Goal: Task Accomplishment & Management: Manage account settings

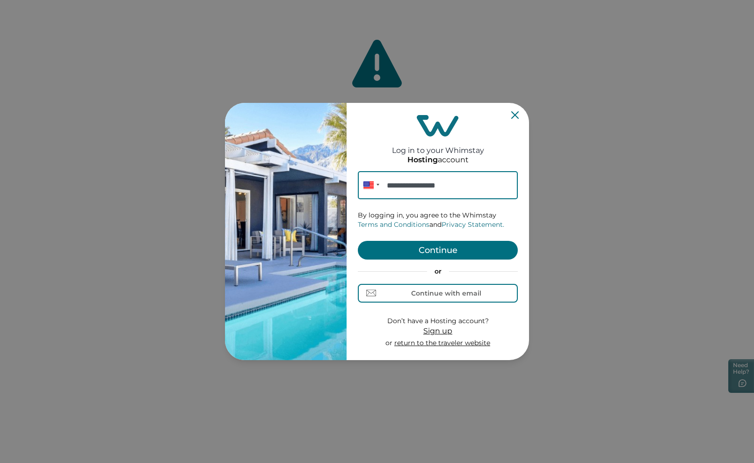
type input "**********"
click at [465, 247] on button "Continue" at bounding box center [438, 250] width 160 height 19
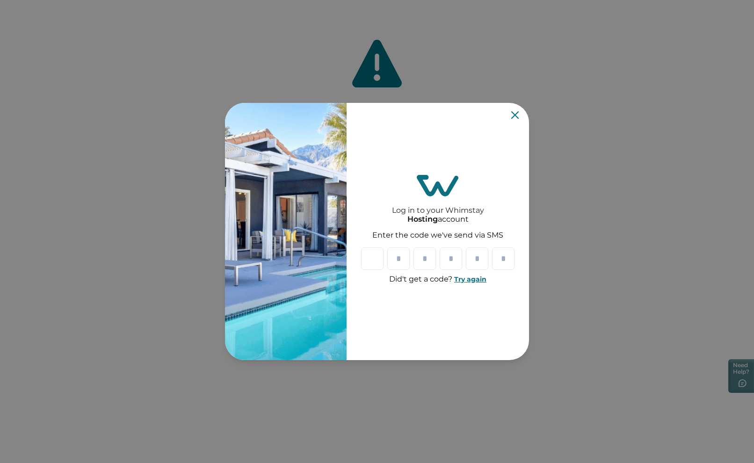
type input "*"
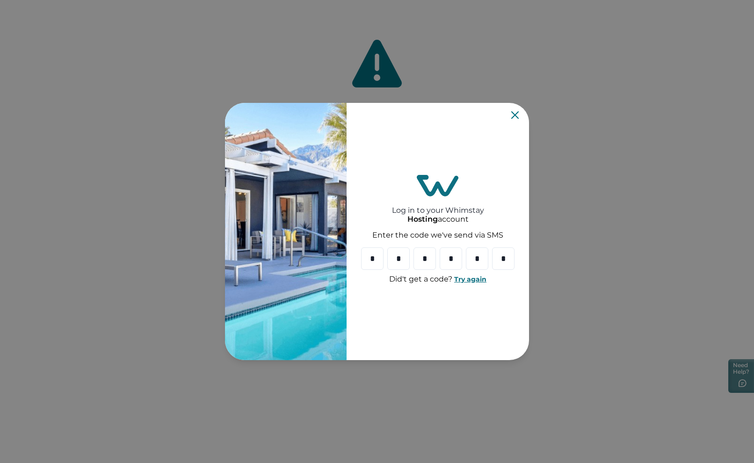
type input "*"
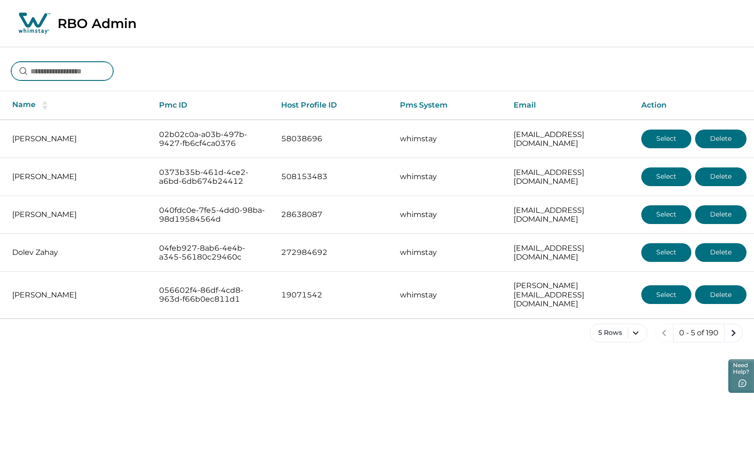
click at [87, 72] on input at bounding box center [62, 71] width 102 height 19
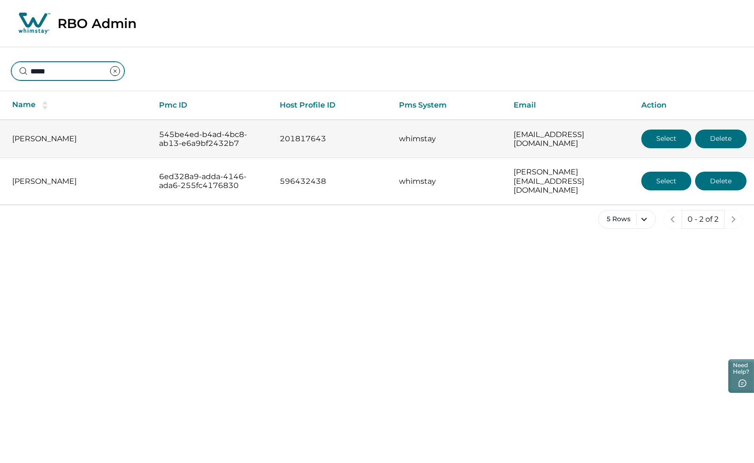
type input "*****"
click at [660, 139] on button "Select" at bounding box center [666, 139] width 50 height 19
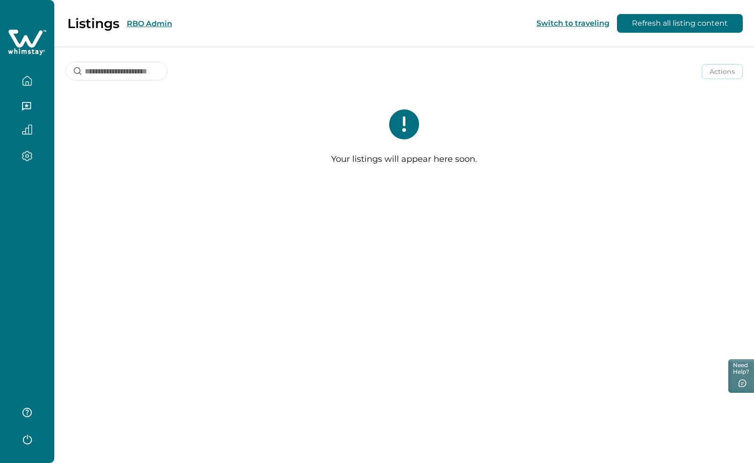
click at [159, 22] on button "RBO Admin" at bounding box center [149, 23] width 45 height 9
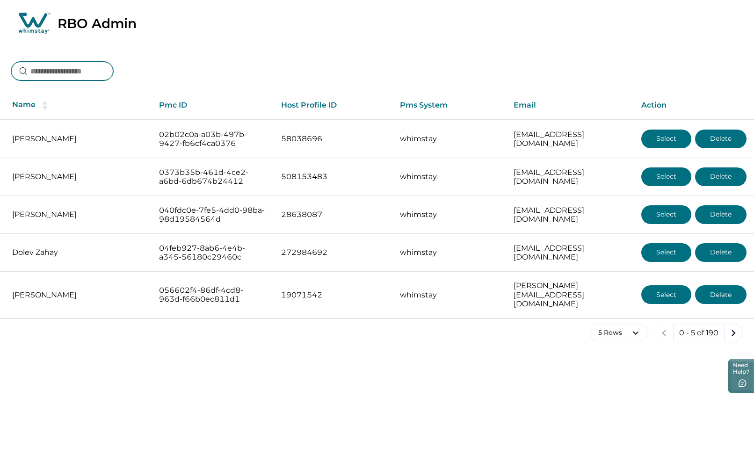
click at [102, 69] on input at bounding box center [62, 71] width 102 height 19
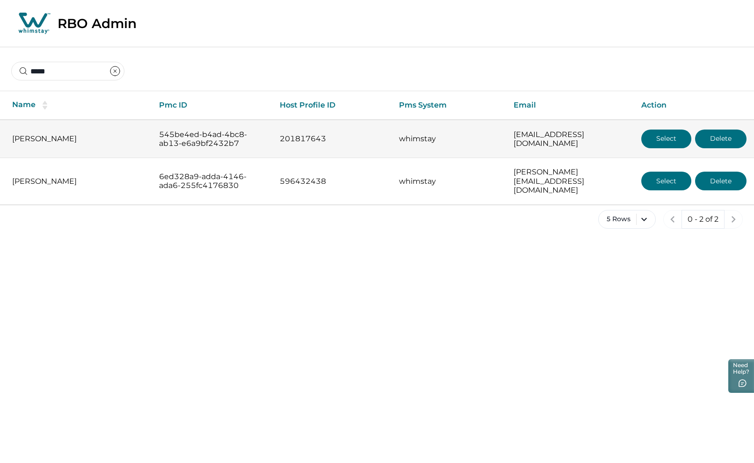
click at [728, 138] on button "Delete" at bounding box center [720, 139] width 51 height 19
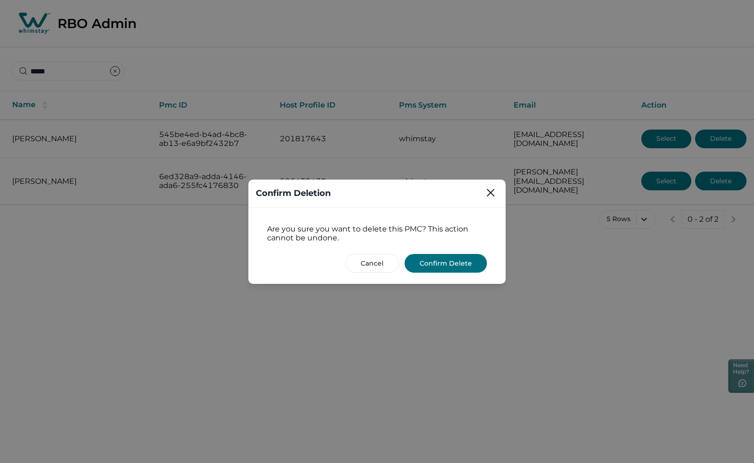
click at [444, 262] on button "Confirm Delete" at bounding box center [446, 263] width 82 height 19
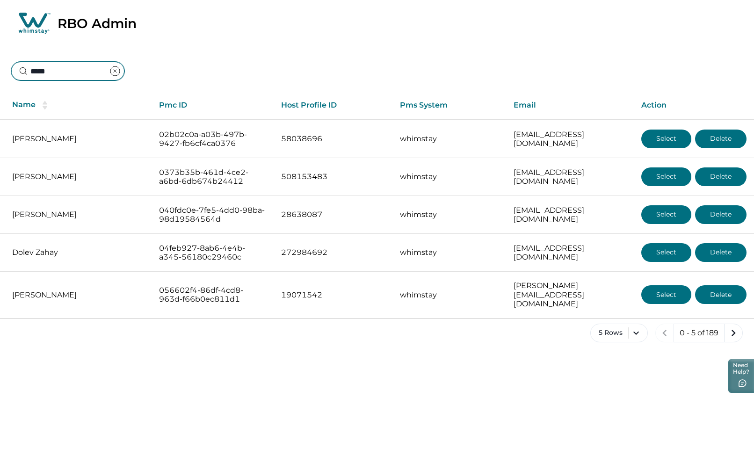
drag, startPoint x: 92, startPoint y: 70, endPoint x: -72, endPoint y: 63, distance: 163.9
click at [0, 63] on html "Skip to Content RBO Admin ***** Name Pmc ID Host Profile ID Pms System Email Ac…" at bounding box center [377, 178] width 754 height 357
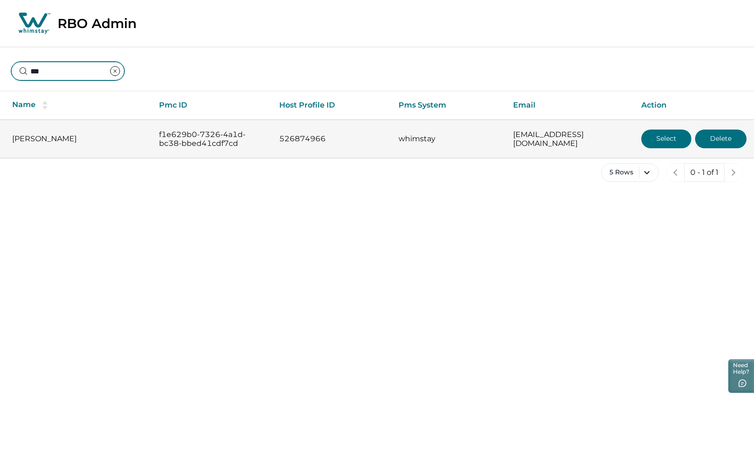
type input "***"
click at [676, 139] on button "Select" at bounding box center [666, 139] width 50 height 19
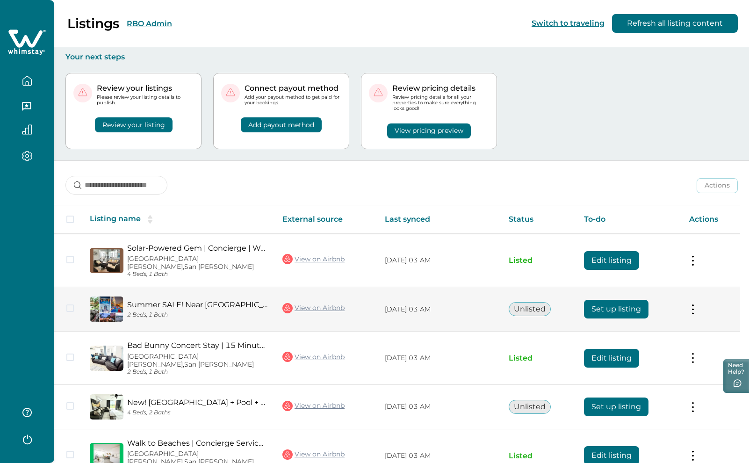
scroll to position [35, 0]
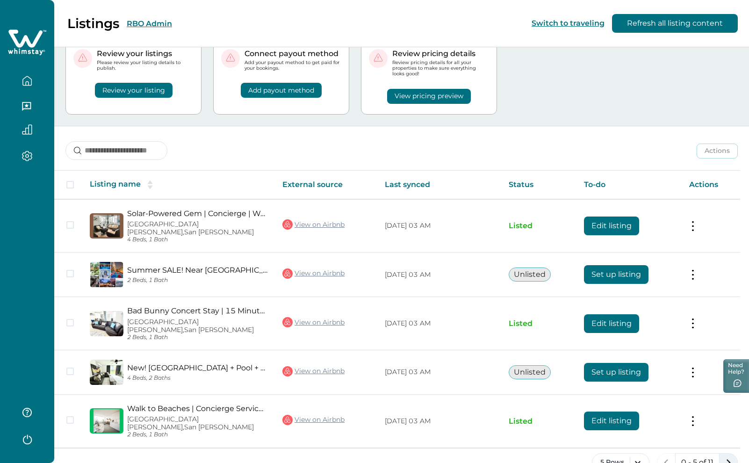
click at [728, 456] on icon "next page" at bounding box center [728, 462] width 13 height 13
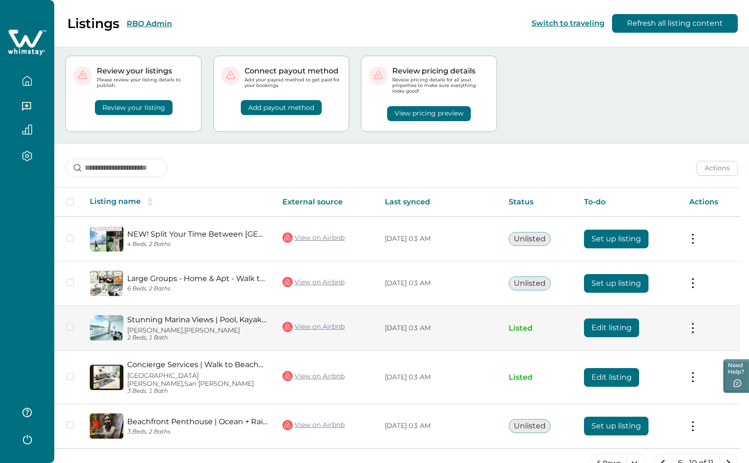
scroll to position [34, 0]
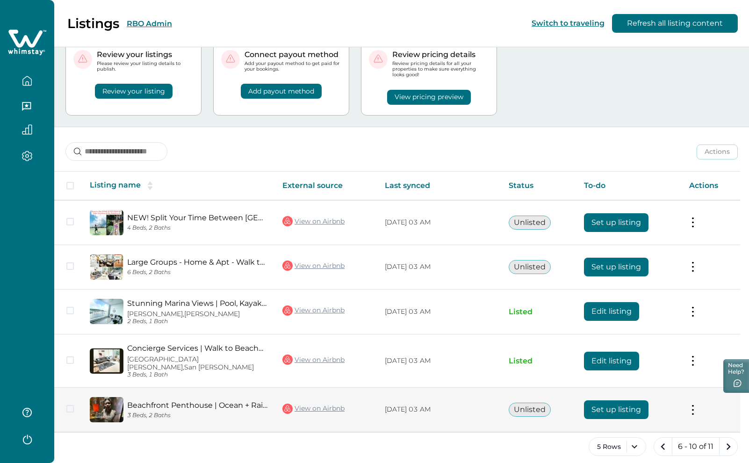
click at [613, 405] on button "Set up listing" at bounding box center [616, 409] width 65 height 19
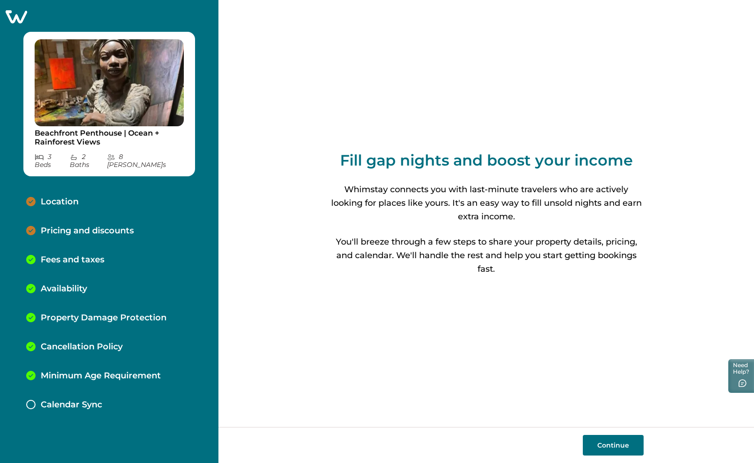
click at [65, 197] on p "Location" at bounding box center [60, 202] width 38 height 10
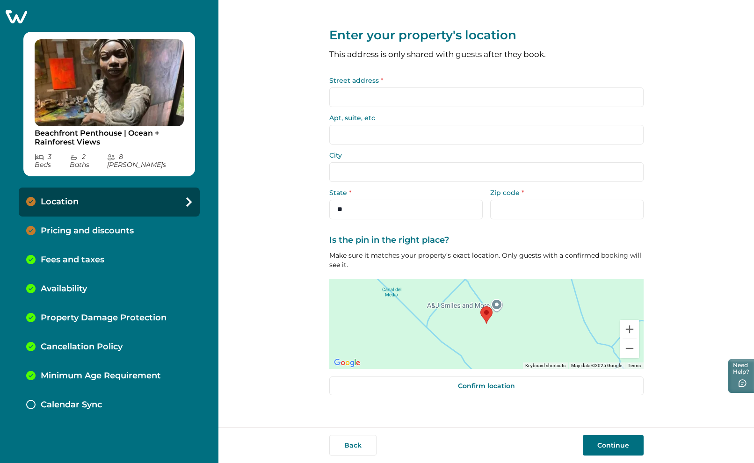
click at [69, 226] on p "Pricing and discounts" at bounding box center [87, 231] width 93 height 10
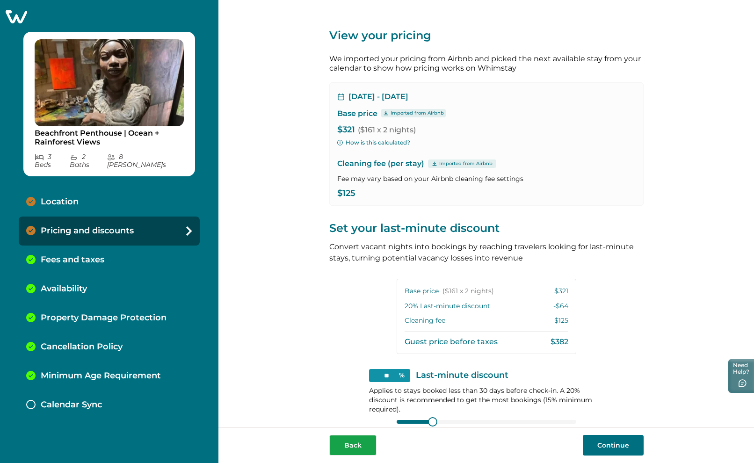
click at [353, 449] on button "Back" at bounding box center [352, 445] width 47 height 21
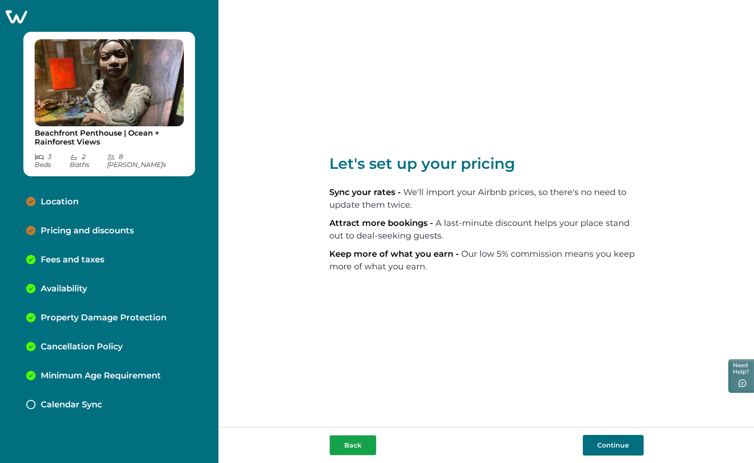
click at [361, 447] on button "Back" at bounding box center [352, 445] width 47 height 21
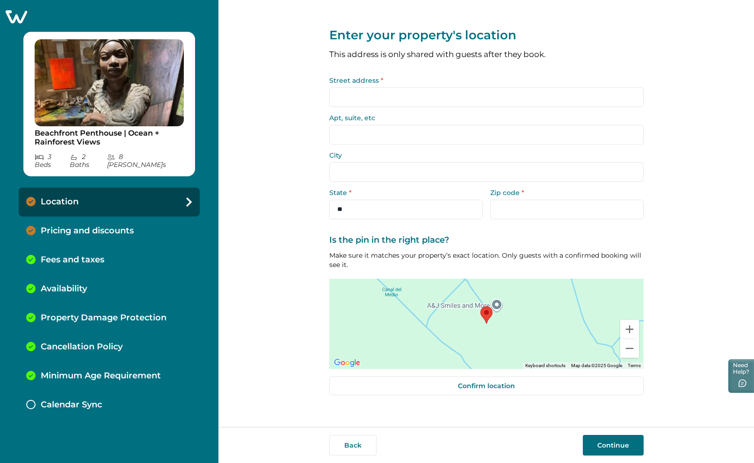
click at [360, 447] on button "Back" at bounding box center [352, 445] width 47 height 21
click at [364, 444] on button "Back" at bounding box center [352, 445] width 47 height 21
click at [351, 445] on button "Back" at bounding box center [352, 445] width 47 height 21
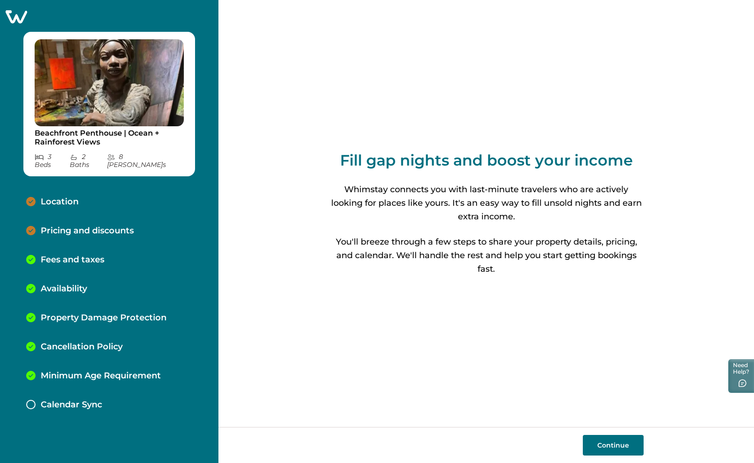
click at [351, 442] on div "Continue" at bounding box center [486, 445] width 314 height 21
click at [12, 12] on icon at bounding box center [16, 16] width 23 height 15
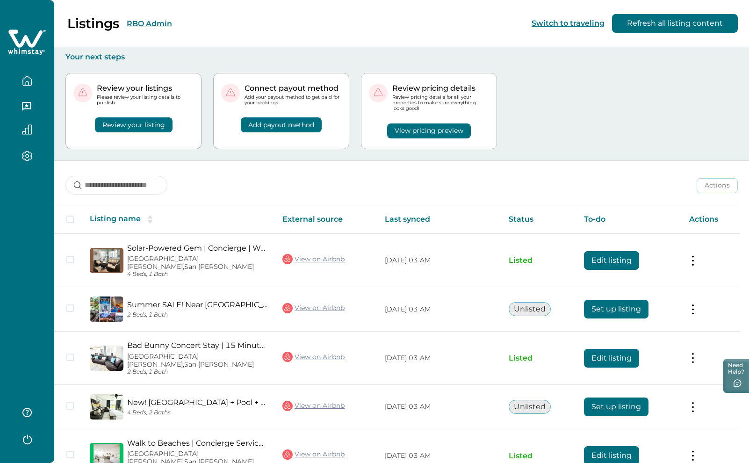
click at [155, 22] on button "RBO Admin" at bounding box center [149, 23] width 45 height 9
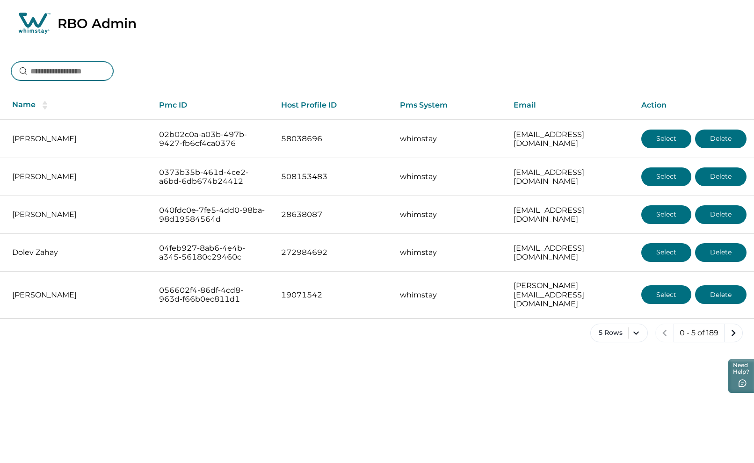
click at [102, 72] on input at bounding box center [62, 71] width 102 height 19
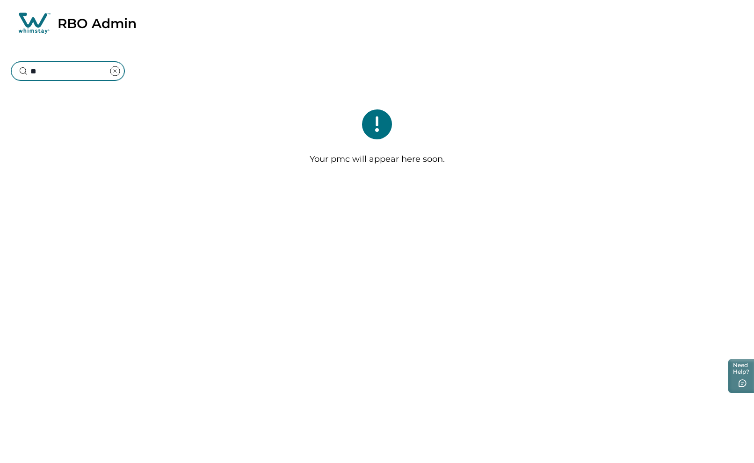
type input "*"
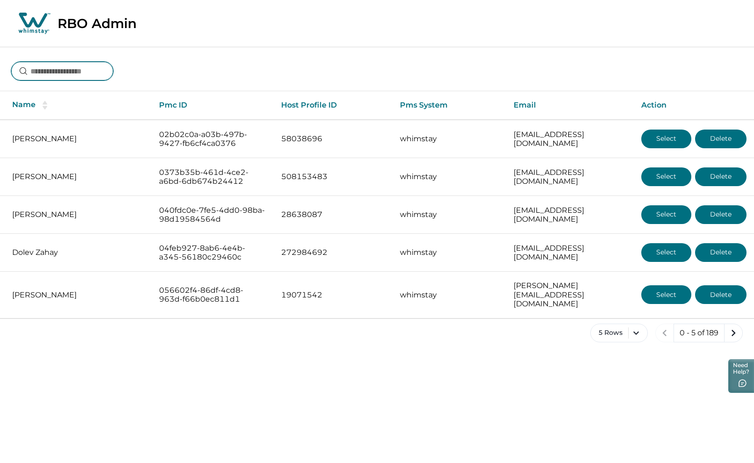
click at [80, 68] on input at bounding box center [62, 71] width 102 height 19
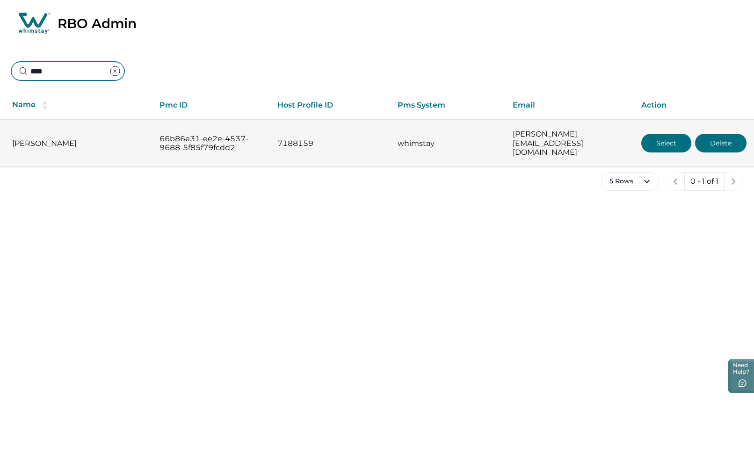
type input "****"
click at [665, 139] on button "Select" at bounding box center [666, 143] width 50 height 19
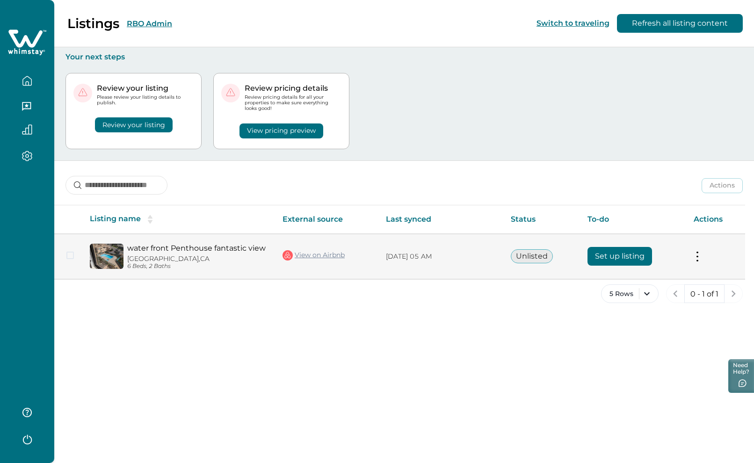
click at [614, 258] on button "Set up listing" at bounding box center [620, 256] width 65 height 19
click at [609, 256] on button "Set up listing" at bounding box center [620, 256] width 65 height 19
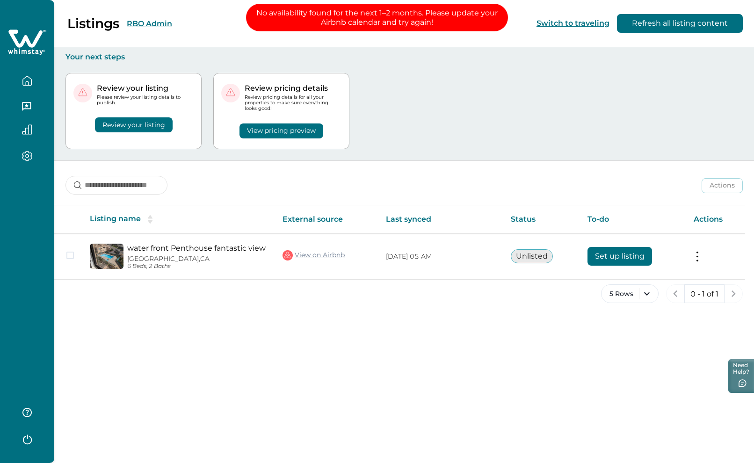
click at [561, 327] on div "Listings RBO Admin Switch to traveling Refresh all listing content Your next st…" at bounding box center [404, 231] width 700 height 463
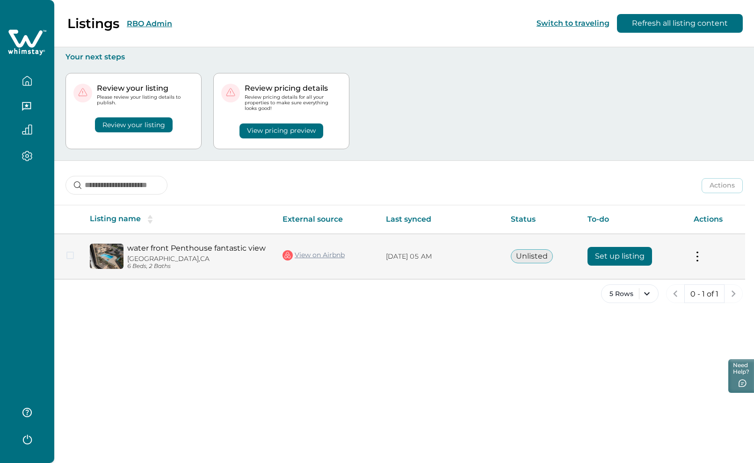
click at [633, 255] on button "Set up listing" at bounding box center [620, 256] width 65 height 19
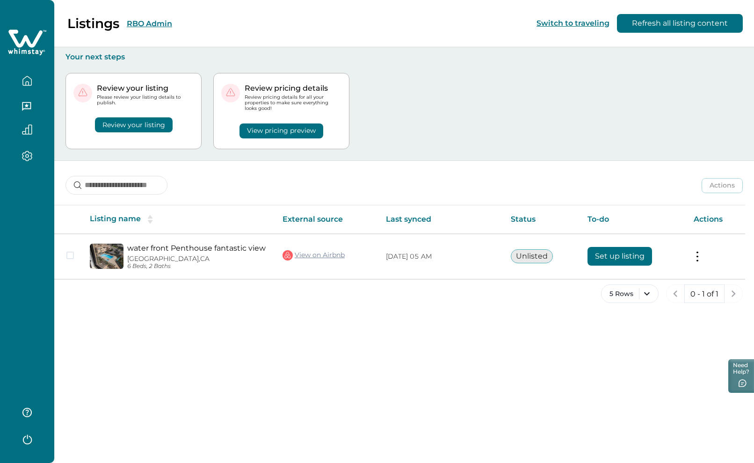
click at [154, 24] on button "RBO Admin" at bounding box center [149, 23] width 45 height 9
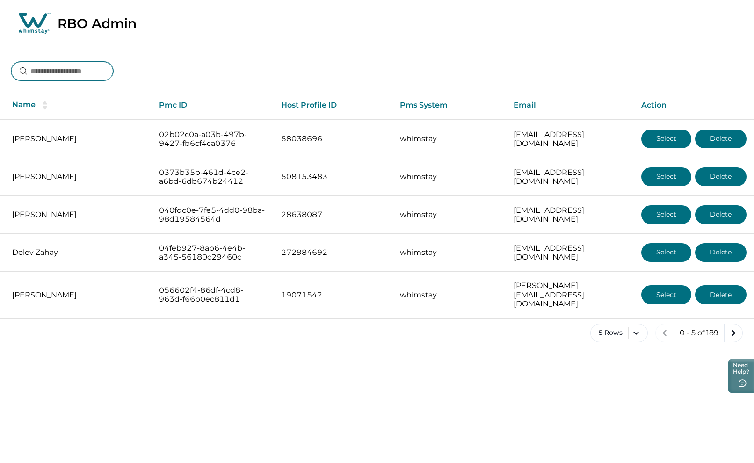
click at [87, 70] on input at bounding box center [62, 71] width 102 height 19
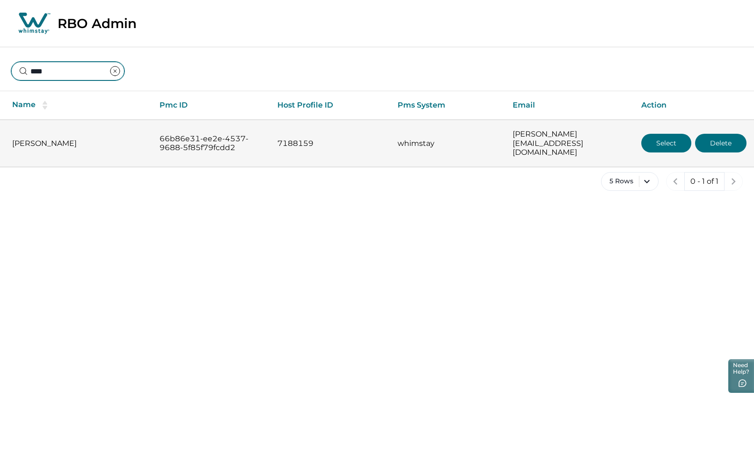
type input "****"
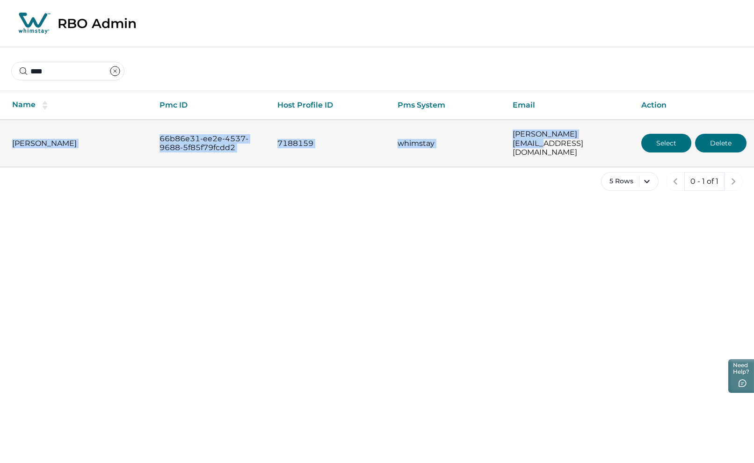
drag, startPoint x: 10, startPoint y: 136, endPoint x: 598, endPoint y: 135, distance: 587.6
click at [598, 135] on tr "Wade Shang 66b86e31-ee2e-4537-9688-5f85f79fcdd2 7188159 whimstay wade.shang@gma…" at bounding box center [377, 143] width 754 height 47
copy tr "Wade Shang 66b86e31-ee2e-4537-9688-5f85f79fcdd2 7188159 whimstay wade.shang@gma…"
click at [666, 140] on button "Select" at bounding box center [666, 143] width 50 height 19
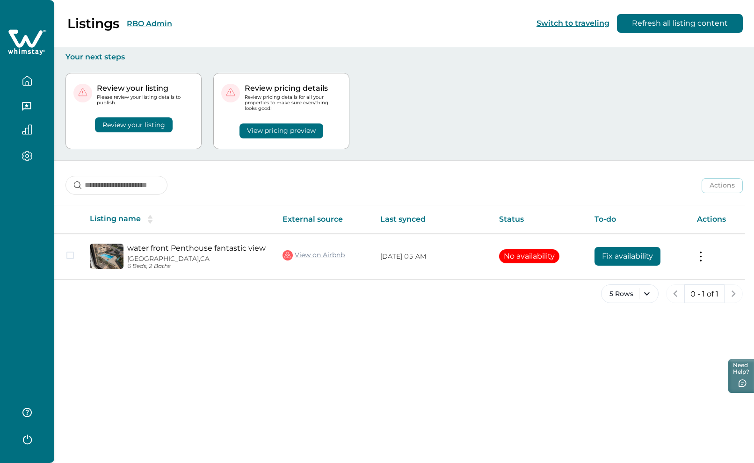
click at [147, 22] on button "RBO Admin" at bounding box center [149, 23] width 45 height 9
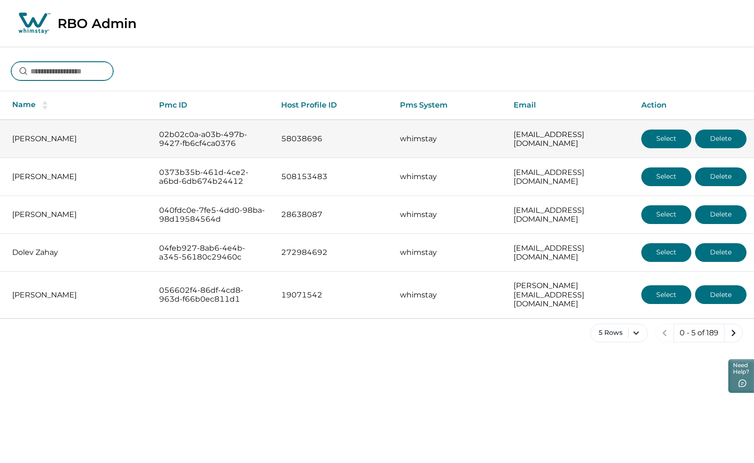
drag, startPoint x: 82, startPoint y: 65, endPoint x: 377, endPoint y: 127, distance: 300.6
click at [83, 66] on input at bounding box center [62, 71] width 102 height 19
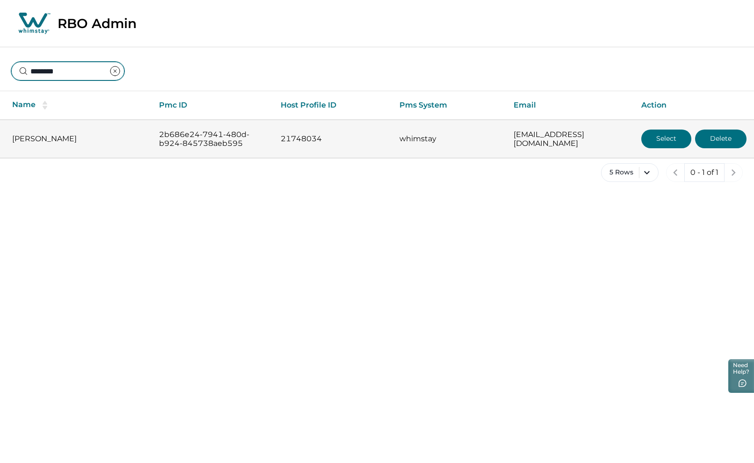
type input "********"
click at [666, 138] on button "Select" at bounding box center [666, 139] width 50 height 19
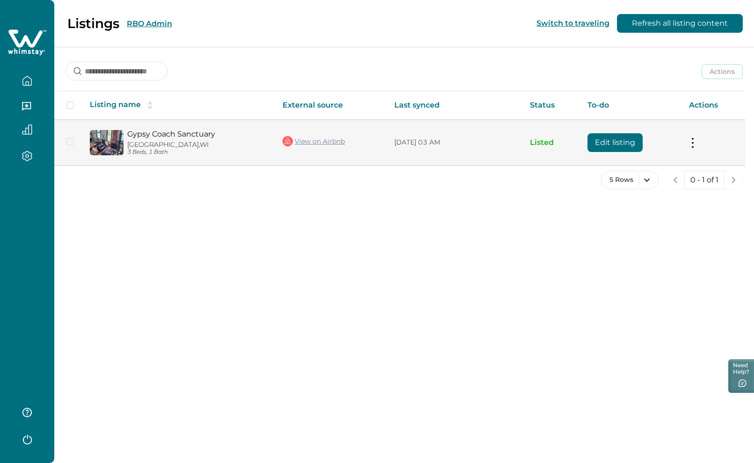
click at [608, 143] on button "Edit listing" at bounding box center [615, 142] width 55 height 19
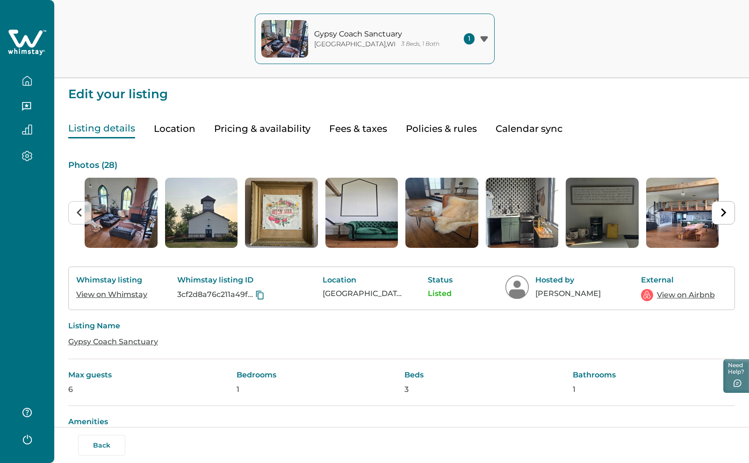
click at [123, 293] on link "View on Whimstay" at bounding box center [111, 294] width 71 height 9
click at [109, 444] on button "Back" at bounding box center [101, 445] width 47 height 21
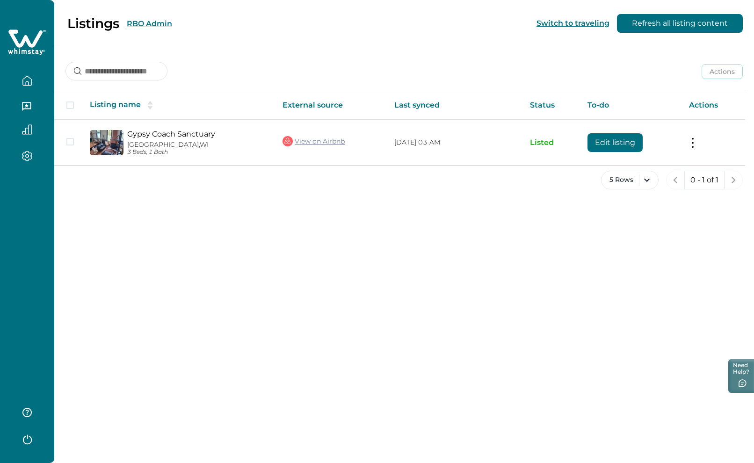
click at [145, 17] on div "Listings RBO Admin" at bounding box center [91, 23] width 161 height 16
click at [153, 23] on button "RBO Admin" at bounding box center [149, 23] width 45 height 9
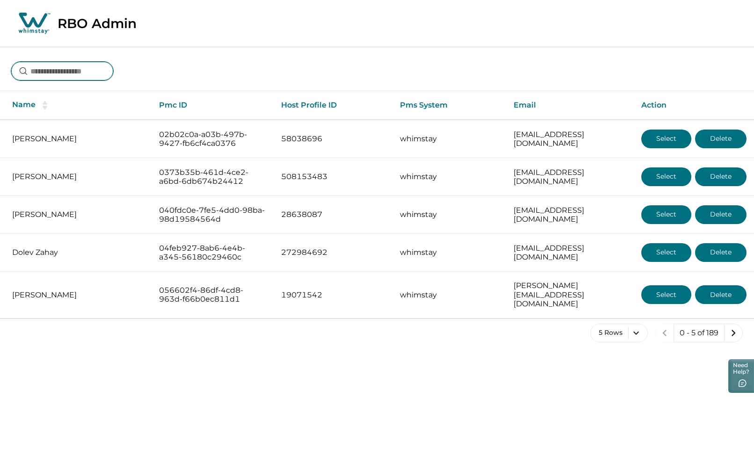
click at [96, 71] on input at bounding box center [62, 71] width 102 height 19
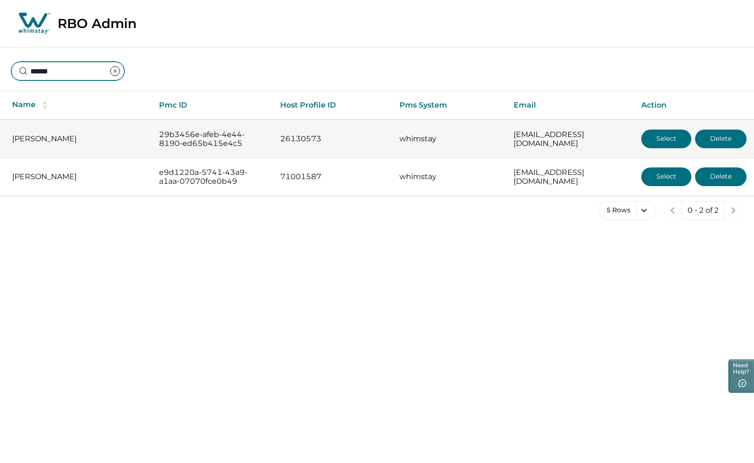
type input "******"
click at [667, 143] on button "Select" at bounding box center [666, 139] width 50 height 19
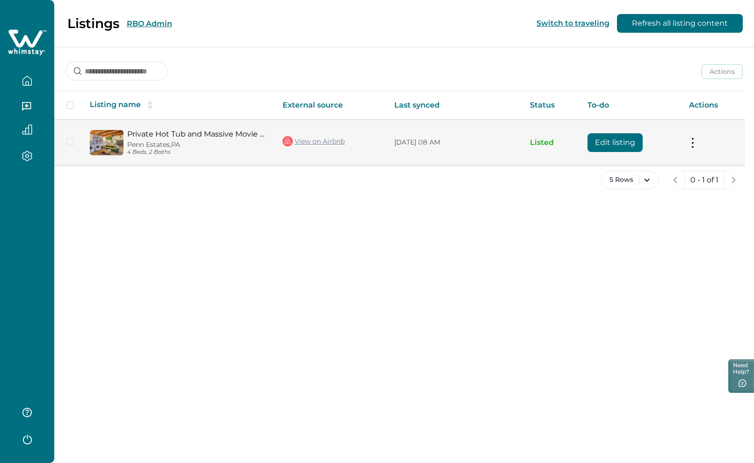
click at [609, 145] on button "Edit listing" at bounding box center [615, 142] width 55 height 19
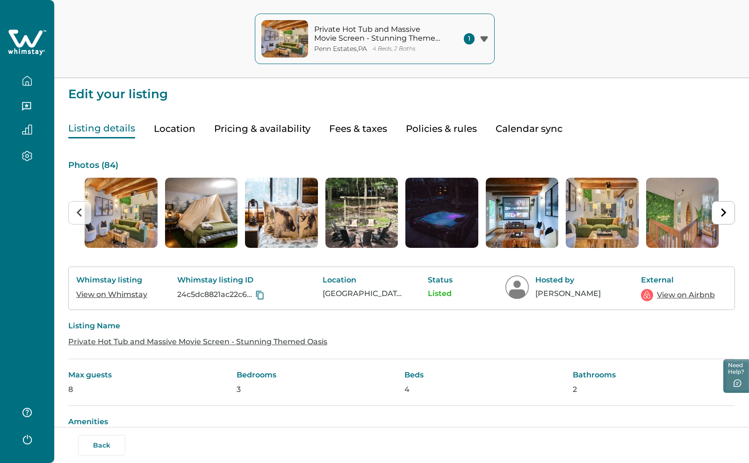
click at [119, 295] on link "View on Whimstay" at bounding box center [111, 294] width 71 height 9
click at [687, 295] on link "View on Airbnb" at bounding box center [686, 295] width 58 height 11
click at [102, 448] on button "Back" at bounding box center [101, 445] width 47 height 21
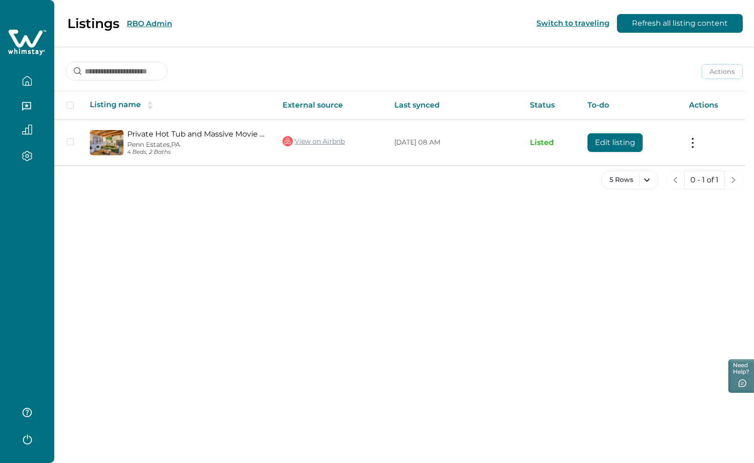
click at [153, 22] on button "RBO Admin" at bounding box center [149, 23] width 45 height 9
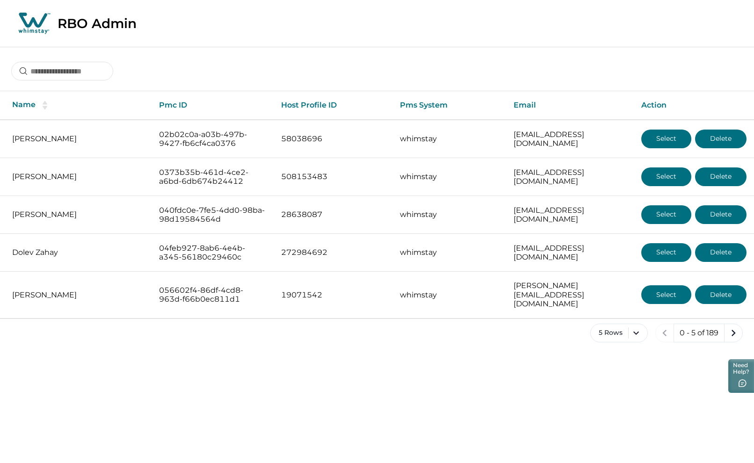
drag, startPoint x: 80, startPoint y: 80, endPoint x: 84, endPoint y: 75, distance: 6.0
click at [80, 80] on div at bounding box center [62, 72] width 102 height 20
click at [113, 68] on input at bounding box center [62, 71] width 102 height 19
drag, startPoint x: 114, startPoint y: 69, endPoint x: -55, endPoint y: 57, distance: 169.8
click at [0, 57] on html "Skip to Content RBO Admin Name Pmc ID Host Profile ID Pms System Email Action J…" at bounding box center [377, 178] width 754 height 357
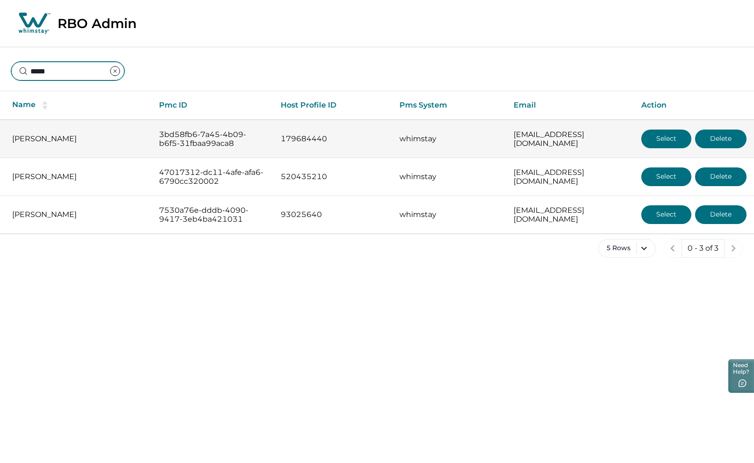
type input "*****"
click at [673, 139] on button "Select" at bounding box center [666, 139] width 50 height 19
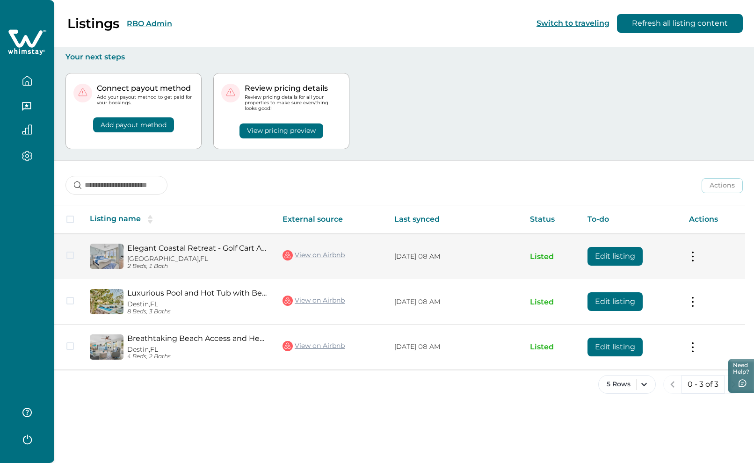
click at [620, 256] on button "Edit listing" at bounding box center [615, 256] width 55 height 19
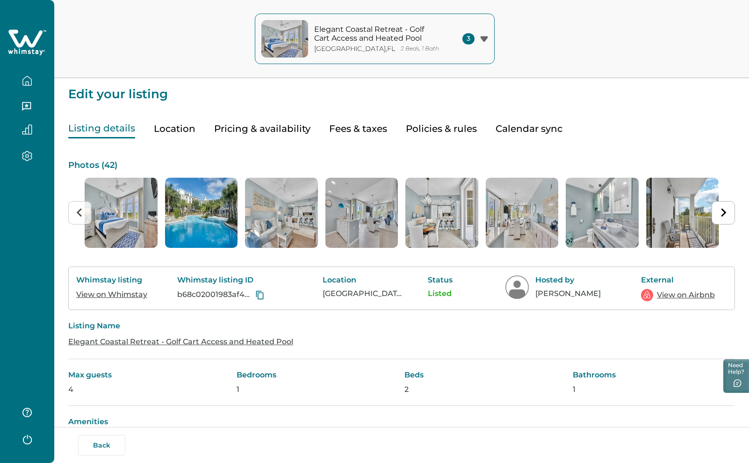
click at [123, 295] on link "View on Whimstay" at bounding box center [111, 294] width 71 height 9
click at [701, 297] on link "View on Airbnb" at bounding box center [686, 295] width 58 height 11
click at [93, 445] on button "Back" at bounding box center [101, 445] width 47 height 21
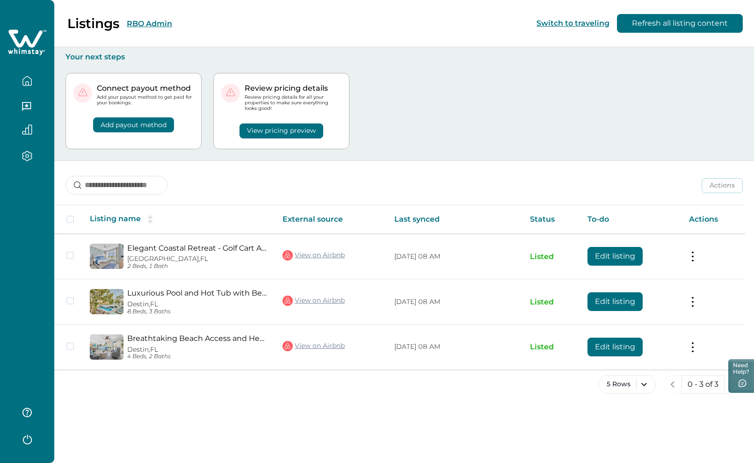
click at [25, 77] on icon "button" at bounding box center [27, 81] width 10 height 10
click at [223, 22] on div "Listings RBO Admin Switch to traveling Refresh all listing content" at bounding box center [377, 23] width 754 height 47
click at [153, 22] on button "RBO Admin" at bounding box center [149, 23] width 45 height 9
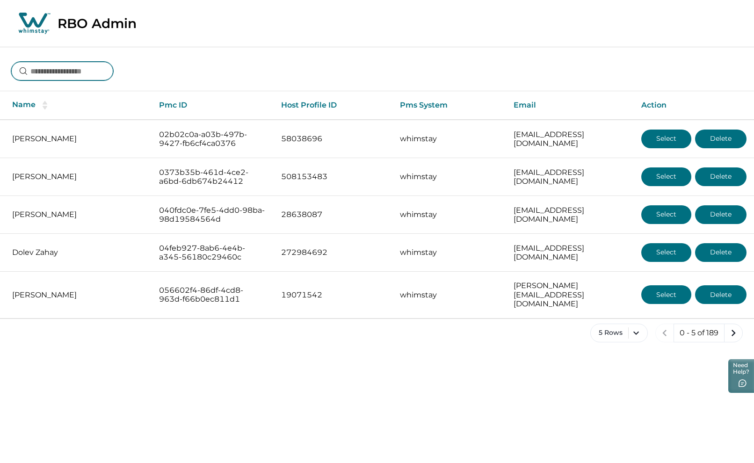
drag, startPoint x: 65, startPoint y: 72, endPoint x: 359, endPoint y: 82, distance: 294.0
click at [66, 72] on input at bounding box center [62, 71] width 102 height 19
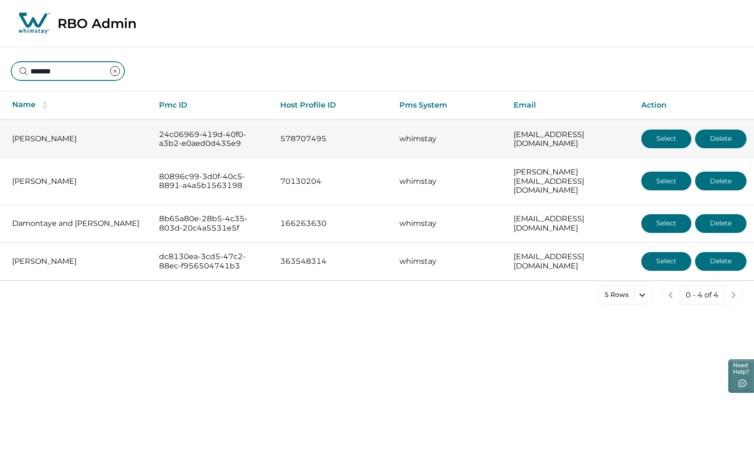
type input "*******"
click at [659, 141] on button "Select" at bounding box center [666, 139] width 50 height 19
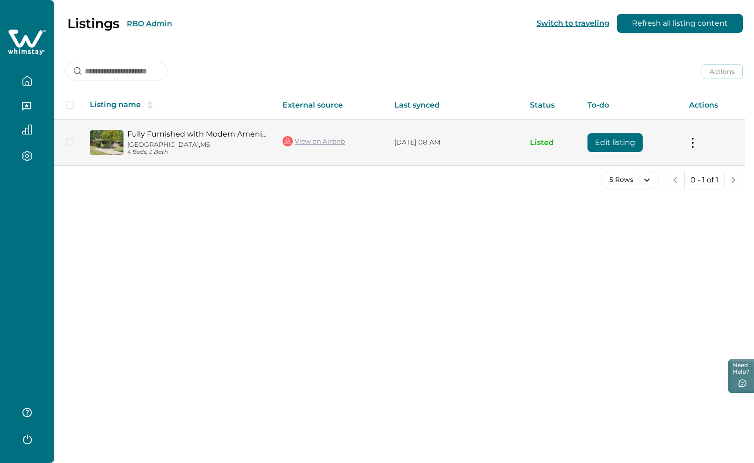
click at [597, 142] on button "Edit listing" at bounding box center [615, 142] width 55 height 19
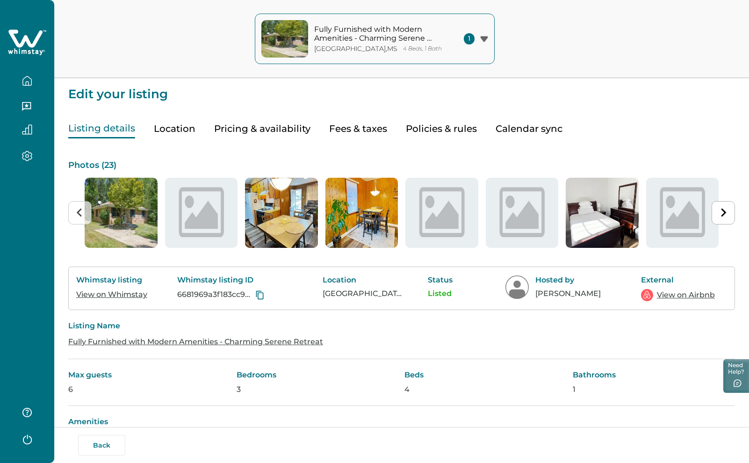
click at [344, 126] on button "Fees & taxes" at bounding box center [358, 128] width 58 height 19
type input "*"
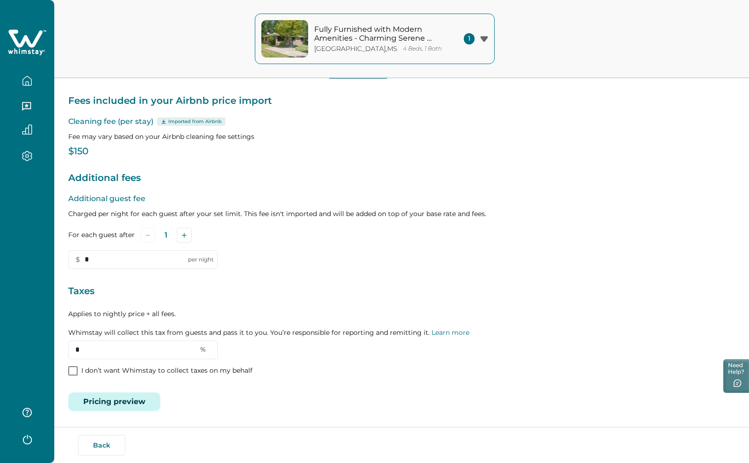
scroll to position [60, 0]
click at [32, 41] on icon at bounding box center [27, 43] width 38 height 28
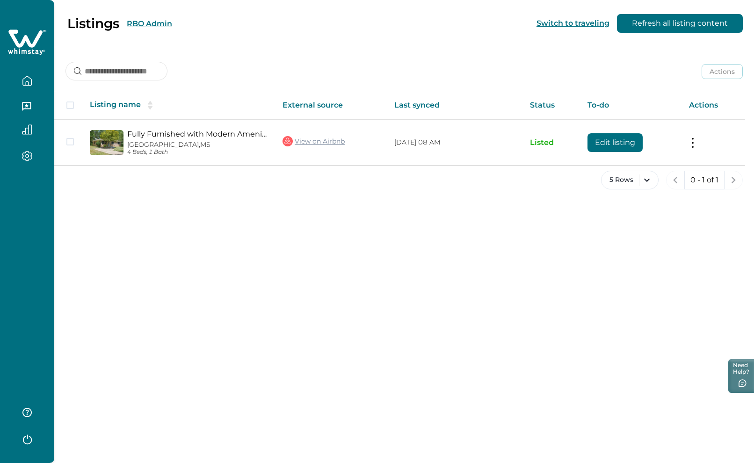
click at [151, 20] on button "RBO Admin" at bounding box center [149, 23] width 45 height 9
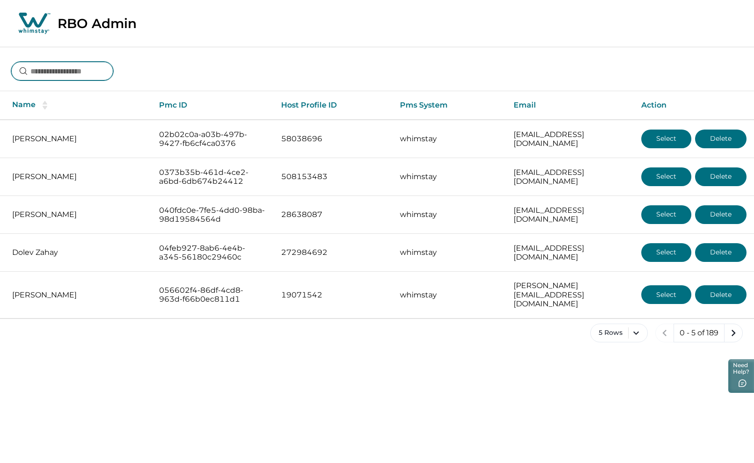
click at [66, 70] on input at bounding box center [62, 71] width 102 height 19
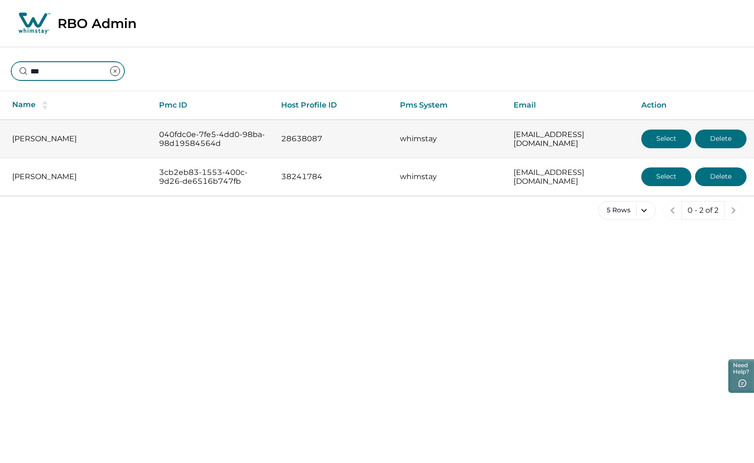
type input "***"
click at [667, 137] on button "Select" at bounding box center [666, 139] width 50 height 19
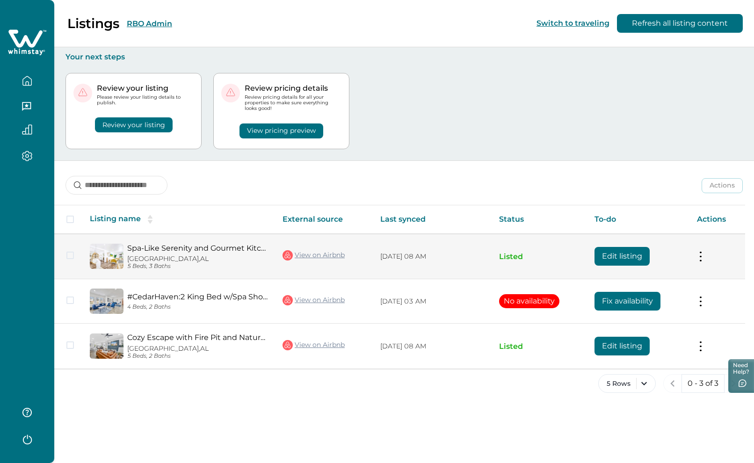
click at [613, 256] on button "Edit listing" at bounding box center [622, 256] width 55 height 19
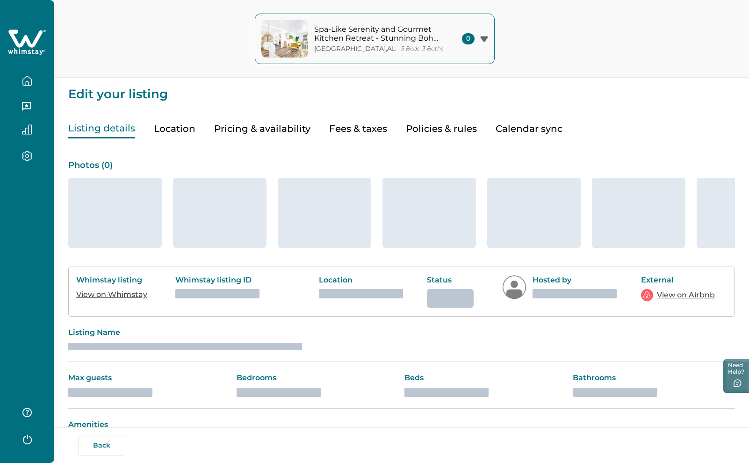
type input "*"
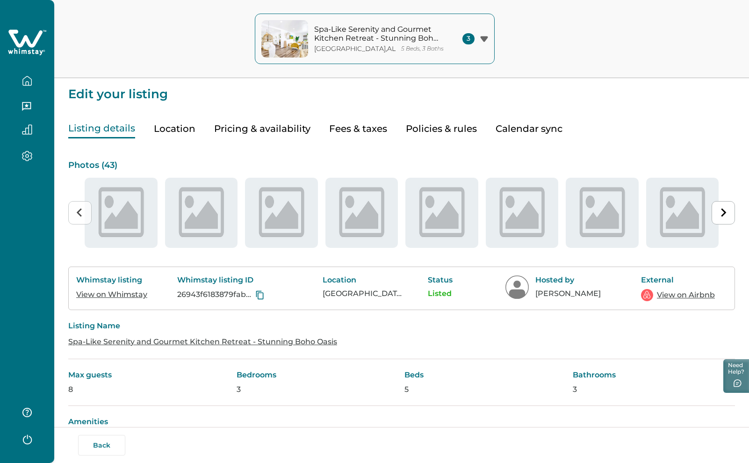
type input "**"
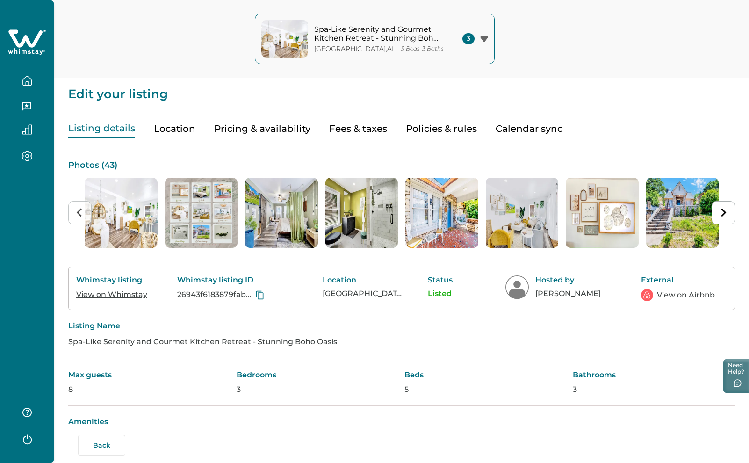
click at [262, 131] on button "Pricing & availability" at bounding box center [262, 128] width 96 height 19
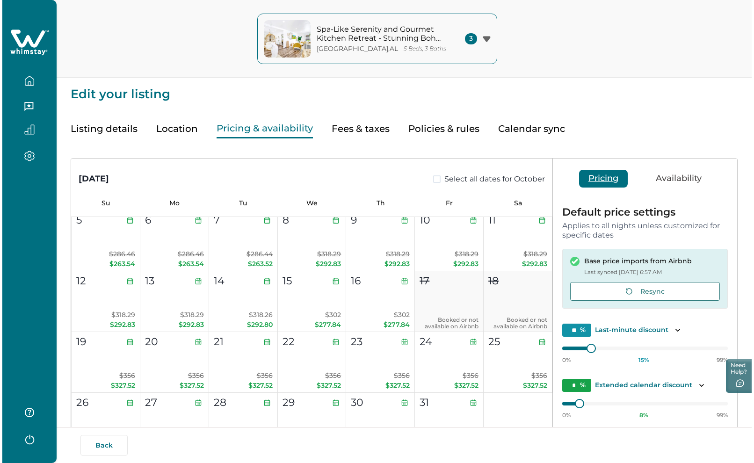
scroll to position [982, 0]
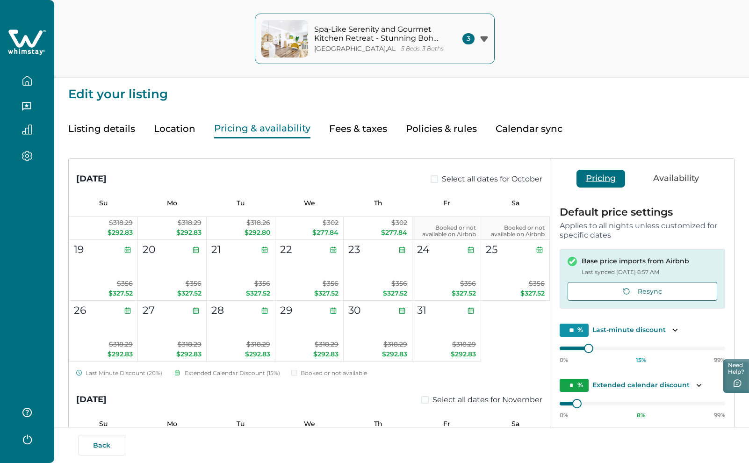
click at [28, 36] on icon at bounding box center [27, 43] width 38 height 28
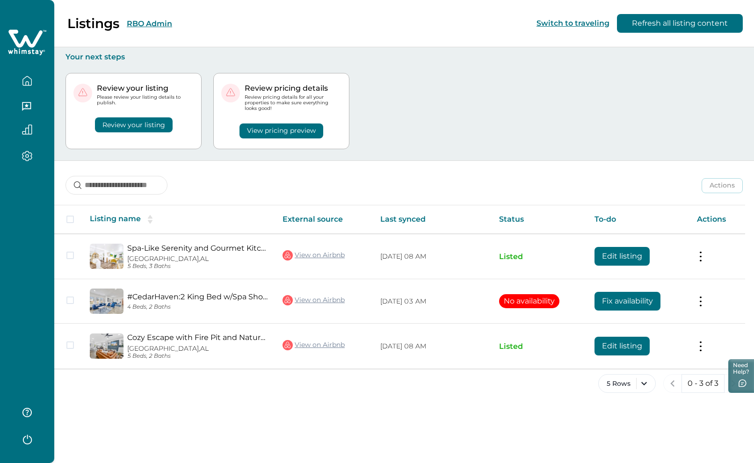
click at [159, 22] on button "RBO Admin" at bounding box center [149, 23] width 45 height 9
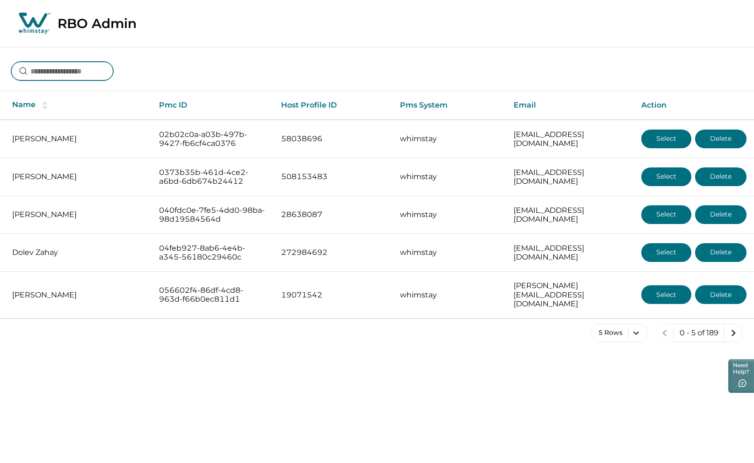
click at [88, 69] on input at bounding box center [62, 71] width 102 height 19
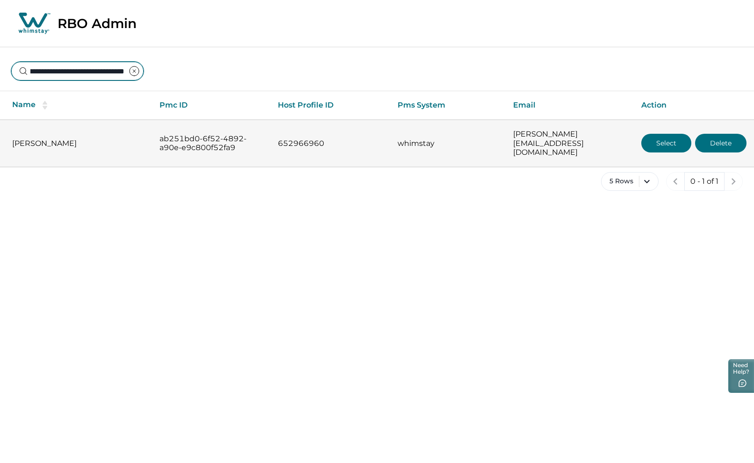
type input "**********"
click at [658, 137] on button "Select" at bounding box center [666, 143] width 50 height 19
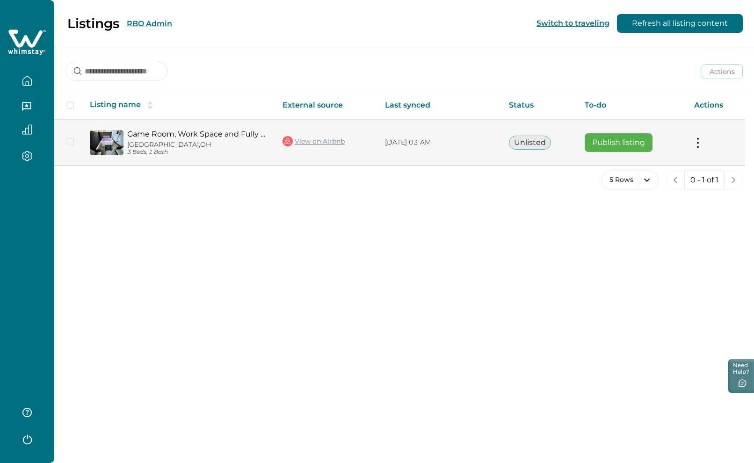
click at [627, 138] on button "Publish listing" at bounding box center [619, 142] width 68 height 19
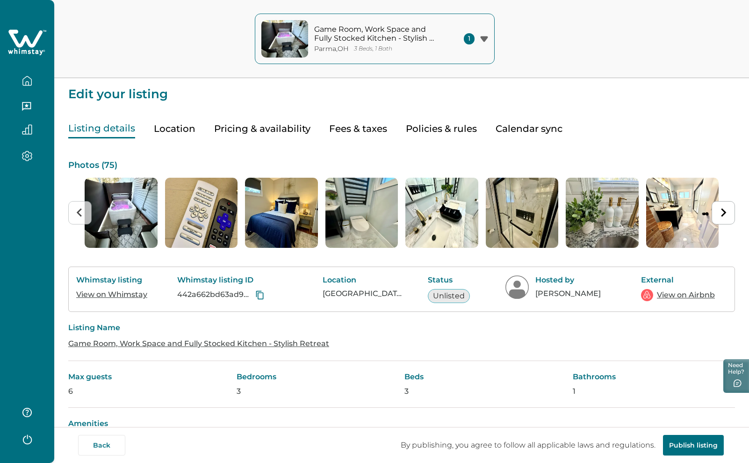
click at [693, 447] on button "Publish listing" at bounding box center [693, 445] width 61 height 21
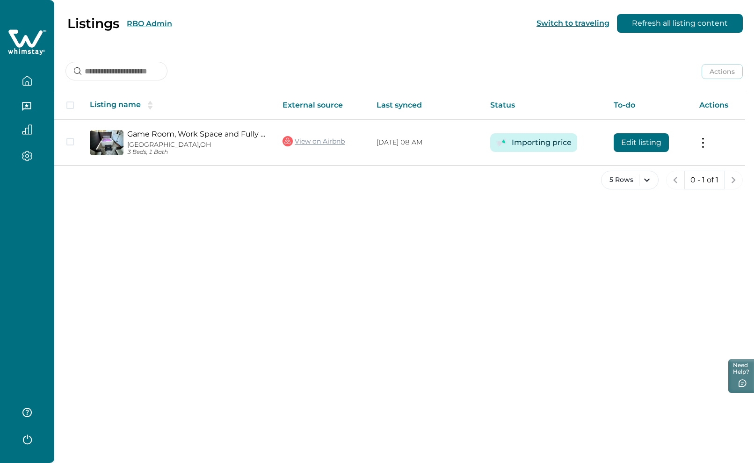
click at [153, 23] on button "RBO Admin" at bounding box center [149, 23] width 45 height 9
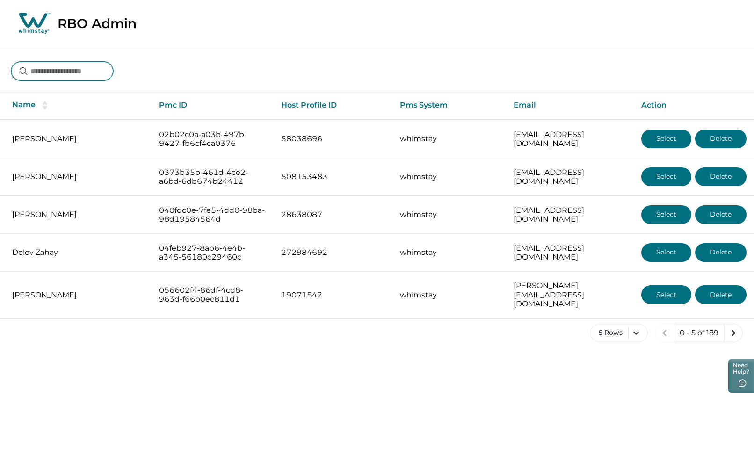
click at [59, 71] on input at bounding box center [62, 71] width 102 height 19
type input "**********"
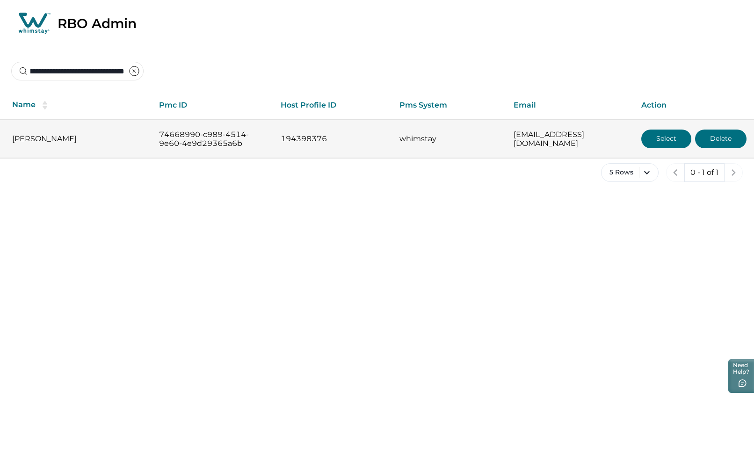
click at [666, 135] on button "Select" at bounding box center [666, 139] width 50 height 19
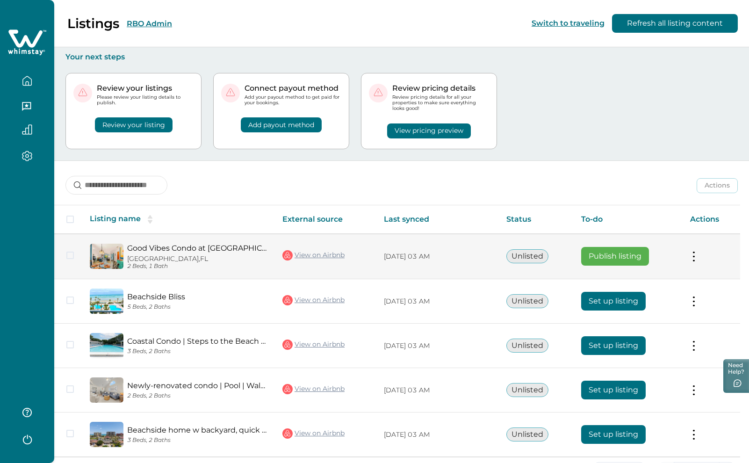
click at [621, 257] on button "Publish listing" at bounding box center [616, 256] width 68 height 19
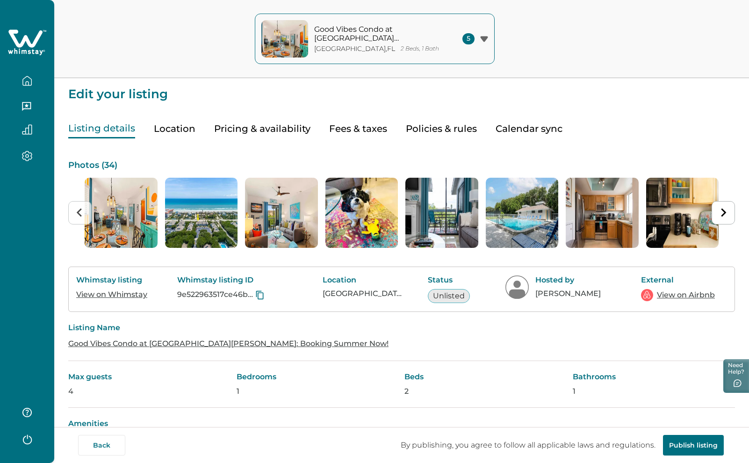
click at [691, 446] on button "Publish listing" at bounding box center [693, 445] width 61 height 21
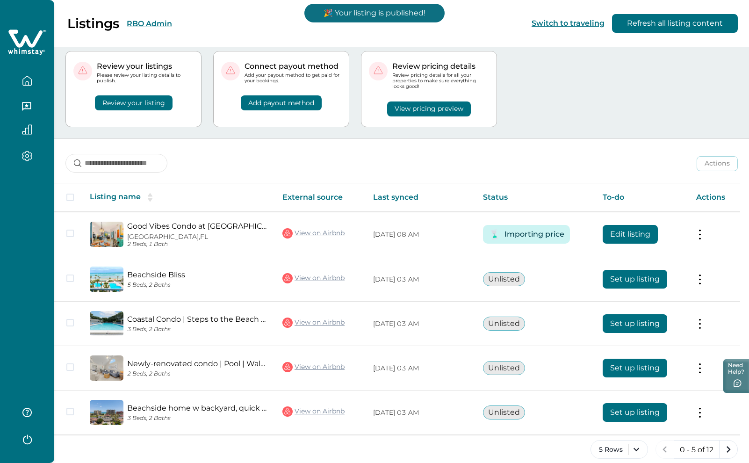
scroll to position [33, 0]
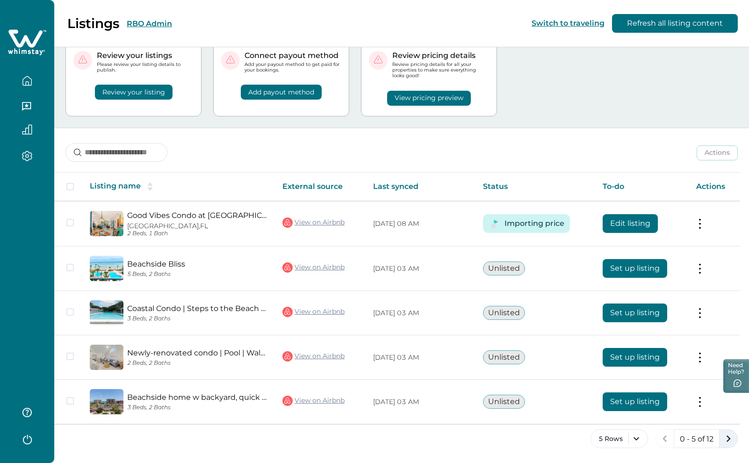
click at [728, 443] on icon "next page" at bounding box center [728, 438] width 13 height 13
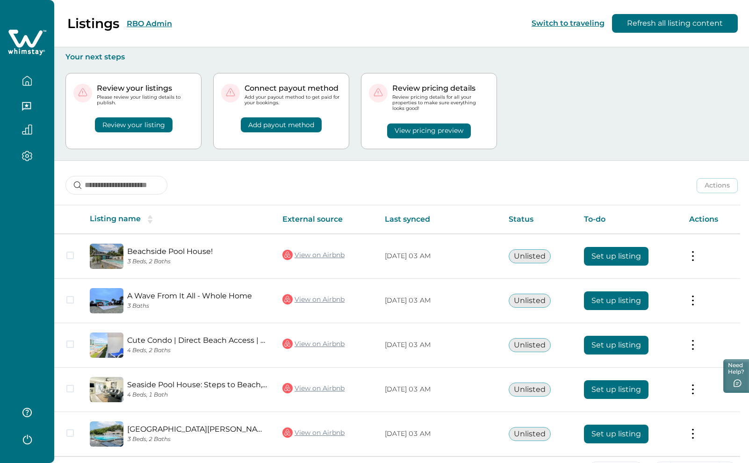
click at [153, 22] on button "RBO Admin" at bounding box center [149, 23] width 45 height 9
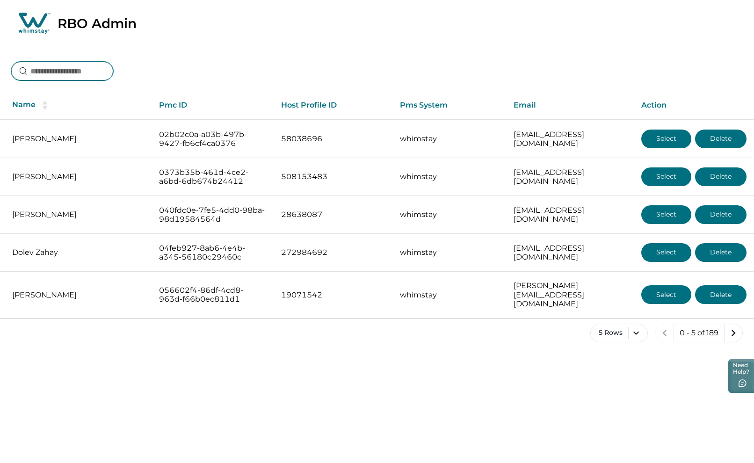
click at [78, 71] on input at bounding box center [62, 71] width 102 height 19
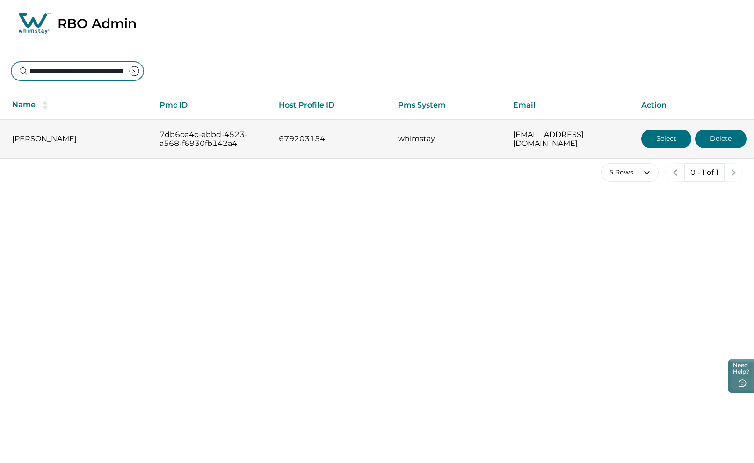
type input "**********"
click at [678, 140] on button "Select" at bounding box center [666, 139] width 50 height 19
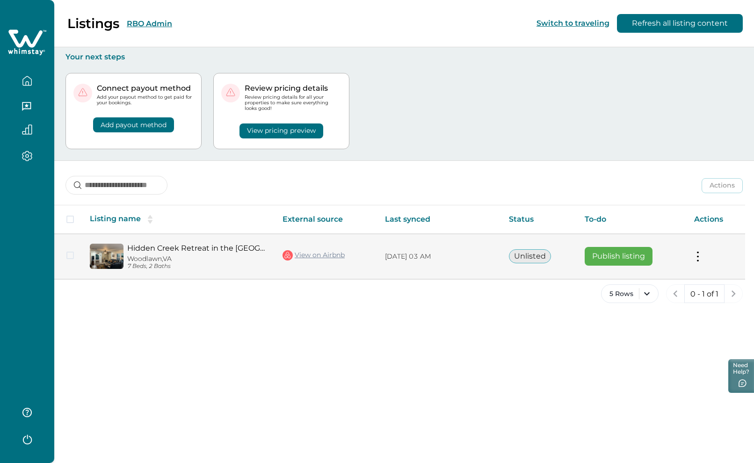
click at [605, 257] on button "Publish listing" at bounding box center [619, 256] width 68 height 19
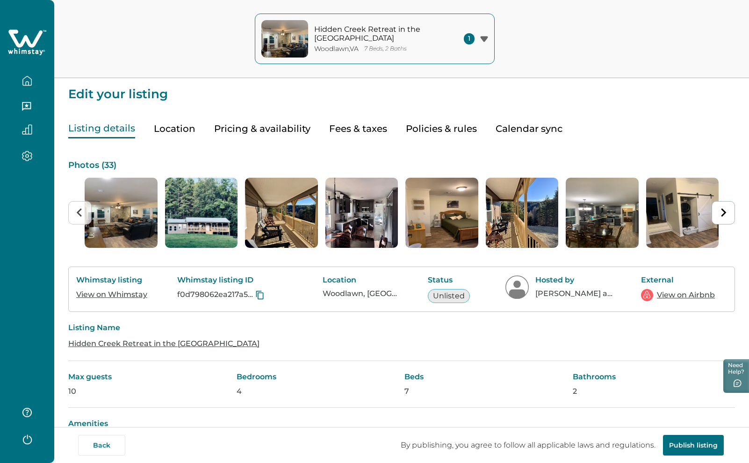
click at [699, 445] on button "Publish listing" at bounding box center [693, 445] width 61 height 21
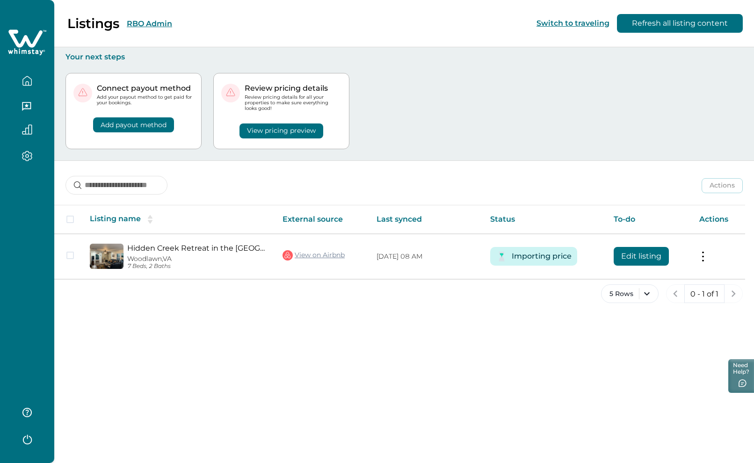
click at [147, 24] on button "RBO Admin" at bounding box center [149, 23] width 45 height 9
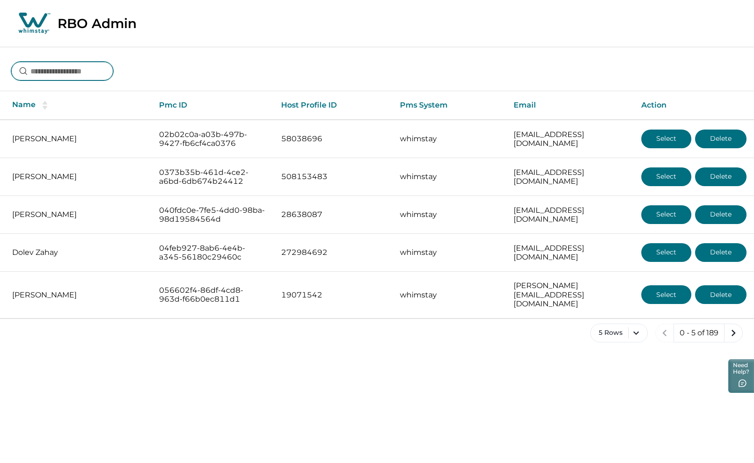
drag, startPoint x: 55, startPoint y: 73, endPoint x: 241, endPoint y: 99, distance: 187.5
click at [58, 73] on input at bounding box center [62, 71] width 102 height 19
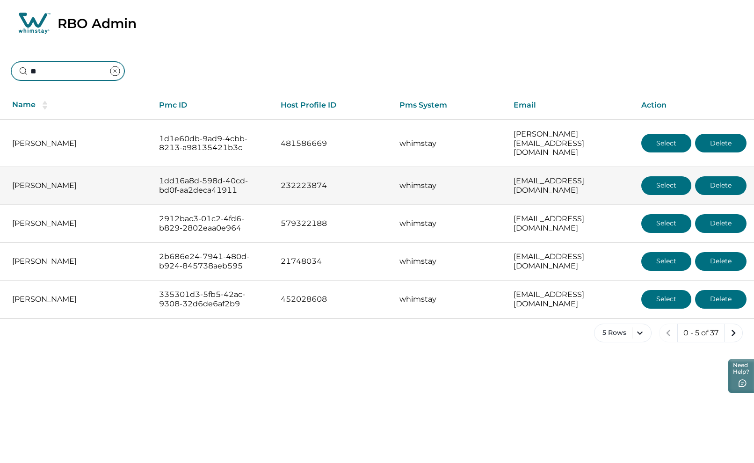
type input "**"
click at [651, 176] on button "Select" at bounding box center [666, 185] width 50 height 19
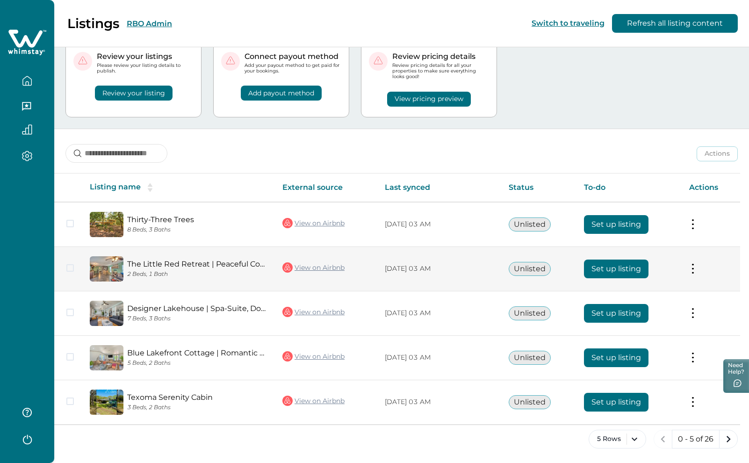
scroll to position [32, 0]
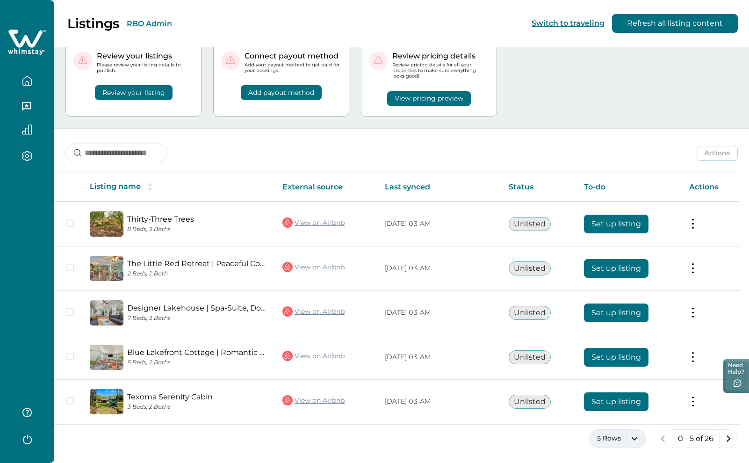
click at [629, 439] on button "5 Rows" at bounding box center [618, 438] width 58 height 19
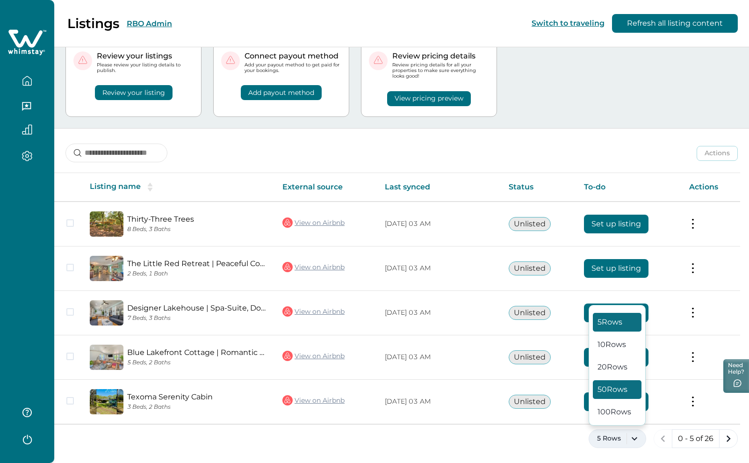
click at [621, 387] on button "50 Rows" at bounding box center [617, 389] width 49 height 19
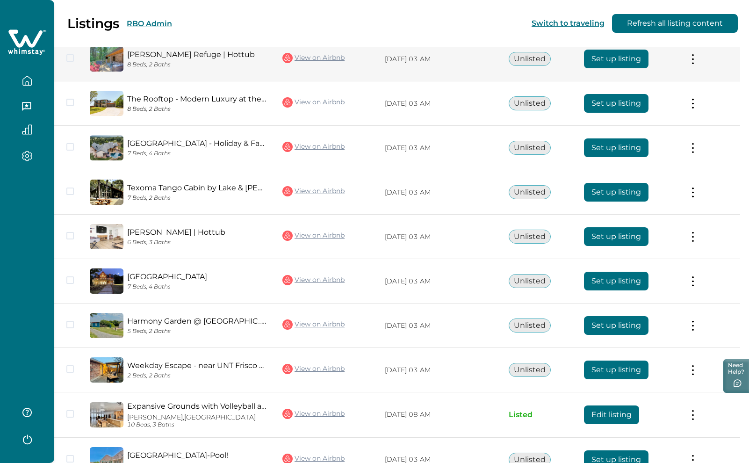
scroll to position [327, 0]
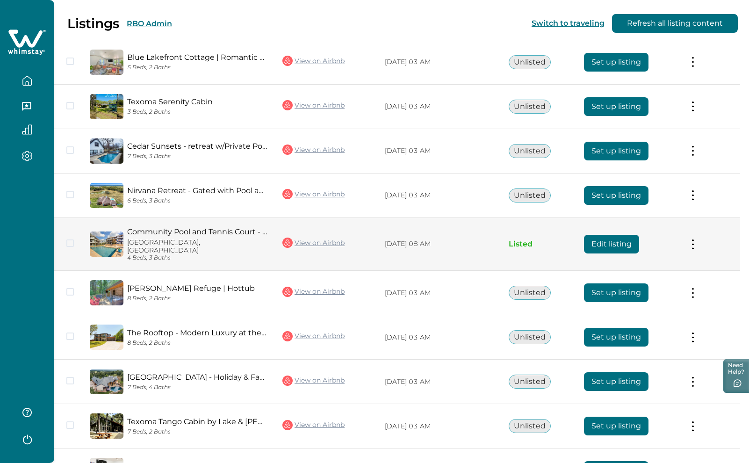
click at [596, 241] on button "Edit listing" at bounding box center [611, 244] width 55 height 19
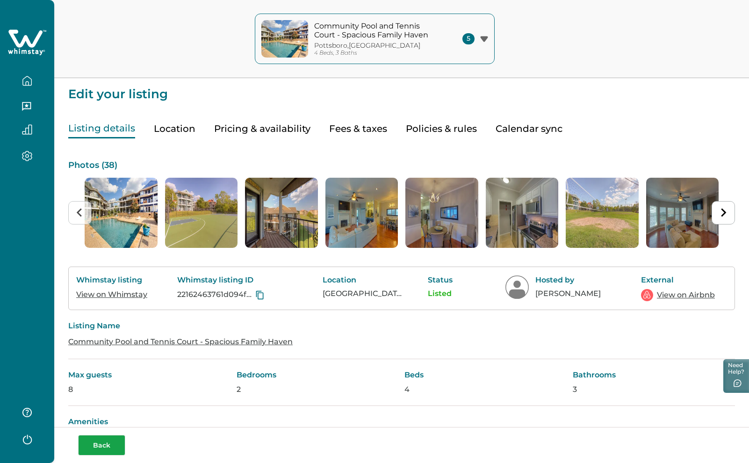
click at [110, 448] on button "Back" at bounding box center [101, 445] width 47 height 21
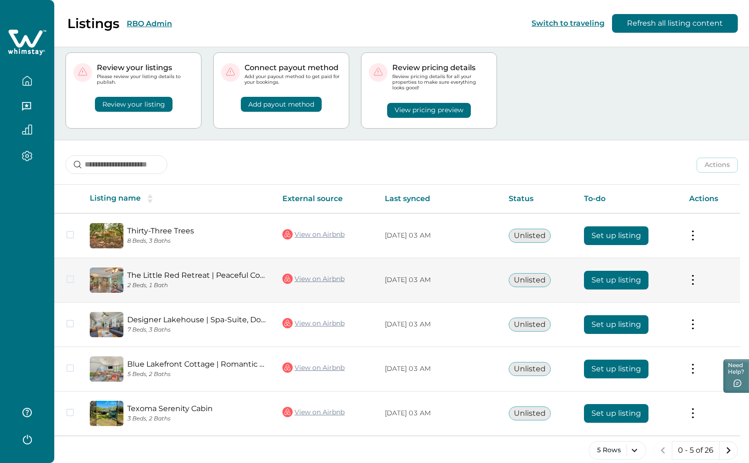
scroll to position [32, 0]
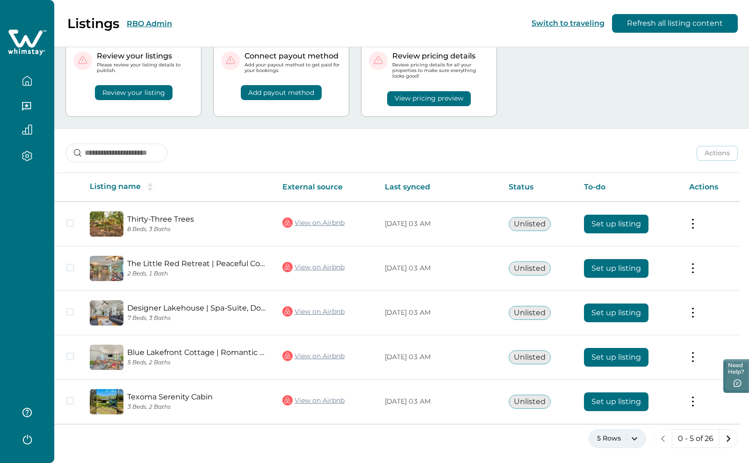
click at [641, 443] on button "5 Rows" at bounding box center [618, 438] width 58 height 19
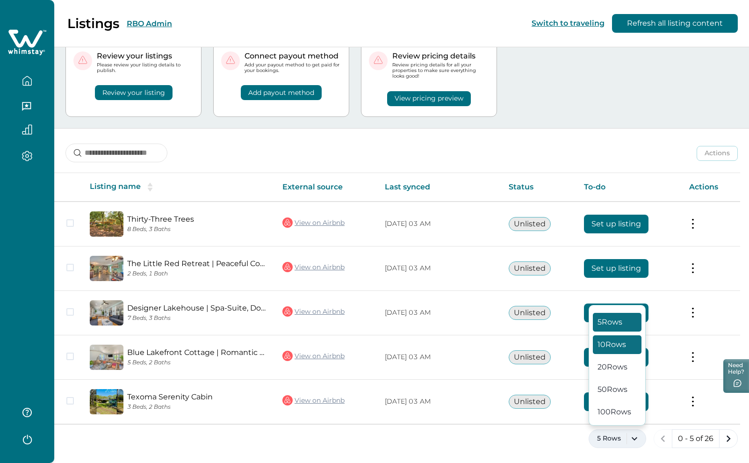
click at [623, 341] on button "10 Rows" at bounding box center [617, 344] width 49 height 19
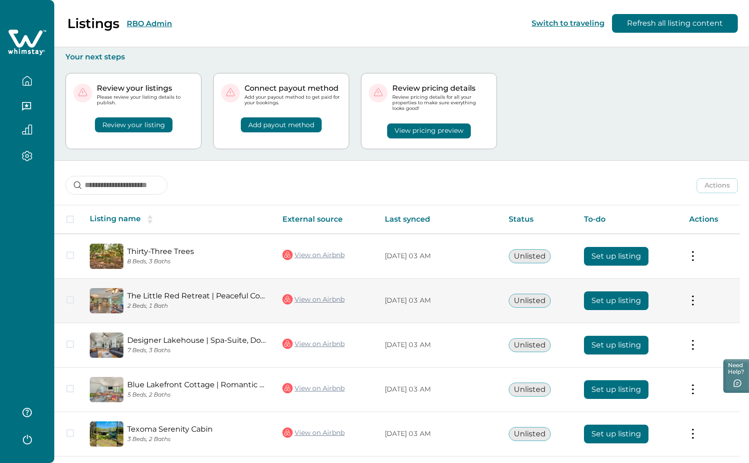
scroll to position [187, 0]
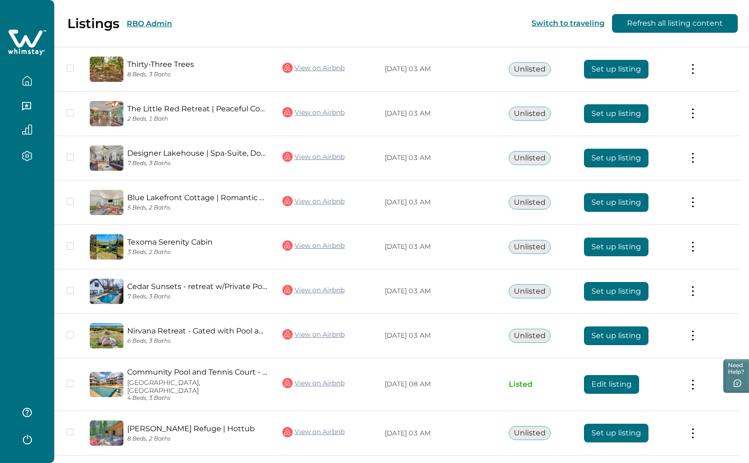
click at [150, 23] on button "RBO Admin" at bounding box center [149, 23] width 45 height 9
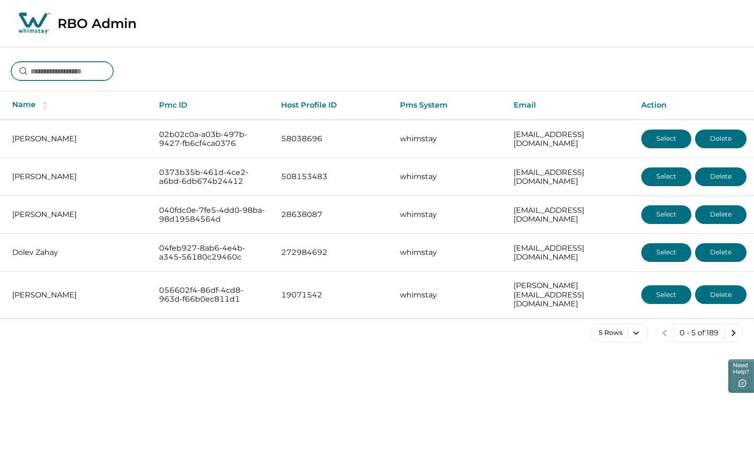
click at [81, 72] on input at bounding box center [62, 71] width 102 height 19
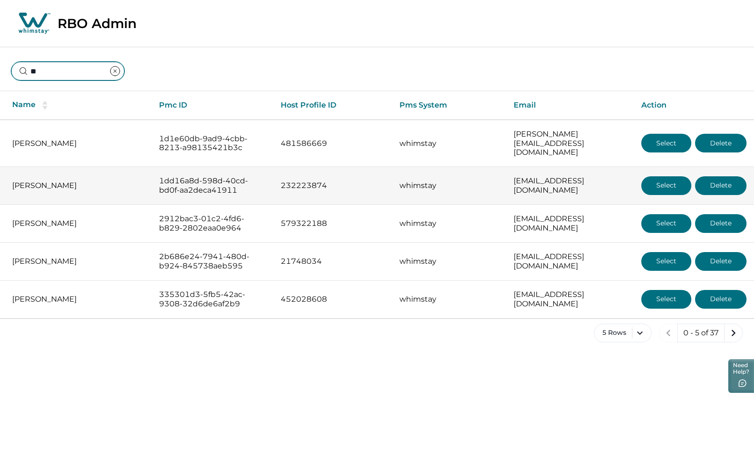
type input "**"
click at [62, 181] on p "Ac Douglas" at bounding box center [78, 185] width 132 height 9
click at [35, 181] on p "Ac Douglas" at bounding box center [78, 185] width 132 height 9
click at [672, 176] on button "Select" at bounding box center [666, 185] width 50 height 19
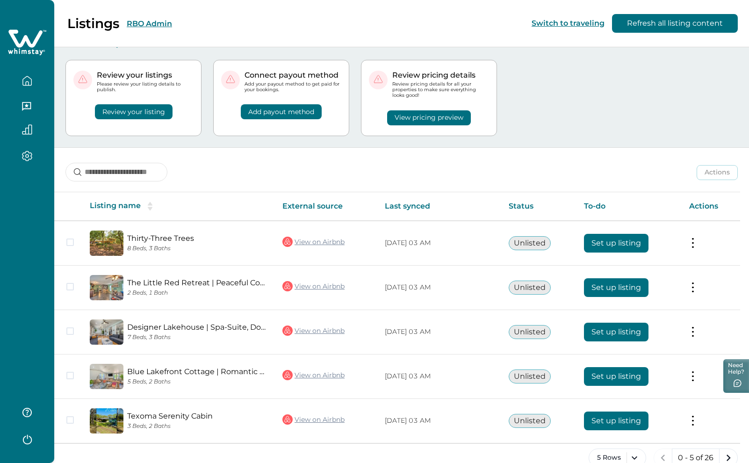
scroll to position [32, 0]
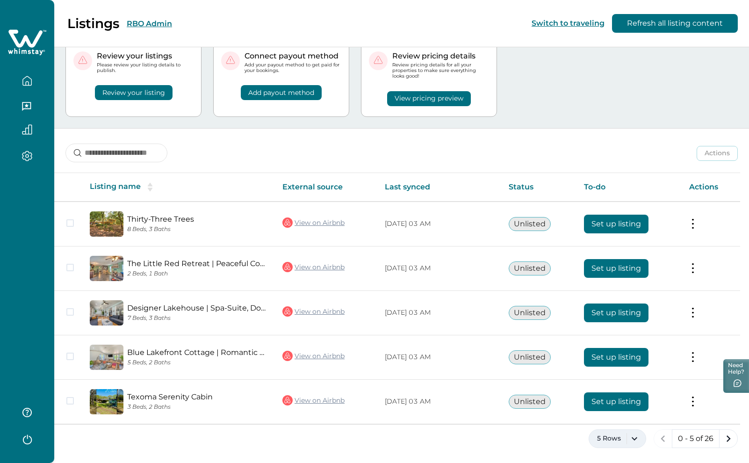
click at [633, 439] on button "5 Rows" at bounding box center [618, 438] width 58 height 19
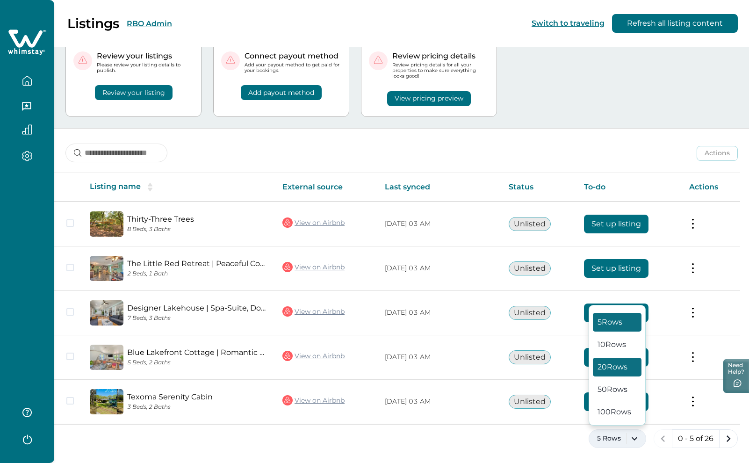
click at [608, 366] on button "20 Rows" at bounding box center [617, 367] width 49 height 19
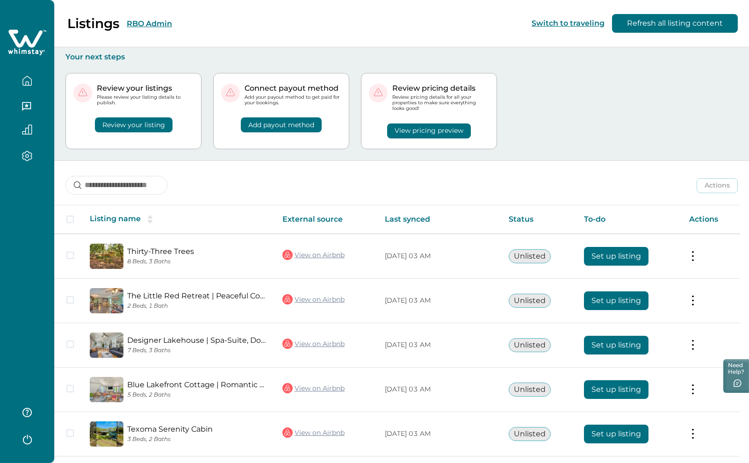
click at [481, 16] on div "Listings RBO Admin Switch to traveling Refresh all listing content" at bounding box center [374, 23] width 749 height 47
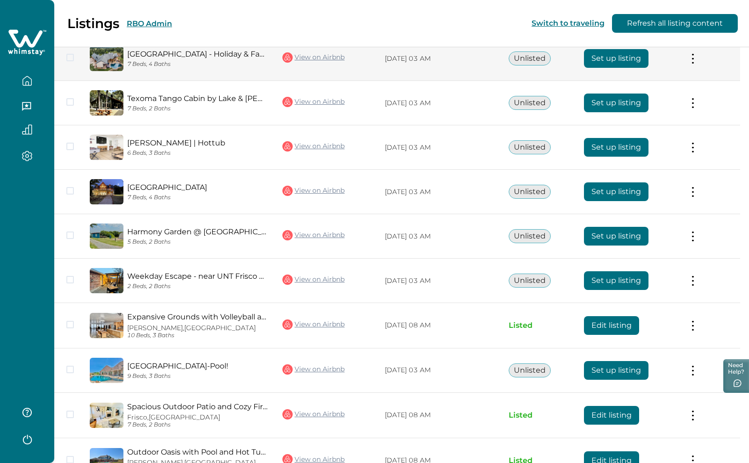
scroll to position [702, 0]
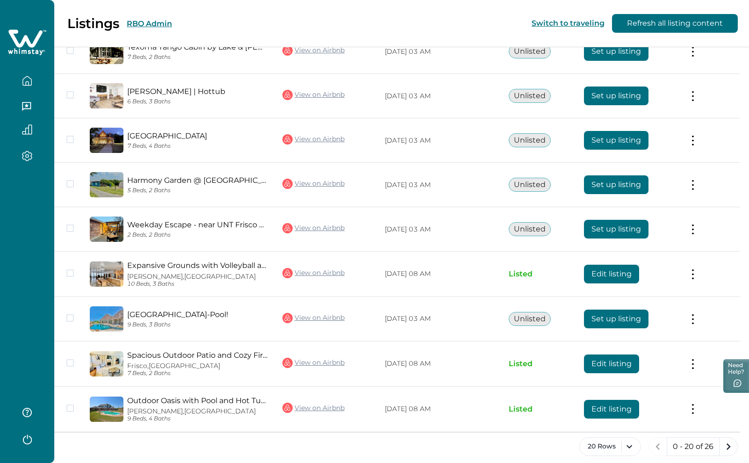
click at [164, 24] on button "RBO Admin" at bounding box center [149, 23] width 45 height 9
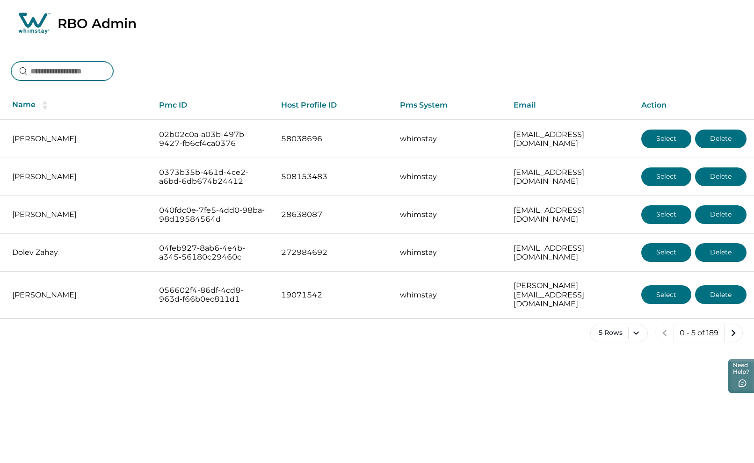
click at [97, 72] on input at bounding box center [62, 71] width 102 height 19
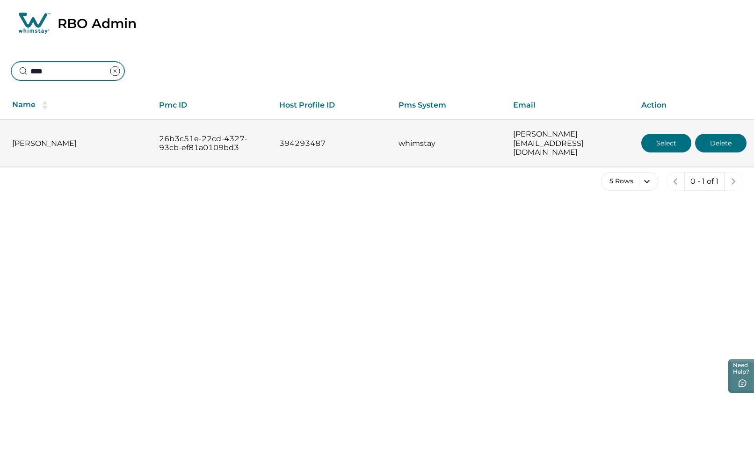
type input "****"
click at [669, 136] on button "Select" at bounding box center [666, 143] width 50 height 19
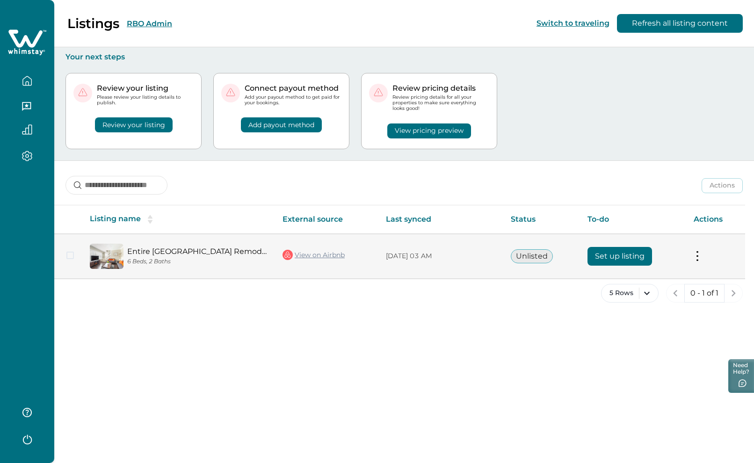
click at [628, 258] on button "Set up listing" at bounding box center [620, 256] width 65 height 19
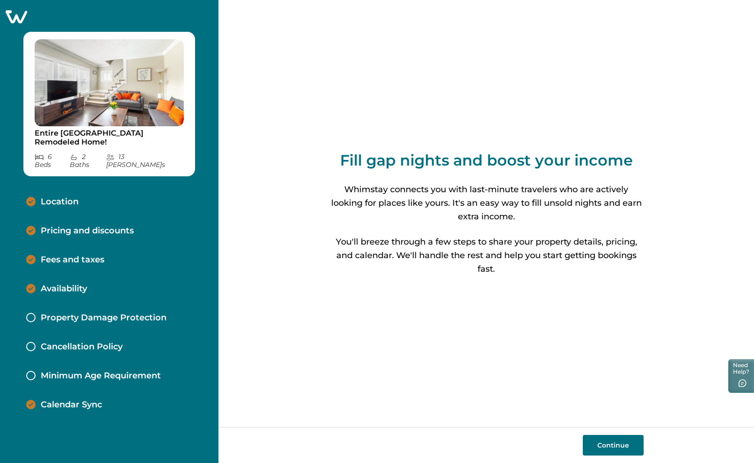
click at [53, 197] on p "Location" at bounding box center [60, 202] width 38 height 10
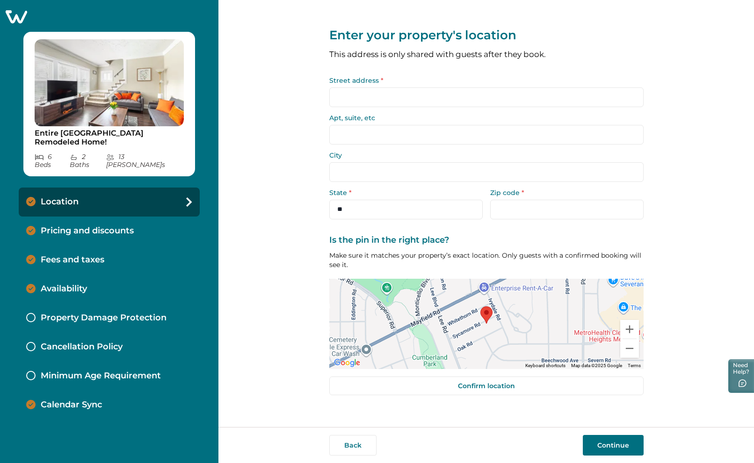
click at [56, 226] on p "Pricing and discounts" at bounding box center [87, 231] width 93 height 10
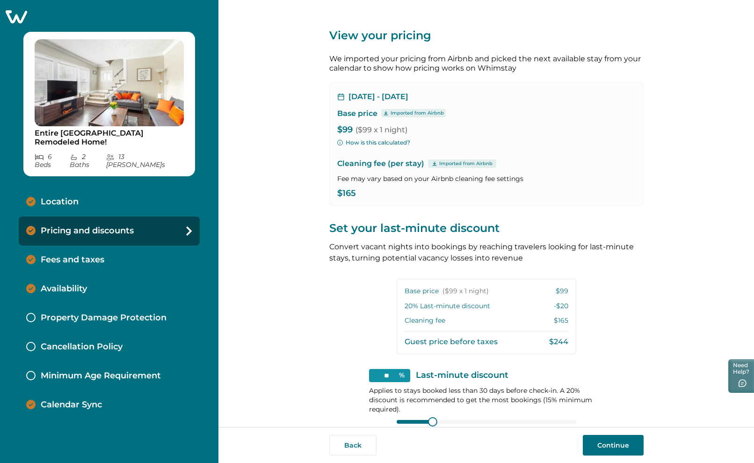
click at [58, 255] on p "Fees and taxes" at bounding box center [73, 260] width 64 height 10
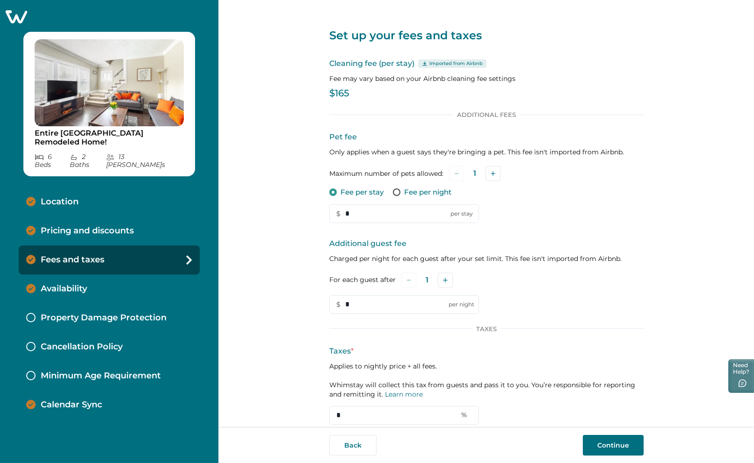
click at [62, 284] on p "Availability" at bounding box center [64, 289] width 46 height 10
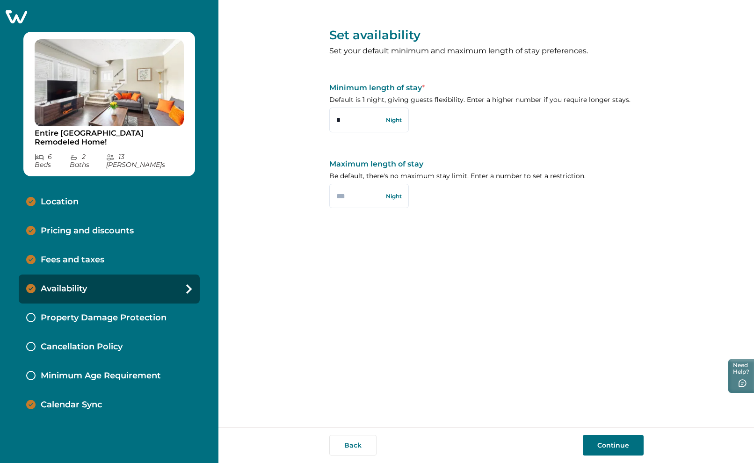
click at [72, 313] on p "Property Damage Protection" at bounding box center [104, 318] width 126 height 10
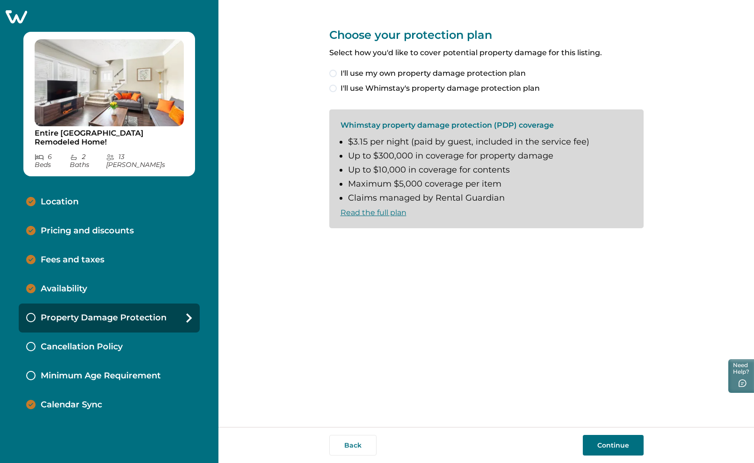
click at [79, 342] on p "Cancellation Policy" at bounding box center [82, 347] width 82 height 10
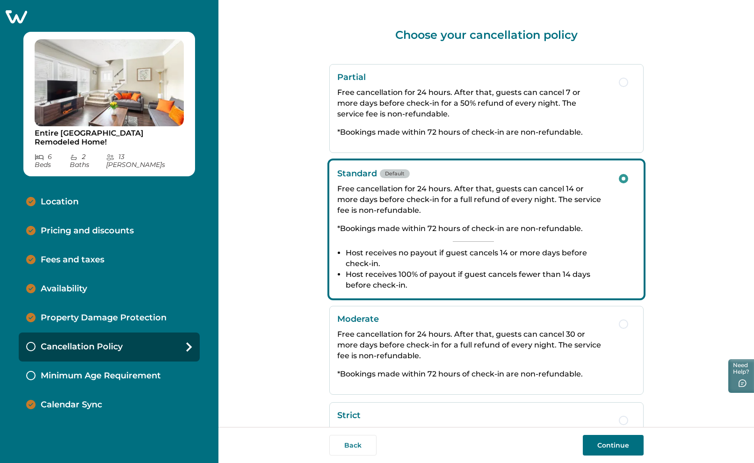
click at [79, 400] on p "Calendar Sync" at bounding box center [71, 405] width 61 height 10
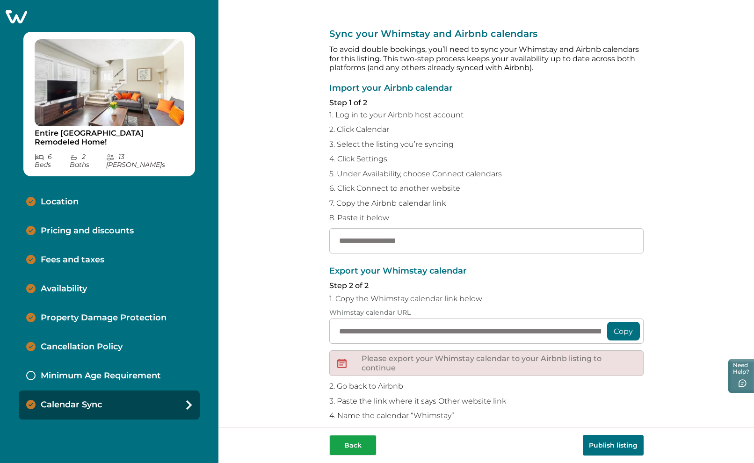
click at [358, 443] on button "Back" at bounding box center [352, 445] width 47 height 21
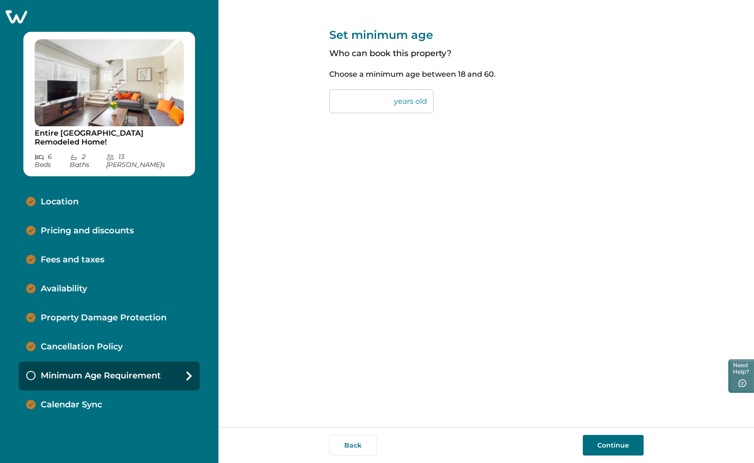
click at [16, 9] on div "Entire Cleveland Heights Remodeled Home! 6 Bed s 2 Bath s 13 Max Guest s Locati…" at bounding box center [109, 231] width 218 height 463
click at [18, 16] on icon at bounding box center [16, 16] width 23 height 15
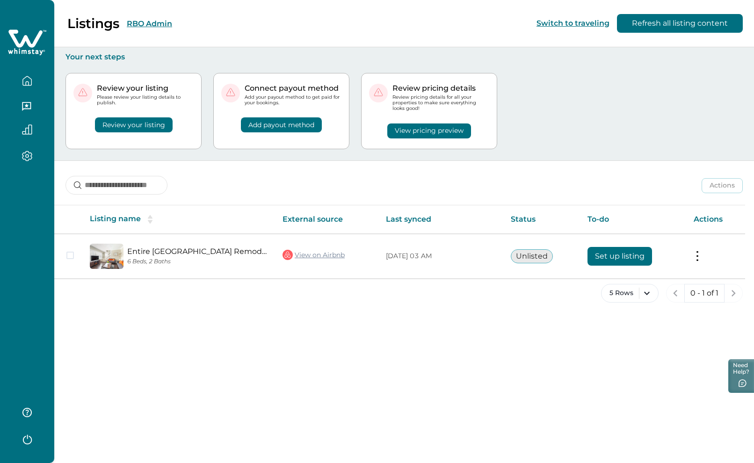
click at [152, 25] on button "RBO Admin" at bounding box center [149, 23] width 45 height 9
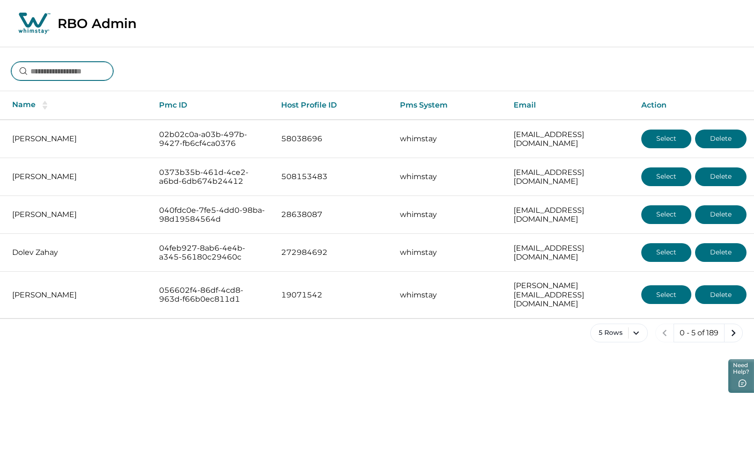
click at [103, 70] on input at bounding box center [62, 71] width 102 height 19
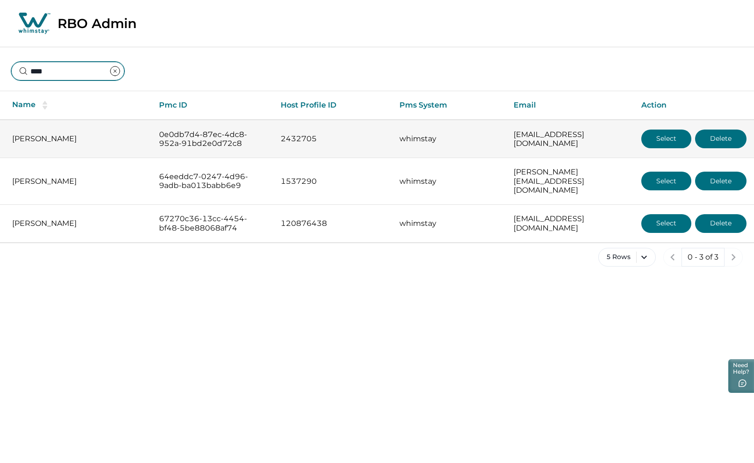
type input "****"
click at [665, 139] on button "Select" at bounding box center [666, 139] width 50 height 19
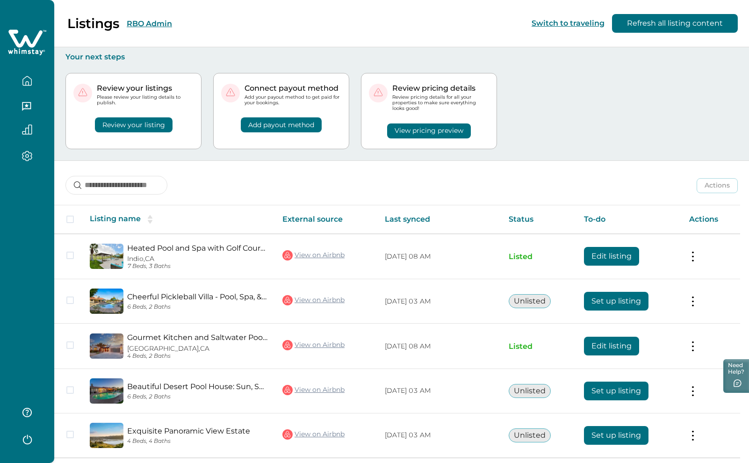
click at [163, 24] on button "RBO Admin" at bounding box center [149, 23] width 45 height 9
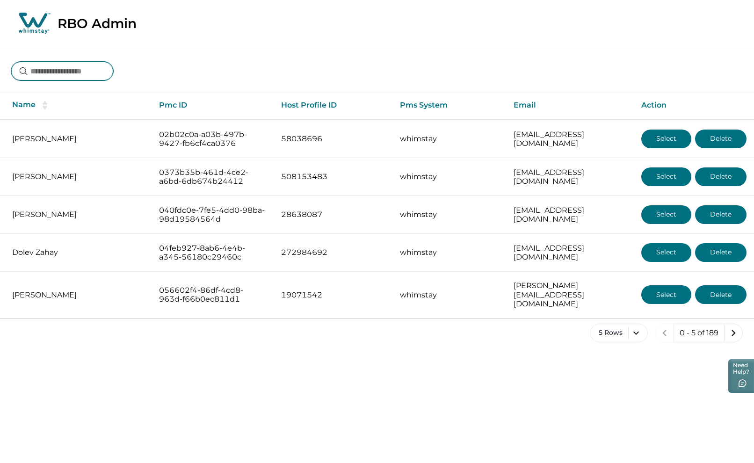
click at [74, 67] on input at bounding box center [62, 71] width 102 height 19
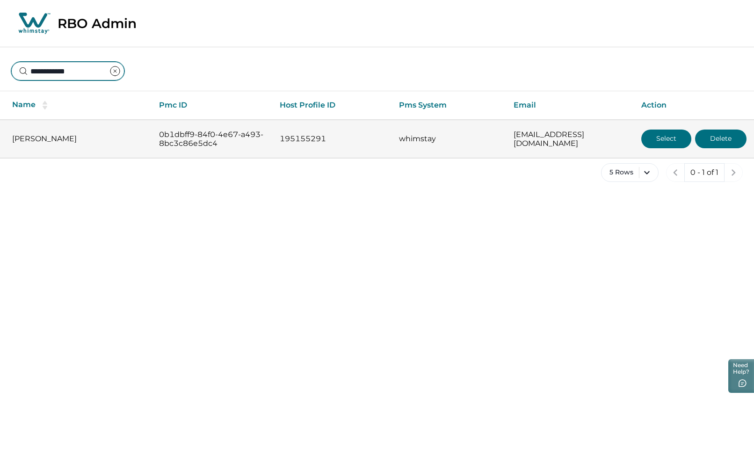
type input "**********"
click at [677, 137] on button "Select" at bounding box center [666, 139] width 50 height 19
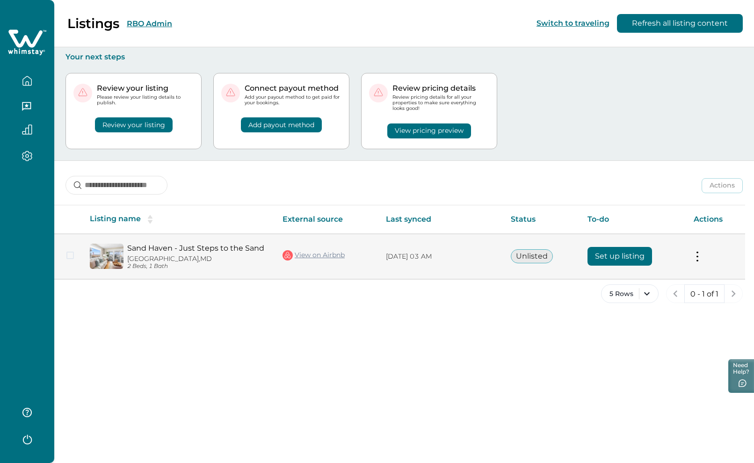
click at [621, 258] on button "Set up listing" at bounding box center [620, 256] width 65 height 19
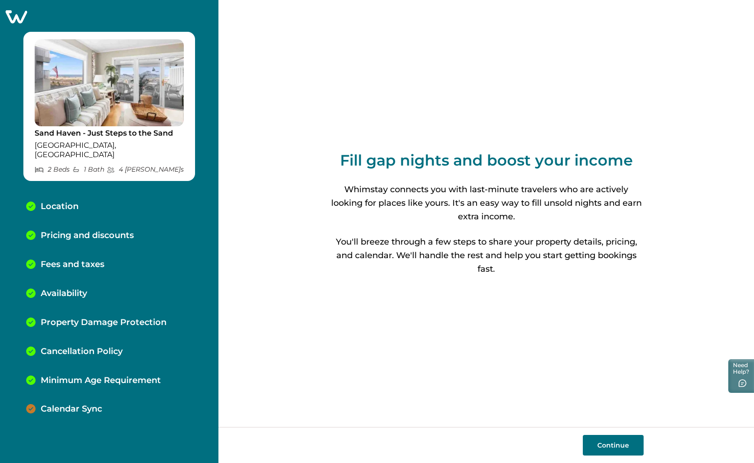
click at [64, 404] on p "Calendar Sync" at bounding box center [71, 409] width 61 height 10
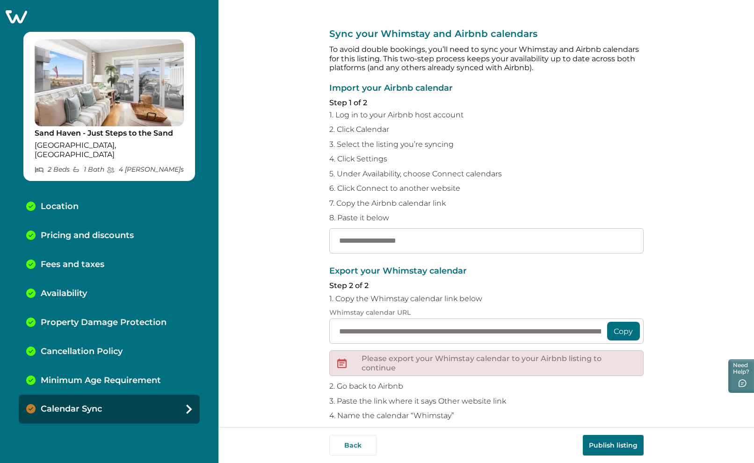
click at [93, 231] on p "Pricing and discounts" at bounding box center [87, 236] width 93 height 10
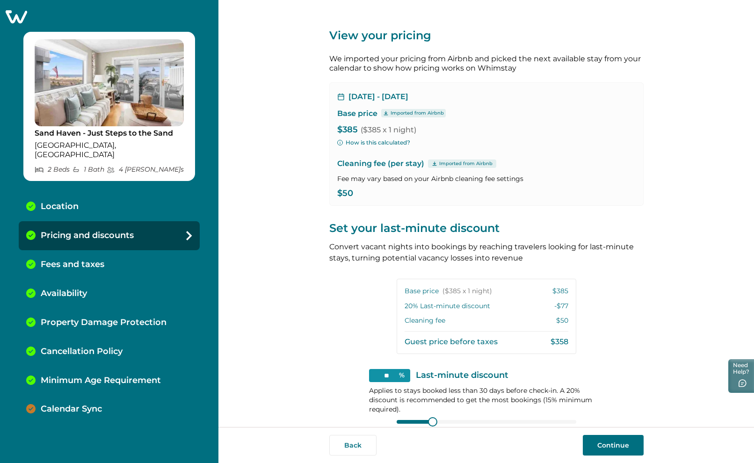
click at [80, 260] on p "Fees and taxes" at bounding box center [73, 265] width 64 height 10
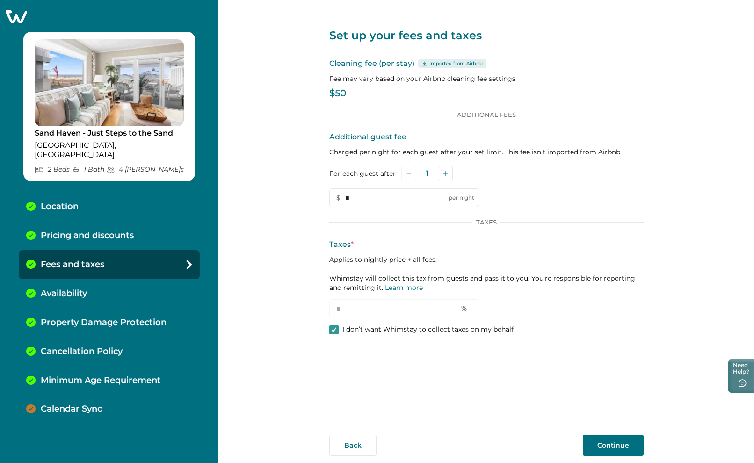
click at [15, 15] on icon at bounding box center [16, 16] width 23 height 15
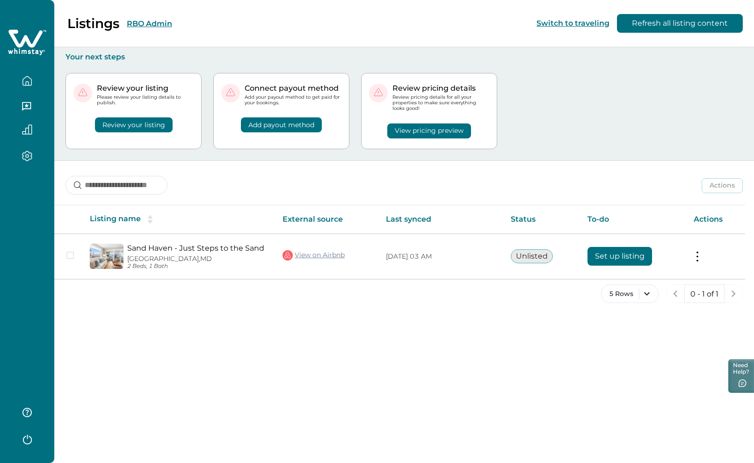
click at [152, 22] on button "RBO Admin" at bounding box center [149, 23] width 45 height 9
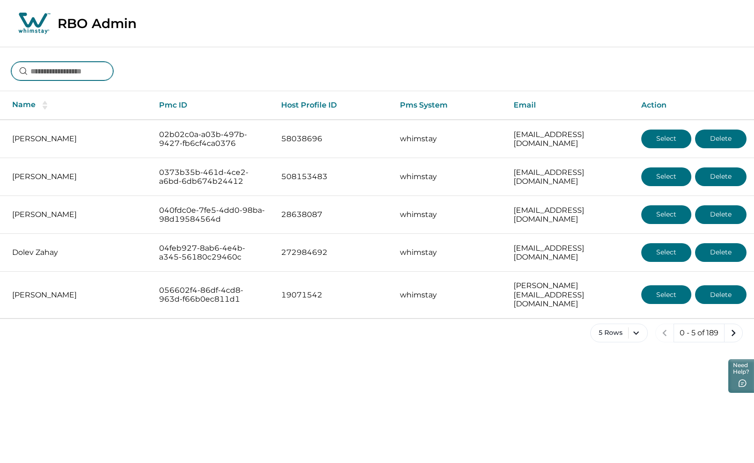
click at [72, 73] on input at bounding box center [62, 71] width 102 height 19
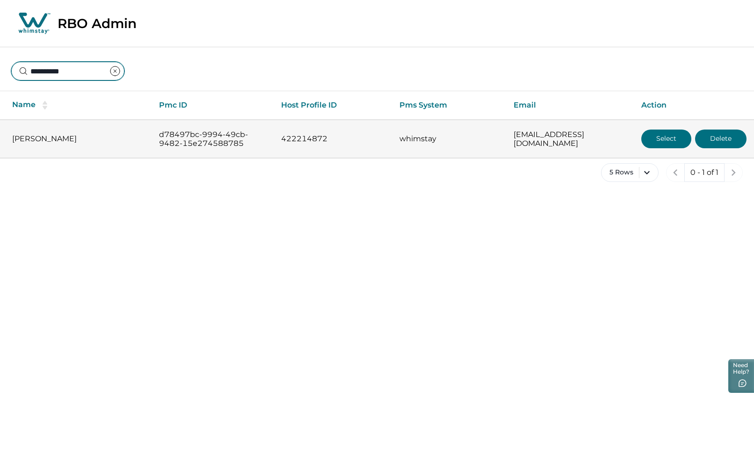
type input "**********"
click at [668, 144] on button "Select" at bounding box center [666, 139] width 50 height 19
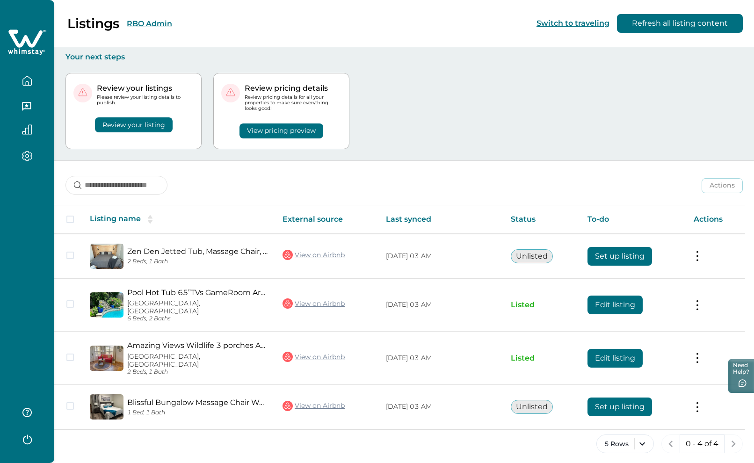
click at [152, 23] on button "RBO Admin" at bounding box center [149, 23] width 45 height 9
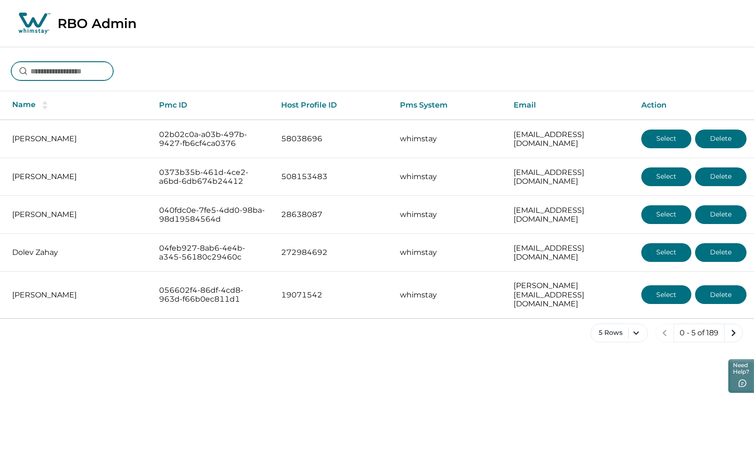
click at [105, 67] on input at bounding box center [62, 71] width 102 height 19
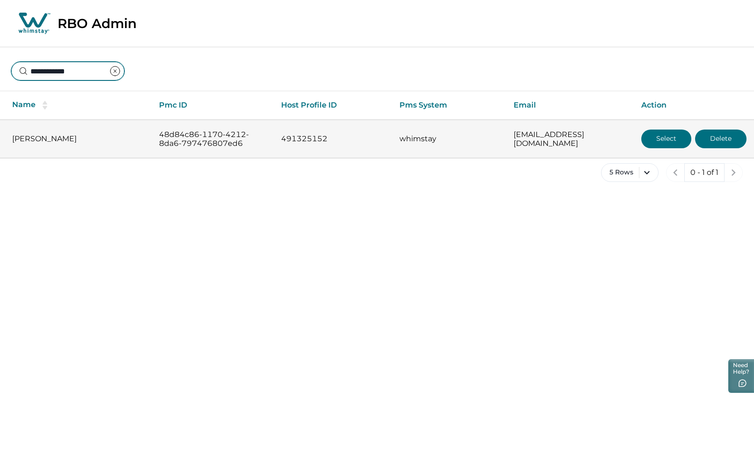
type input "**********"
click at [657, 134] on button "Select" at bounding box center [666, 139] width 50 height 19
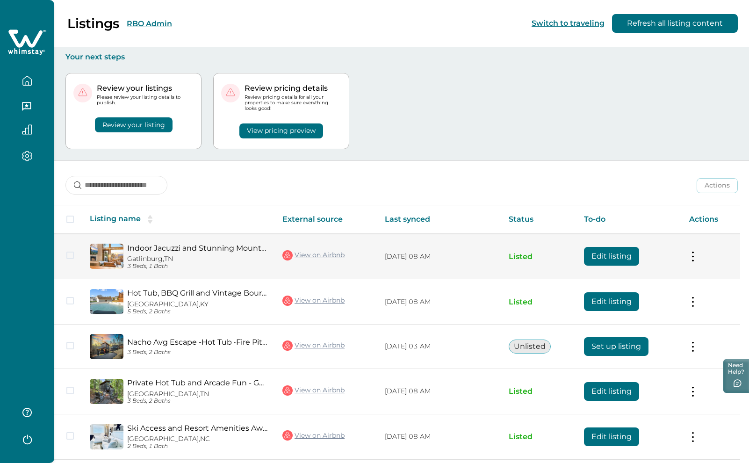
click at [621, 250] on button "Edit listing" at bounding box center [611, 256] width 55 height 19
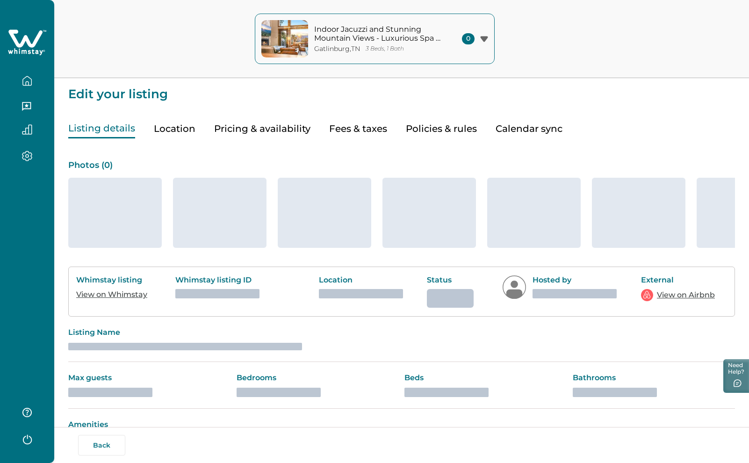
type input "*"
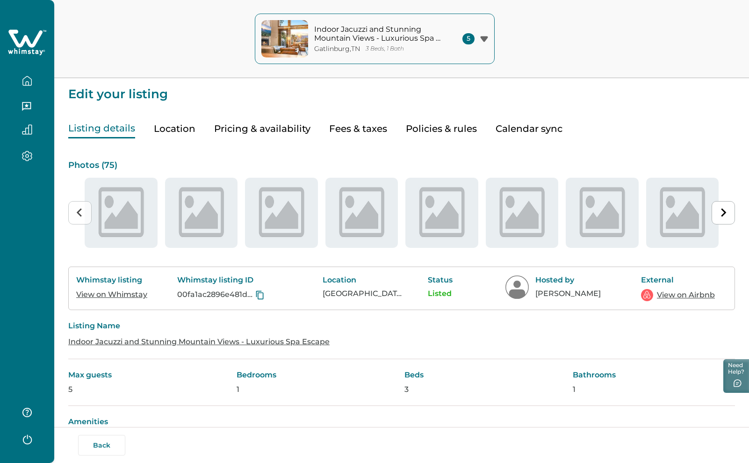
type input "**"
click at [268, 129] on button "Pricing & availability" at bounding box center [262, 128] width 96 height 19
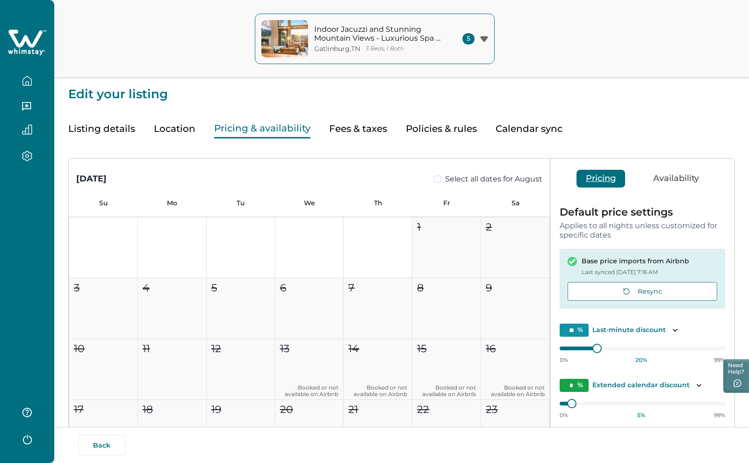
click at [267, 126] on button "Pricing & availability" at bounding box center [262, 128] width 96 height 19
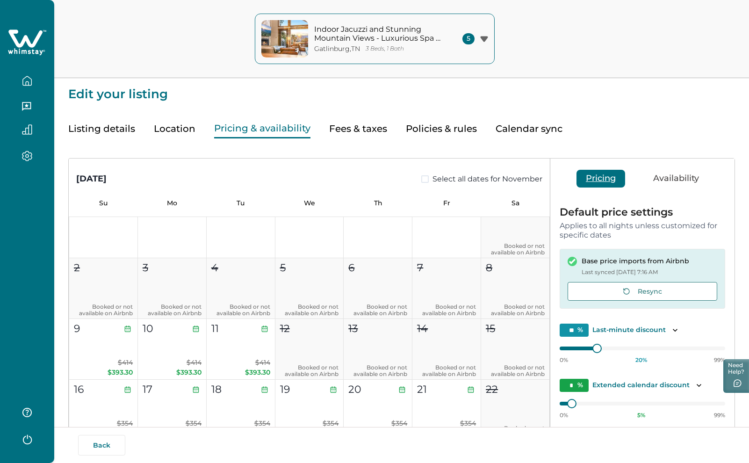
scroll to position [1357, 0]
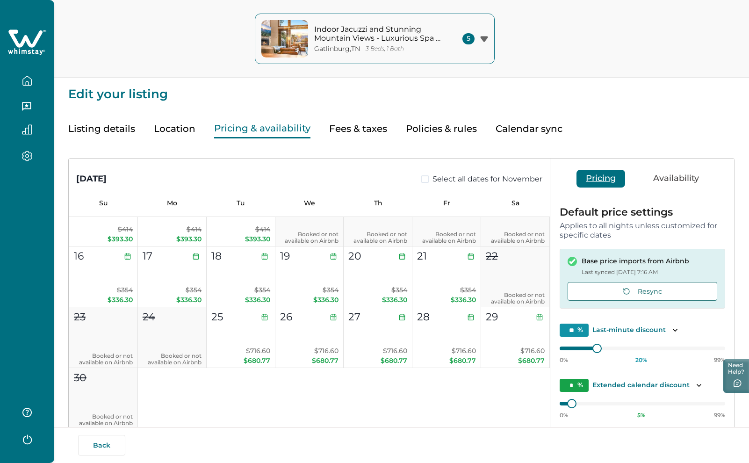
click at [25, 82] on icon "button" at bounding box center [27, 81] width 10 height 10
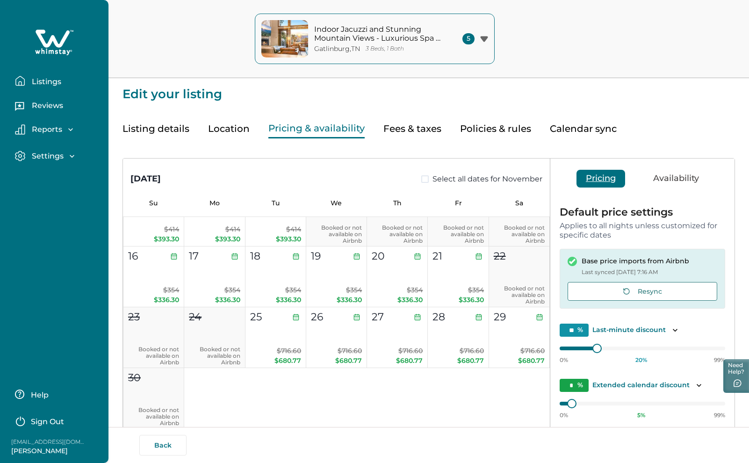
scroll to position [1350, 0]
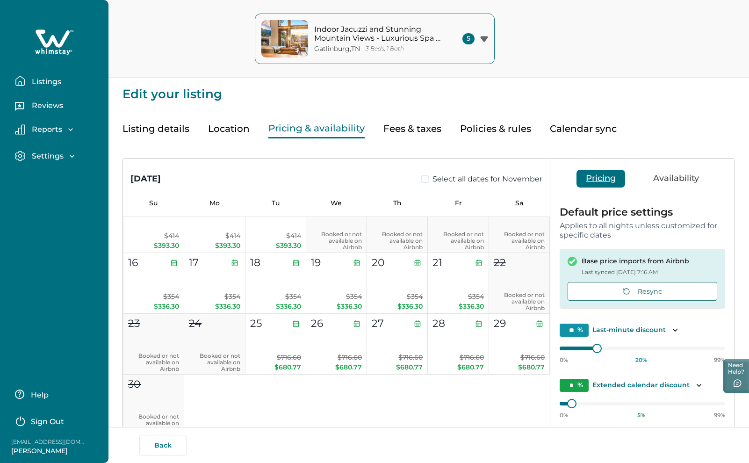
click at [52, 35] on icon at bounding box center [54, 43] width 38 height 28
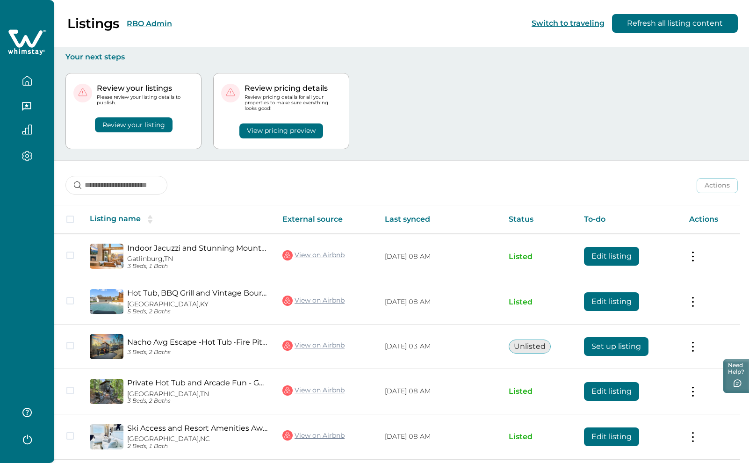
click at [138, 23] on button "RBO Admin" at bounding box center [149, 23] width 45 height 9
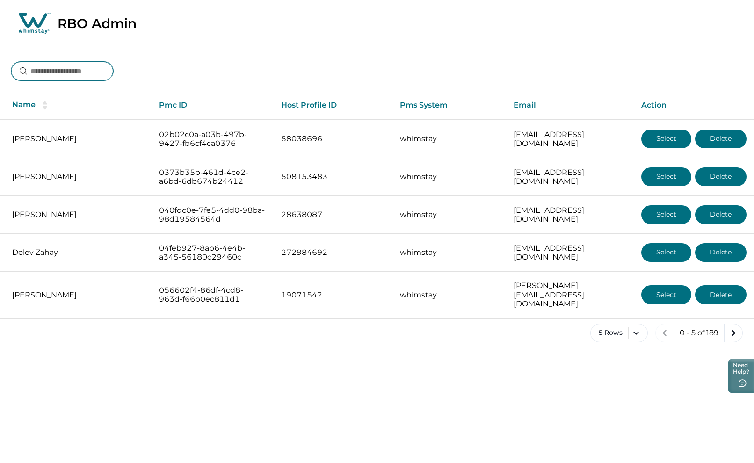
click at [97, 75] on input at bounding box center [62, 71] width 102 height 19
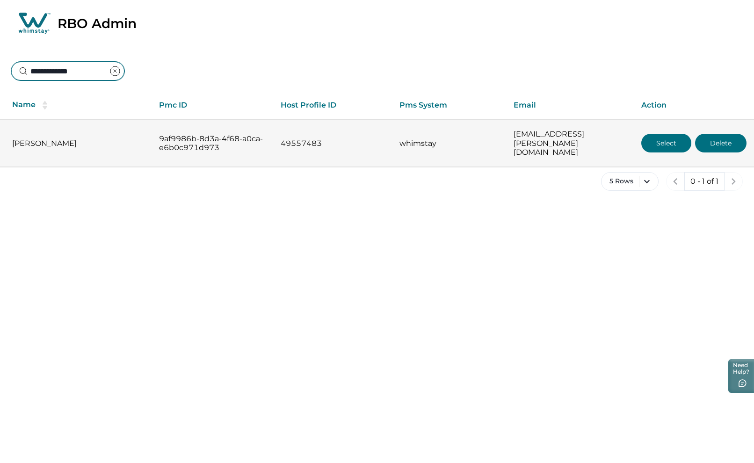
type input "**********"
click at [671, 142] on button "Select" at bounding box center [666, 143] width 50 height 19
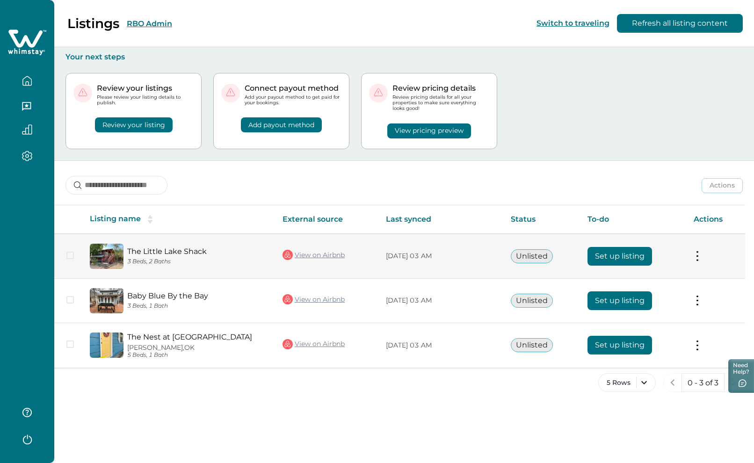
click at [628, 256] on button "Set up listing" at bounding box center [620, 256] width 65 height 19
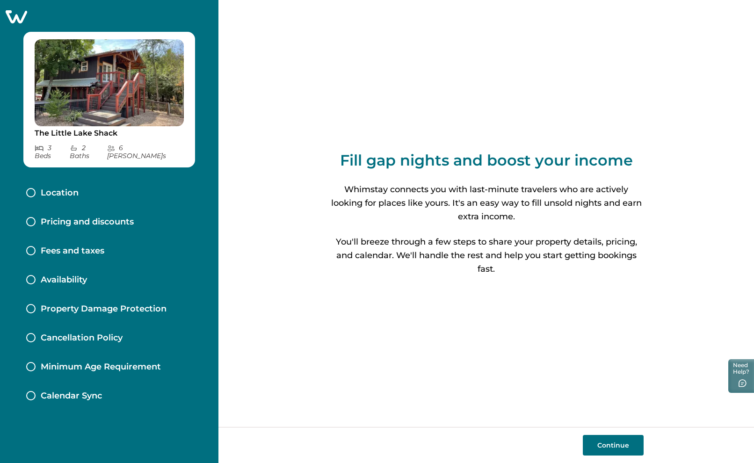
click at [15, 17] on icon at bounding box center [16, 16] width 23 height 15
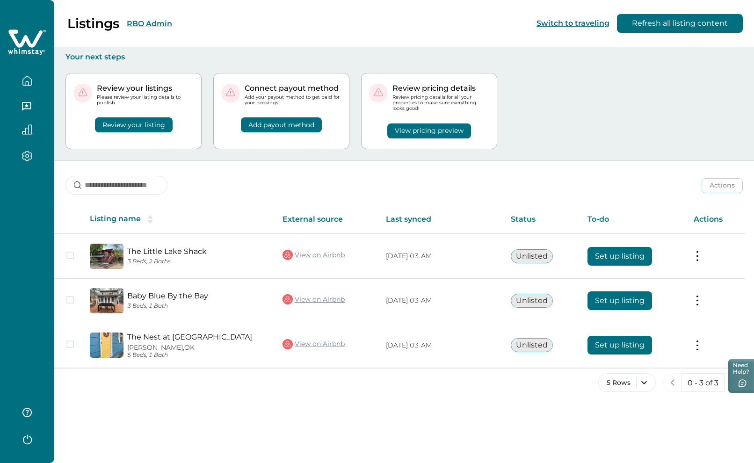
click at [158, 23] on button "RBO Admin" at bounding box center [149, 23] width 45 height 9
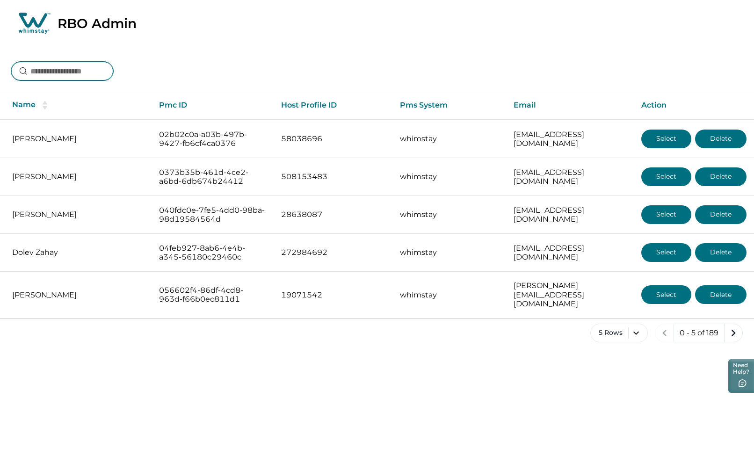
click at [85, 72] on input at bounding box center [62, 71] width 102 height 19
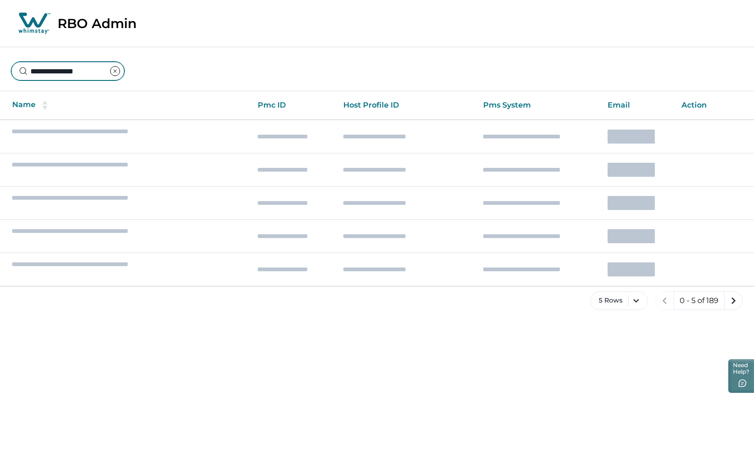
type input "**********"
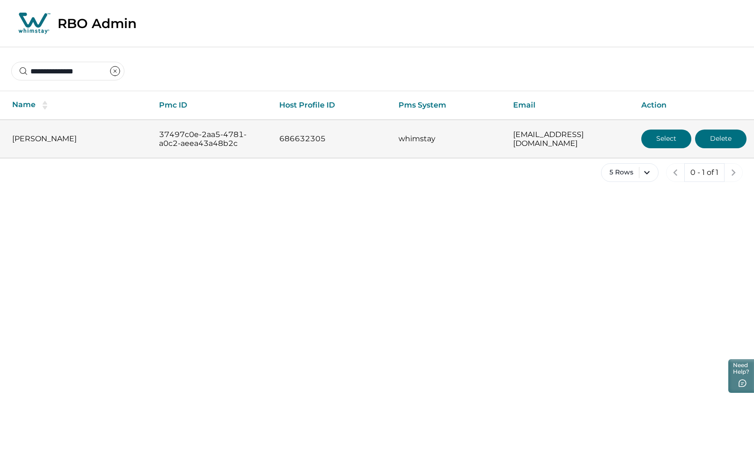
click at [662, 137] on button "Select" at bounding box center [666, 139] width 50 height 19
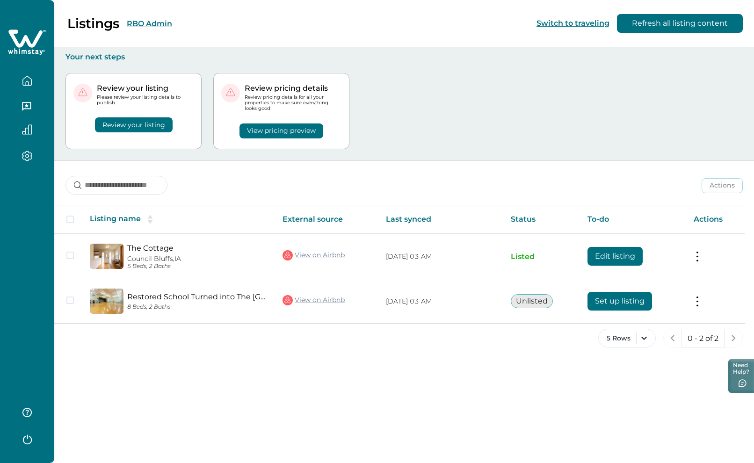
click at [157, 21] on button "RBO Admin" at bounding box center [149, 23] width 45 height 9
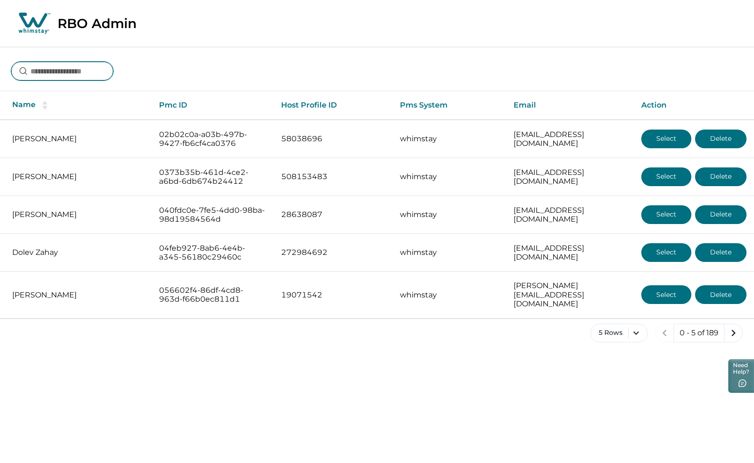
click at [78, 68] on input at bounding box center [62, 71] width 102 height 19
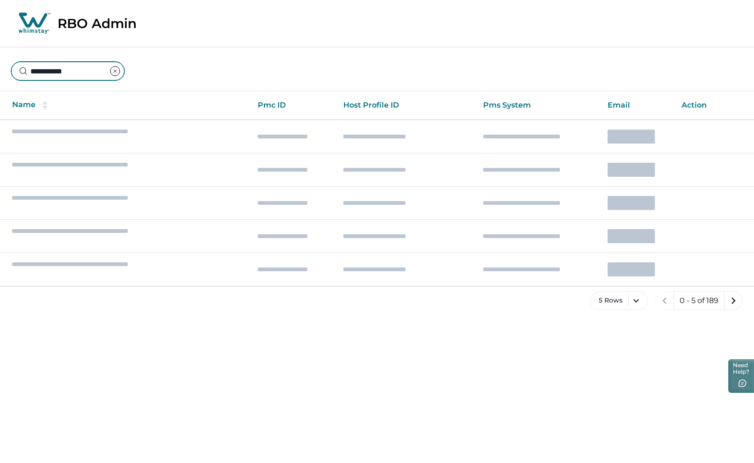
type input "**********"
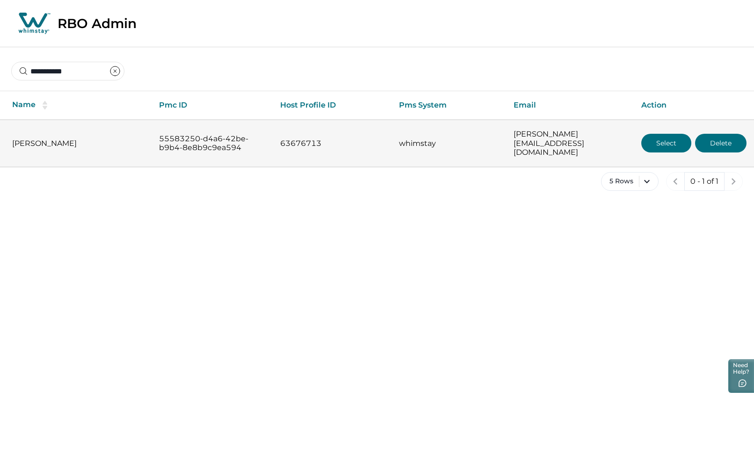
click at [662, 138] on button "Select" at bounding box center [666, 143] width 50 height 19
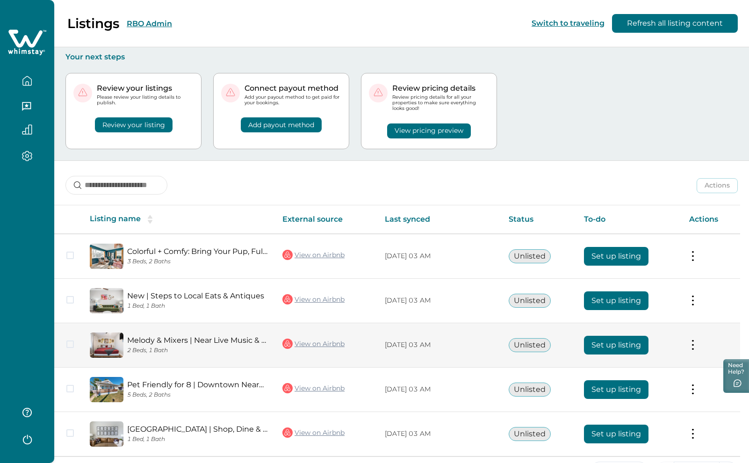
scroll to position [32, 0]
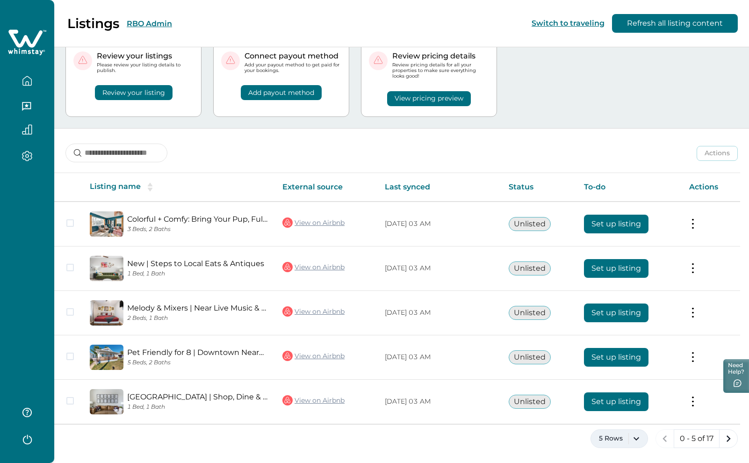
click at [639, 443] on button "5 Rows" at bounding box center [620, 438] width 58 height 19
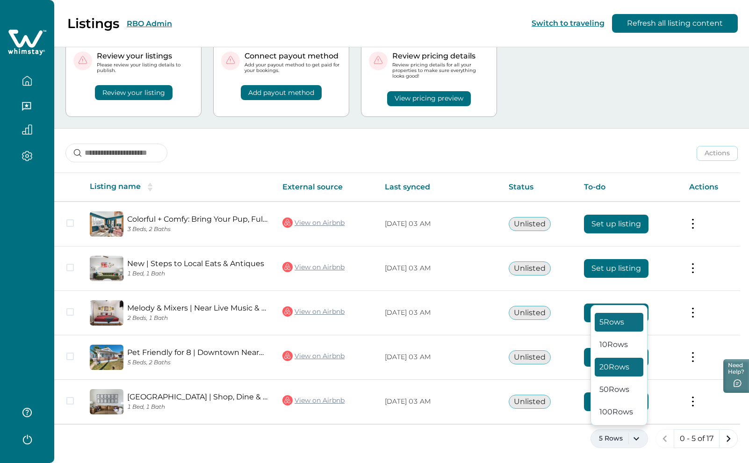
click at [619, 369] on button "20 Rows" at bounding box center [619, 367] width 49 height 19
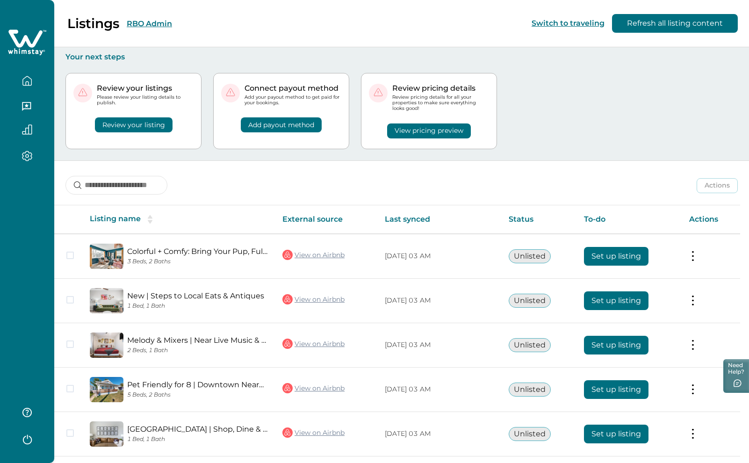
click at [144, 21] on button "RBO Admin" at bounding box center [149, 23] width 45 height 9
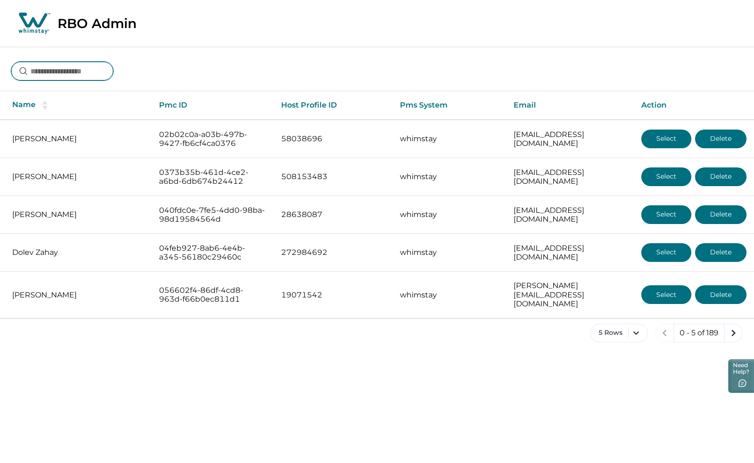
click at [87, 70] on input at bounding box center [62, 71] width 102 height 19
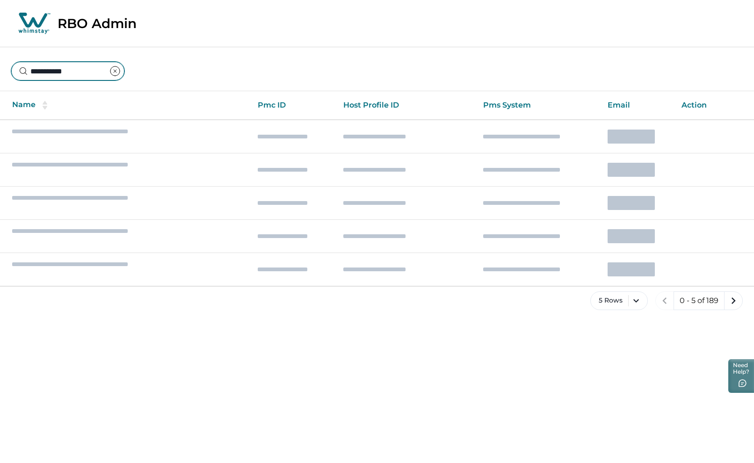
type input "**********"
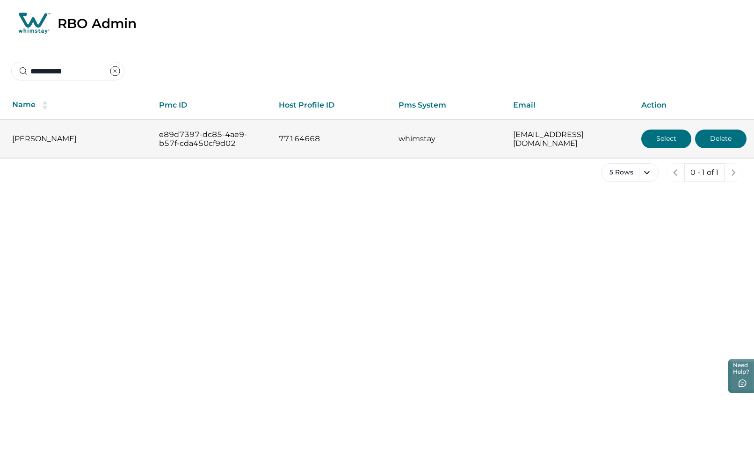
click at [669, 138] on button "Select" at bounding box center [666, 139] width 50 height 19
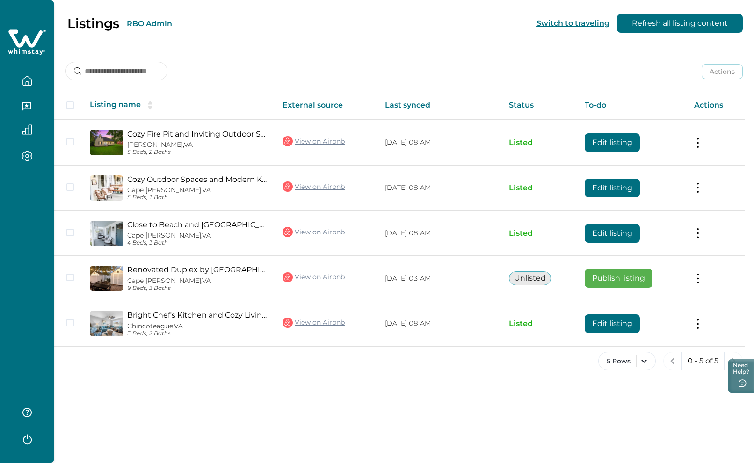
click at [164, 24] on button "RBO Admin" at bounding box center [149, 23] width 45 height 9
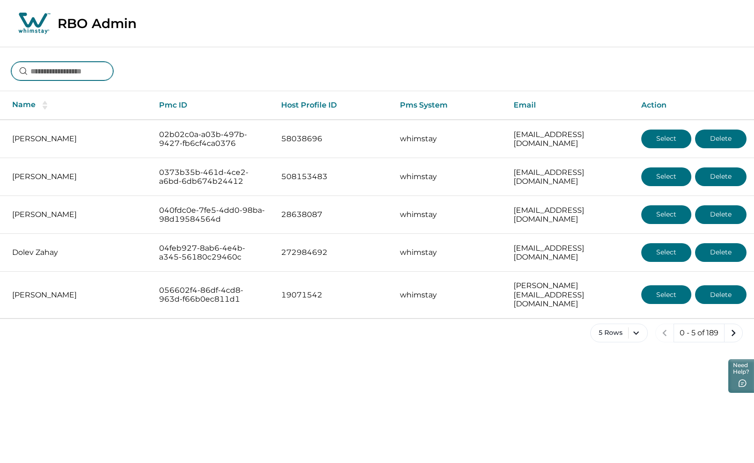
click at [72, 75] on input at bounding box center [62, 71] width 102 height 19
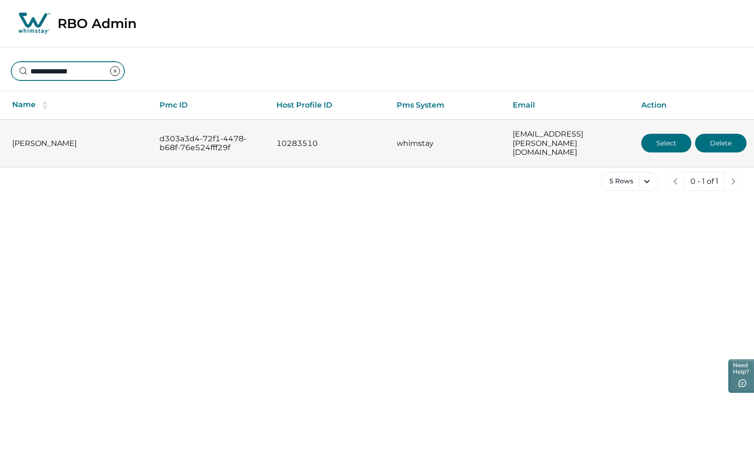
type input "**********"
click at [668, 140] on button "Select" at bounding box center [666, 143] width 50 height 19
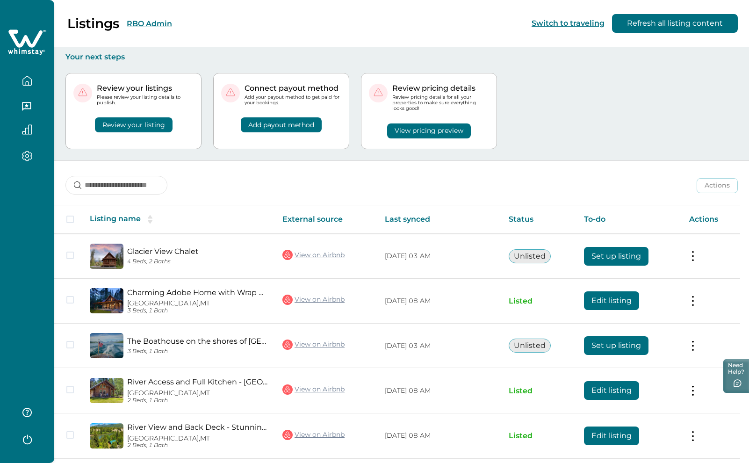
click at [144, 23] on button "RBO Admin" at bounding box center [149, 23] width 45 height 9
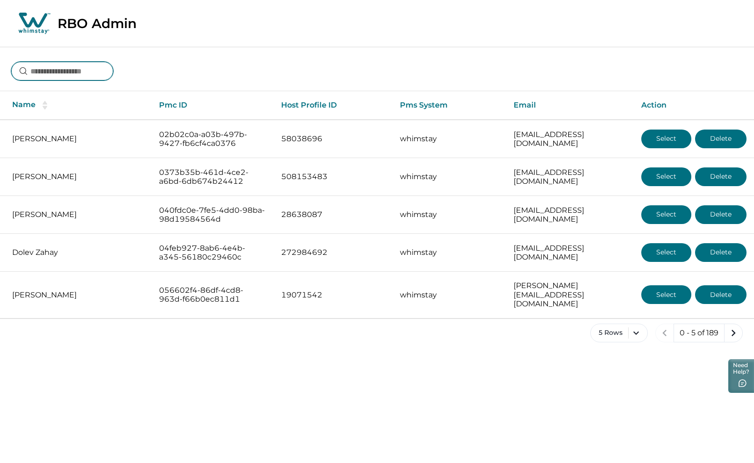
click at [68, 71] on input at bounding box center [62, 71] width 102 height 19
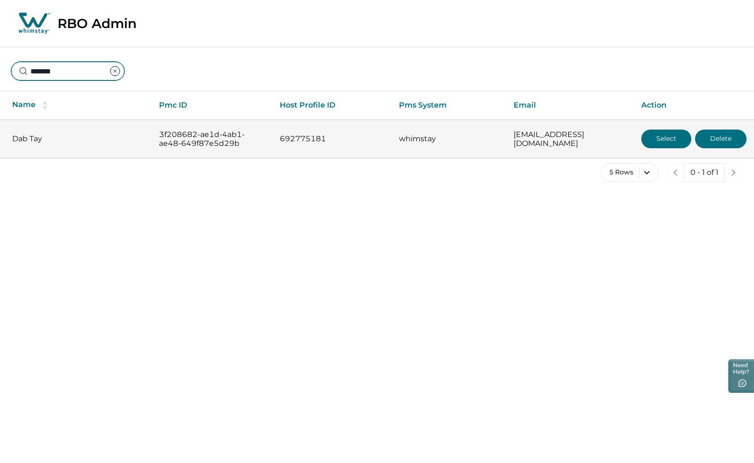
type input "*******"
click at [668, 138] on button "Select" at bounding box center [666, 139] width 50 height 19
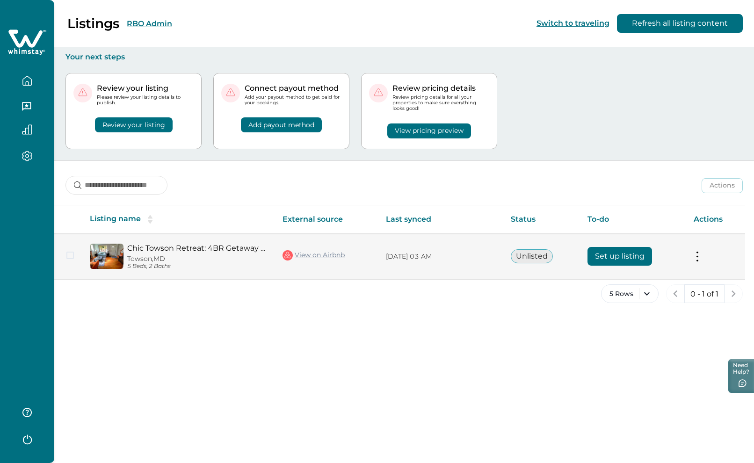
click at [632, 251] on button "Set up listing" at bounding box center [620, 256] width 65 height 19
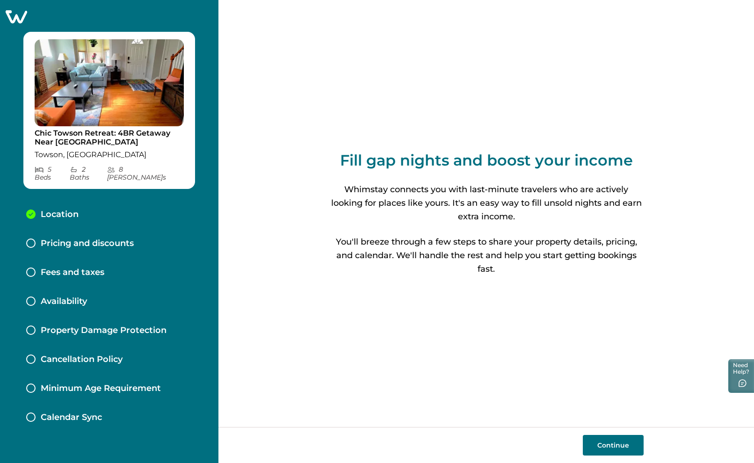
click at [616, 440] on button "Continue" at bounding box center [613, 445] width 61 height 21
select select "**"
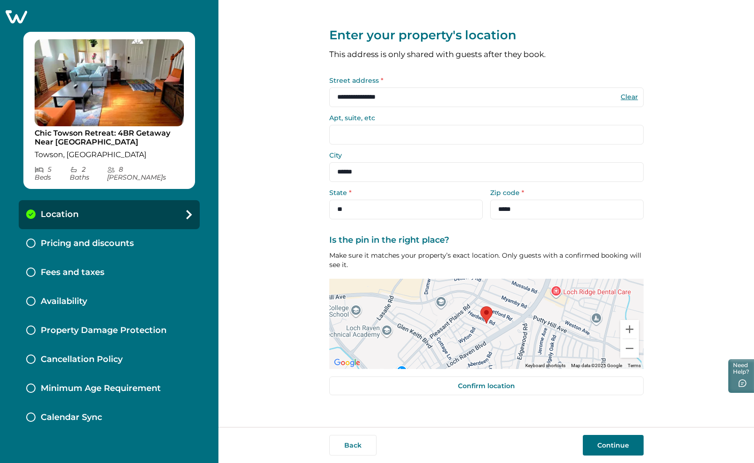
click at [616, 440] on button "Continue" at bounding box center [613, 445] width 61 height 21
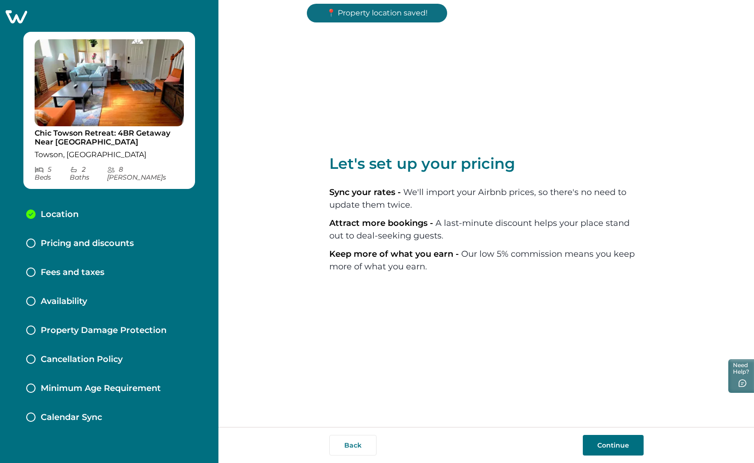
click at [616, 447] on button "Continue" at bounding box center [613, 445] width 61 height 21
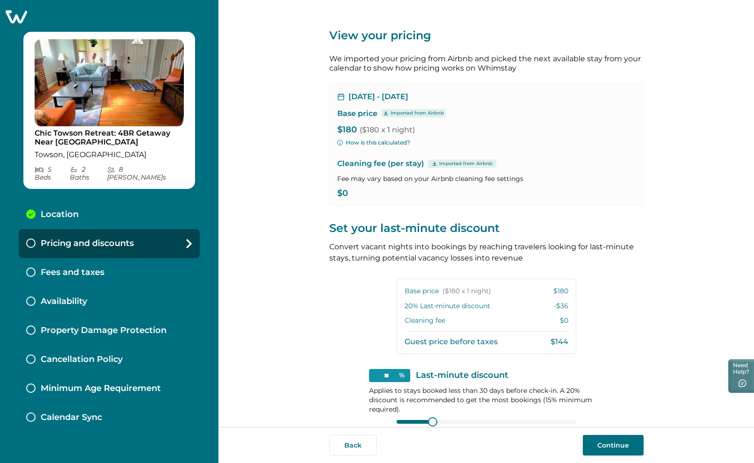
click at [616, 447] on button "Continue" at bounding box center [613, 445] width 61 height 21
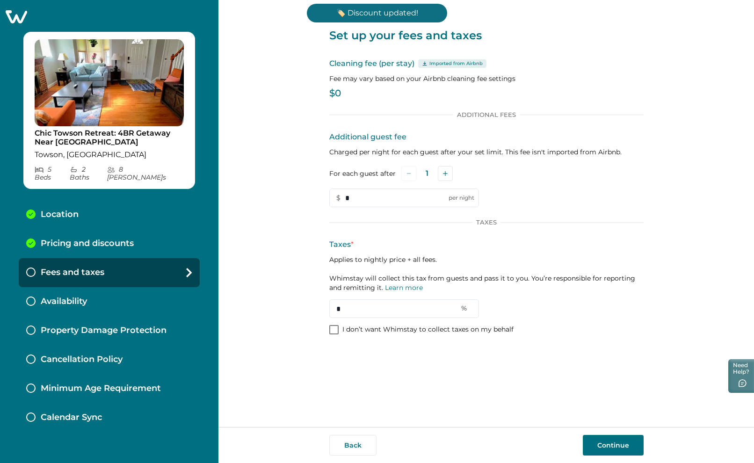
click at [334, 328] on span at bounding box center [333, 329] width 9 height 9
click at [607, 444] on button "Continue" at bounding box center [613, 445] width 61 height 21
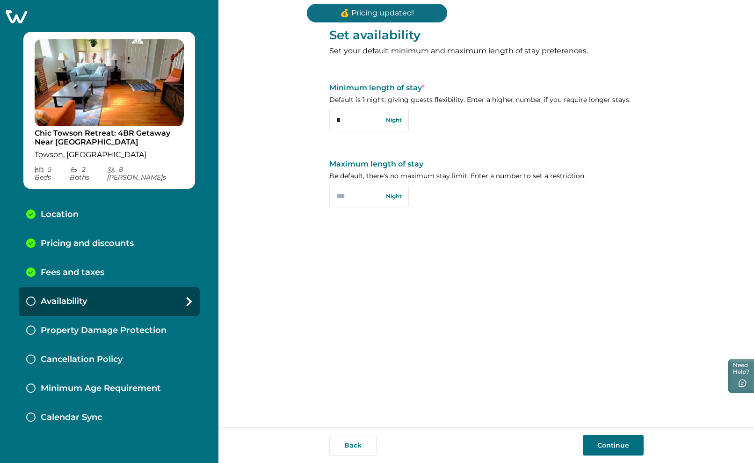
click at [605, 443] on button "Continue" at bounding box center [613, 445] width 61 height 21
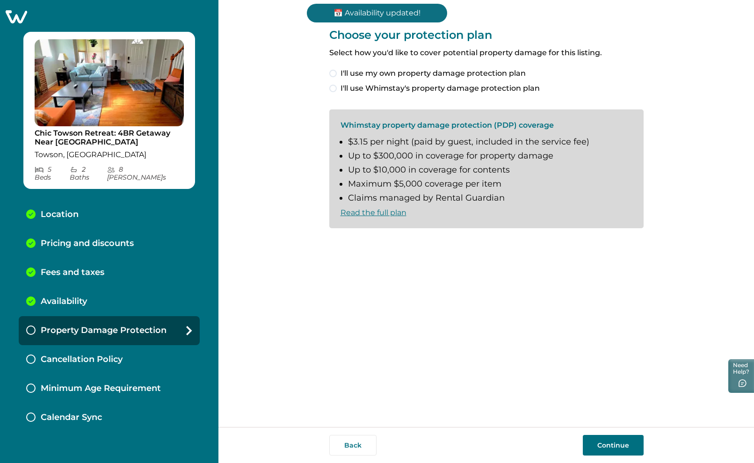
click at [473, 85] on span "I'll use Whimstay's property damage protection plan" at bounding box center [440, 88] width 199 height 11
click at [408, 245] on span "I understand and accept the Whimstay Host Terms and Conditions" at bounding box center [467, 243] width 252 height 11
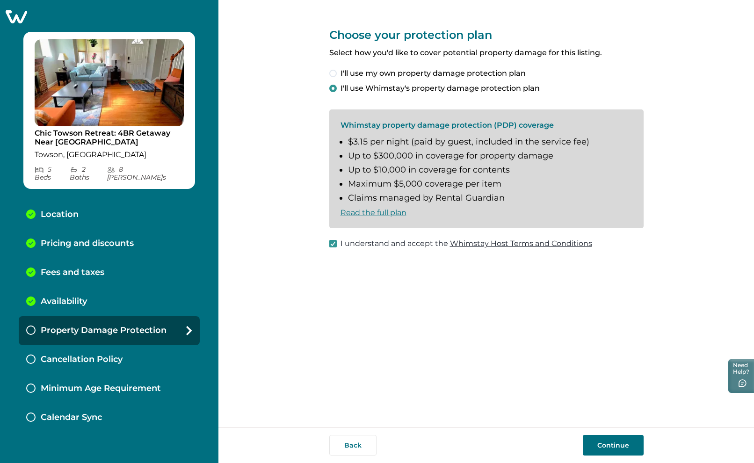
click at [609, 443] on button "Continue" at bounding box center [613, 445] width 61 height 21
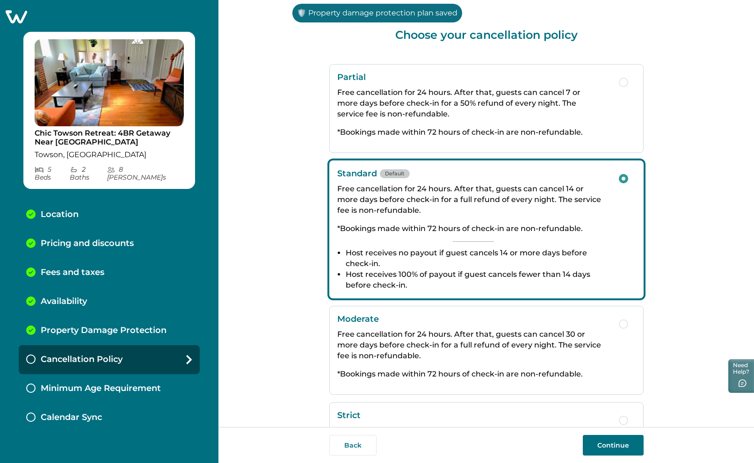
click at [609, 443] on button "Continue" at bounding box center [613, 445] width 61 height 21
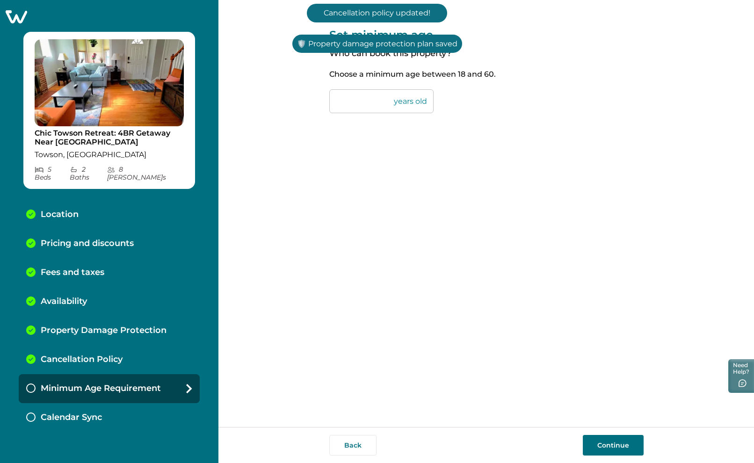
drag, startPoint x: 362, startPoint y: 93, endPoint x: 321, endPoint y: 99, distance: 41.2
click at [321, 99] on div "Set minimum age Who can book this property? Choose a minimum age between 18 and…" at bounding box center [486, 213] width 536 height 427
type input "**"
click at [605, 446] on button "Continue" at bounding box center [613, 445] width 61 height 21
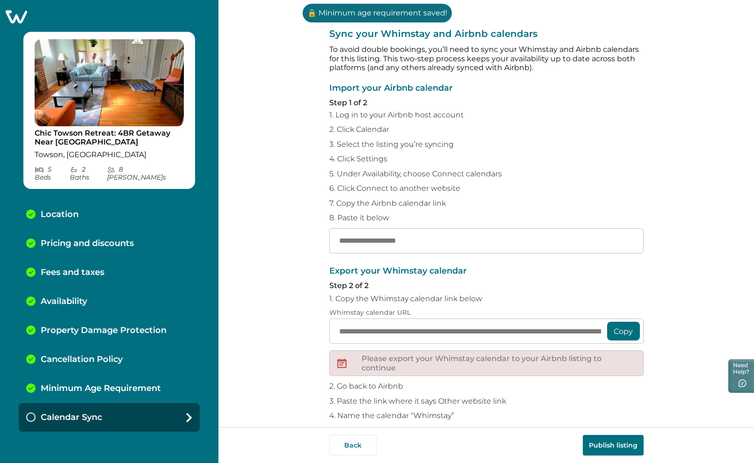
click at [17, 16] on icon at bounding box center [16, 16] width 23 height 15
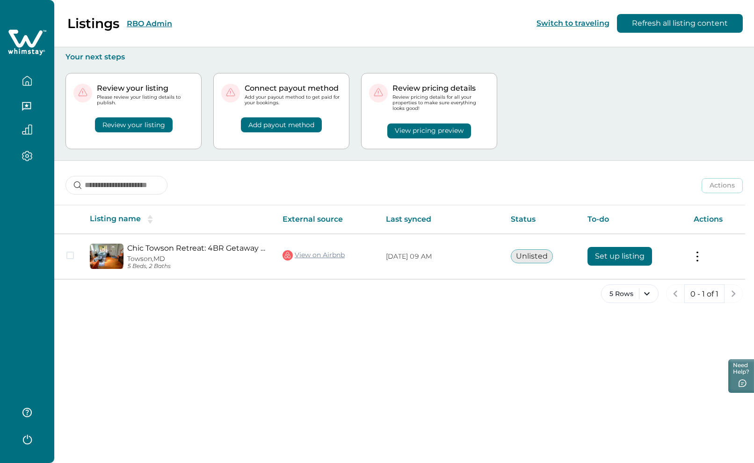
click at [155, 26] on button "RBO Admin" at bounding box center [149, 23] width 45 height 9
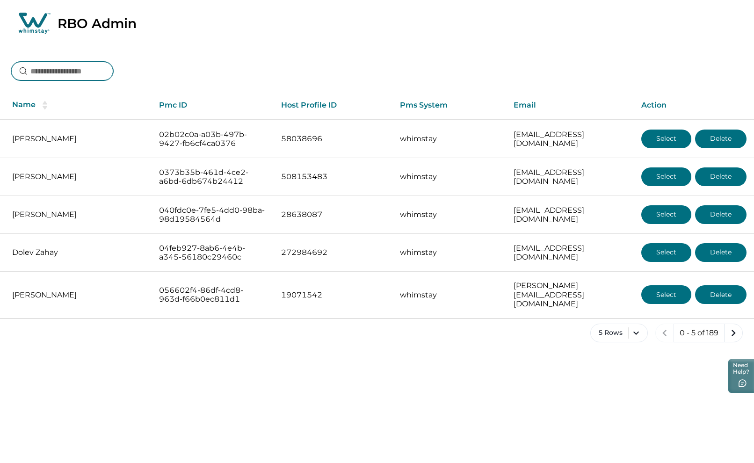
click at [79, 72] on input at bounding box center [62, 71] width 102 height 19
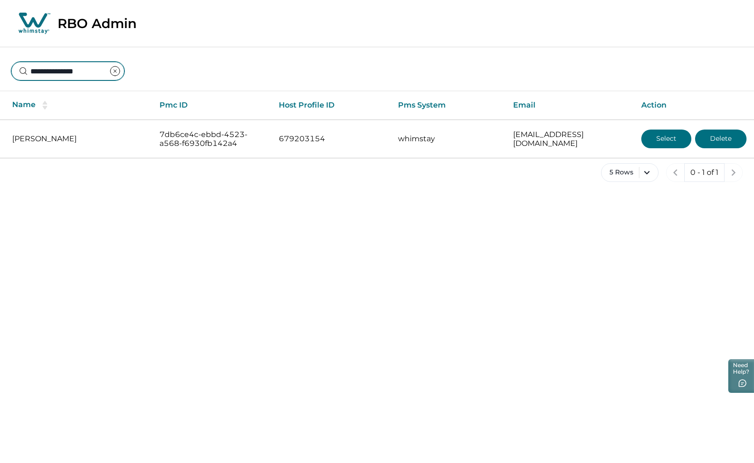
type input "**********"
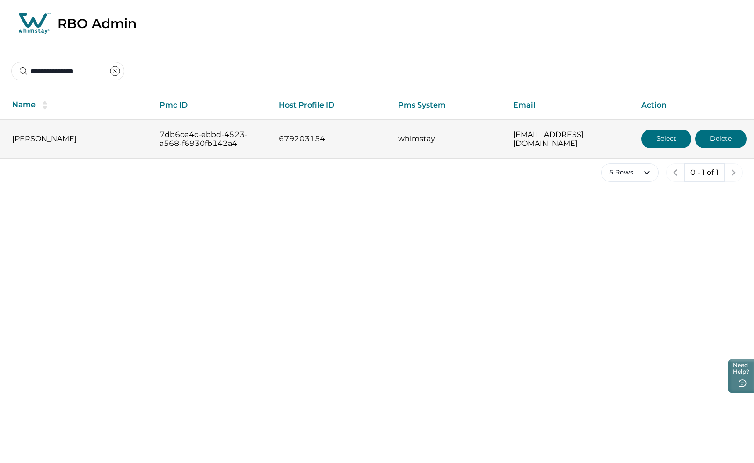
click at [658, 138] on button "Select" at bounding box center [666, 139] width 50 height 19
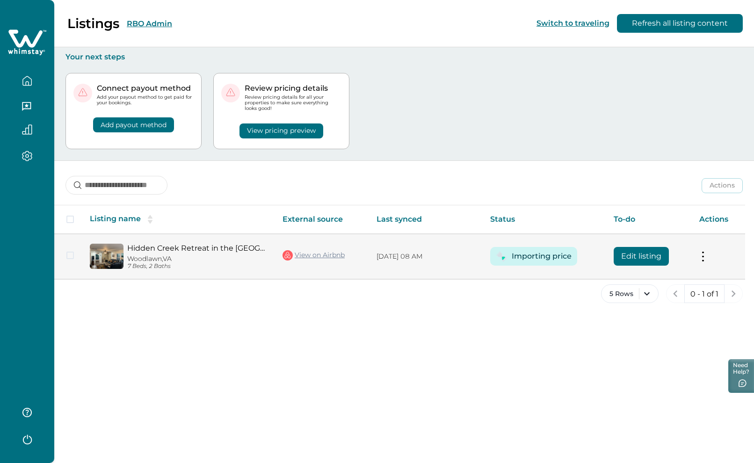
click at [640, 259] on button "Edit listing" at bounding box center [641, 256] width 55 height 19
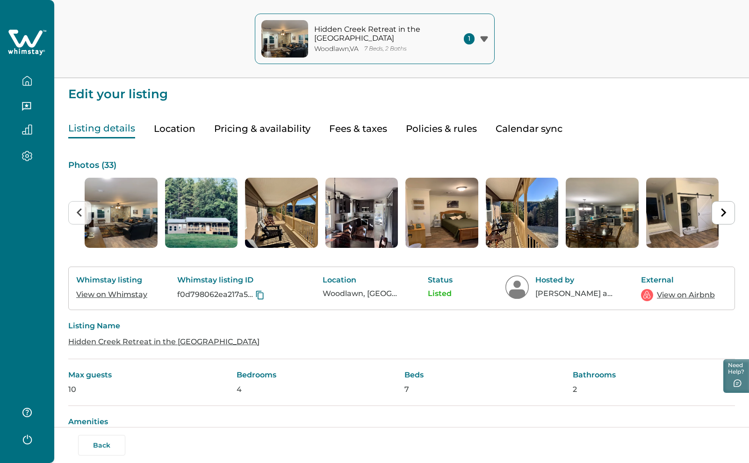
click at [21, 38] on icon at bounding box center [27, 43] width 38 height 28
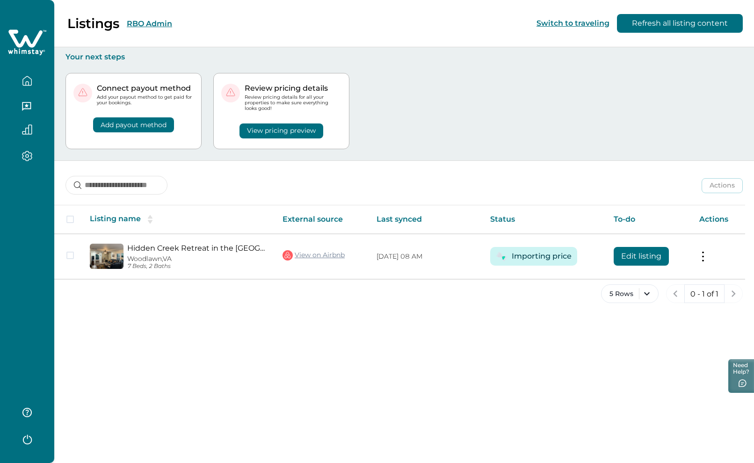
click at [152, 22] on button "RBO Admin" at bounding box center [149, 23] width 45 height 9
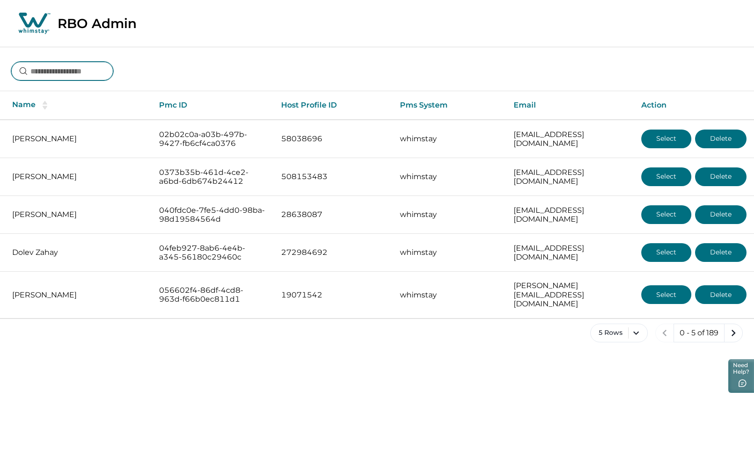
click at [83, 65] on input at bounding box center [62, 71] width 102 height 19
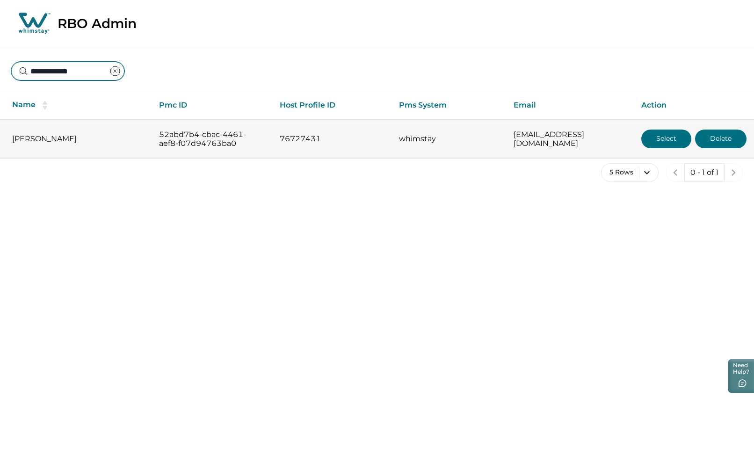
type input "**********"
click at [660, 135] on button "Select" at bounding box center [666, 139] width 50 height 19
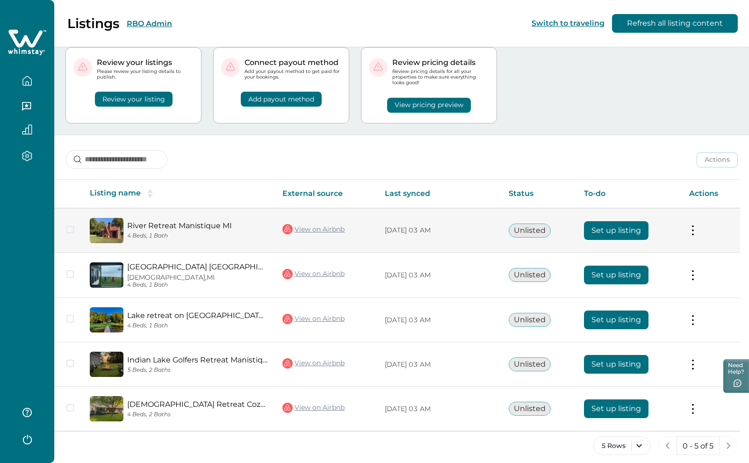
scroll to position [33, 0]
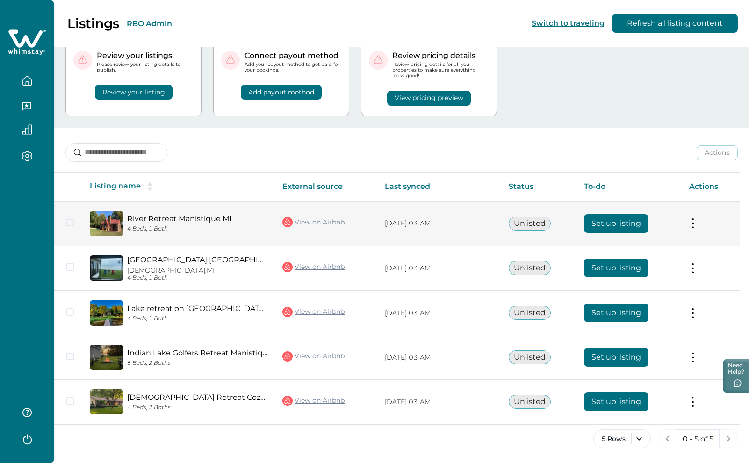
click at [623, 225] on button "Set up listing" at bounding box center [616, 223] width 65 height 19
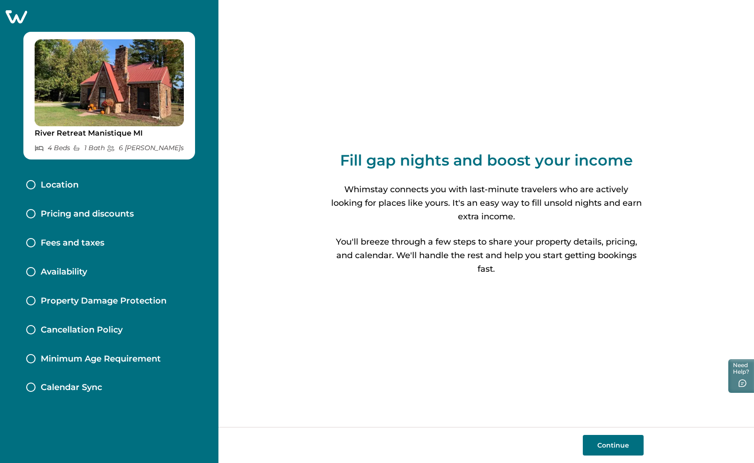
click at [9, 9] on div "River Retreat Manistique MI 4 Bed s 1 Bath 6 Max Guest s Location Pricing and d…" at bounding box center [109, 231] width 218 height 463
click at [17, 16] on icon at bounding box center [17, 16] width 22 height 13
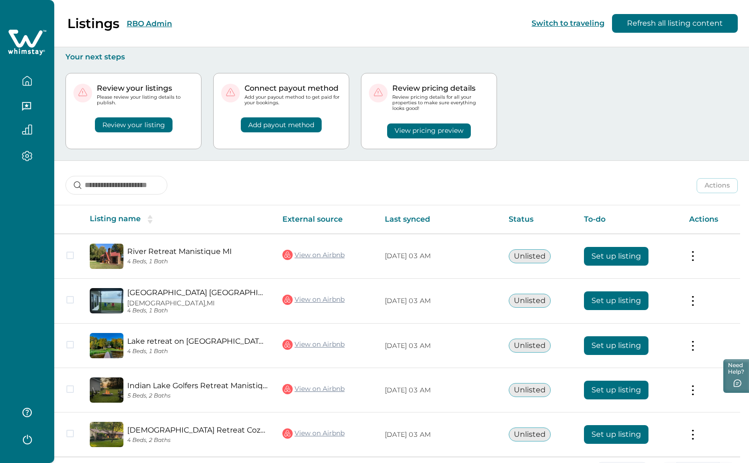
click at [164, 21] on button "RBO Admin" at bounding box center [149, 23] width 45 height 9
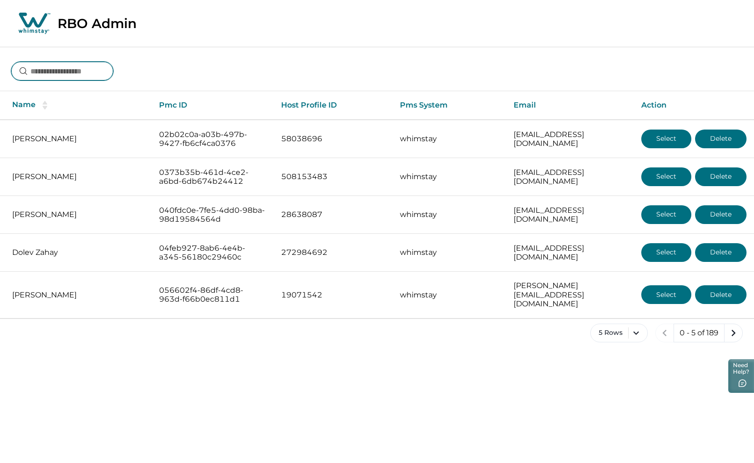
click at [79, 69] on input at bounding box center [62, 71] width 102 height 19
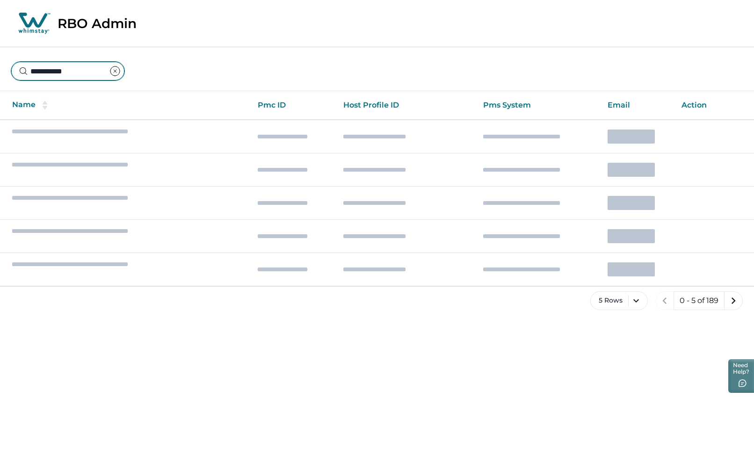
type input "**********"
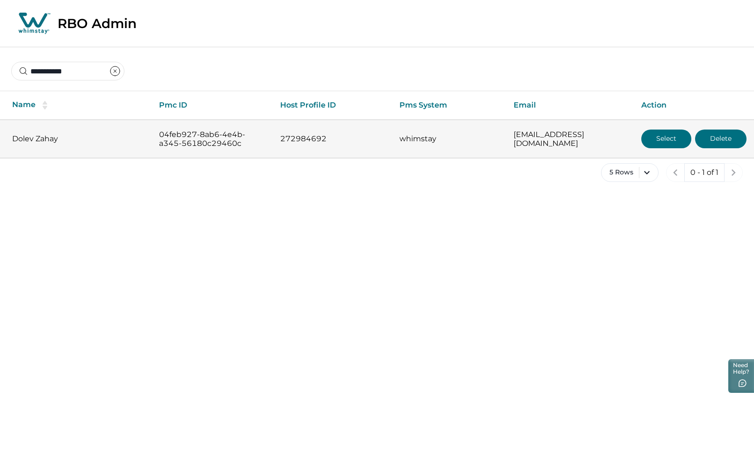
click at [667, 138] on button "Select" at bounding box center [666, 139] width 50 height 19
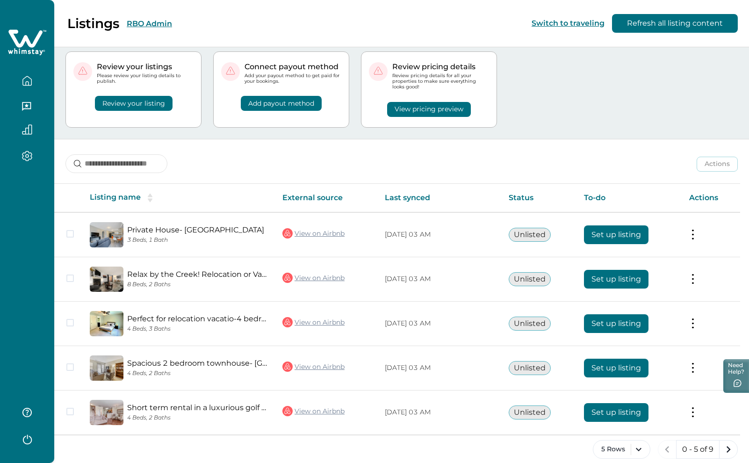
scroll to position [32, 0]
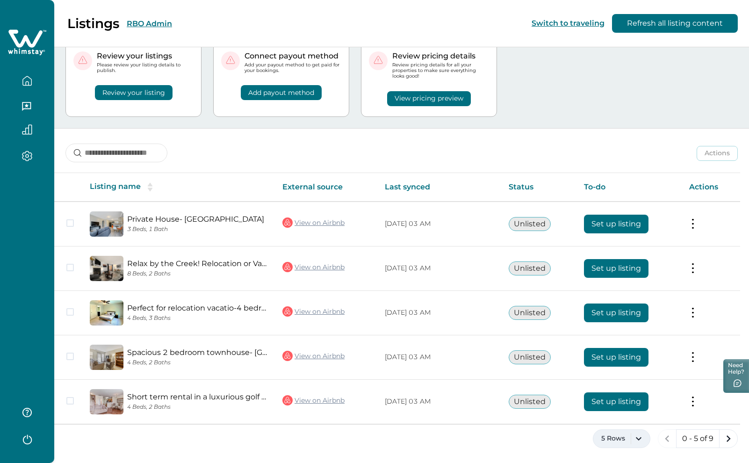
click at [644, 442] on button "5 Rows" at bounding box center [622, 438] width 58 height 19
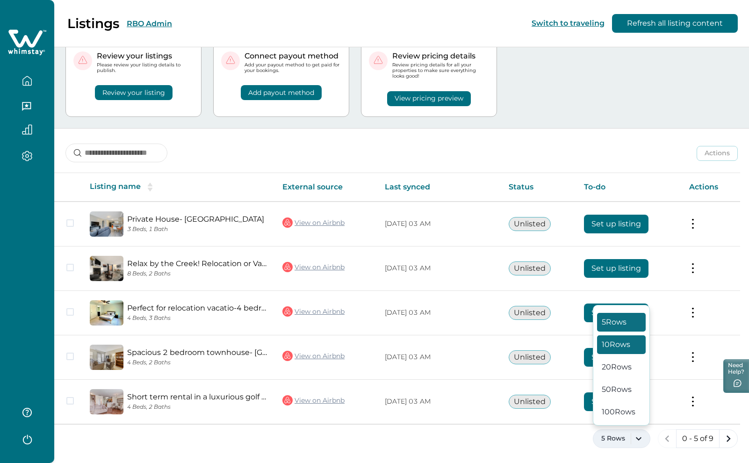
click at [628, 348] on button "10 Rows" at bounding box center [621, 344] width 49 height 19
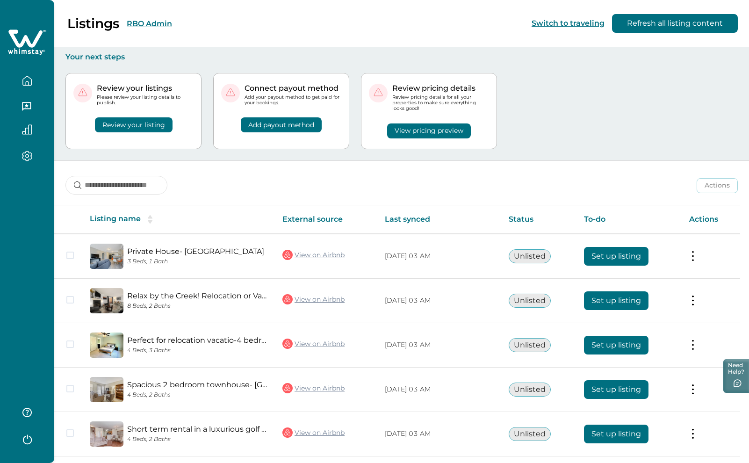
click at [152, 23] on button "RBO Admin" at bounding box center [149, 23] width 45 height 9
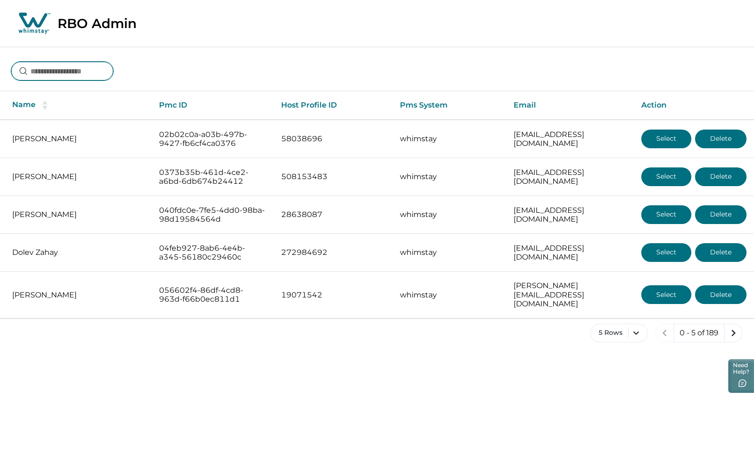
click at [70, 74] on input at bounding box center [62, 71] width 102 height 19
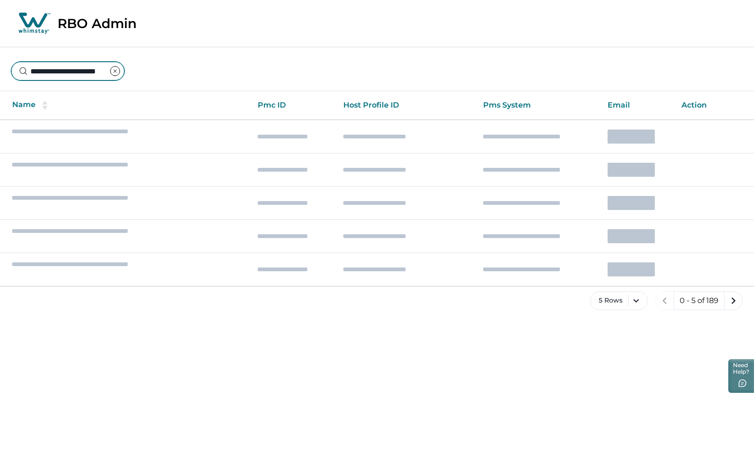
type input "**********"
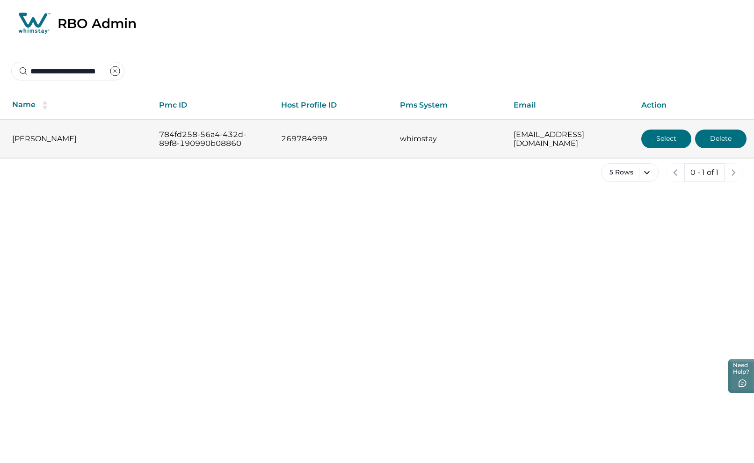
click at [665, 137] on button "Select" at bounding box center [666, 139] width 50 height 19
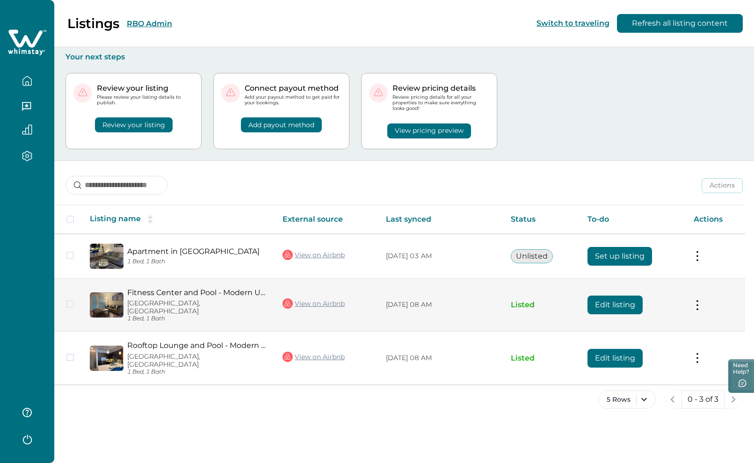
click at [610, 299] on button "Edit listing" at bounding box center [615, 305] width 55 height 19
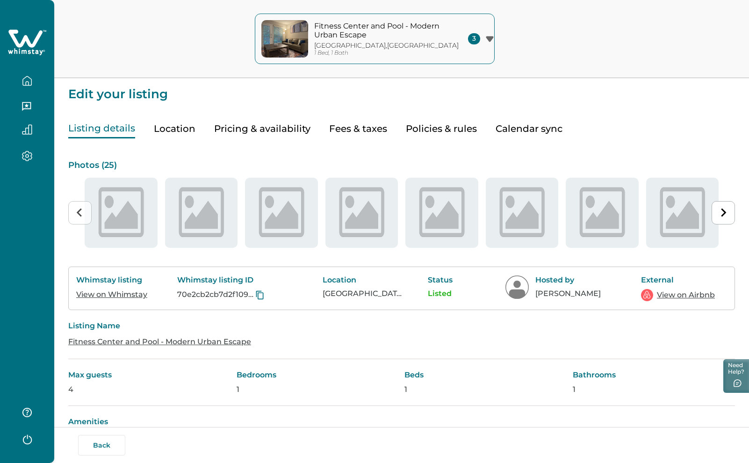
type input "**"
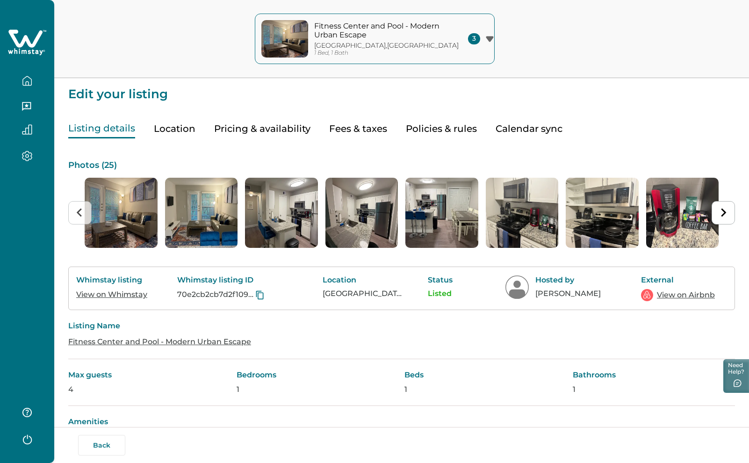
click at [242, 131] on button "Pricing & availability" at bounding box center [262, 128] width 96 height 19
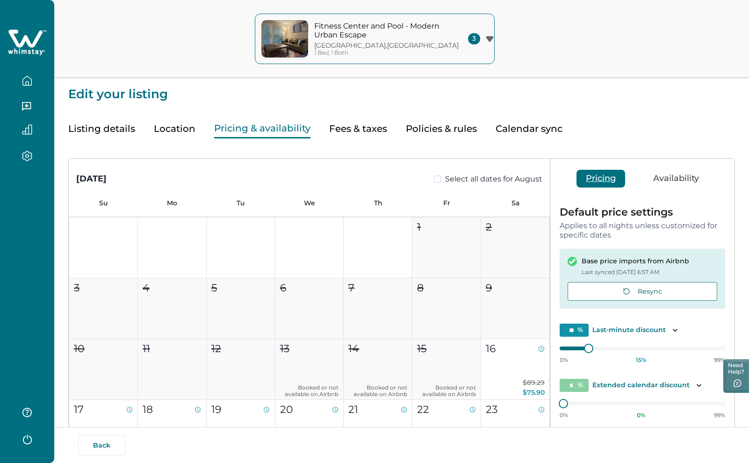
click at [26, 44] on icon at bounding box center [27, 43] width 38 height 28
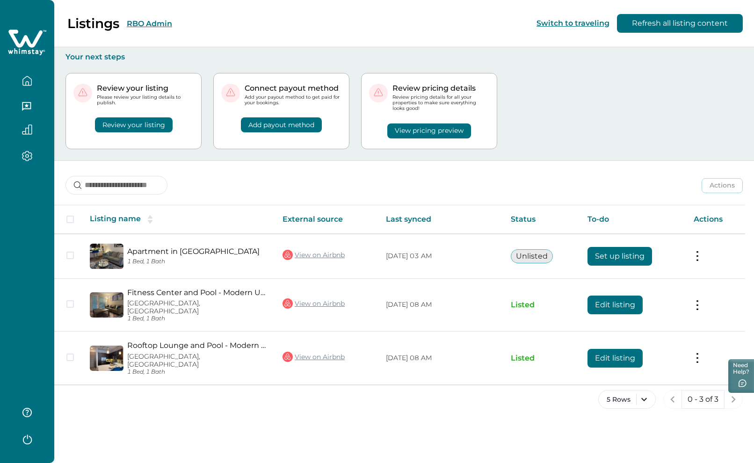
click at [146, 23] on button "RBO Admin" at bounding box center [149, 23] width 45 height 9
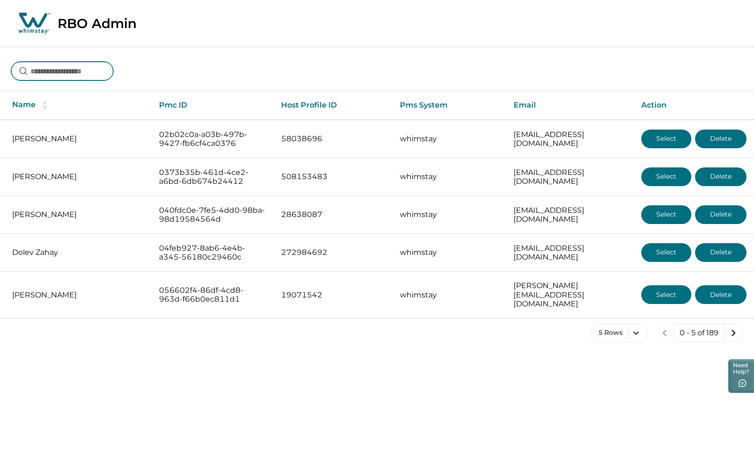
click at [66, 71] on input at bounding box center [62, 71] width 102 height 19
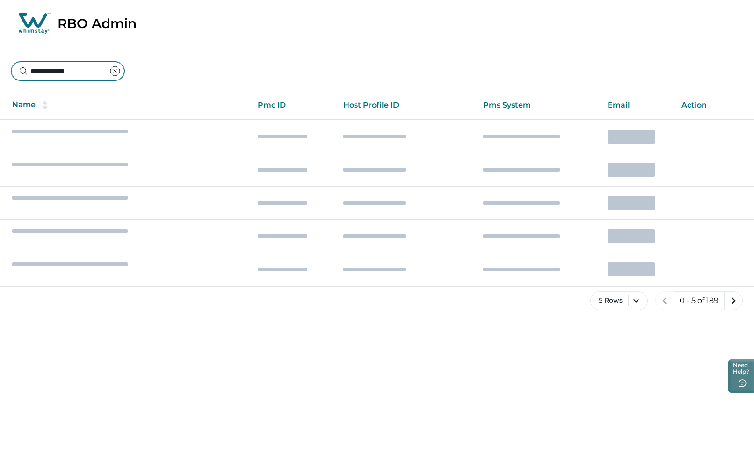
type input "**********"
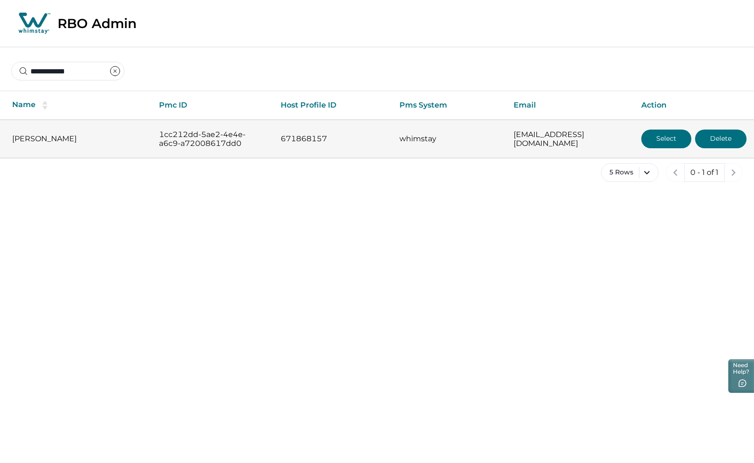
click at [659, 142] on button "Select" at bounding box center [666, 139] width 50 height 19
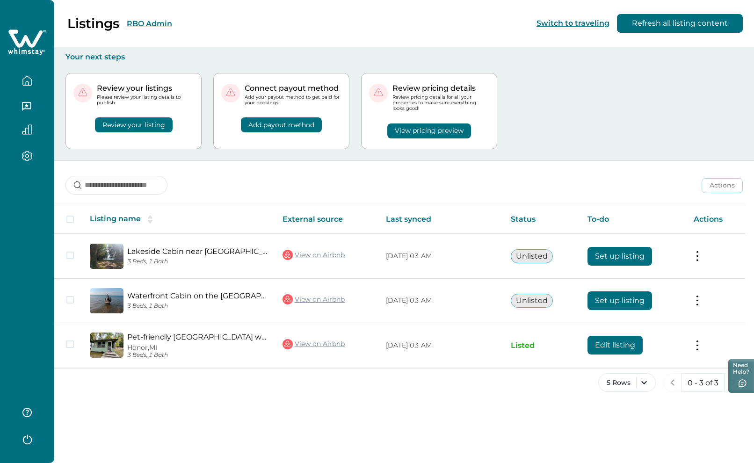
click at [153, 23] on button "RBO Admin" at bounding box center [149, 23] width 45 height 9
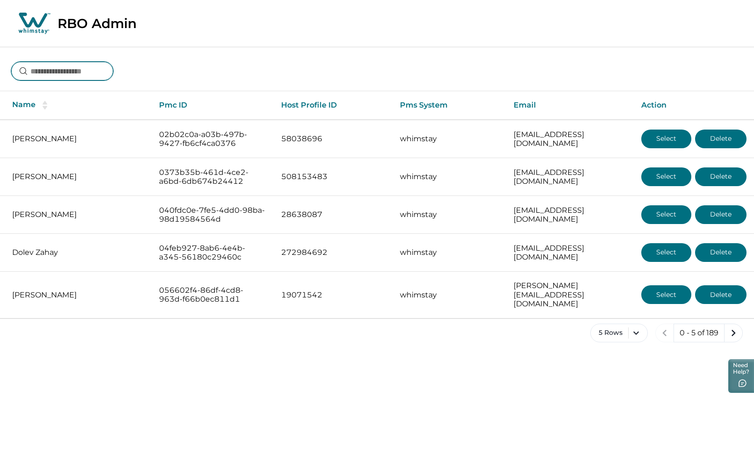
click at [92, 66] on input at bounding box center [62, 71] width 102 height 19
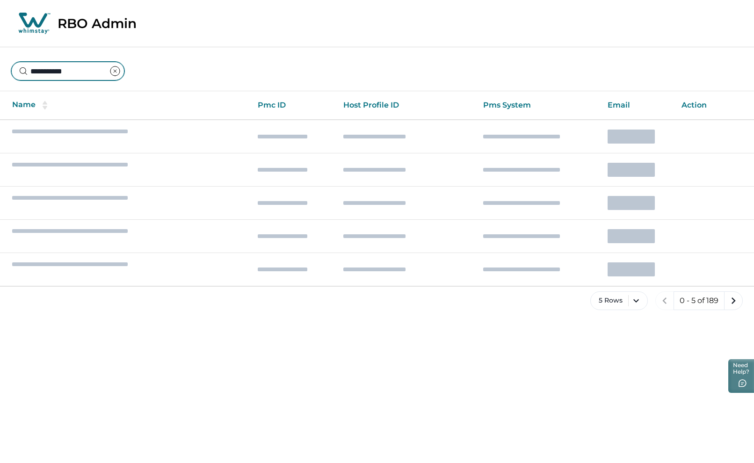
type input "**********"
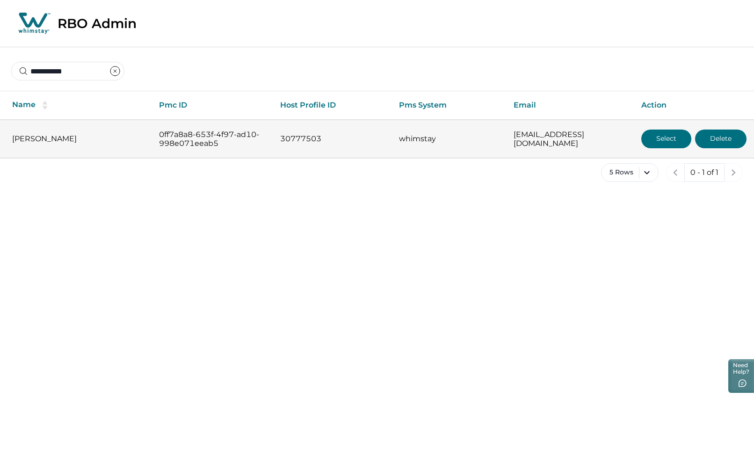
click at [673, 139] on button "Select" at bounding box center [666, 139] width 50 height 19
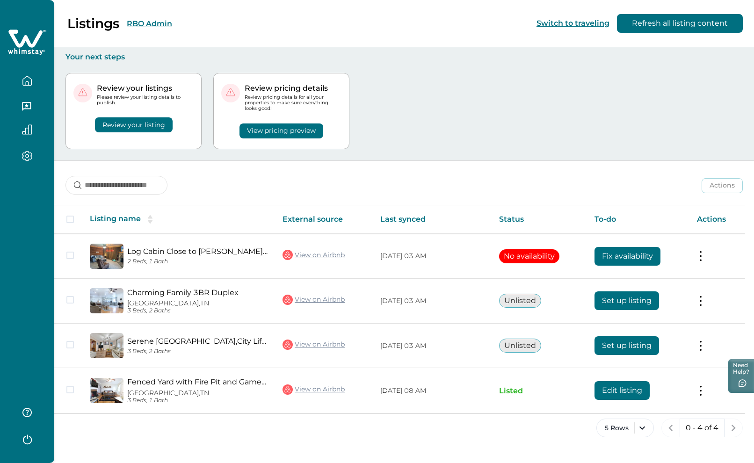
click at [154, 21] on button "RBO Admin" at bounding box center [149, 23] width 45 height 9
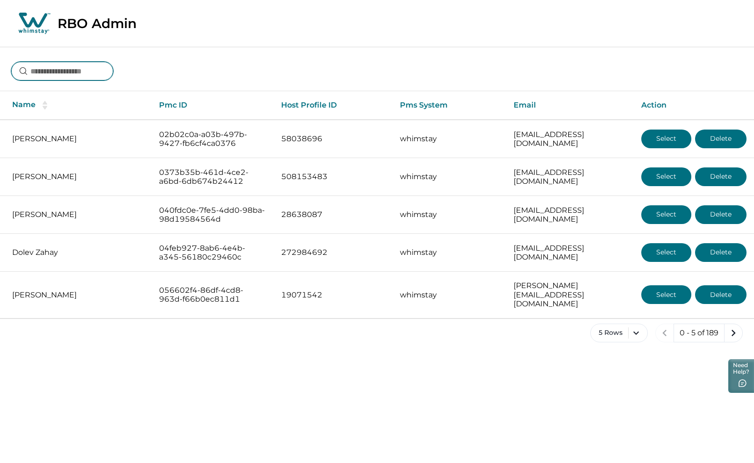
click at [80, 66] on input at bounding box center [62, 71] width 102 height 19
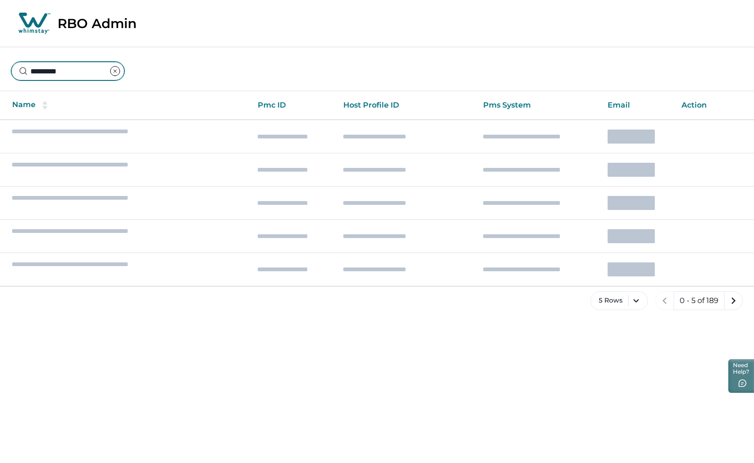
type input "*********"
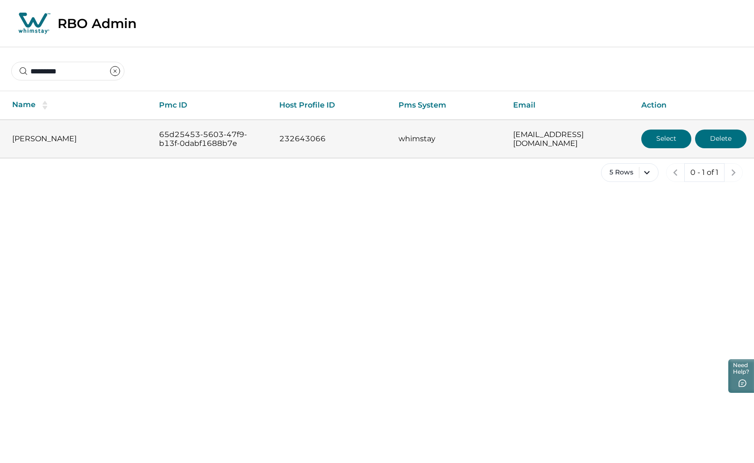
click at [668, 138] on button "Select" at bounding box center [666, 139] width 50 height 19
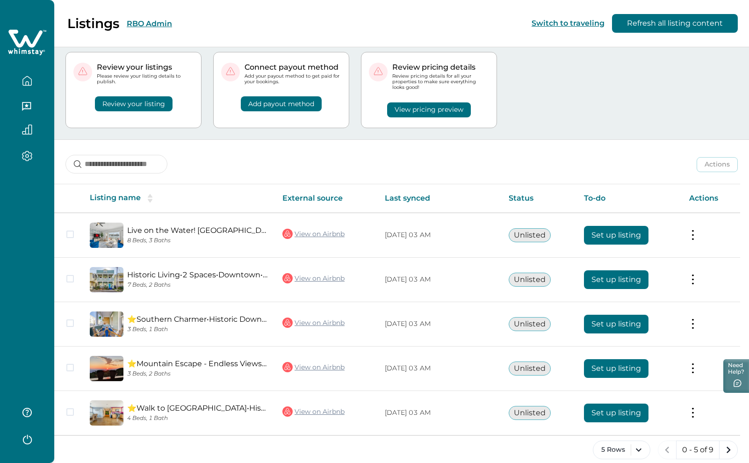
scroll to position [32, 0]
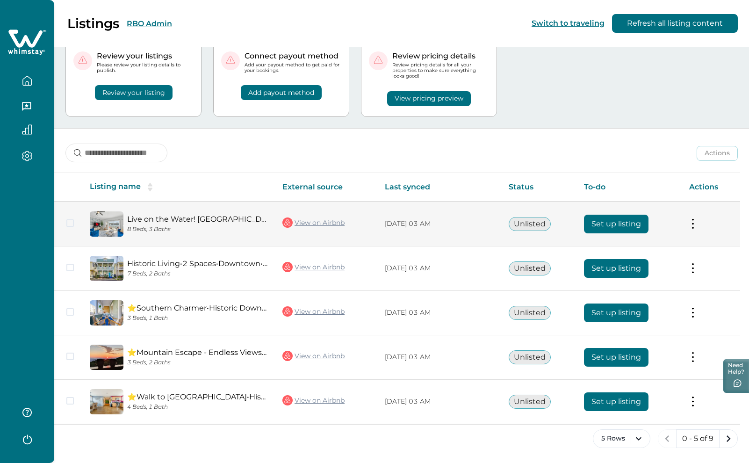
click at [622, 225] on button "Set up listing" at bounding box center [616, 224] width 65 height 19
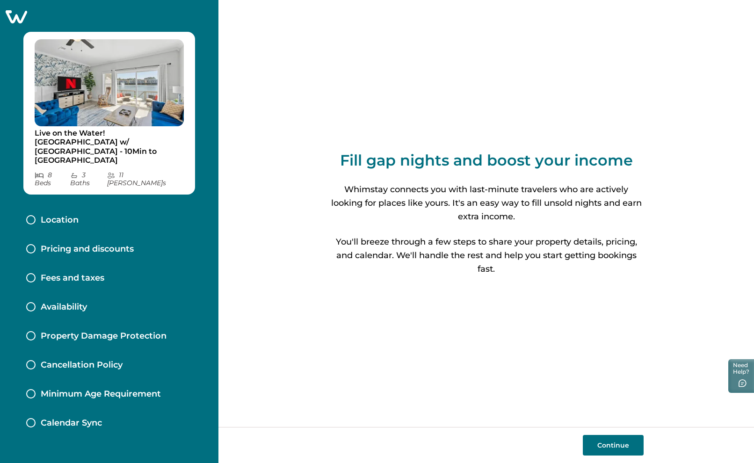
click at [19, 16] on icon at bounding box center [16, 16] width 23 height 15
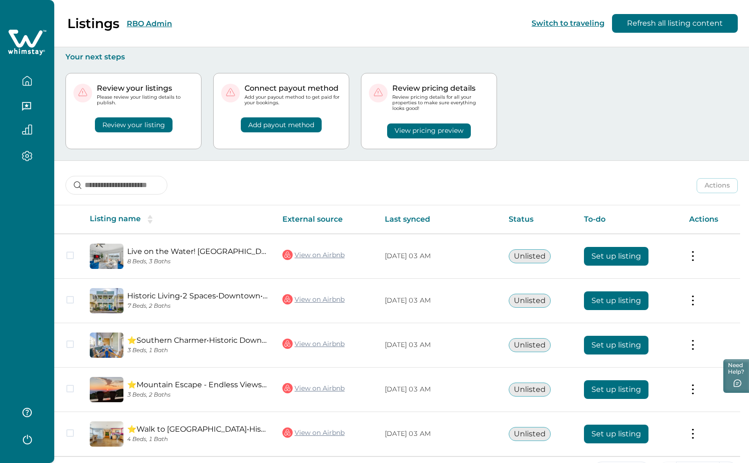
click at [142, 25] on button "RBO Admin" at bounding box center [149, 23] width 45 height 9
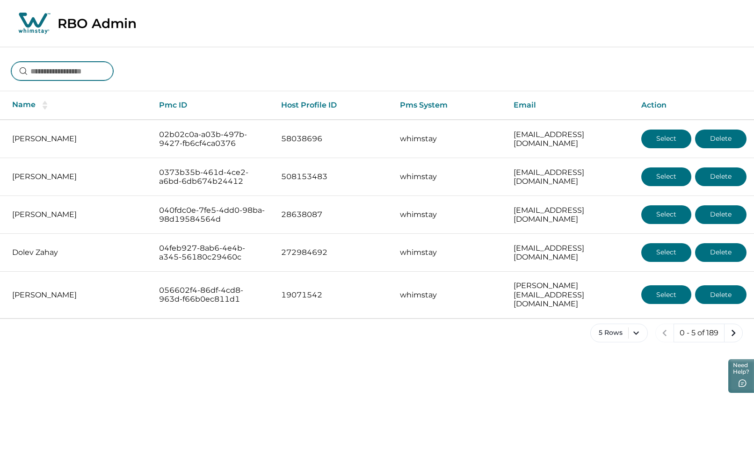
click at [46, 69] on input at bounding box center [62, 71] width 102 height 19
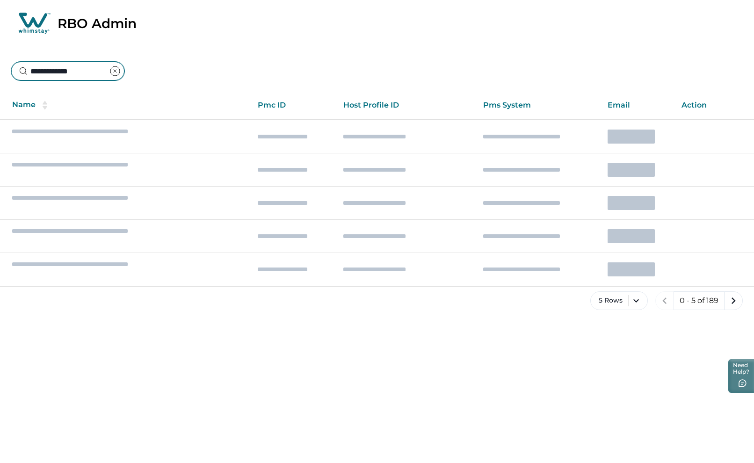
type input "**********"
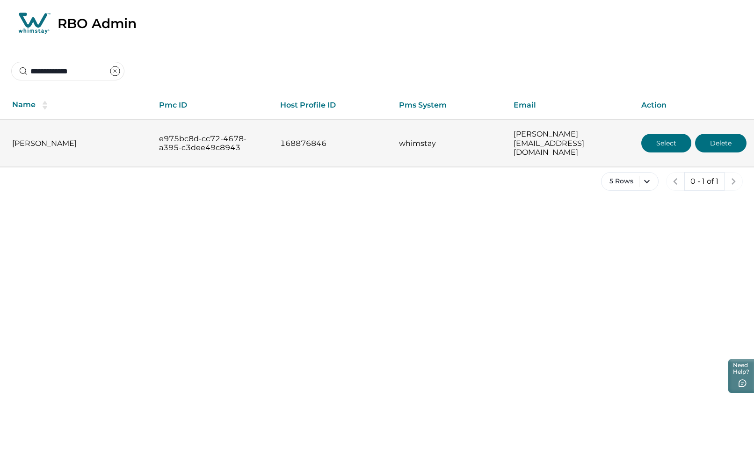
click at [673, 141] on button "Select" at bounding box center [666, 143] width 50 height 19
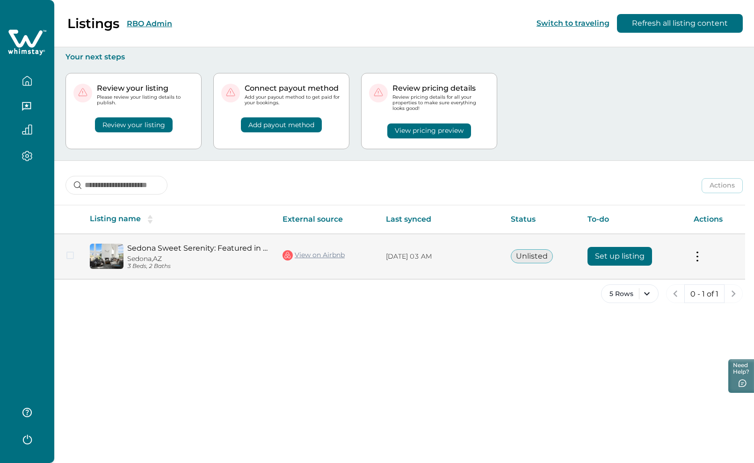
click at [633, 255] on button "Set up listing" at bounding box center [620, 256] width 65 height 19
click at [615, 255] on button "Set up listing" at bounding box center [620, 256] width 65 height 19
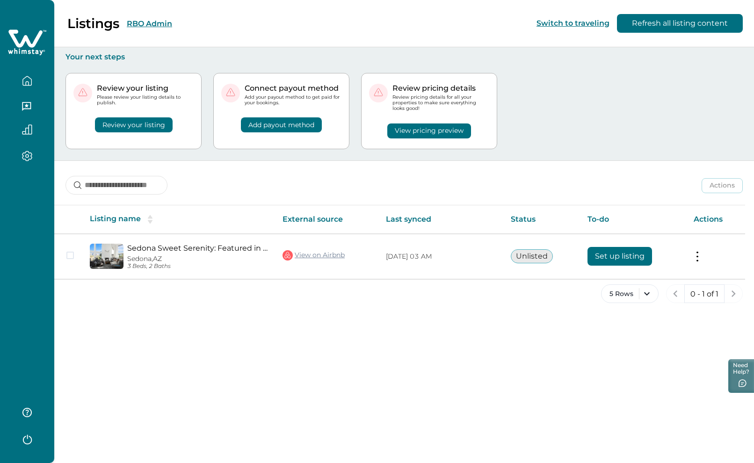
click at [27, 82] on icon "button" at bounding box center [27, 81] width 10 height 10
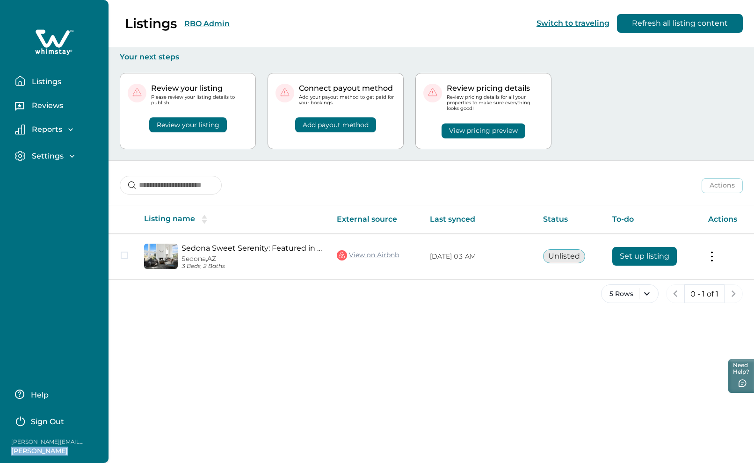
drag, startPoint x: 11, startPoint y: 451, endPoint x: 62, endPoint y: 453, distance: 50.5
click at [62, 453] on p "Jamie Kessler" at bounding box center [48, 451] width 75 height 9
copy p "Jamie Kessler"
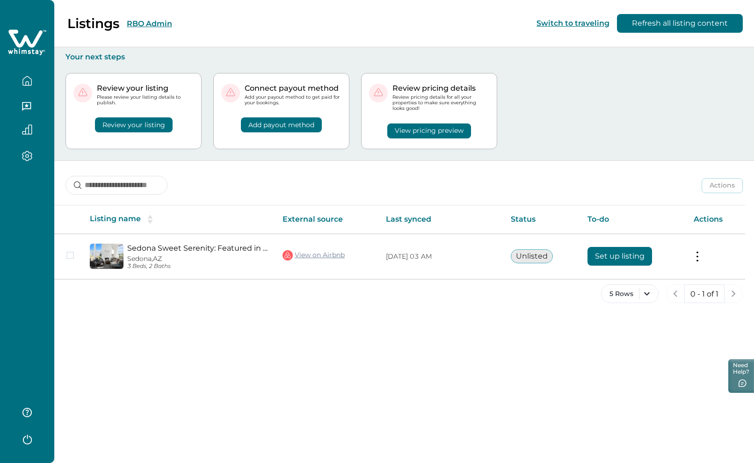
drag, startPoint x: 210, startPoint y: 16, endPoint x: 210, endPoint y: 21, distance: 5.2
click at [210, 16] on div "Listings RBO Admin Switch to traveling Refresh all listing content" at bounding box center [377, 23] width 754 height 47
click at [165, 24] on button "RBO Admin" at bounding box center [149, 23] width 45 height 9
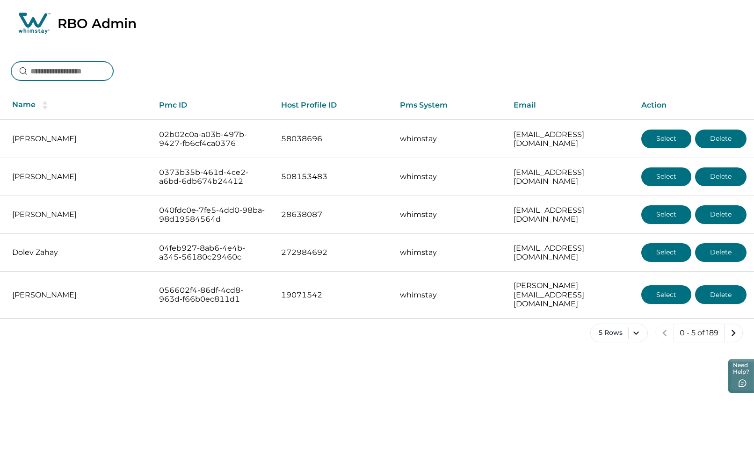
click at [74, 68] on input at bounding box center [62, 71] width 102 height 19
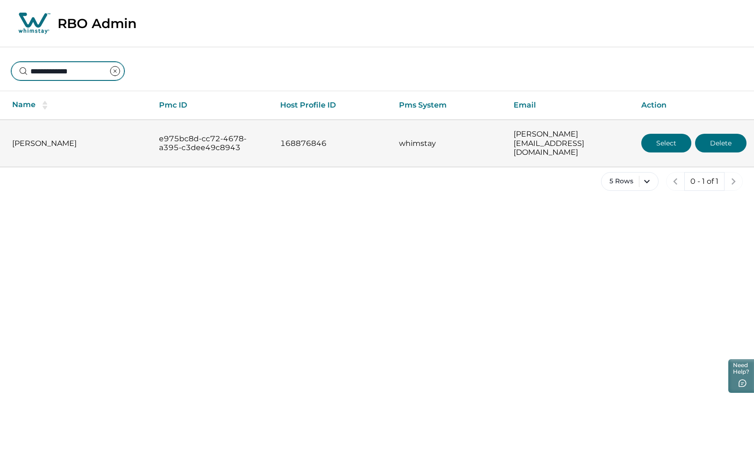
type input "**********"
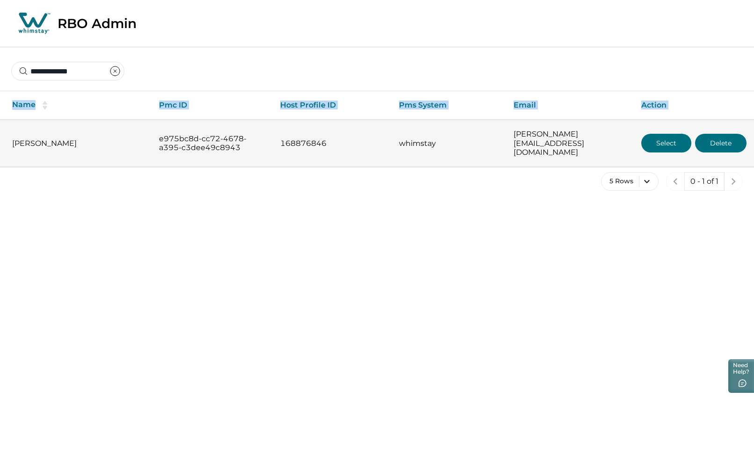
drag, startPoint x: 9, startPoint y: 125, endPoint x: 621, endPoint y: 144, distance: 612.2
click at [662, 141] on tr "Jamie Kessler e975bc8d-cc72-4678-a395-c3dee49c8943 168876846 whimstay jamie.kes…" at bounding box center [377, 143] width 754 height 47
copy thead "Name Pmc ID Host Profile ID Pms System Email Action"
click at [656, 142] on button "Select" at bounding box center [666, 143] width 50 height 19
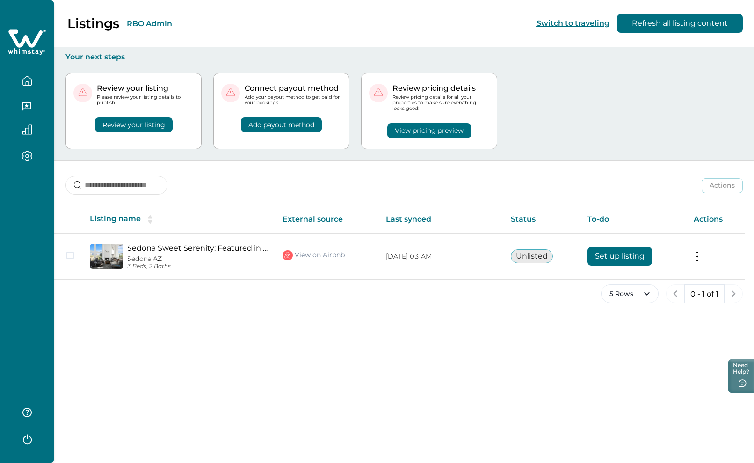
click at [145, 25] on button "RBO Admin" at bounding box center [149, 23] width 45 height 9
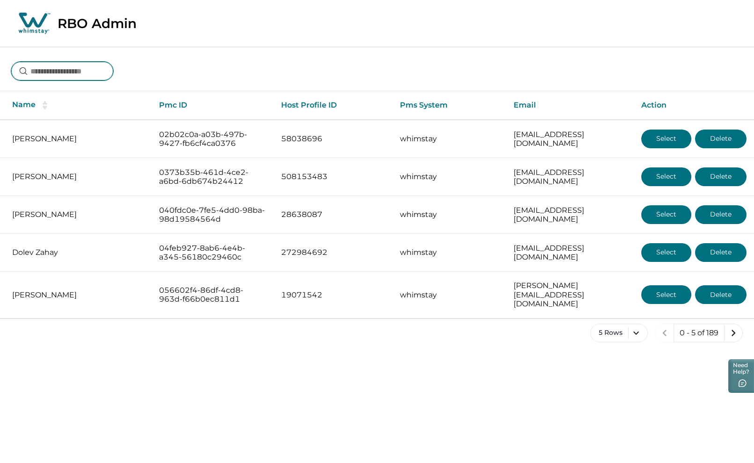
click at [84, 67] on input at bounding box center [62, 71] width 102 height 19
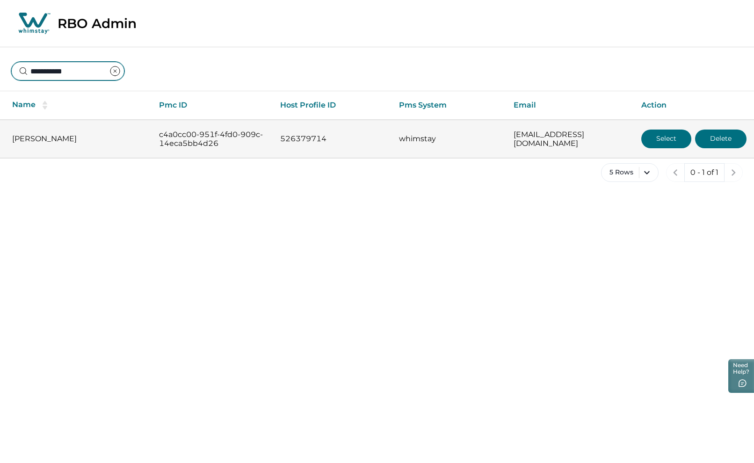
type input "**********"
click at [657, 137] on button "Select" at bounding box center [666, 139] width 50 height 19
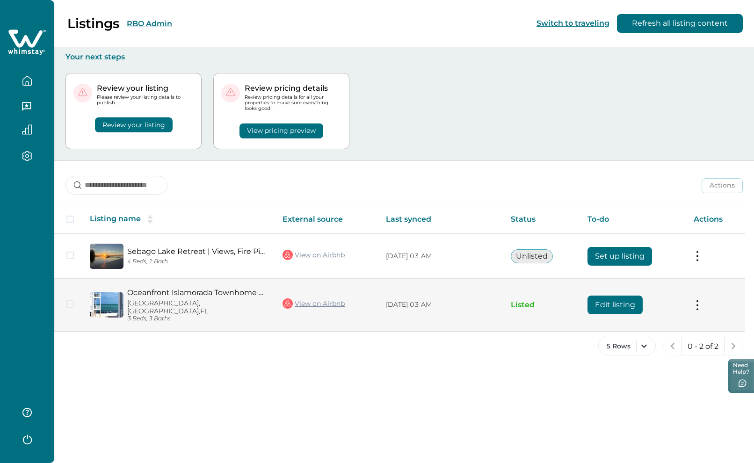
click at [610, 296] on button "Edit listing" at bounding box center [615, 305] width 55 height 19
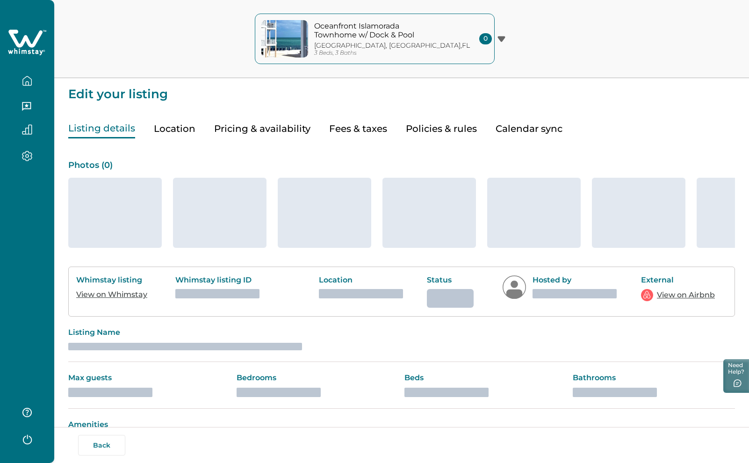
type input "**"
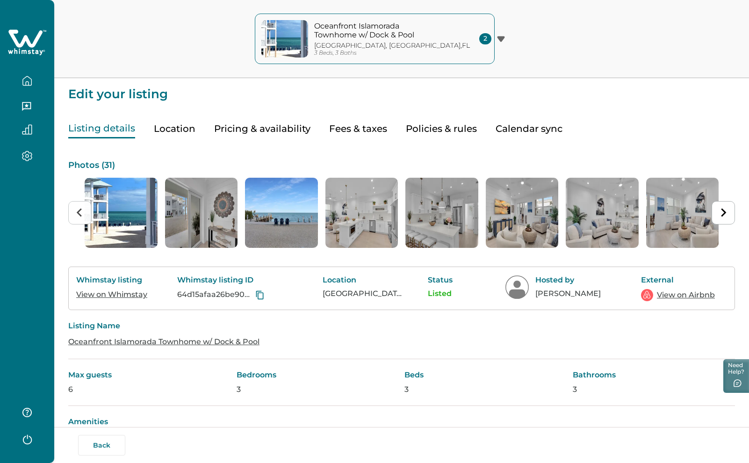
click at [240, 126] on button "Pricing & availability" at bounding box center [262, 128] width 96 height 19
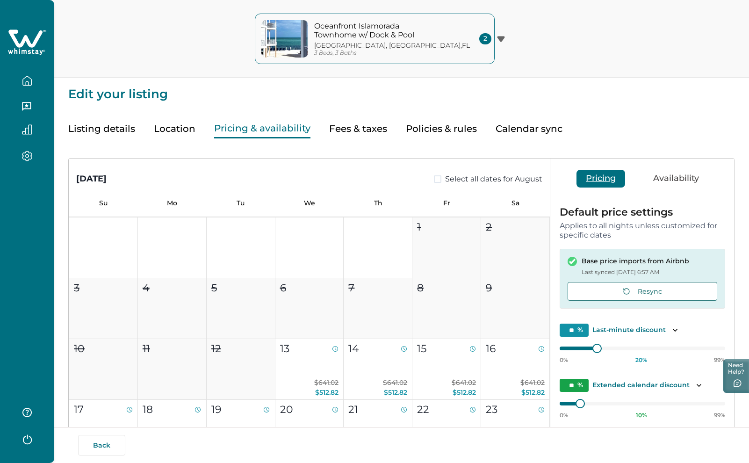
click at [26, 43] on icon at bounding box center [27, 43] width 38 height 28
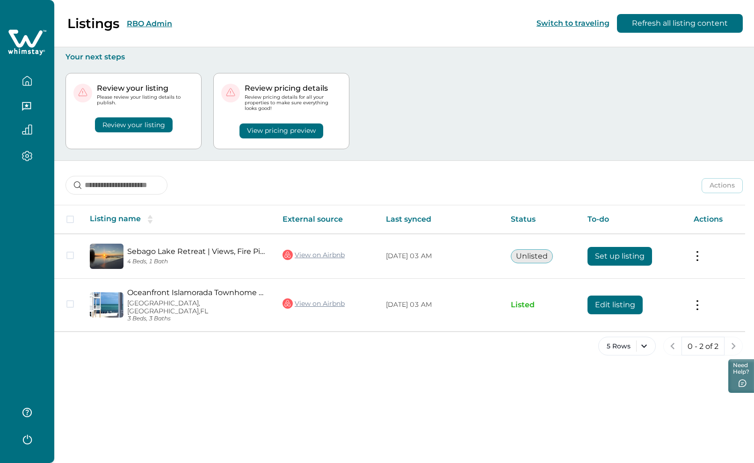
click at [154, 24] on button "RBO Admin" at bounding box center [149, 23] width 45 height 9
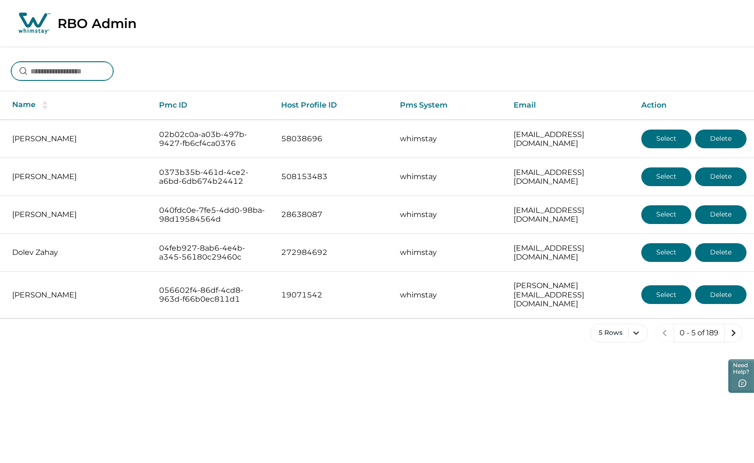
click at [85, 69] on input at bounding box center [62, 71] width 102 height 19
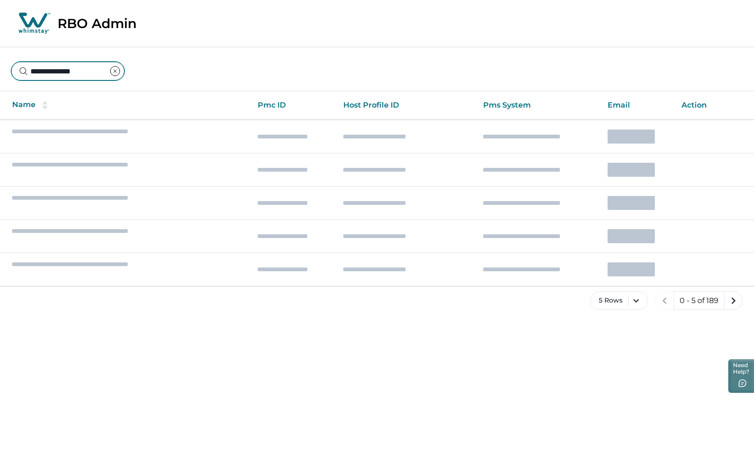
type input "**********"
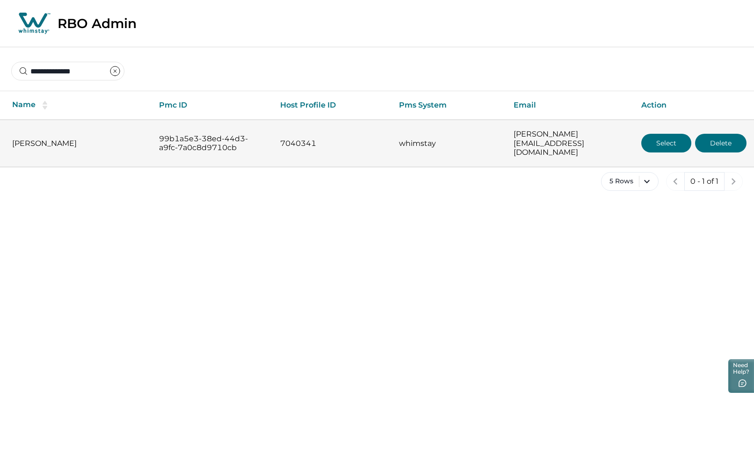
click at [661, 139] on button "Select" at bounding box center [666, 143] width 50 height 19
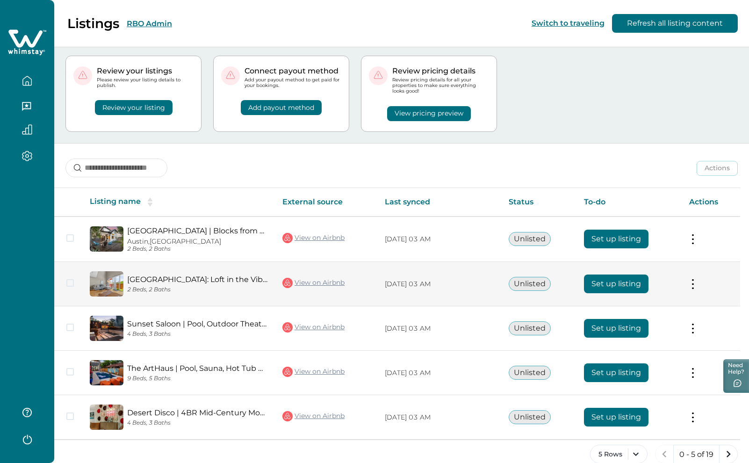
scroll to position [33, 0]
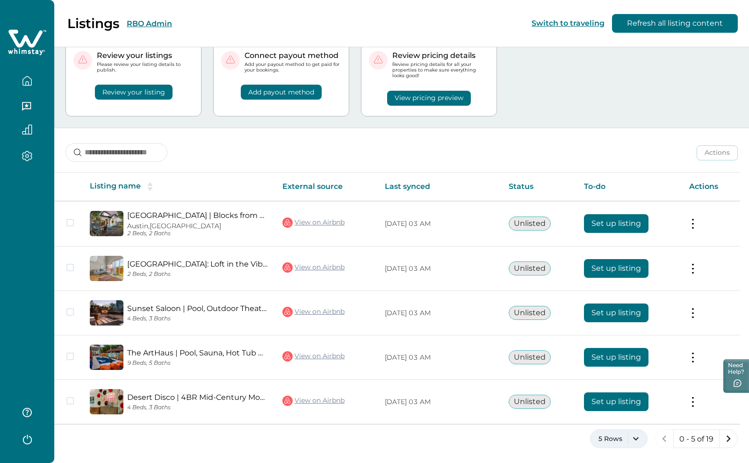
click at [640, 443] on button "5 Rows" at bounding box center [619, 438] width 58 height 19
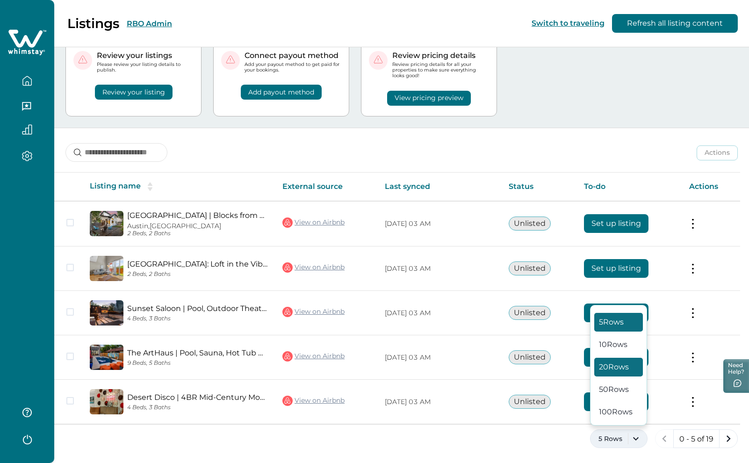
click at [625, 364] on button "20 Rows" at bounding box center [619, 367] width 49 height 19
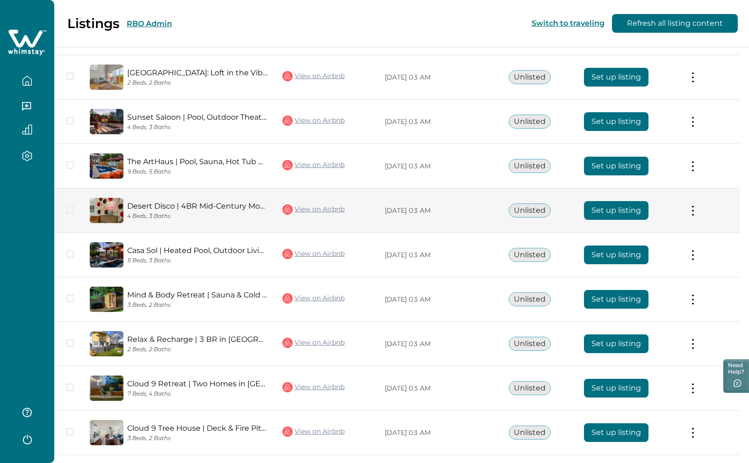
scroll to position [140, 0]
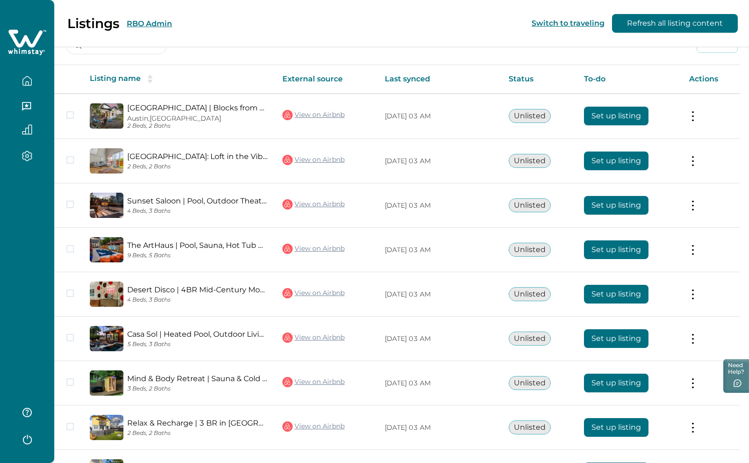
click at [161, 24] on button "RBO Admin" at bounding box center [149, 23] width 45 height 9
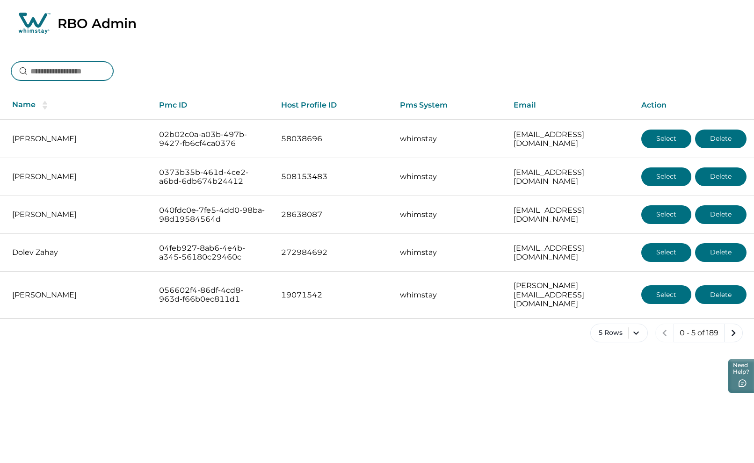
click at [82, 63] on input at bounding box center [62, 71] width 102 height 19
type input "**********"
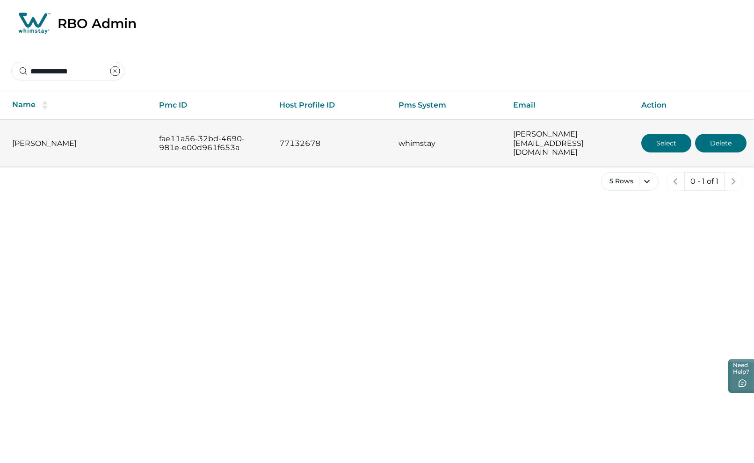
click at [665, 138] on button "Select" at bounding box center [666, 143] width 50 height 19
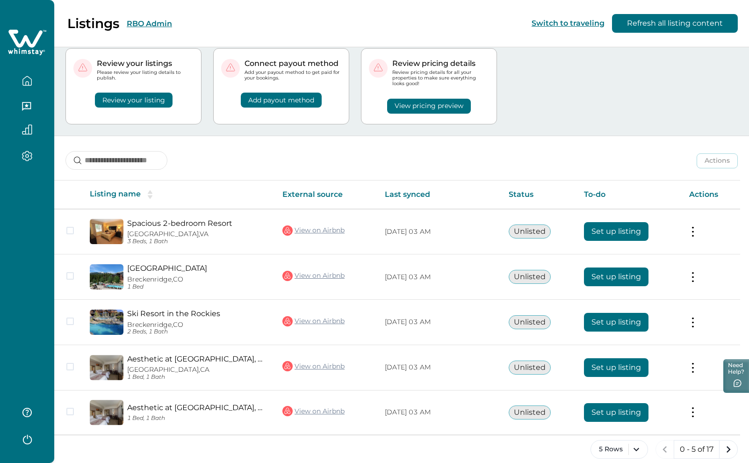
scroll to position [36, 0]
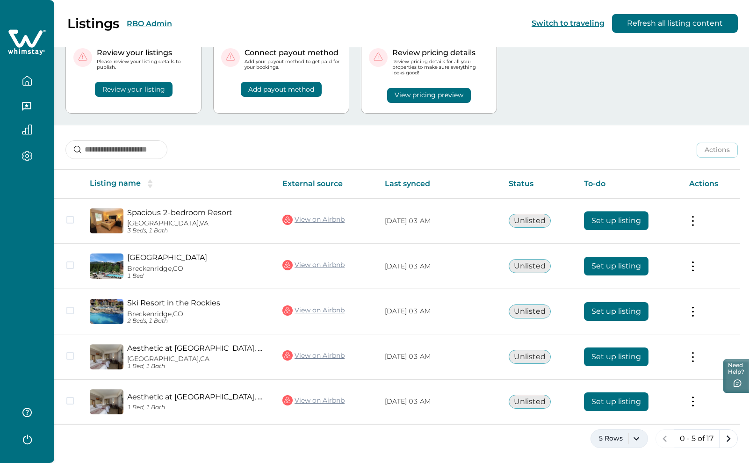
click at [640, 439] on button "5 Rows" at bounding box center [620, 438] width 58 height 19
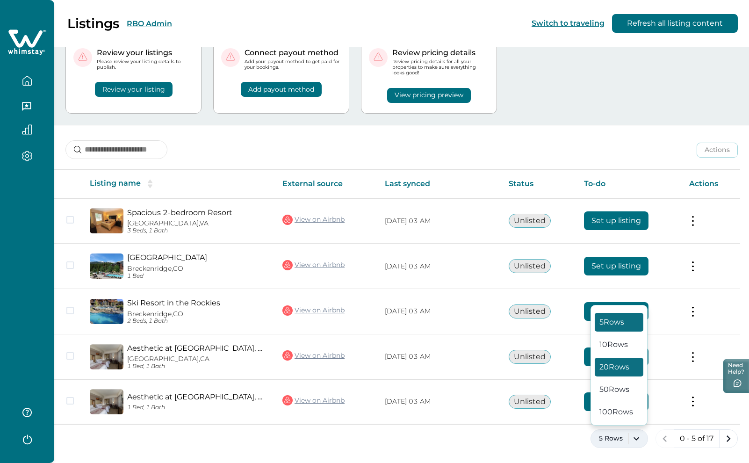
click at [623, 366] on button "20 Rows" at bounding box center [619, 367] width 49 height 19
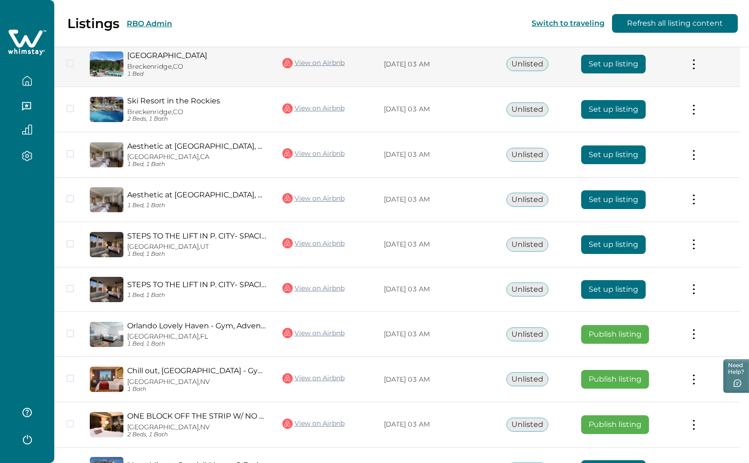
scroll to position [374, 0]
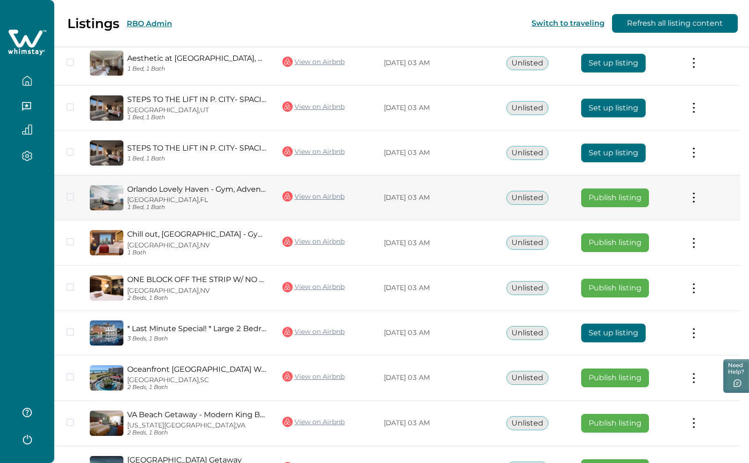
click at [621, 195] on button "Publish listing" at bounding box center [616, 198] width 68 height 19
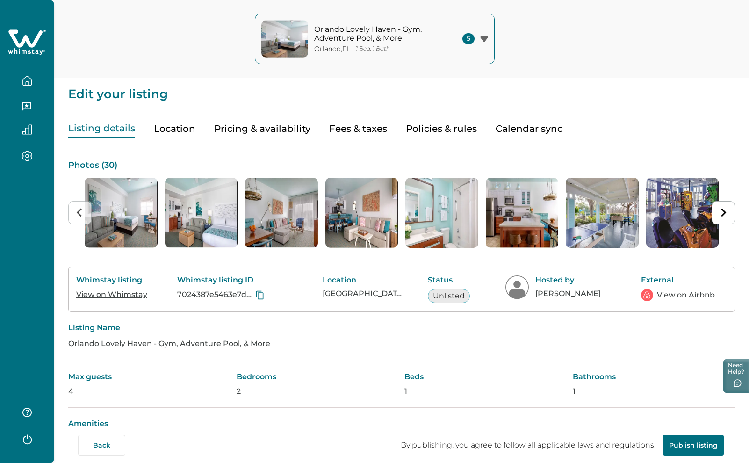
click at [689, 445] on button "Publish listing" at bounding box center [693, 445] width 61 height 21
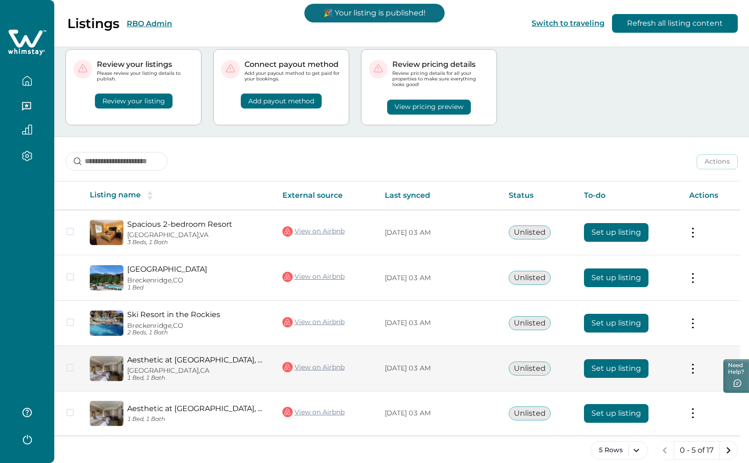
scroll to position [36, 0]
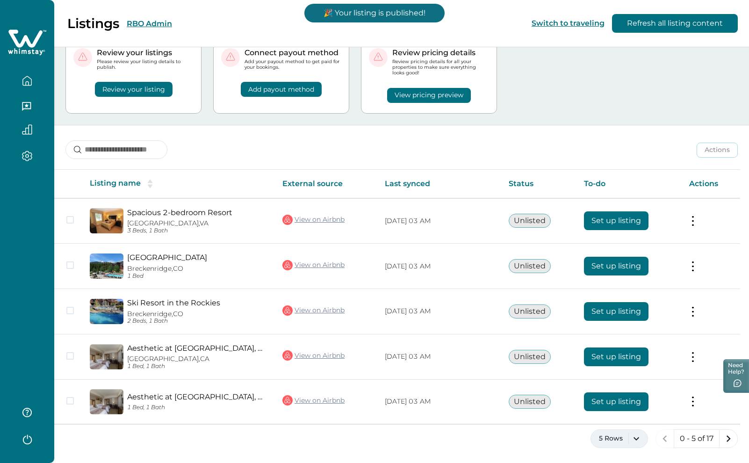
click at [640, 444] on button "5 Rows" at bounding box center [620, 438] width 58 height 19
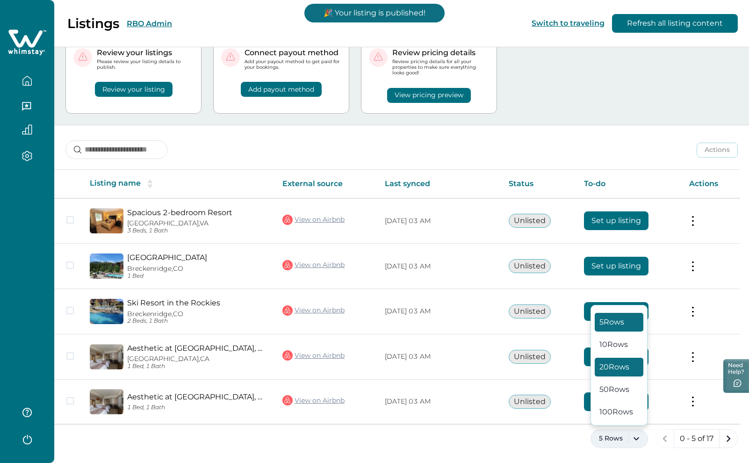
click at [618, 372] on button "20 Rows" at bounding box center [619, 367] width 49 height 19
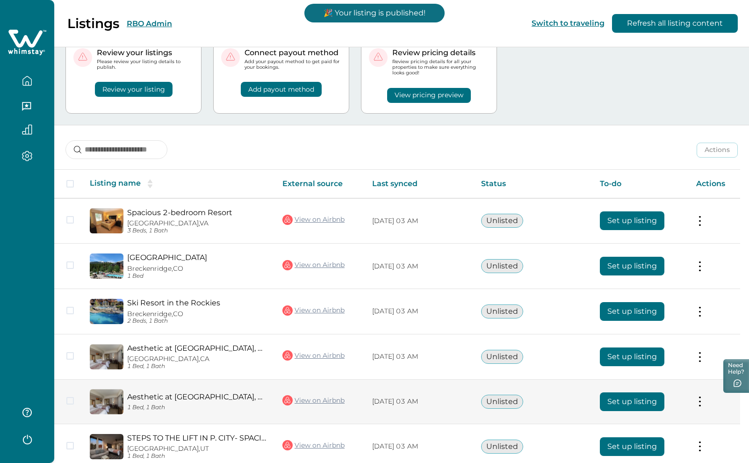
scroll to position [223, 0]
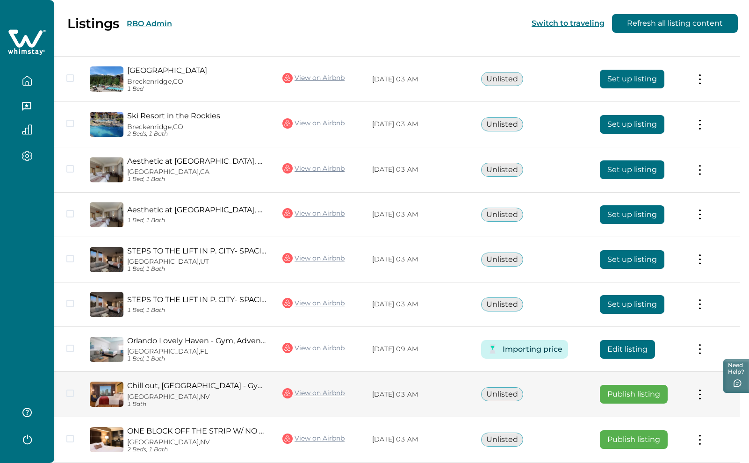
click at [637, 403] on button "Publish listing" at bounding box center [634, 394] width 68 height 19
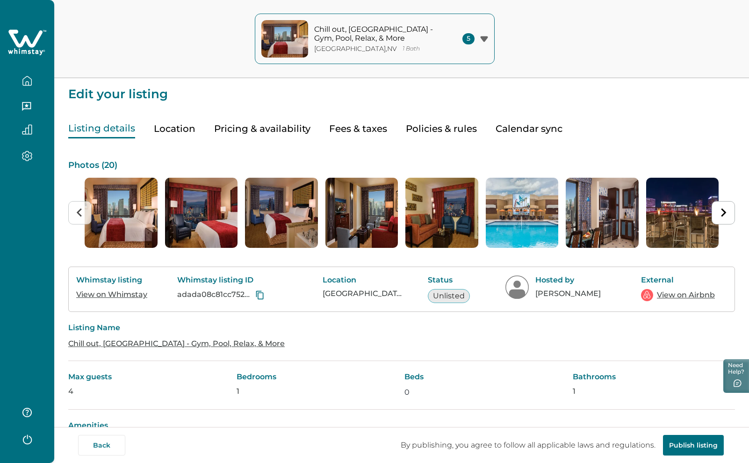
click at [684, 445] on button "Publish listing" at bounding box center [693, 445] width 61 height 21
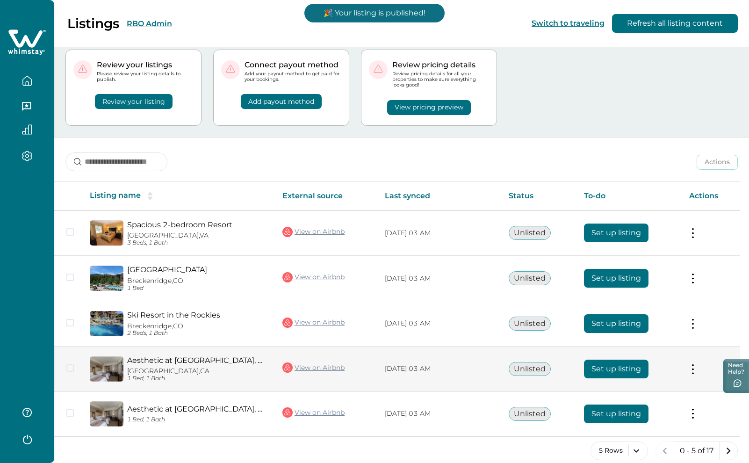
scroll to position [36, 0]
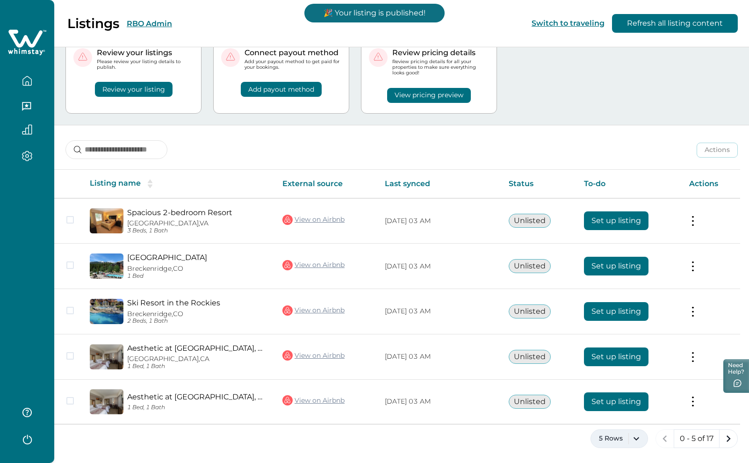
click at [636, 441] on button "5 Rows" at bounding box center [620, 438] width 58 height 19
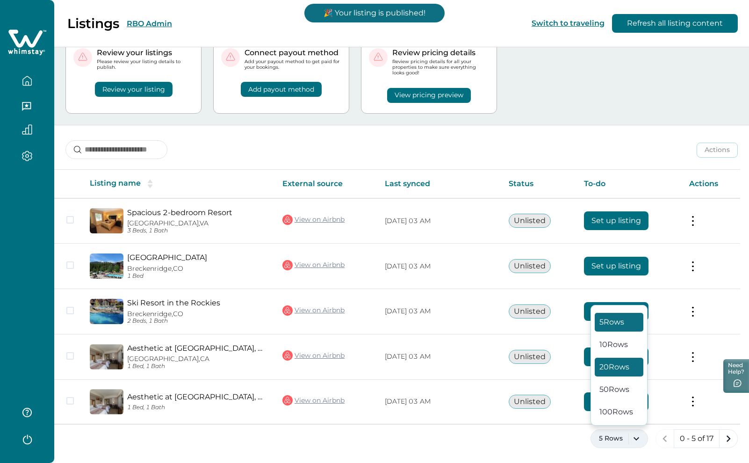
click at [621, 373] on button "20 Rows" at bounding box center [619, 367] width 49 height 19
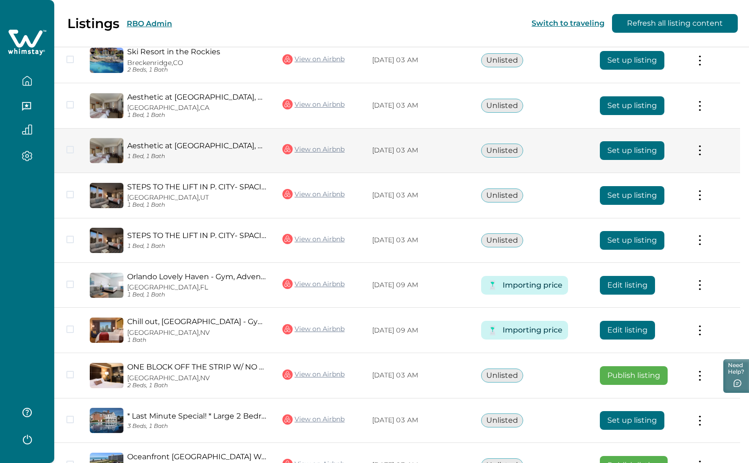
scroll to position [410, 0]
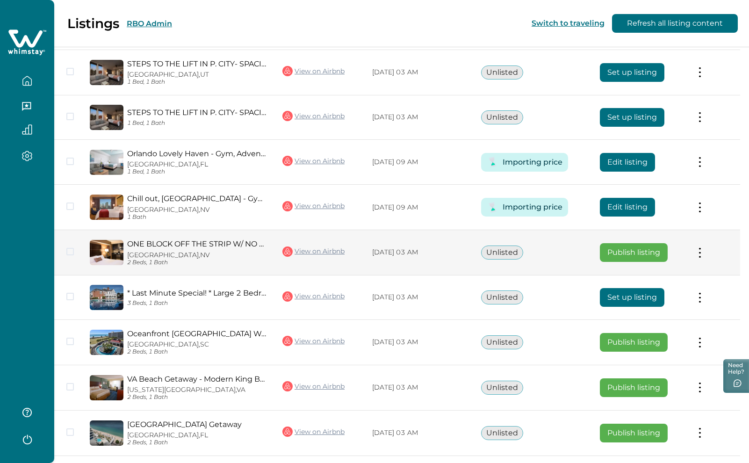
click at [638, 262] on button "Publish listing" at bounding box center [634, 252] width 68 height 19
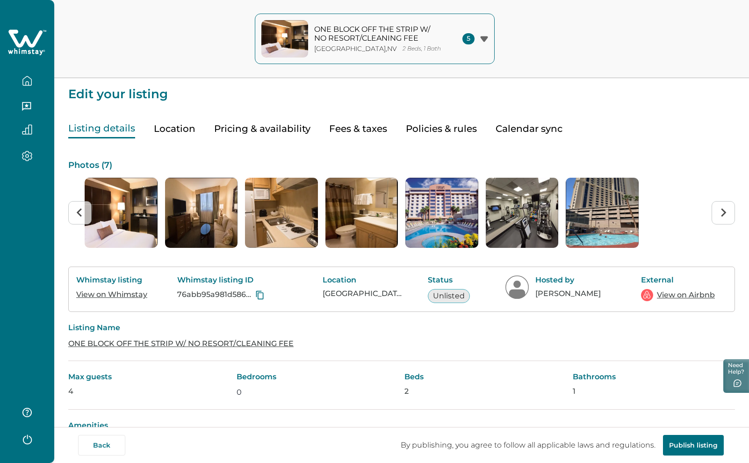
click at [684, 446] on button "Publish listing" at bounding box center [693, 445] width 61 height 21
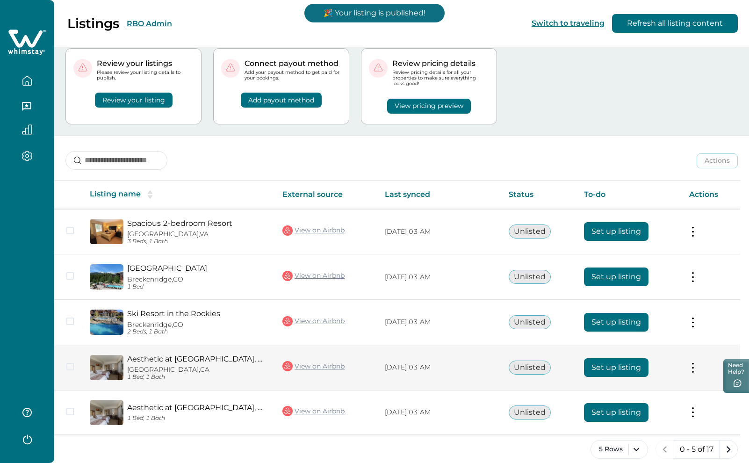
scroll to position [36, 0]
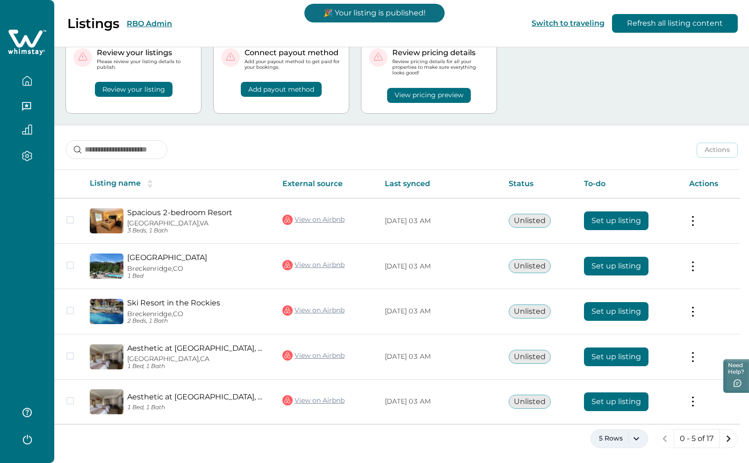
click at [636, 442] on button "5 Rows" at bounding box center [620, 438] width 58 height 19
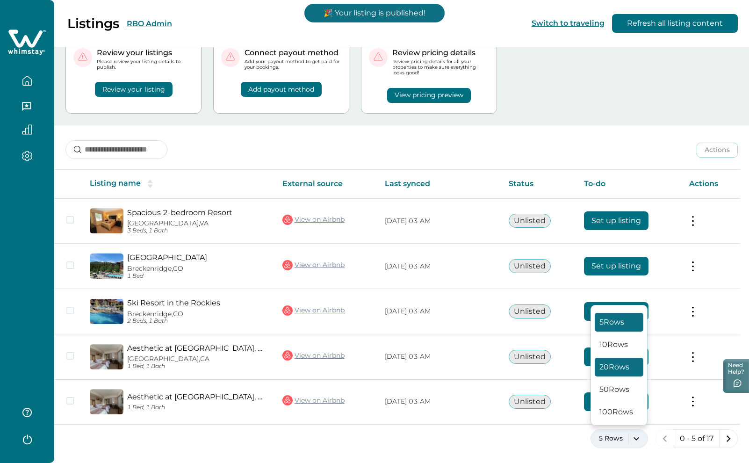
click at [624, 367] on button "20 Rows" at bounding box center [619, 367] width 49 height 19
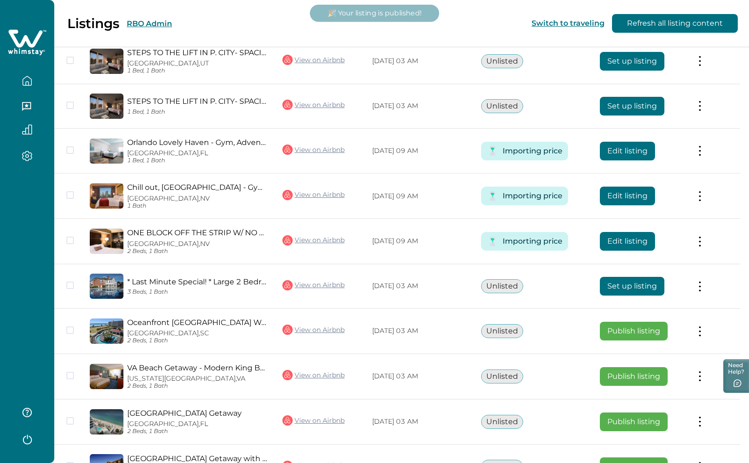
scroll to position [457, 0]
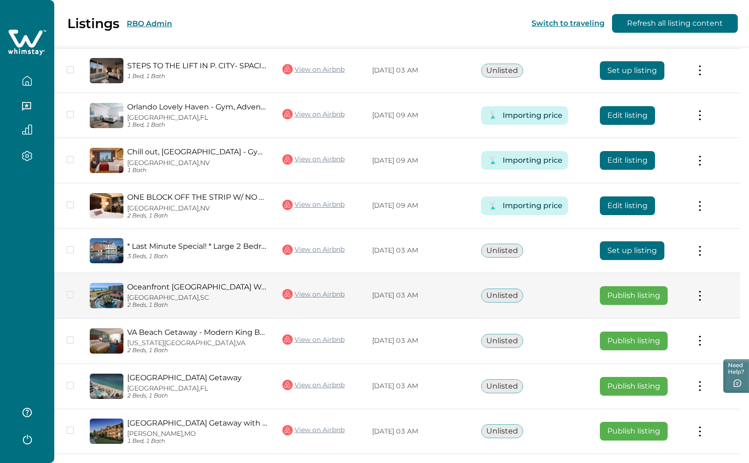
click at [632, 305] on button "Publish listing" at bounding box center [634, 295] width 68 height 19
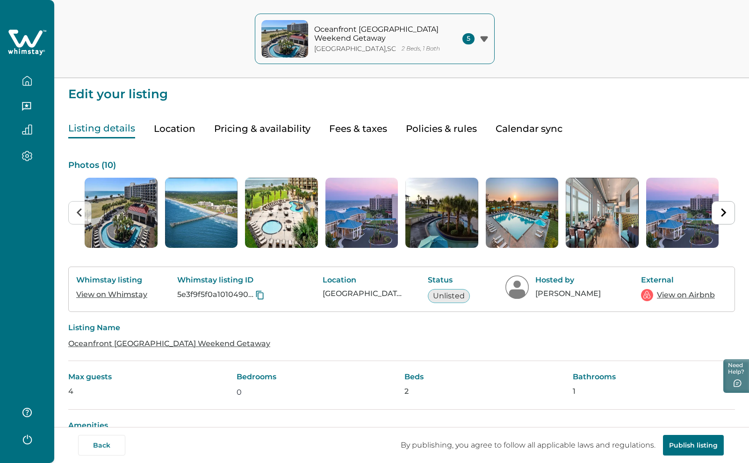
click at [688, 448] on button "Publish listing" at bounding box center [693, 445] width 61 height 21
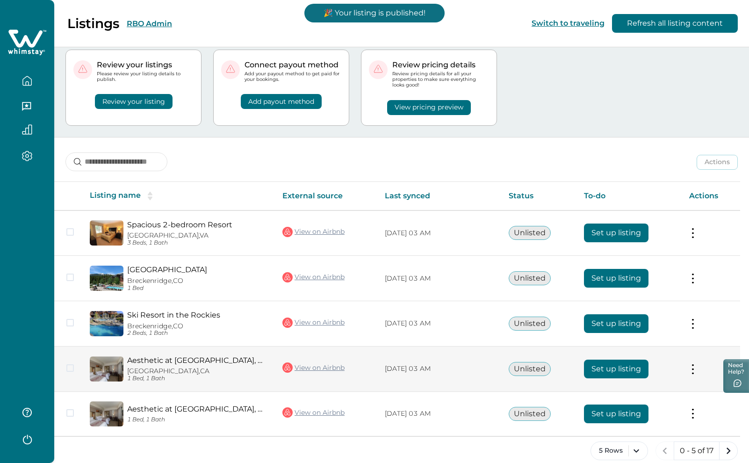
scroll to position [36, 0]
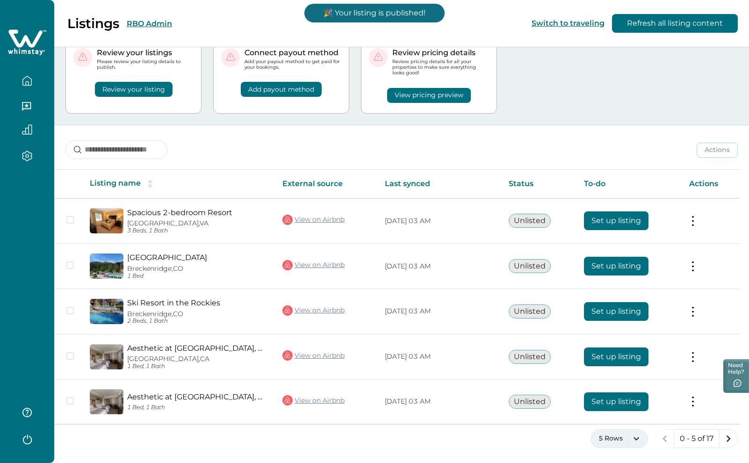
click at [633, 436] on button "5 Rows" at bounding box center [620, 438] width 58 height 19
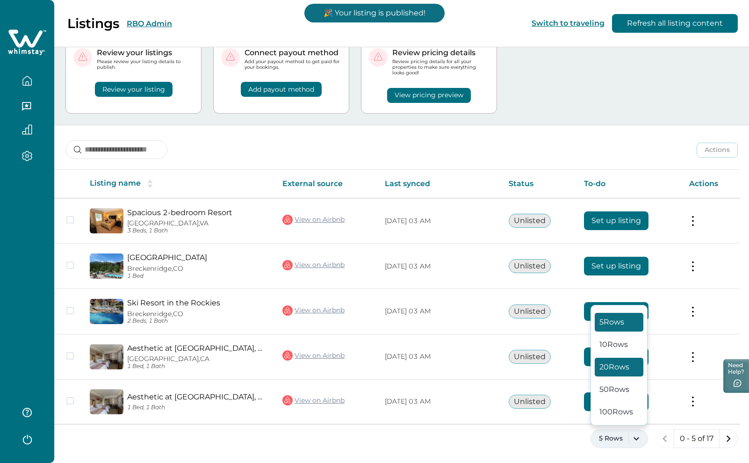
drag, startPoint x: 612, startPoint y: 364, endPoint x: 623, endPoint y: 383, distance: 21.4
click at [612, 365] on button "20 Rows" at bounding box center [619, 367] width 49 height 19
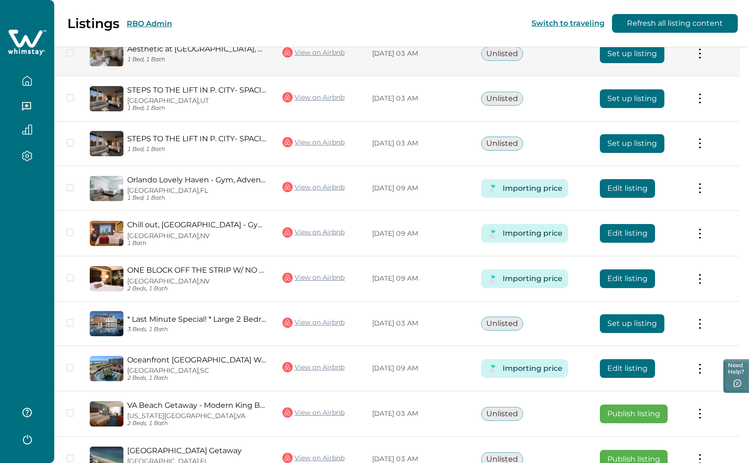
scroll to position [457, 0]
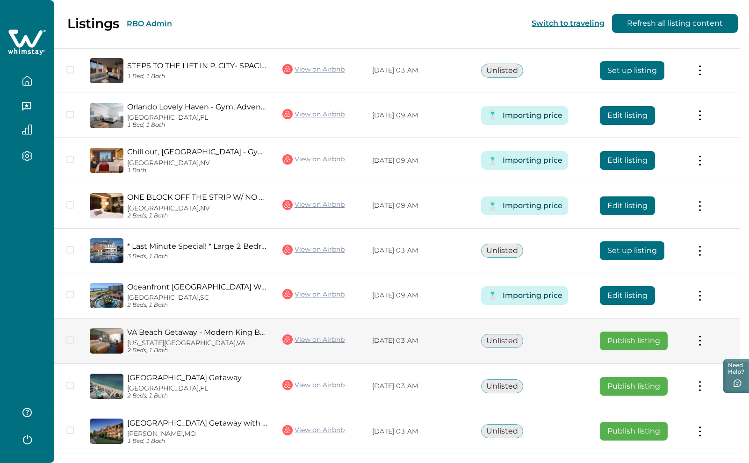
click at [631, 350] on button "Publish listing" at bounding box center [634, 341] width 68 height 19
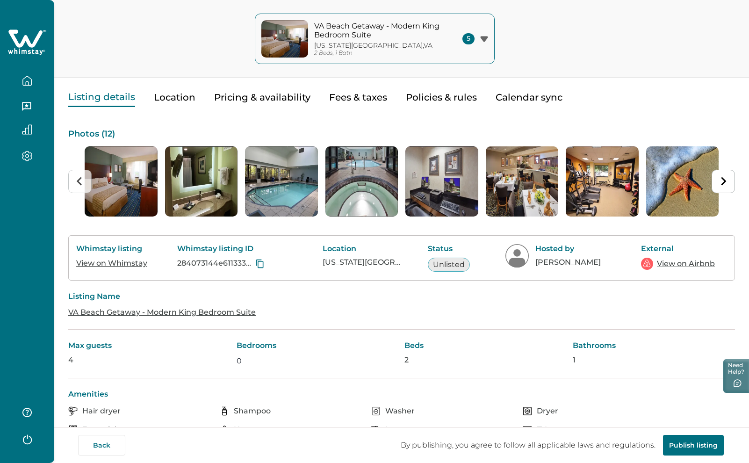
scroll to position [47, 0]
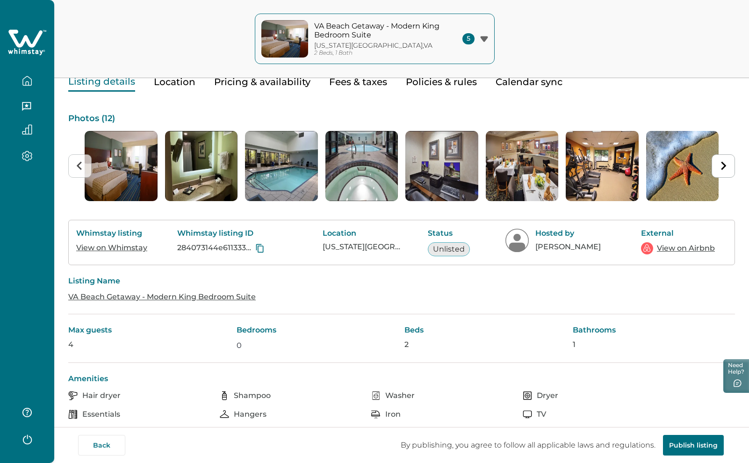
click at [689, 445] on button "Publish listing" at bounding box center [693, 445] width 61 height 21
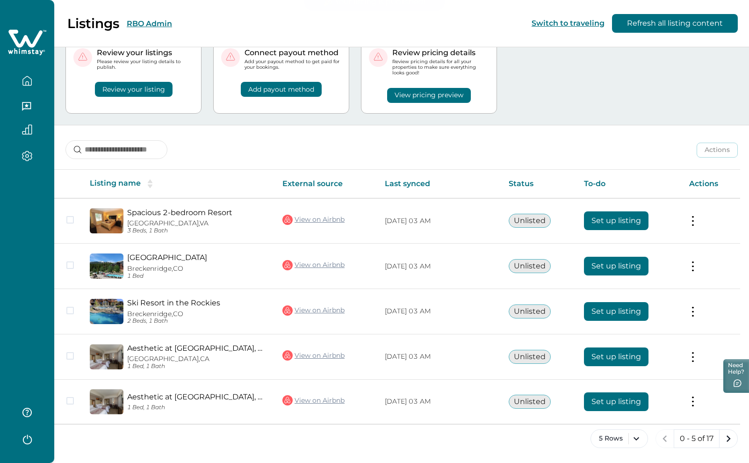
scroll to position [36, 0]
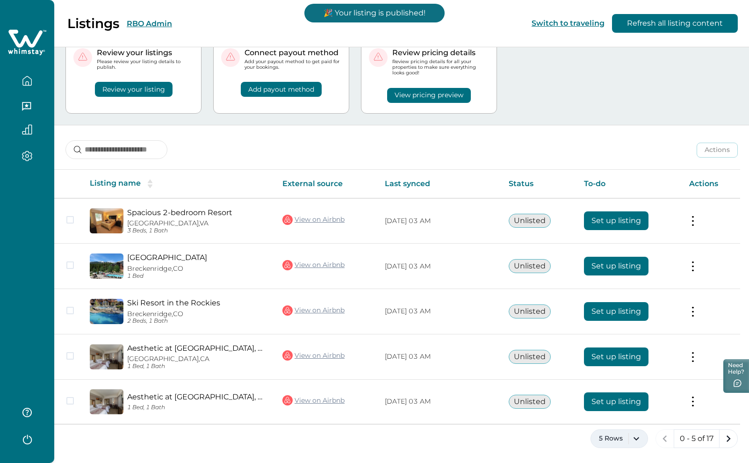
click at [638, 438] on button "5 Rows" at bounding box center [620, 438] width 58 height 19
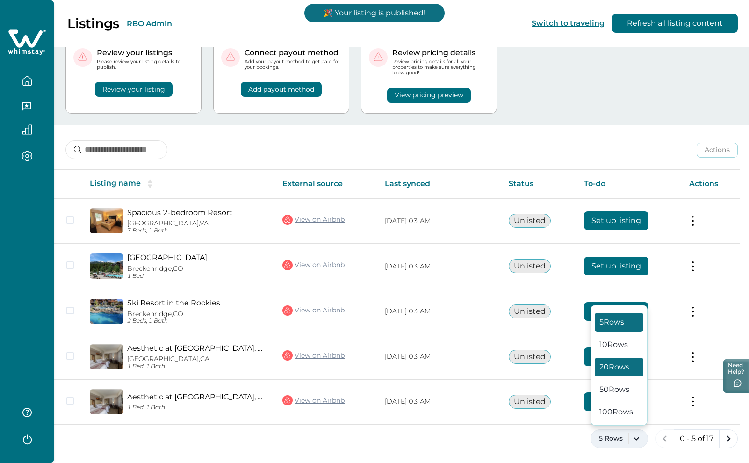
click at [624, 368] on button "20 Rows" at bounding box center [619, 367] width 49 height 19
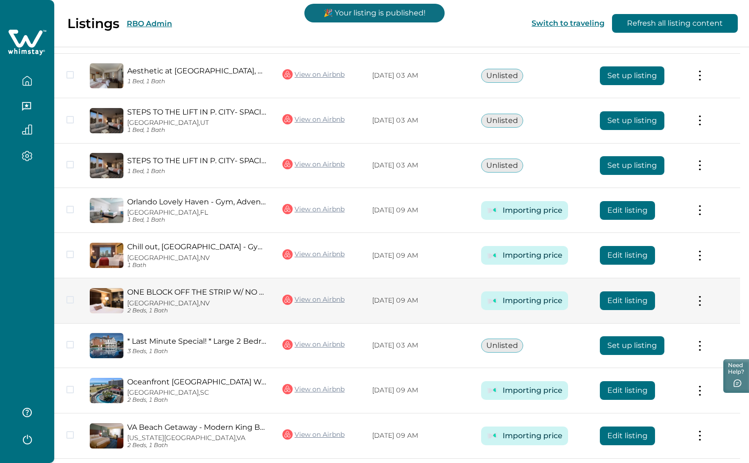
scroll to position [410, 0]
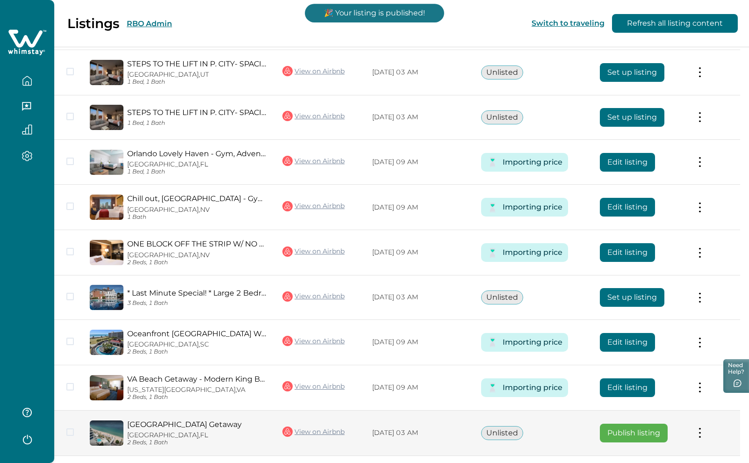
click at [645, 434] on button "Publish listing" at bounding box center [634, 433] width 68 height 19
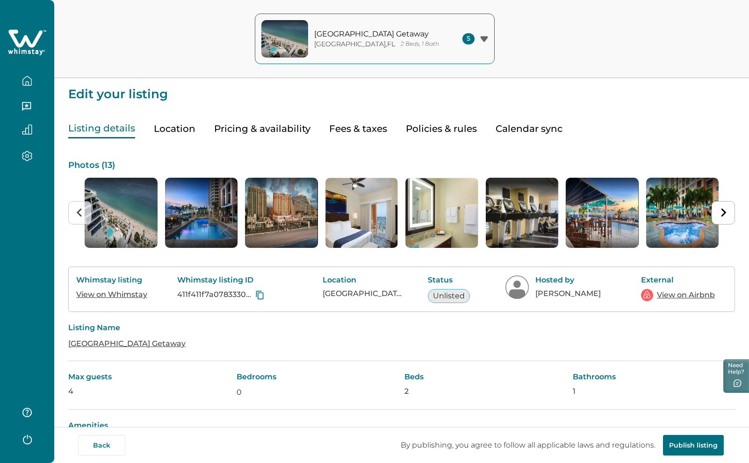
click at [673, 442] on button "Publish listing" at bounding box center [693, 445] width 61 height 21
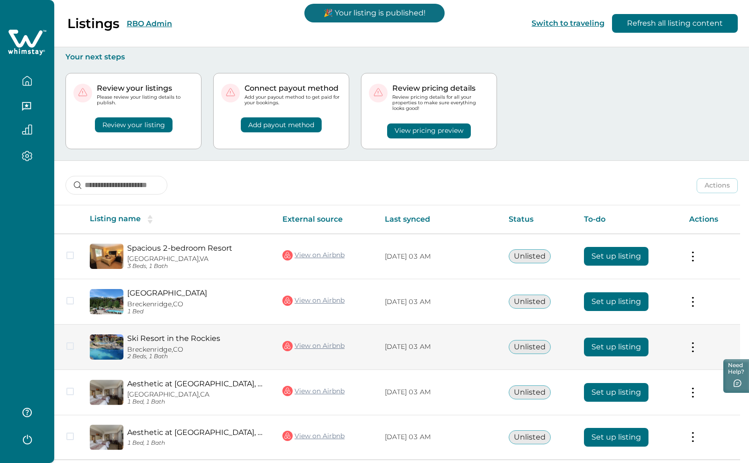
scroll to position [36, 0]
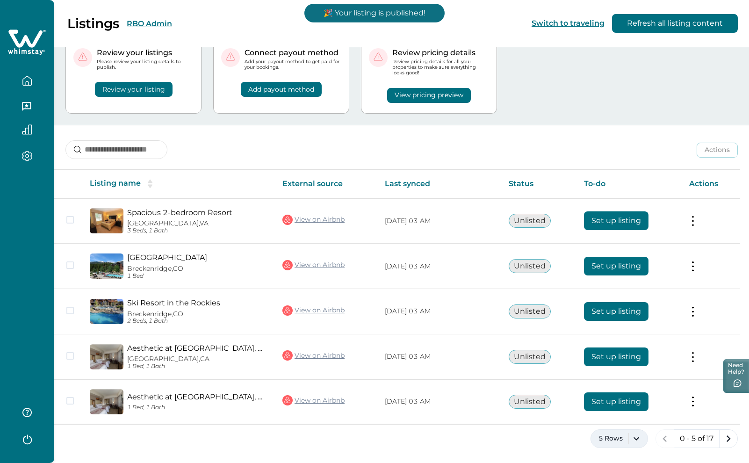
click at [639, 436] on button "5 Rows" at bounding box center [620, 438] width 58 height 19
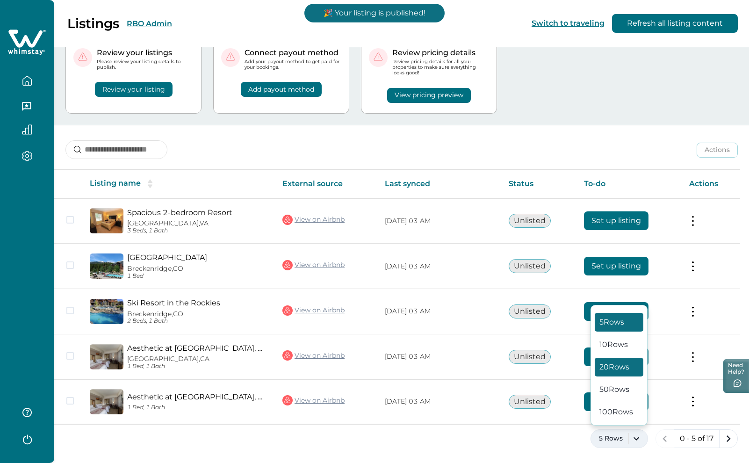
click at [616, 368] on button "20 Rows" at bounding box center [619, 367] width 49 height 19
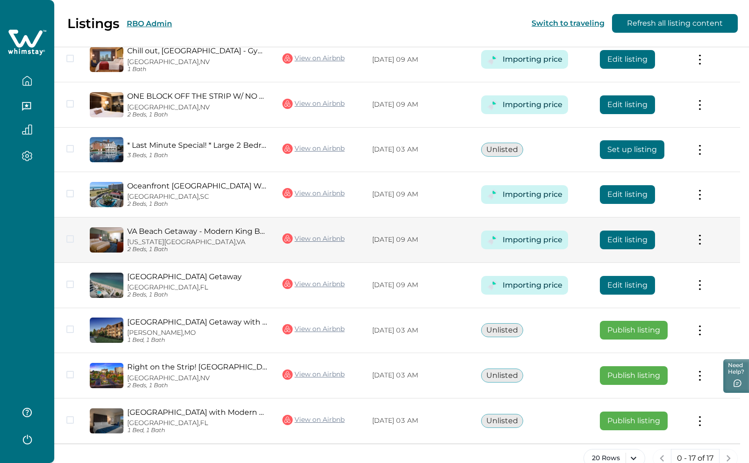
scroll to position [577, 0]
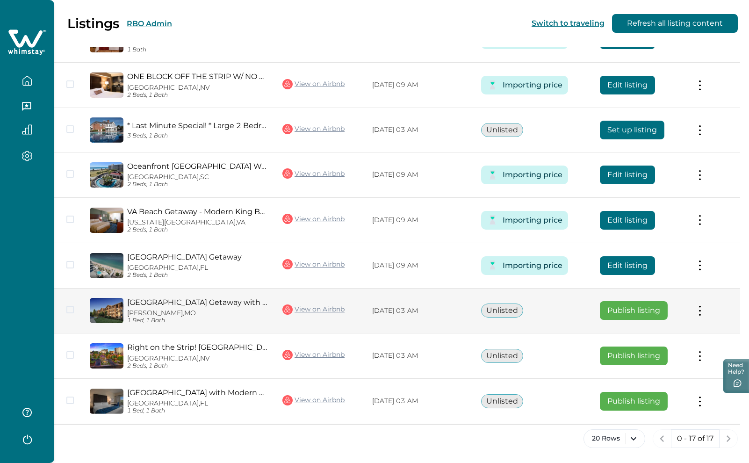
click at [630, 309] on button "Publish listing" at bounding box center [634, 310] width 68 height 19
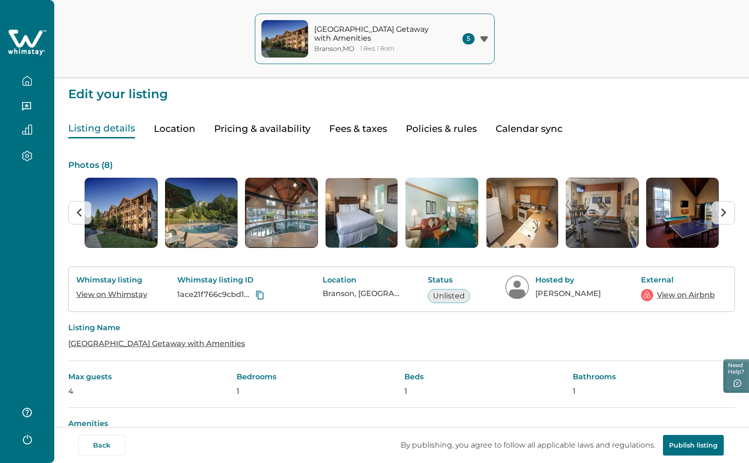
click at [688, 443] on button "Publish listing" at bounding box center [693, 445] width 61 height 21
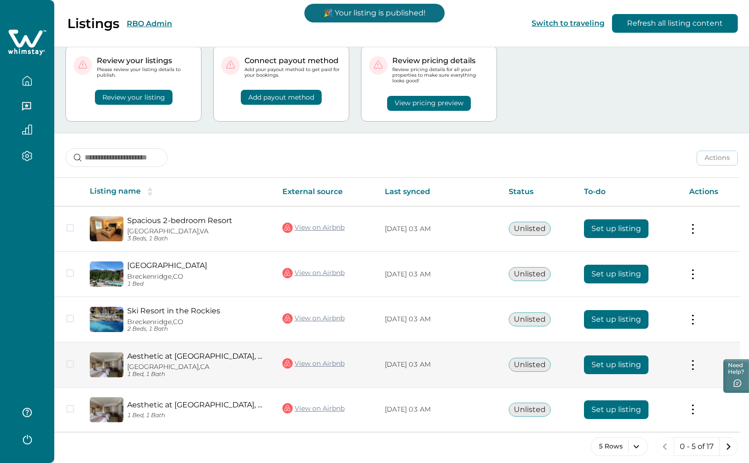
scroll to position [36, 0]
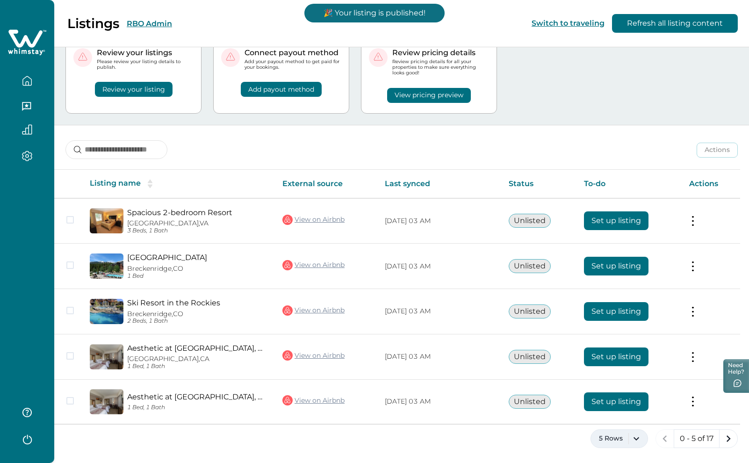
click at [639, 440] on button "5 Rows" at bounding box center [620, 438] width 58 height 19
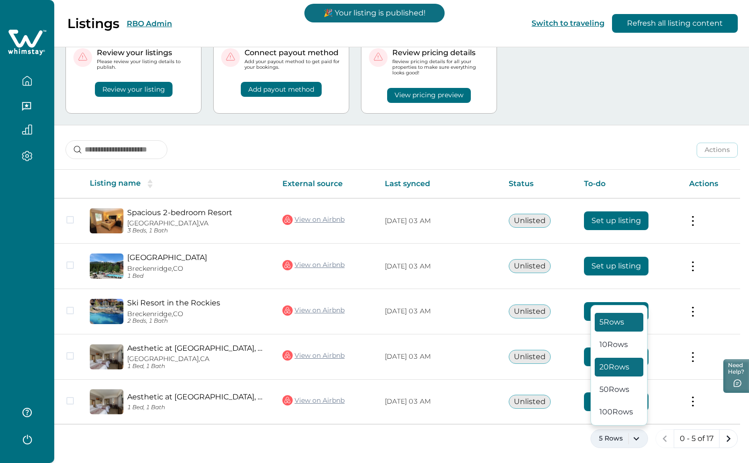
click at [621, 369] on button "20 Rows" at bounding box center [619, 367] width 49 height 19
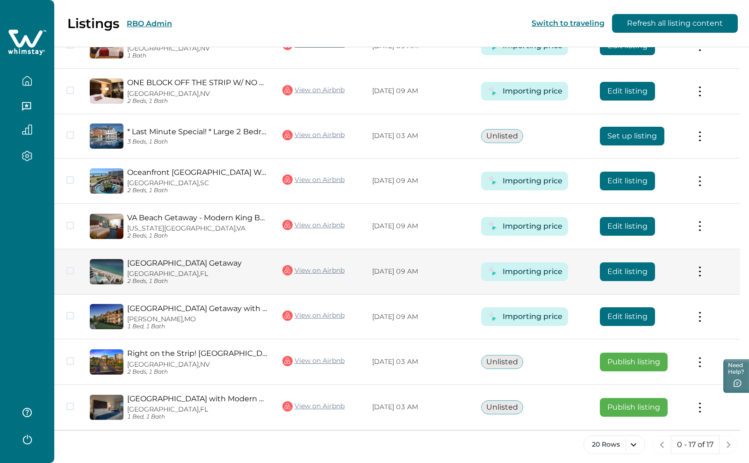
scroll to position [577, 0]
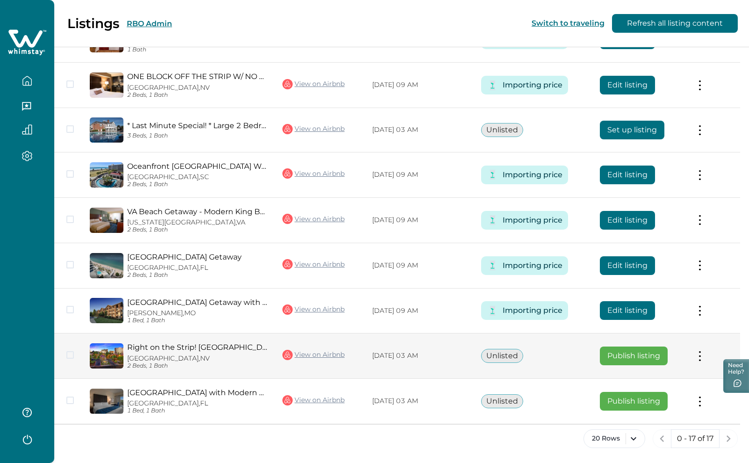
click at [636, 352] on button "Publish listing" at bounding box center [634, 356] width 68 height 19
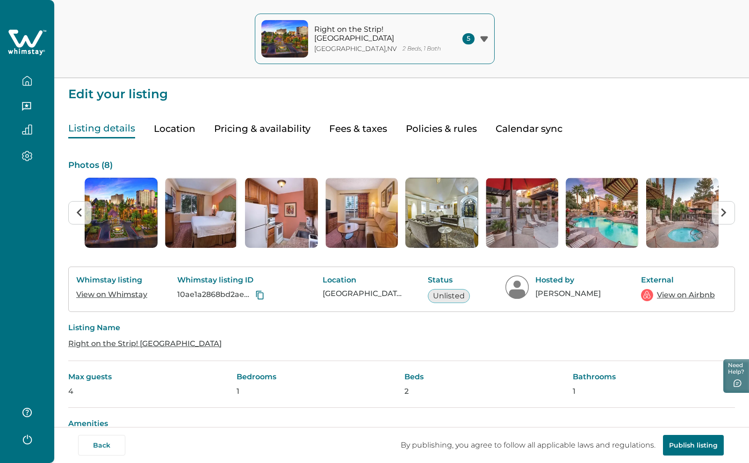
click at [676, 444] on button "Publish listing" at bounding box center [693, 445] width 61 height 21
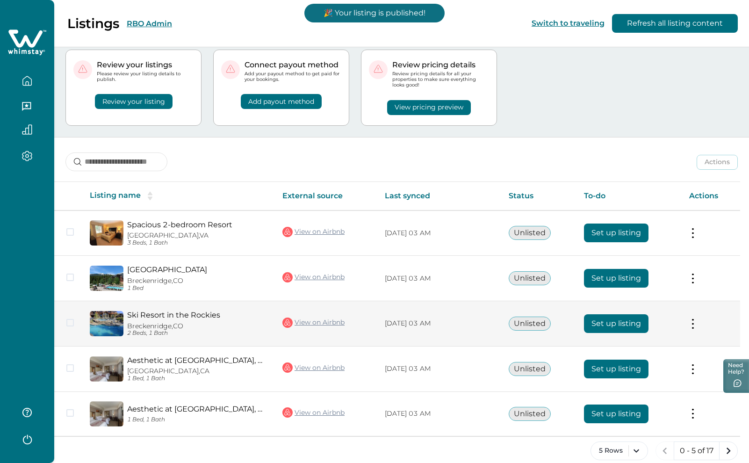
scroll to position [36, 0]
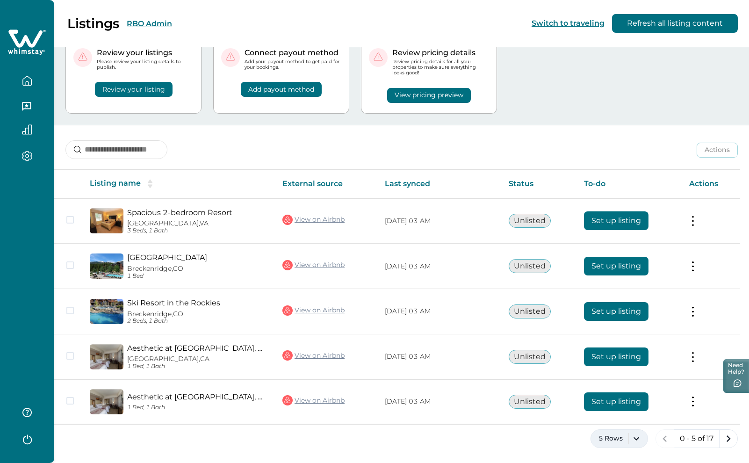
click at [635, 436] on button "5 Rows" at bounding box center [620, 438] width 58 height 19
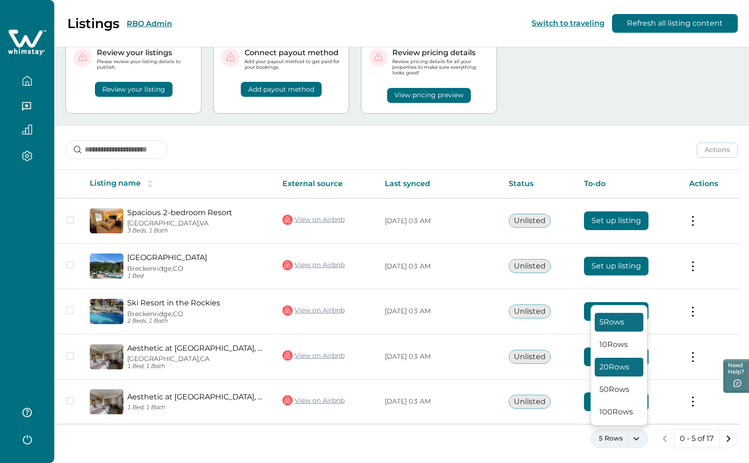
click at [617, 367] on button "20 Rows" at bounding box center [619, 367] width 49 height 19
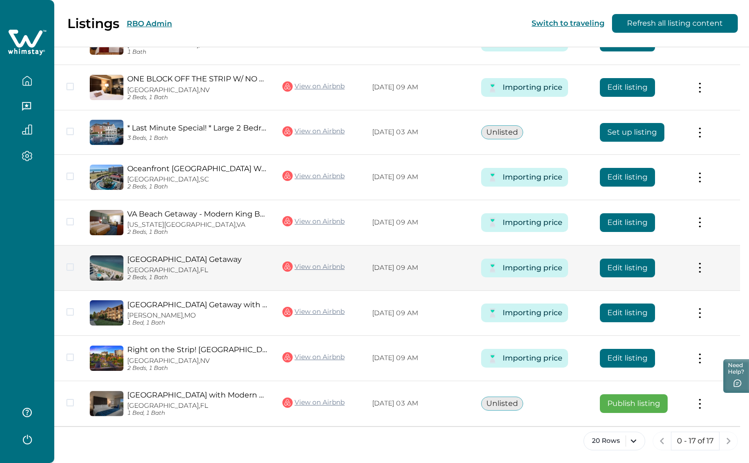
scroll to position [577, 0]
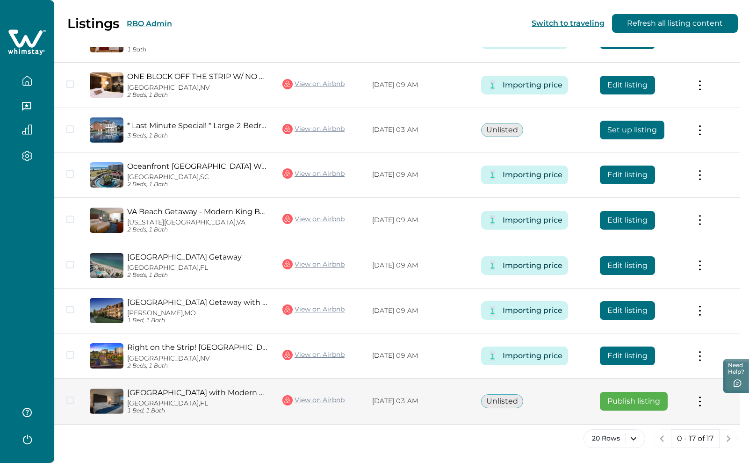
click at [637, 401] on button "Publish listing" at bounding box center [634, 401] width 68 height 19
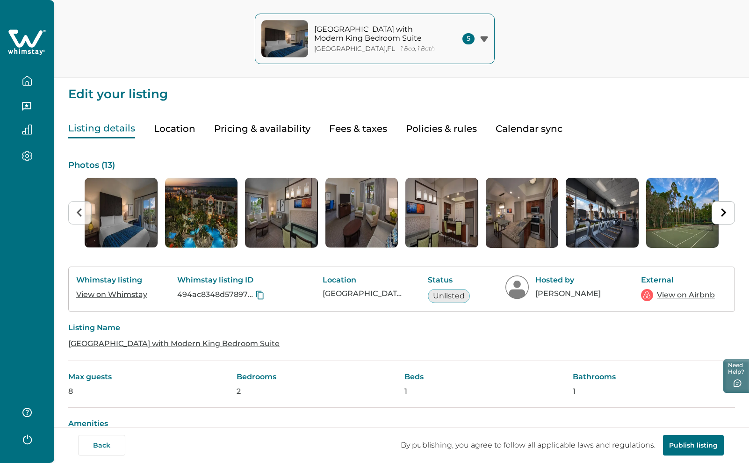
click at [270, 127] on button "Pricing & availability" at bounding box center [262, 128] width 96 height 19
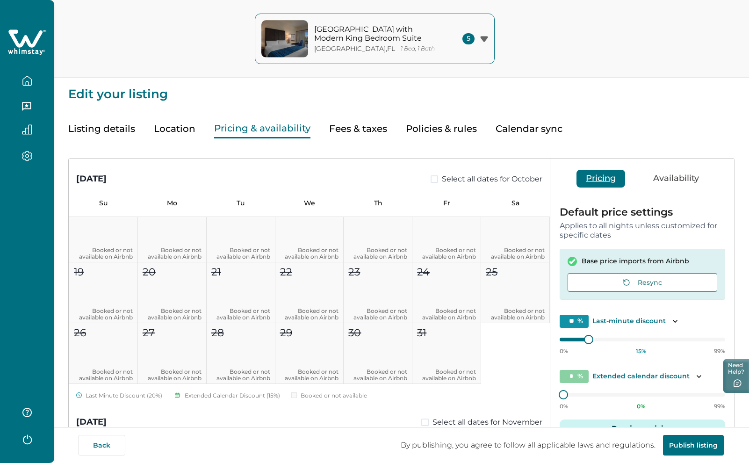
scroll to position [1410, 0]
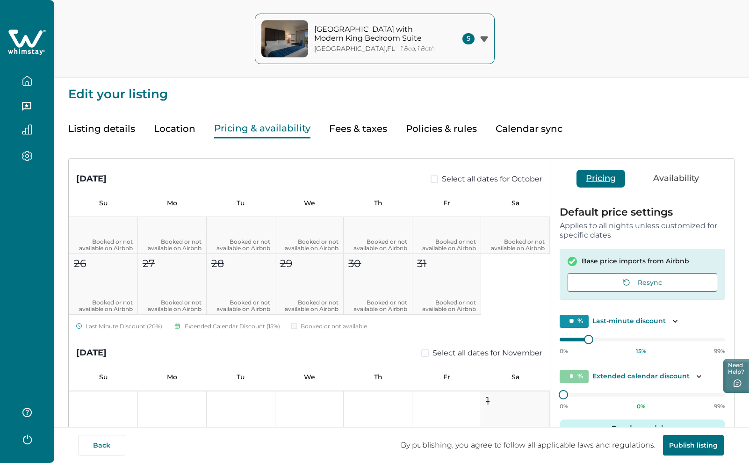
drag, startPoint x: 690, startPoint y: 443, endPoint x: 682, endPoint y: 441, distance: 8.2
click at [690, 443] on button "Publish listing" at bounding box center [693, 445] width 61 height 21
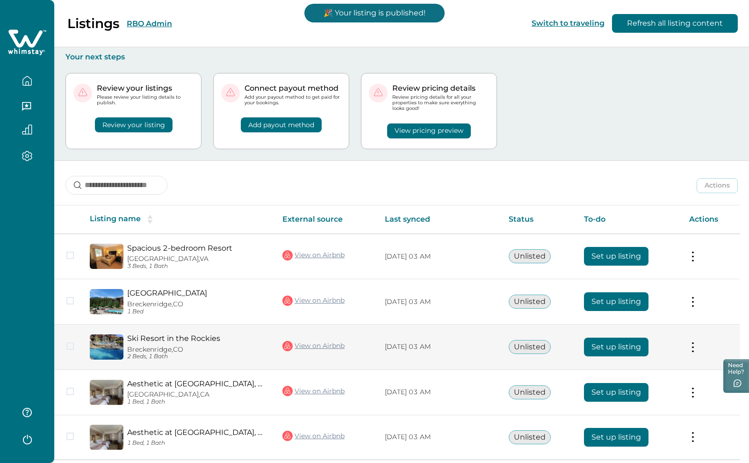
scroll to position [36, 0]
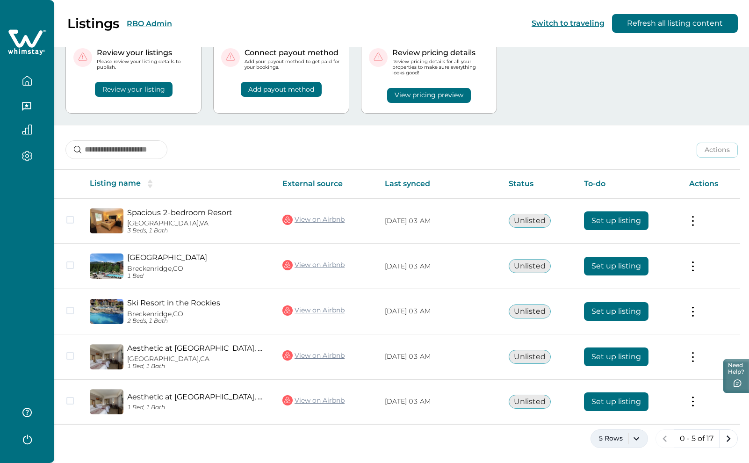
click at [638, 439] on button "5 Rows" at bounding box center [620, 438] width 58 height 19
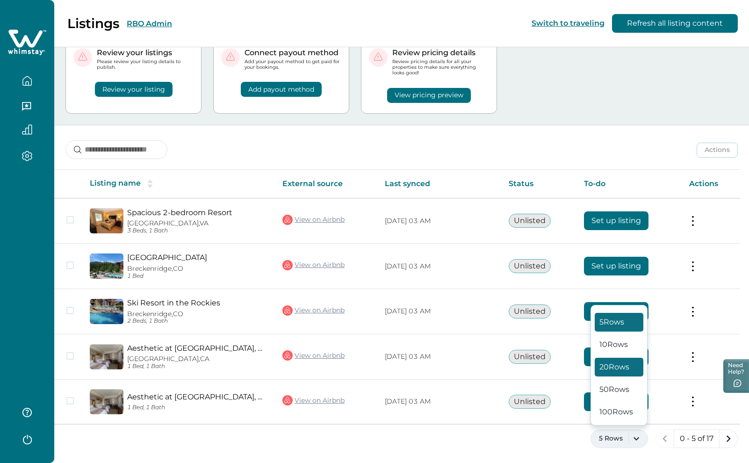
click at [621, 365] on button "20 Rows" at bounding box center [619, 367] width 49 height 19
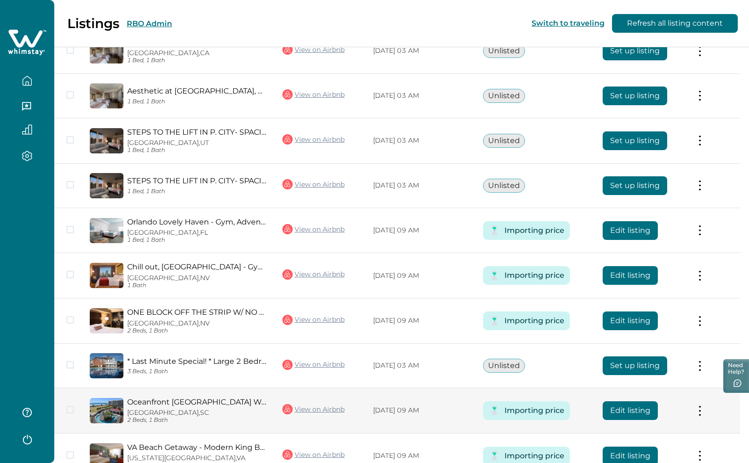
scroll to position [316, 0]
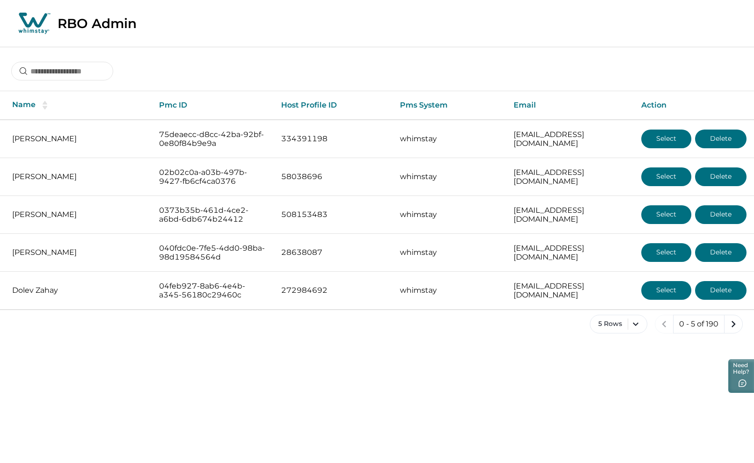
click at [90, 61] on div at bounding box center [377, 64] width 754 height 35
click at [78, 68] on input at bounding box center [62, 71] width 102 height 19
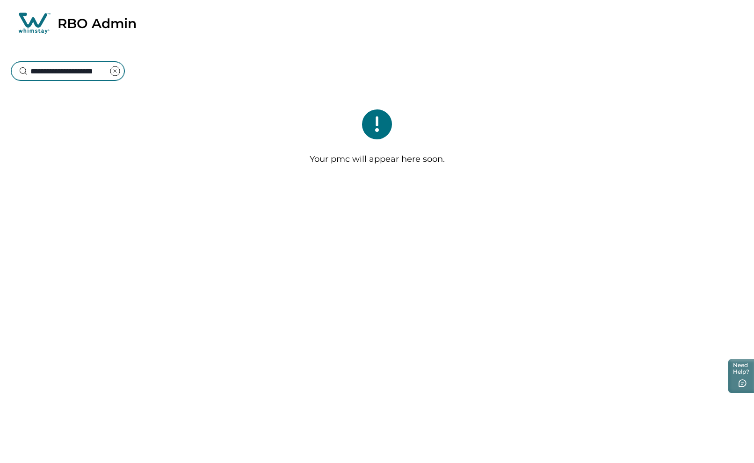
drag, startPoint x: 58, startPoint y: 71, endPoint x: 144, endPoint y: 81, distance: 86.7
click at [124, 79] on div "**********" at bounding box center [67, 72] width 113 height 20
type input "*****"
drag, startPoint x: 71, startPoint y: 65, endPoint x: -78, endPoint y: 56, distance: 149.0
click at [0, 56] on html "Skip to Content RBO Admin ***** Your pmc will appear here soon. Need Help?" at bounding box center [377, 95] width 754 height 191
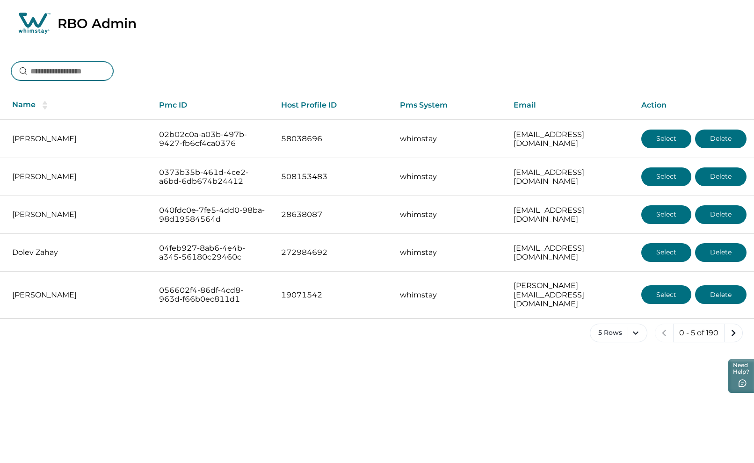
click at [58, 68] on input at bounding box center [62, 71] width 102 height 19
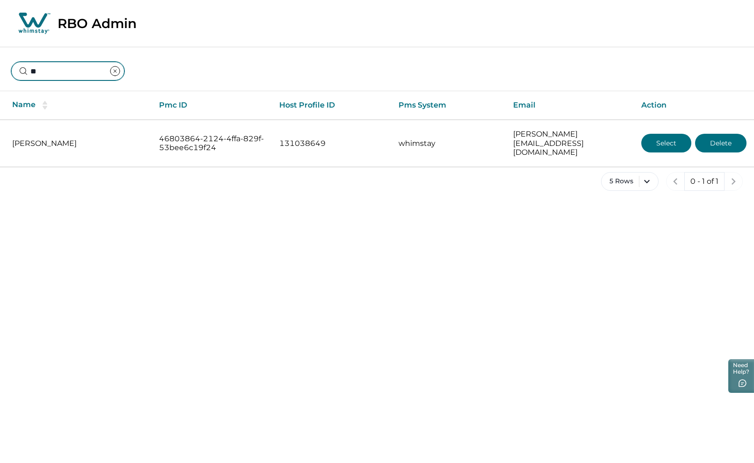
type input "*"
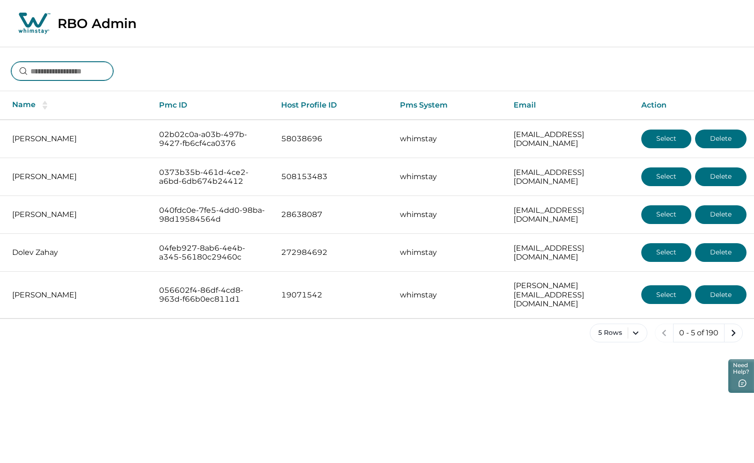
click at [47, 68] on input at bounding box center [62, 71] width 102 height 19
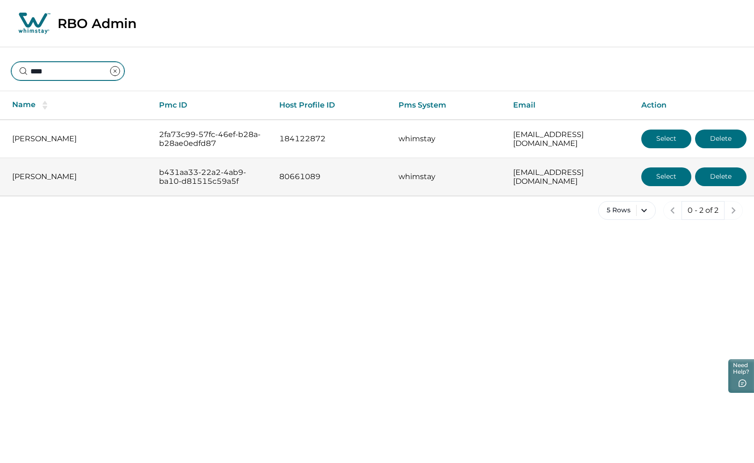
type input "****"
click at [677, 172] on button "Select" at bounding box center [666, 176] width 50 height 19
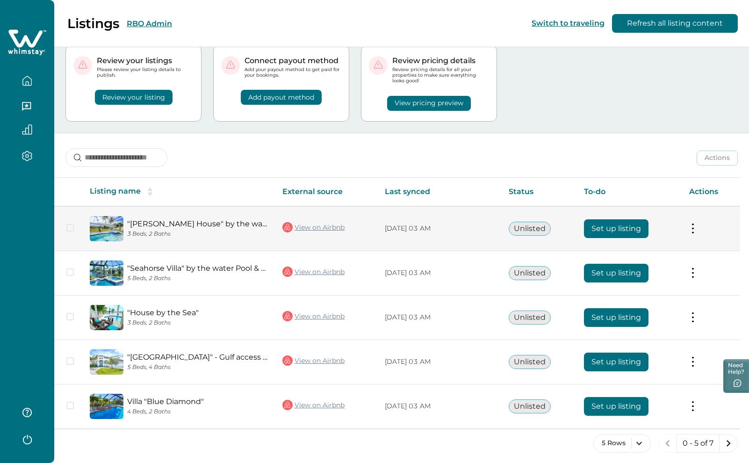
scroll to position [32, 0]
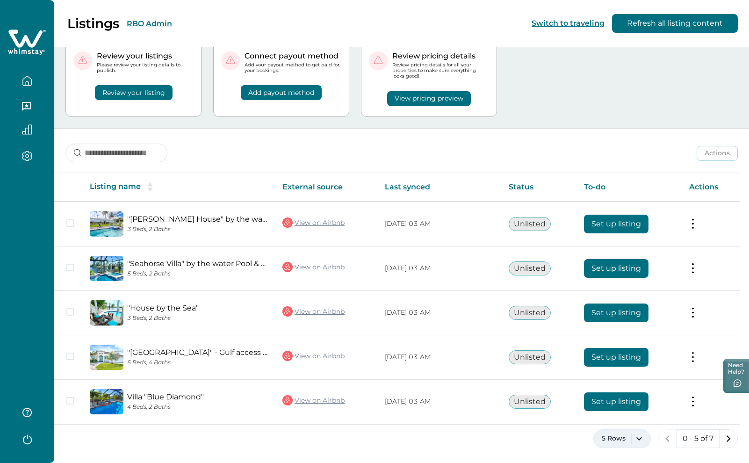
click at [642, 441] on button "5 Rows" at bounding box center [623, 438] width 58 height 19
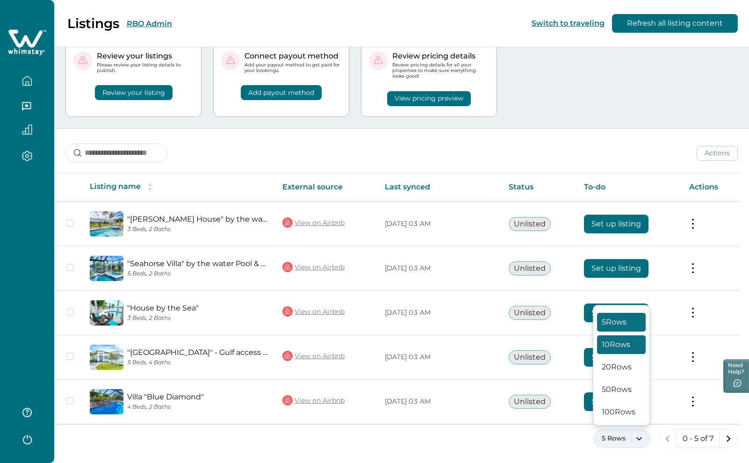
click at [616, 343] on button "10 Rows" at bounding box center [621, 344] width 49 height 19
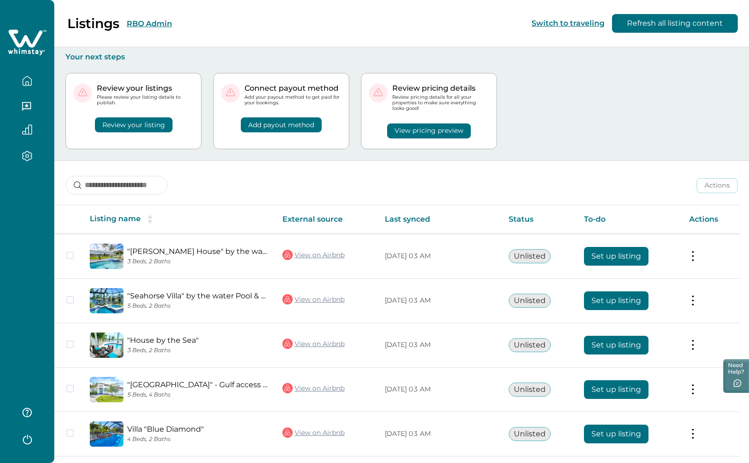
drag, startPoint x: 721, startPoint y: 104, endPoint x: 712, endPoint y: 68, distance: 37.2
click at [721, 102] on div "Review your listings Please review your listing details to publish. Review your…" at bounding box center [401, 111] width 673 height 99
click at [156, 24] on button "RBO Admin" at bounding box center [149, 23] width 45 height 9
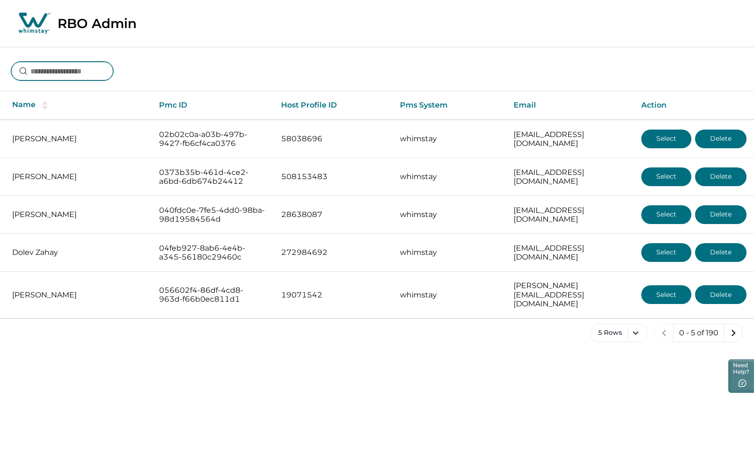
click at [82, 67] on input at bounding box center [62, 71] width 102 height 19
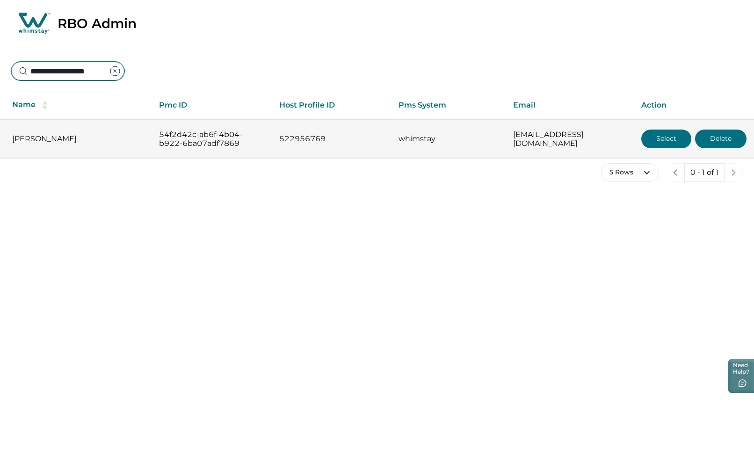
type input "**********"
click at [675, 139] on button "Select" at bounding box center [666, 139] width 50 height 19
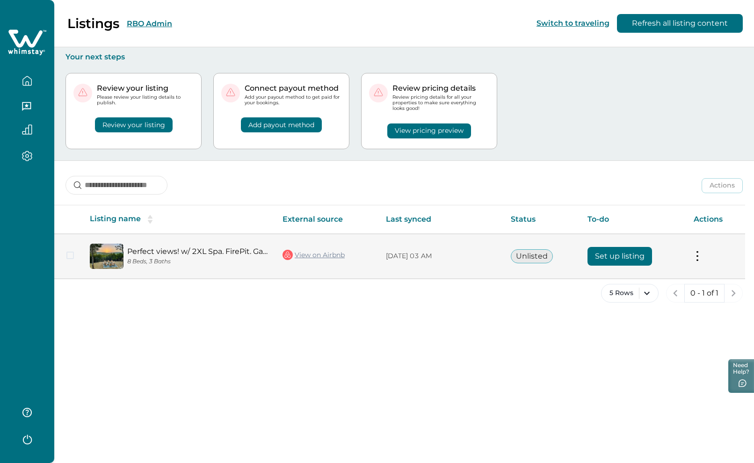
click at [626, 260] on button "Set up listing" at bounding box center [620, 256] width 65 height 19
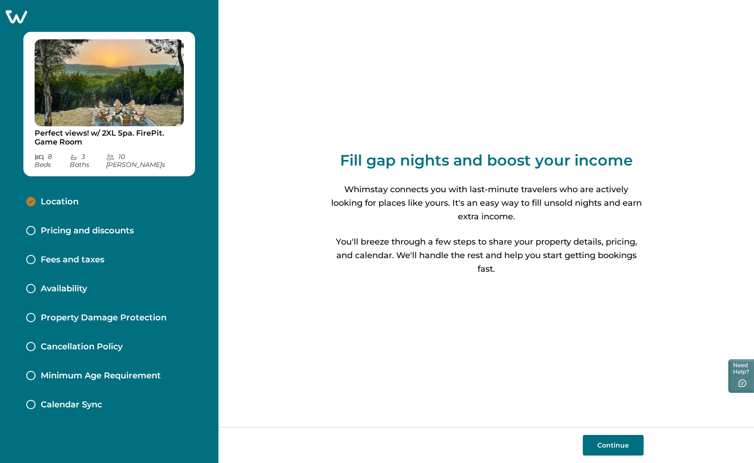
click at [616, 449] on button "Continue" at bounding box center [613, 445] width 61 height 21
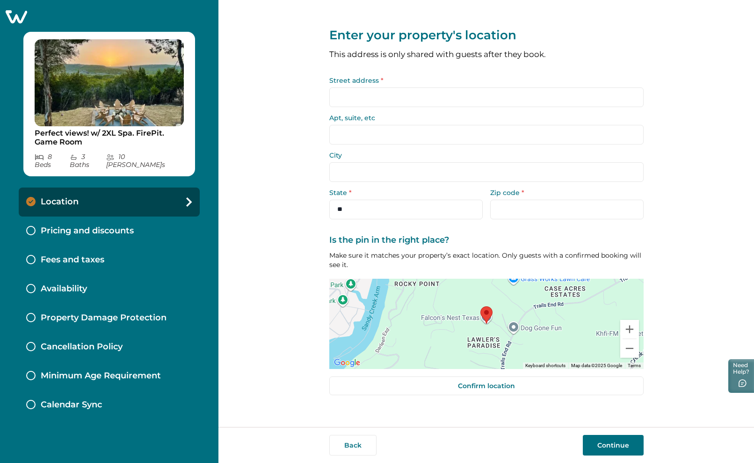
click at [17, 17] on icon at bounding box center [17, 16] width 22 height 13
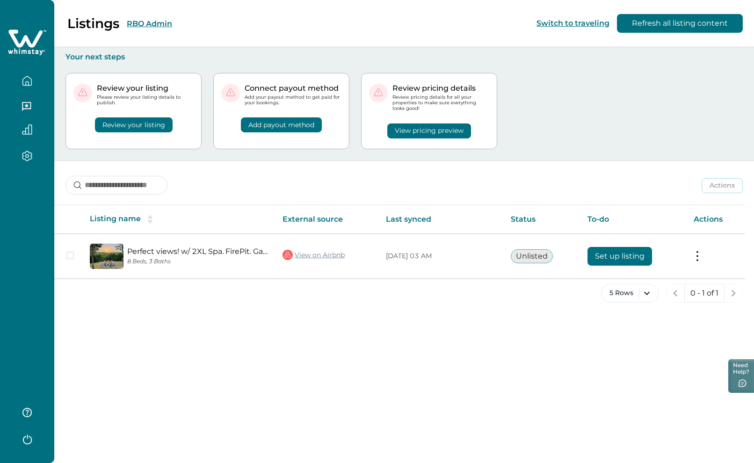
click at [160, 23] on button "RBO Admin" at bounding box center [149, 23] width 45 height 9
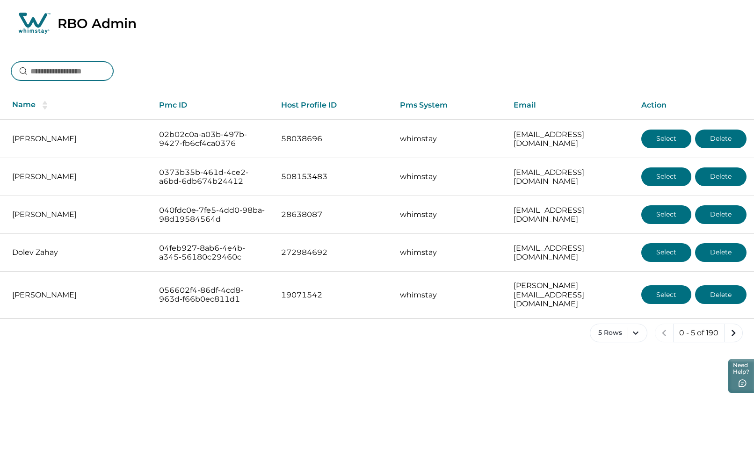
click at [57, 73] on input at bounding box center [62, 71] width 102 height 19
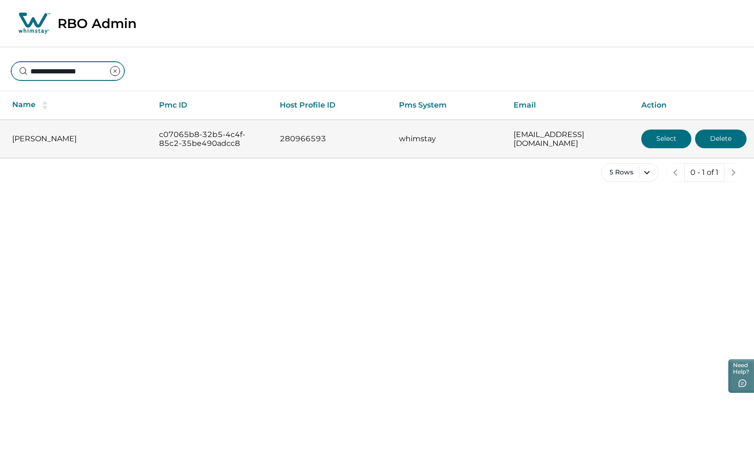
type input "**********"
click at [660, 139] on button "Select" at bounding box center [666, 139] width 50 height 19
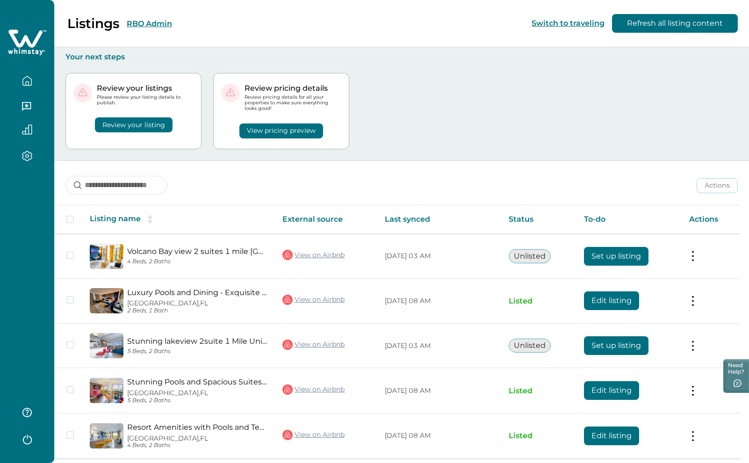
click at [150, 21] on button "RBO Admin" at bounding box center [149, 23] width 45 height 9
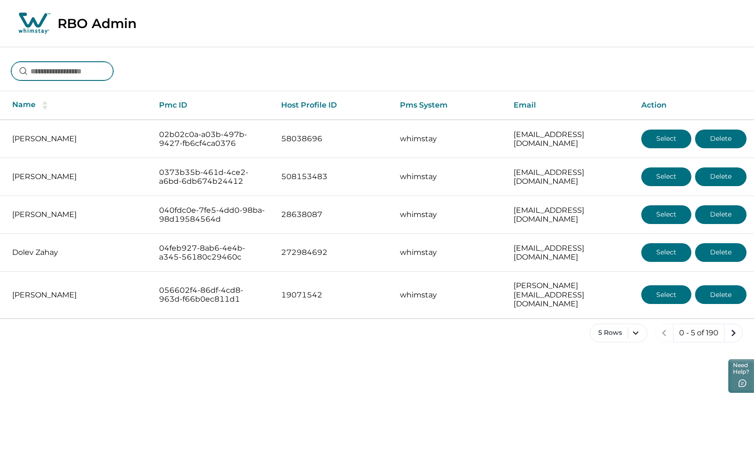
click at [56, 70] on input at bounding box center [62, 71] width 102 height 19
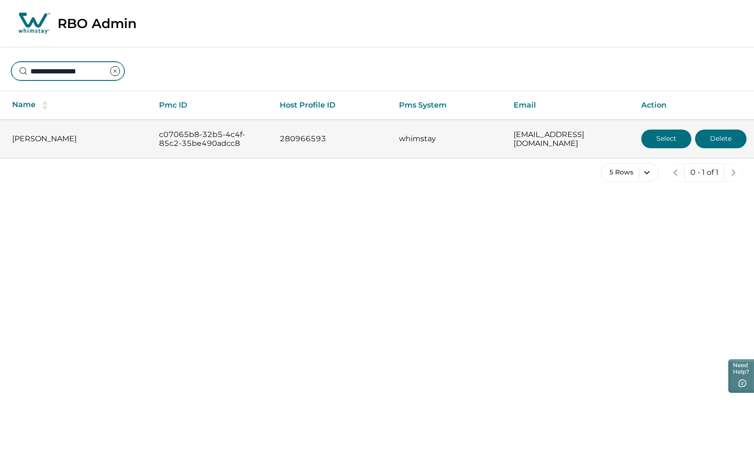
type input "**********"
click at [657, 142] on button "Select" at bounding box center [666, 139] width 50 height 19
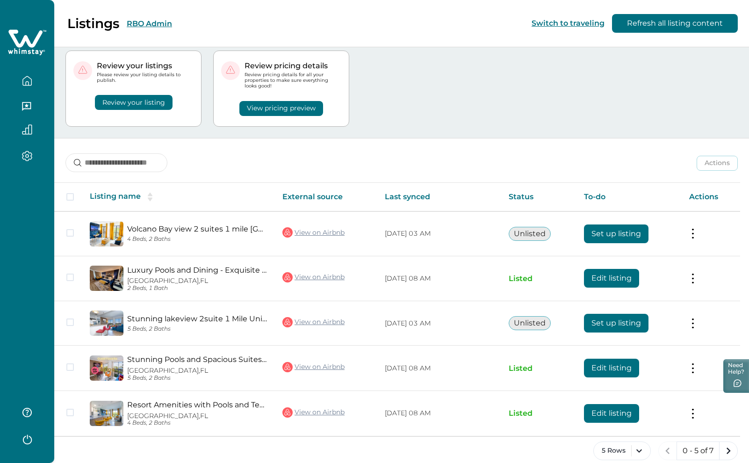
scroll to position [35, 0]
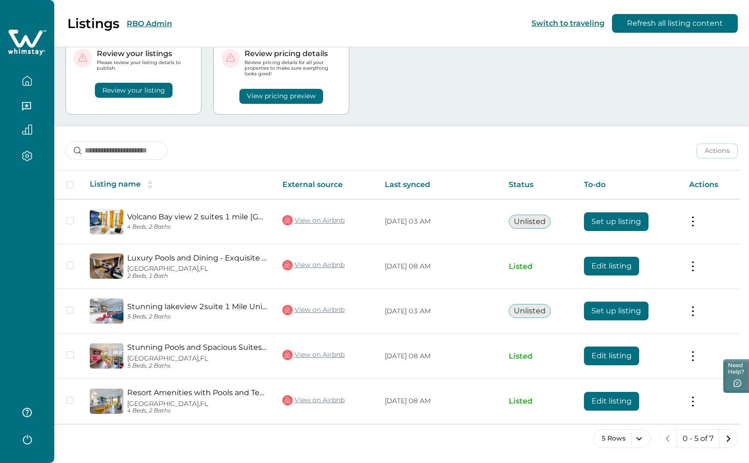
click at [154, 25] on button "RBO Admin" at bounding box center [149, 23] width 45 height 9
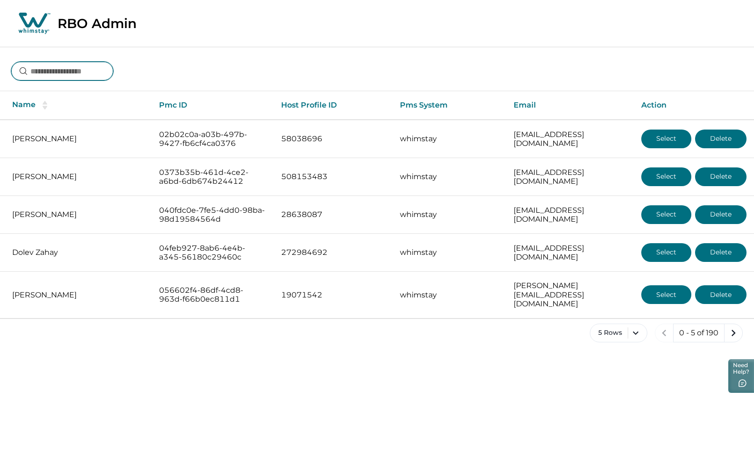
click at [82, 76] on input at bounding box center [62, 71] width 102 height 19
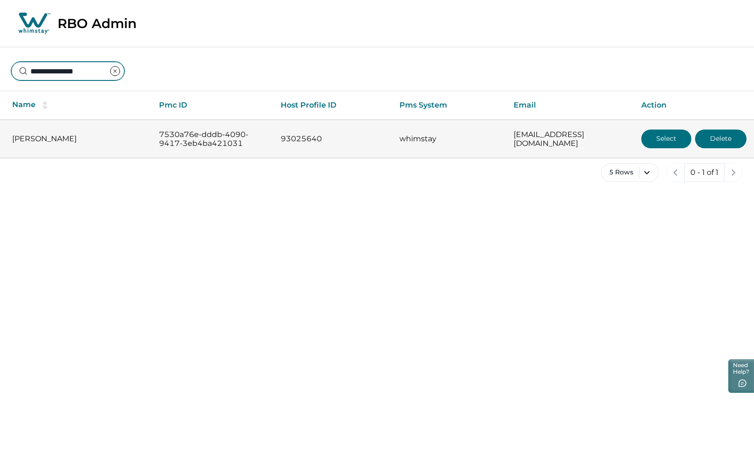
type input "**********"
click at [656, 137] on button "Select" at bounding box center [666, 139] width 50 height 19
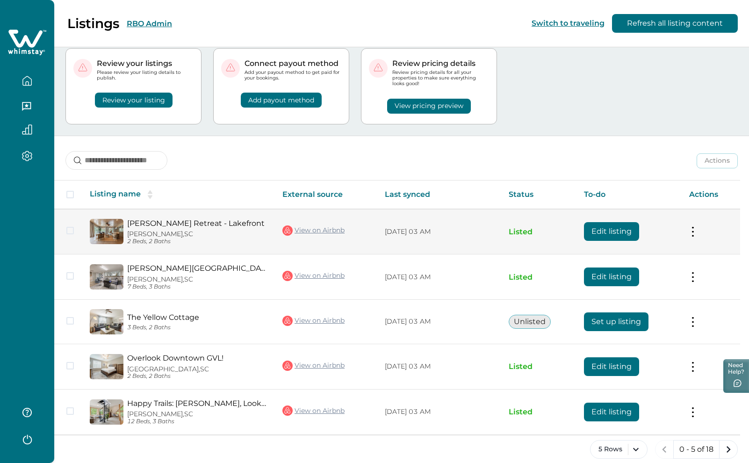
scroll to position [36, 0]
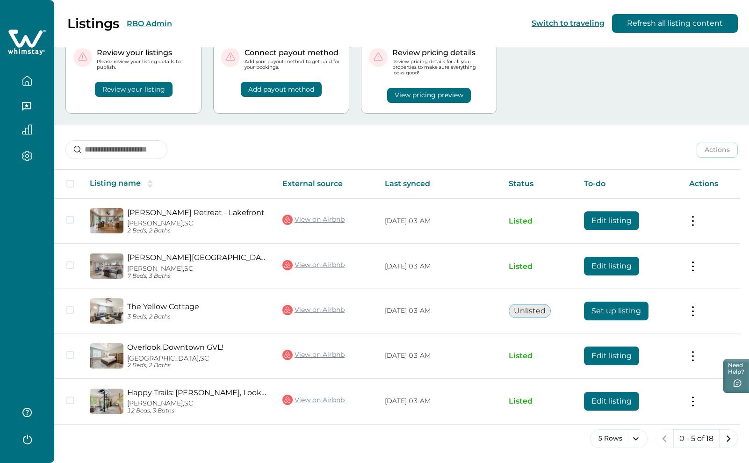
click at [154, 23] on button "RBO Admin" at bounding box center [149, 23] width 45 height 9
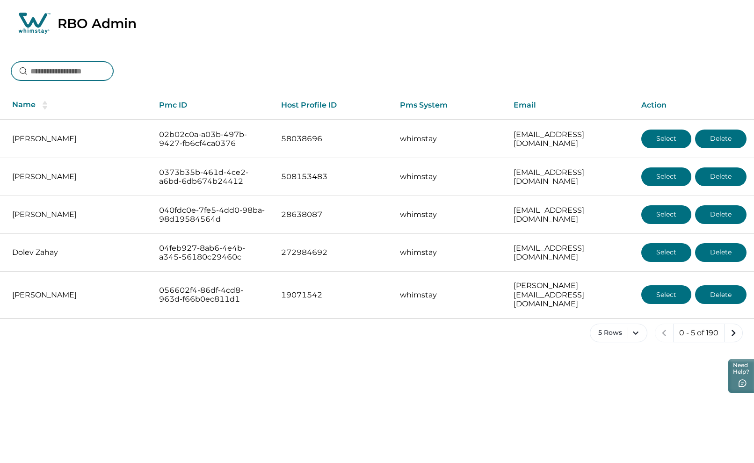
click at [68, 67] on input at bounding box center [62, 71] width 102 height 19
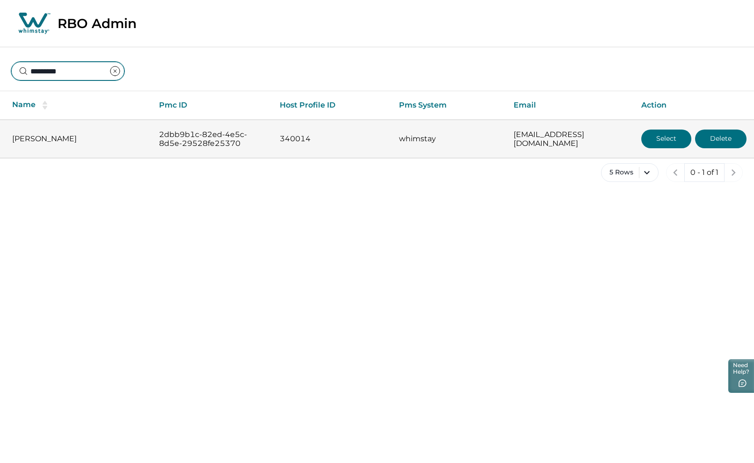
type input "*********"
click at [656, 135] on button "Select" at bounding box center [666, 139] width 50 height 19
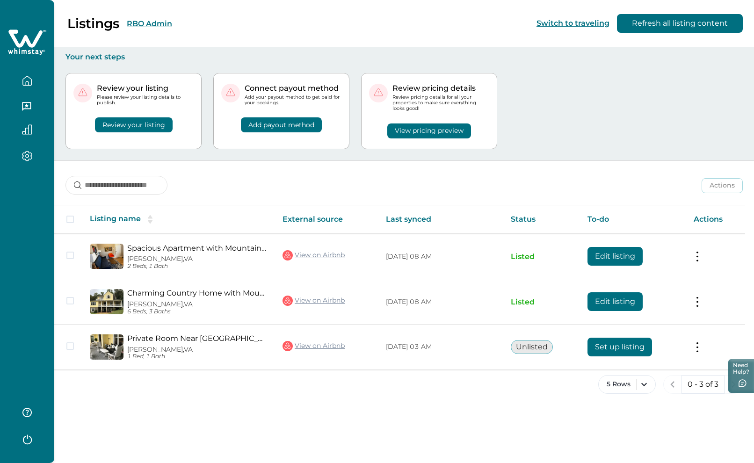
click at [162, 23] on button "RBO Admin" at bounding box center [149, 23] width 45 height 9
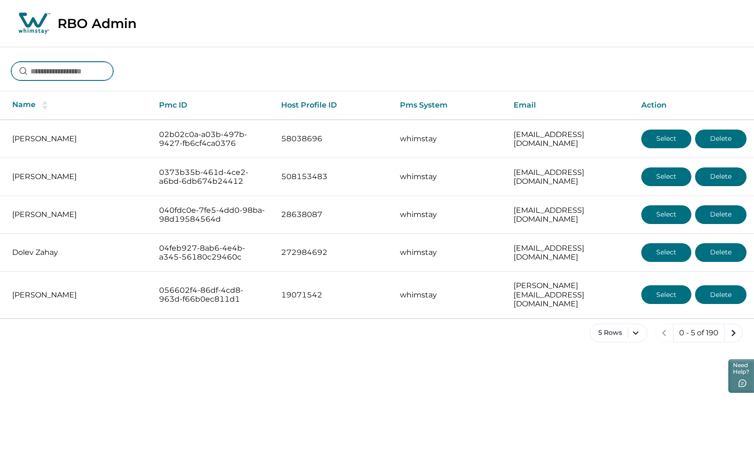
click at [89, 70] on input at bounding box center [62, 71] width 102 height 19
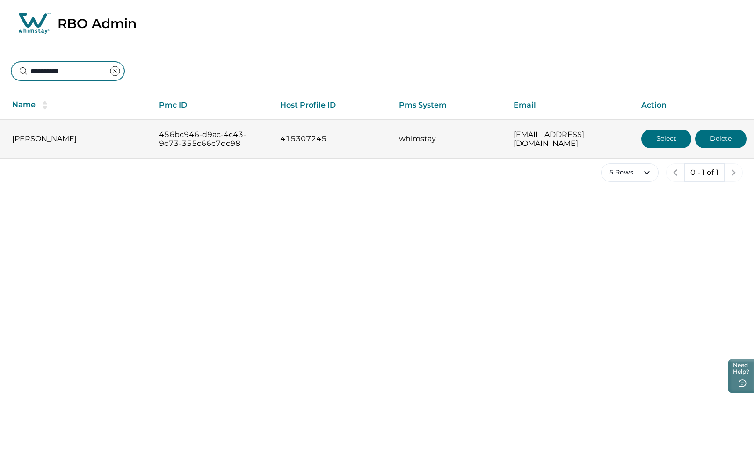
type input "**********"
click at [671, 142] on button "Select" at bounding box center [666, 139] width 50 height 19
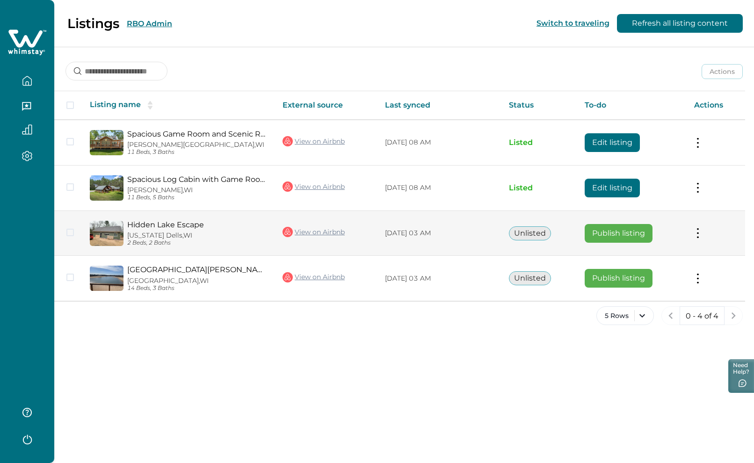
click at [637, 230] on button "Publish listing" at bounding box center [619, 233] width 68 height 19
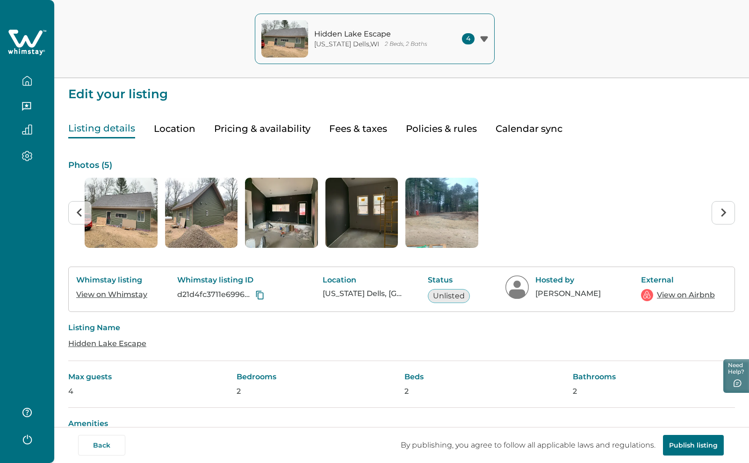
click at [685, 440] on button "Publish listing" at bounding box center [693, 445] width 61 height 21
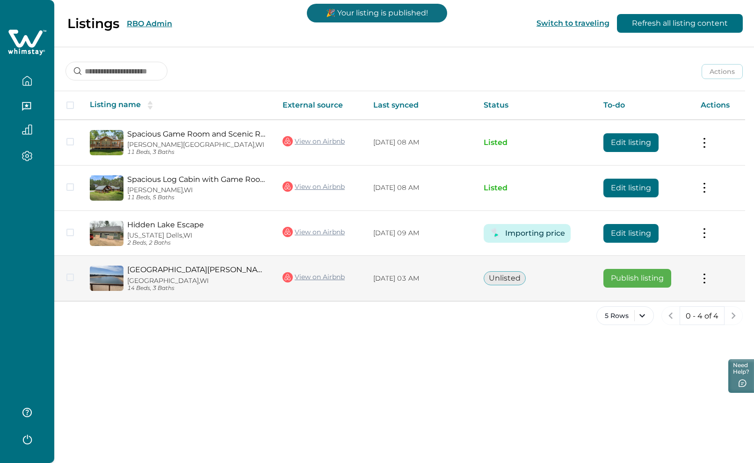
click at [640, 286] on button "Publish listing" at bounding box center [638, 278] width 68 height 19
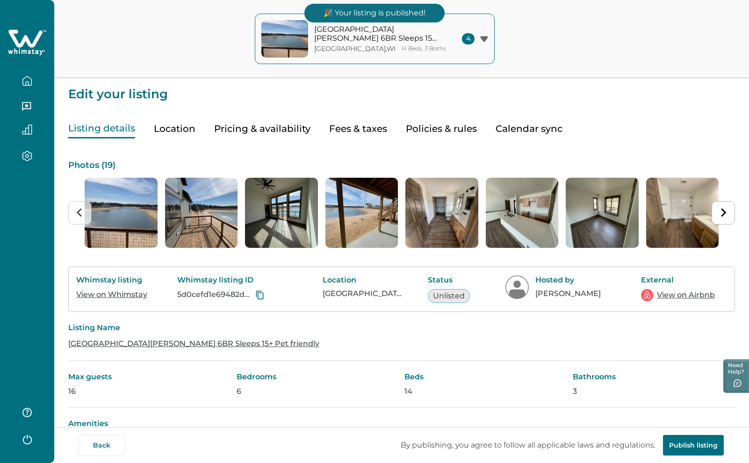
click at [692, 447] on button "Publish listing" at bounding box center [693, 445] width 61 height 21
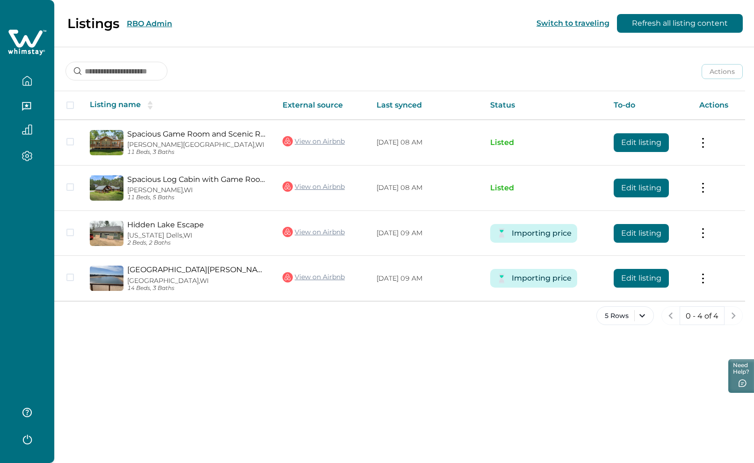
click at [143, 22] on button "RBO Admin" at bounding box center [149, 23] width 45 height 9
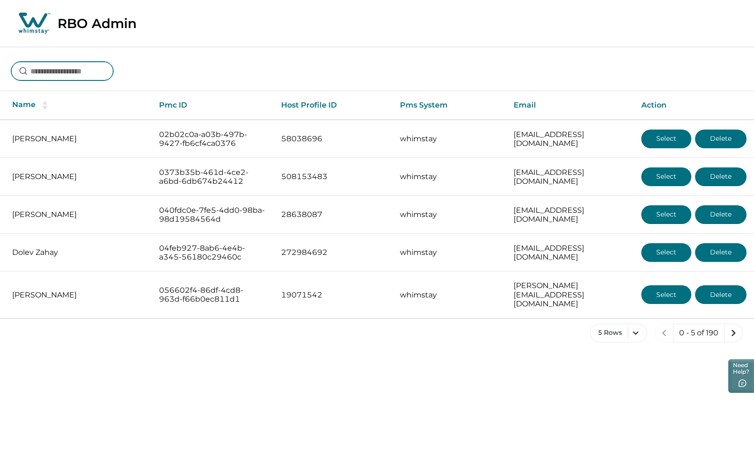
click at [95, 72] on input at bounding box center [62, 71] width 102 height 19
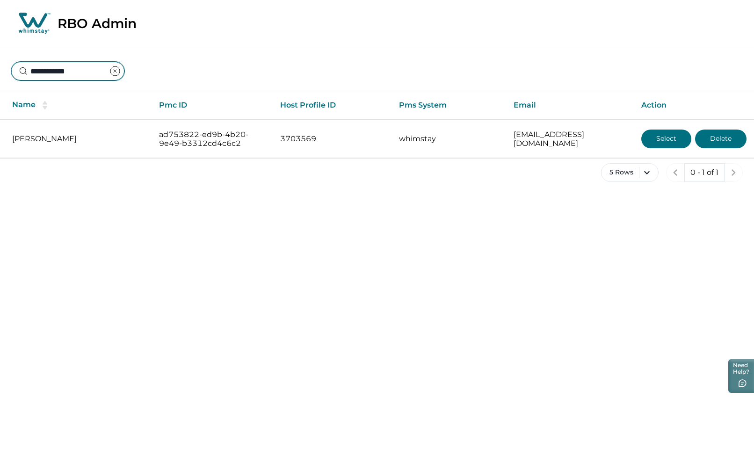
type input "**********"
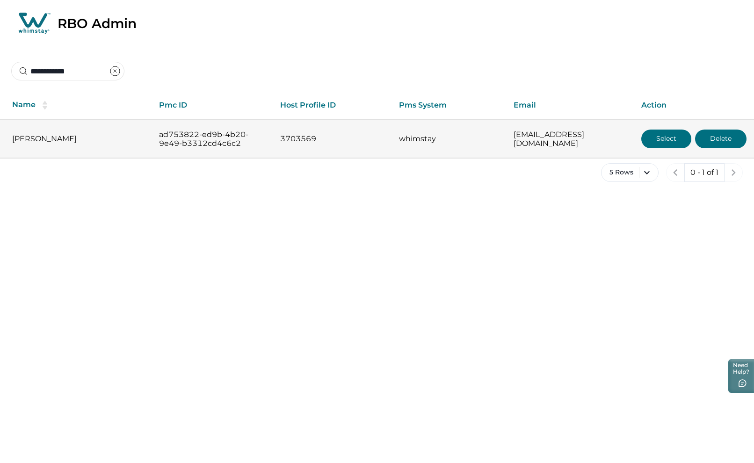
click at [662, 134] on button "Select" at bounding box center [666, 139] width 50 height 19
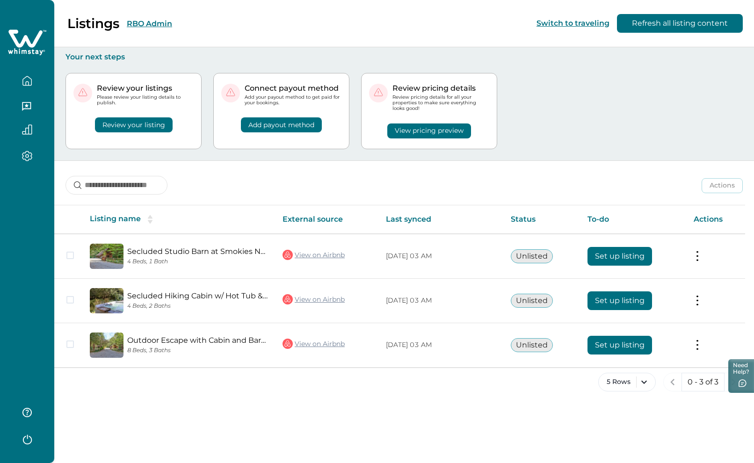
click at [26, 80] on icon "button" at bounding box center [27, 81] width 10 height 10
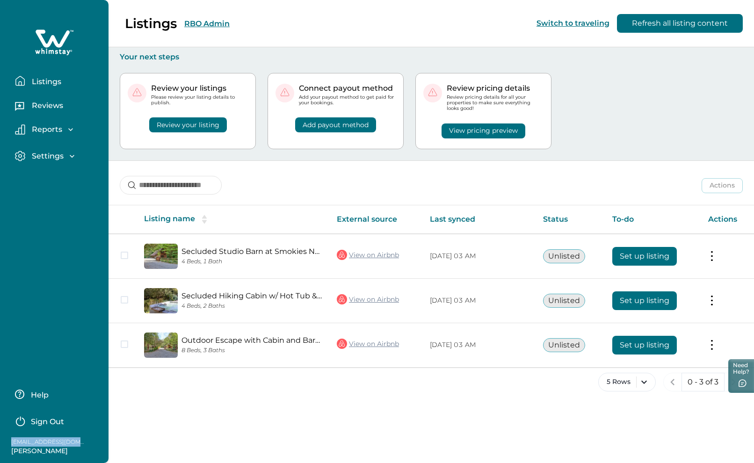
drag, startPoint x: 12, startPoint y: 443, endPoint x: 69, endPoint y: 442, distance: 56.6
click at [69, 442] on p "rightmoveproperties@mail.com" at bounding box center [48, 441] width 75 height 9
copy p "rightmoveproperties"
click at [209, 23] on div "Listings RBO Admin Switch to traveling Refresh all listing content" at bounding box center [377, 23] width 754 height 47
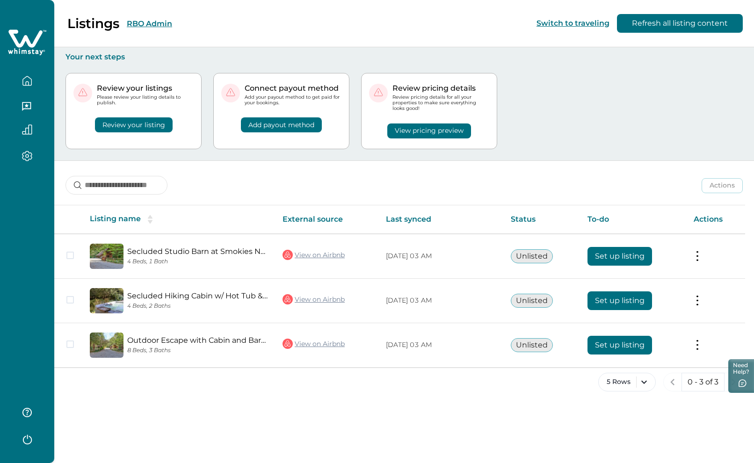
click at [147, 20] on button "RBO Admin" at bounding box center [149, 23] width 45 height 9
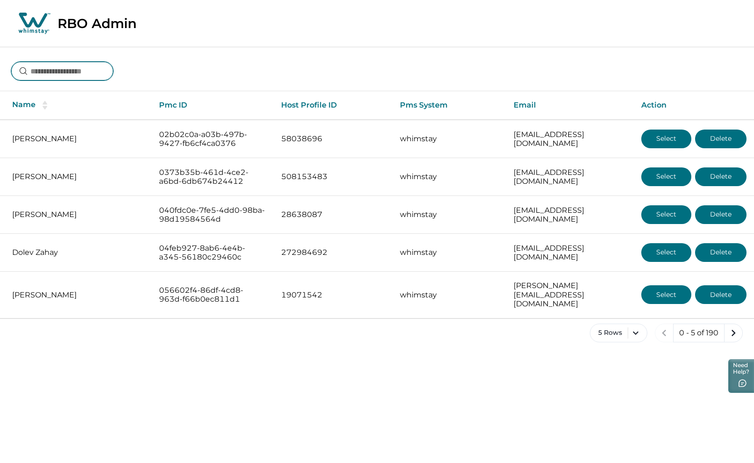
click at [87, 74] on input at bounding box center [62, 71] width 102 height 19
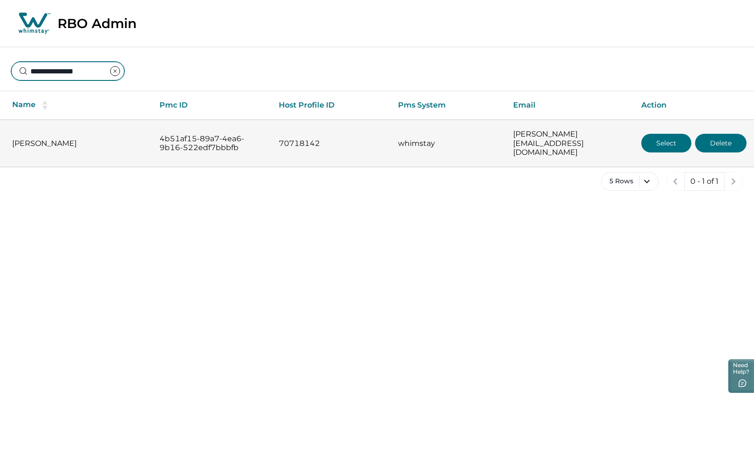
type input "**********"
click at [675, 140] on button "Select" at bounding box center [666, 143] width 50 height 19
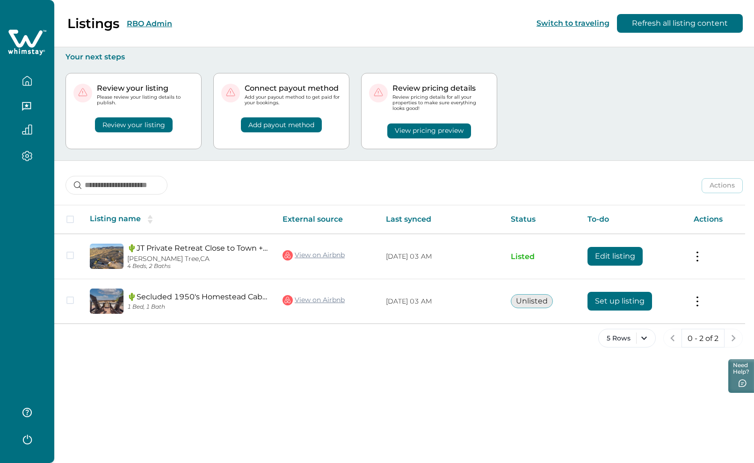
click at [150, 22] on button "RBO Admin" at bounding box center [149, 23] width 45 height 9
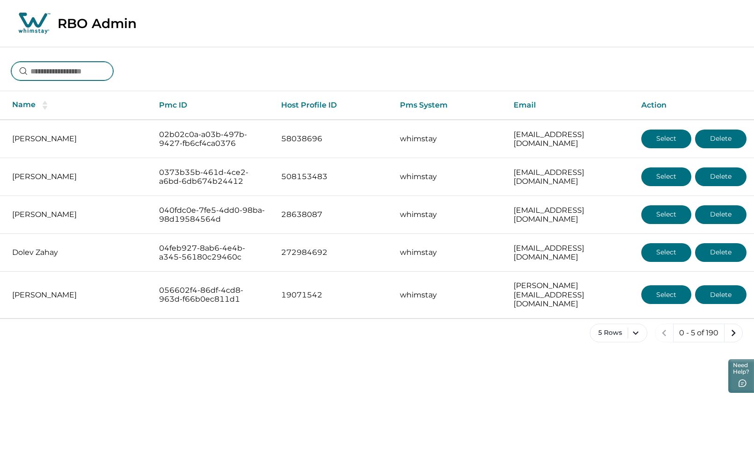
click at [82, 71] on input at bounding box center [62, 71] width 102 height 19
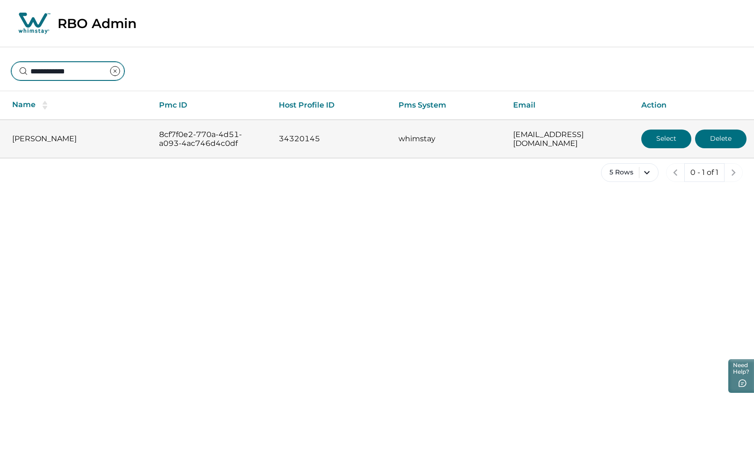
type input "**********"
click at [671, 140] on button "Select" at bounding box center [666, 139] width 50 height 19
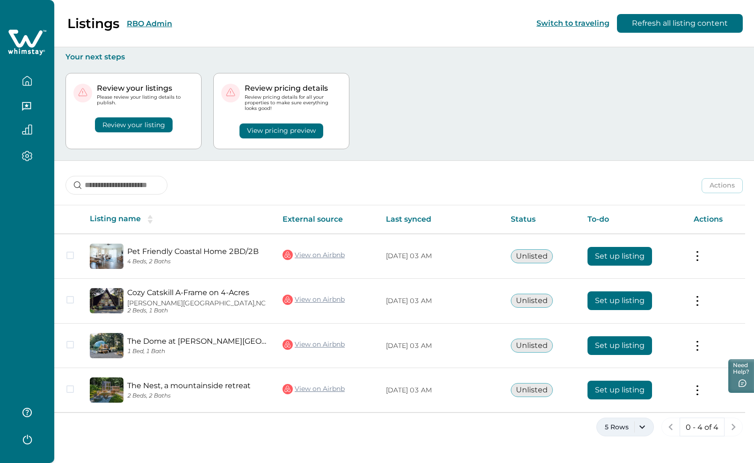
click at [644, 429] on button "5 Rows" at bounding box center [625, 427] width 58 height 19
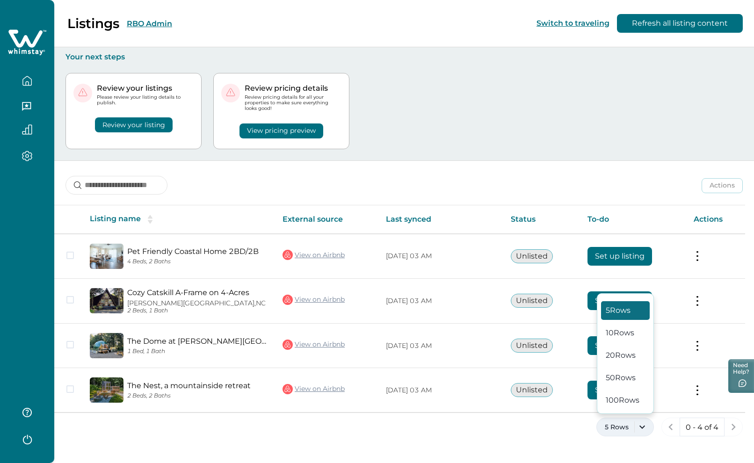
click at [453, 104] on div "Review your listings Please review your listing details to publish. Review your…" at bounding box center [403, 111] width 677 height 99
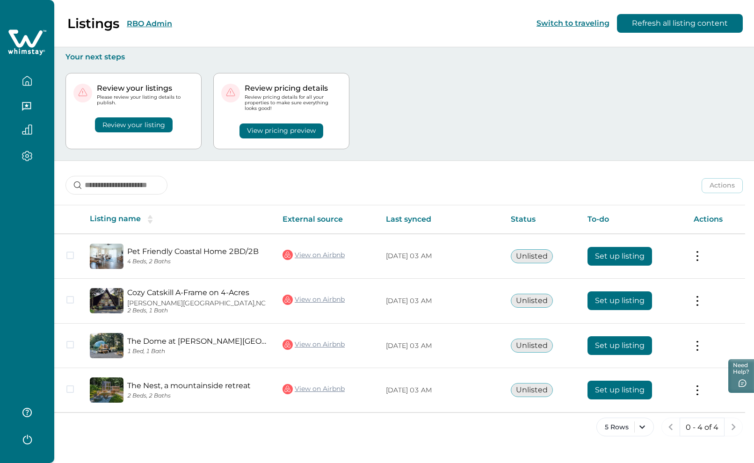
click at [25, 80] on icon "button" at bounding box center [27, 81] width 10 height 10
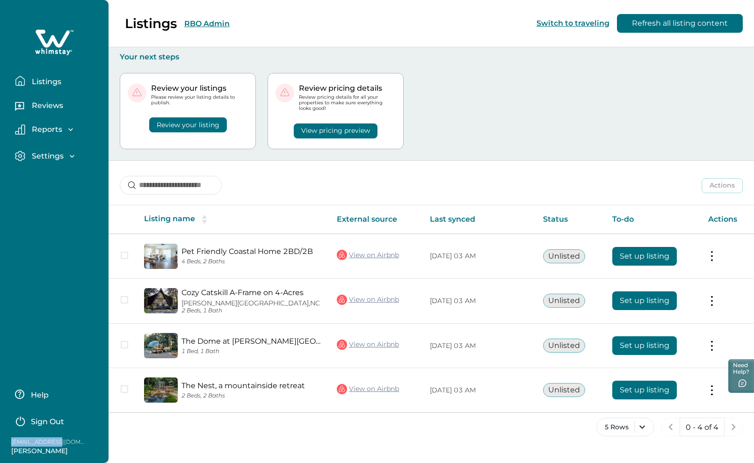
drag, startPoint x: 9, startPoint y: 440, endPoint x: 55, endPoint y: 444, distance: 46.0
click at [55, 444] on div "dalehouseevent@mail.com Melissa Will" at bounding box center [46, 446] width 79 height 18
copy p "dalehouseevent"
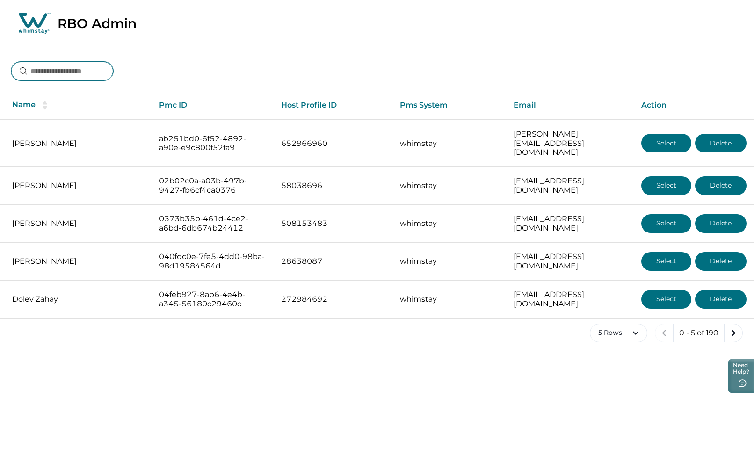
click at [113, 71] on input at bounding box center [62, 71] width 102 height 19
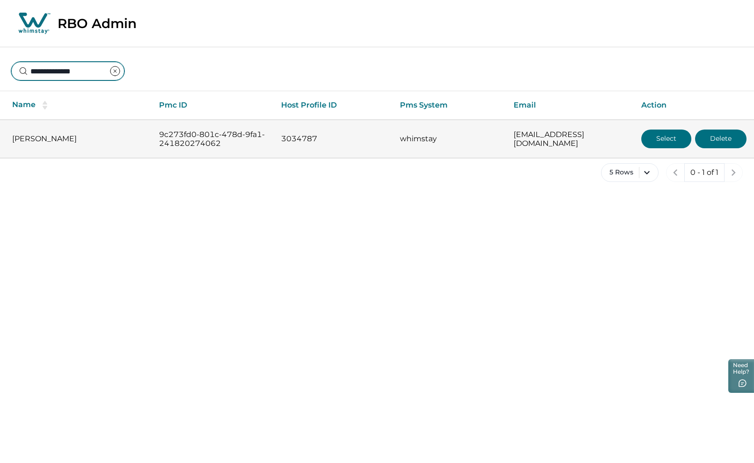
type input "**********"
click at [669, 137] on button "Select" at bounding box center [666, 139] width 50 height 19
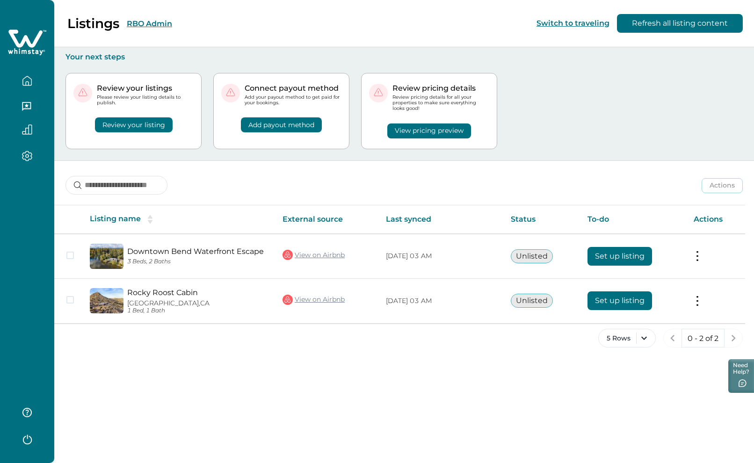
click at [146, 25] on button "RBO Admin" at bounding box center [149, 23] width 45 height 9
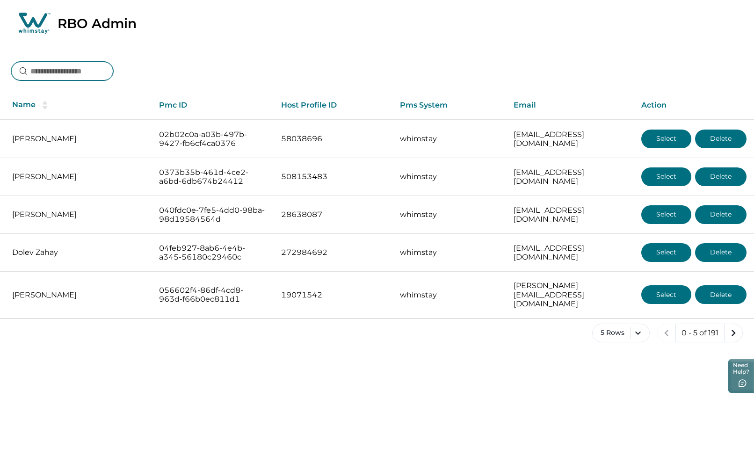
click at [62, 74] on input at bounding box center [62, 71] width 102 height 19
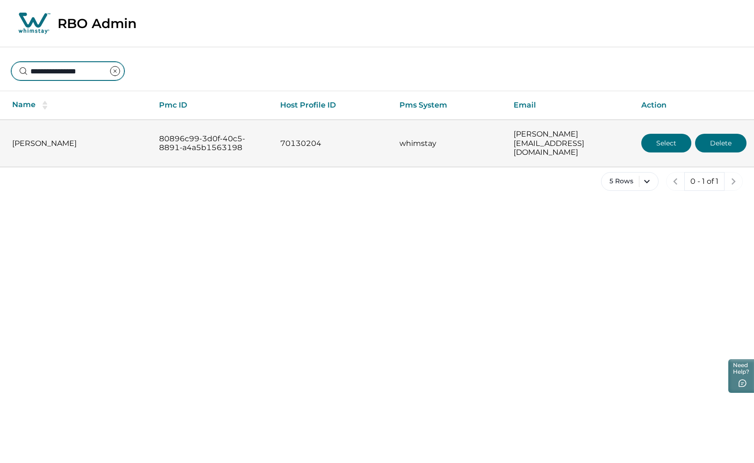
type input "**********"
click at [676, 139] on button "Select" at bounding box center [666, 143] width 50 height 19
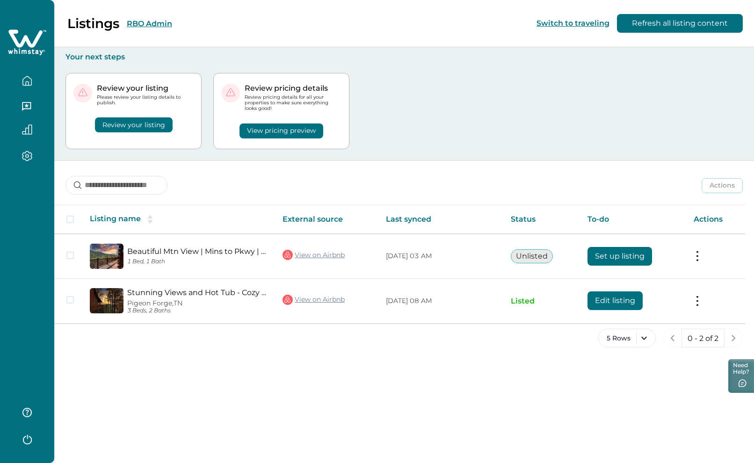
click at [145, 22] on button "RBO Admin" at bounding box center [149, 23] width 45 height 9
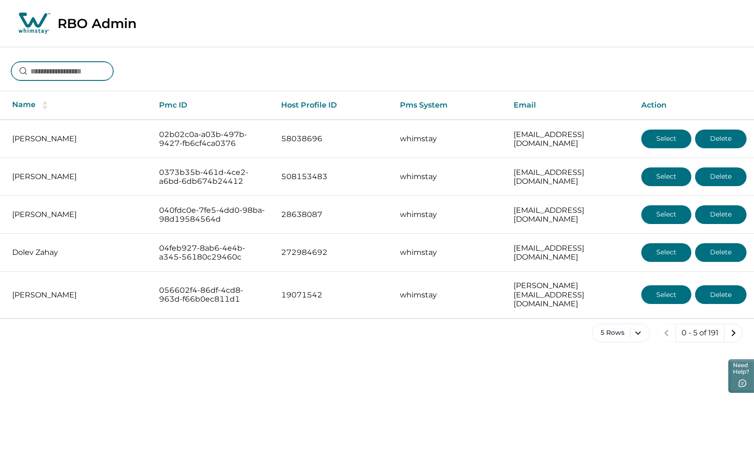
click at [103, 75] on input at bounding box center [62, 71] width 102 height 19
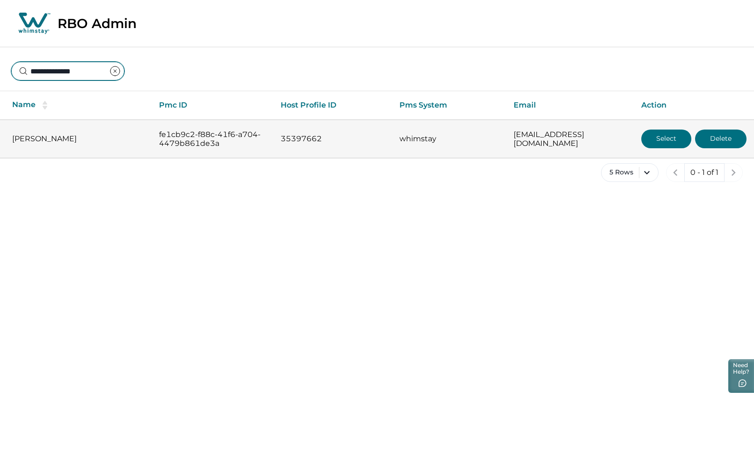
type input "**********"
click at [658, 138] on button "Select" at bounding box center [666, 139] width 50 height 19
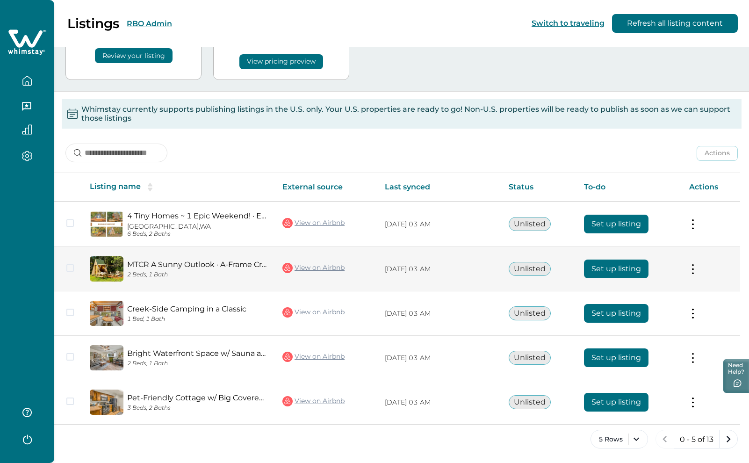
scroll to position [70, 0]
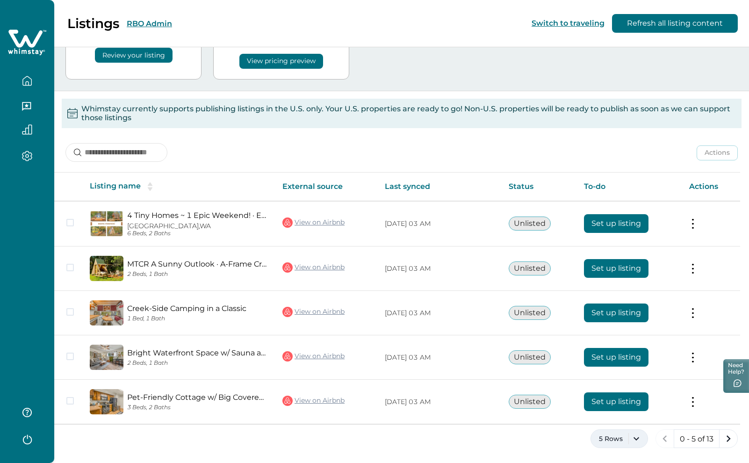
click at [636, 441] on button "5 Rows" at bounding box center [620, 438] width 58 height 19
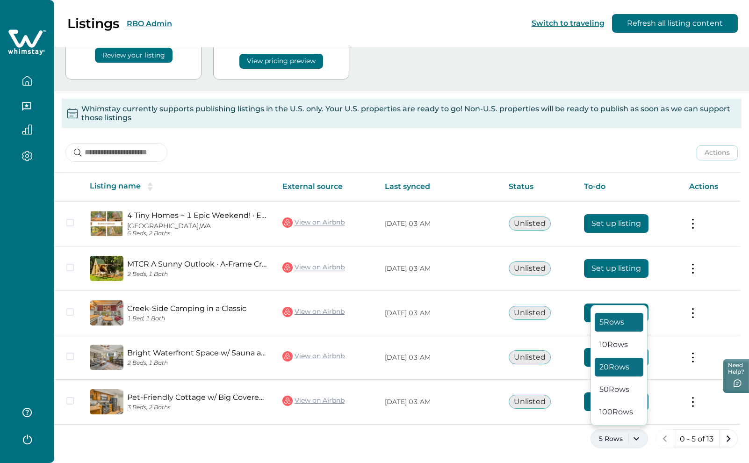
click at [623, 372] on button "20 Rows" at bounding box center [619, 367] width 49 height 19
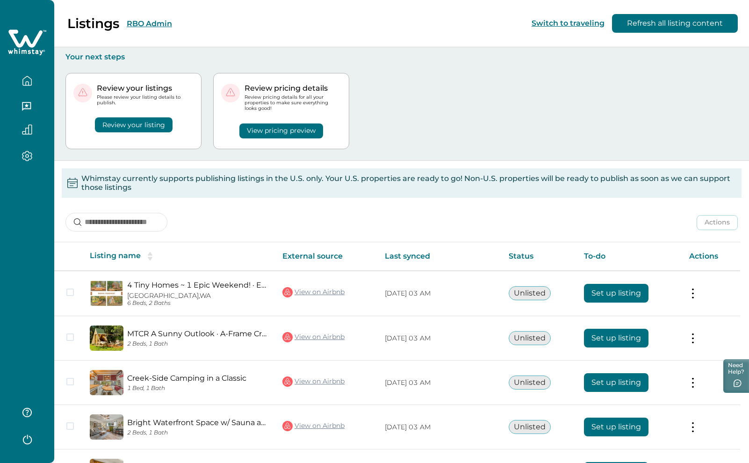
click at [156, 24] on button "RBO Admin" at bounding box center [149, 23] width 45 height 9
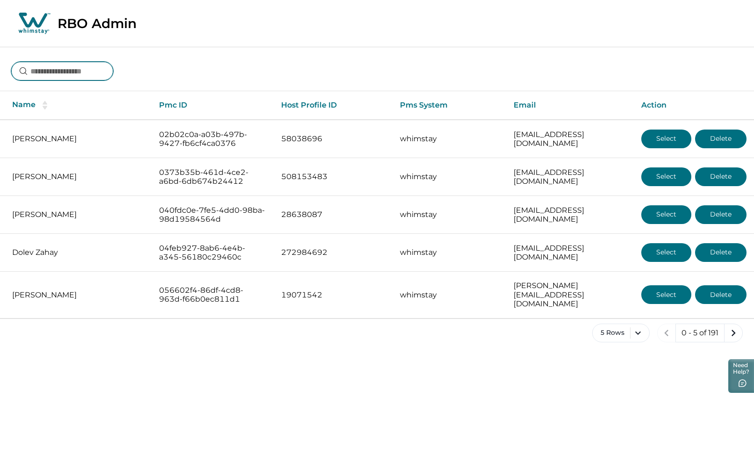
click at [91, 69] on input at bounding box center [62, 71] width 102 height 19
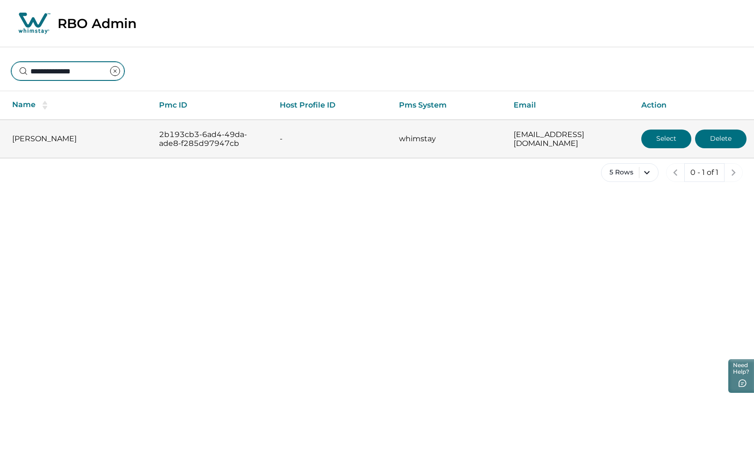
type input "**********"
click at [653, 138] on button "Select" at bounding box center [666, 139] width 50 height 19
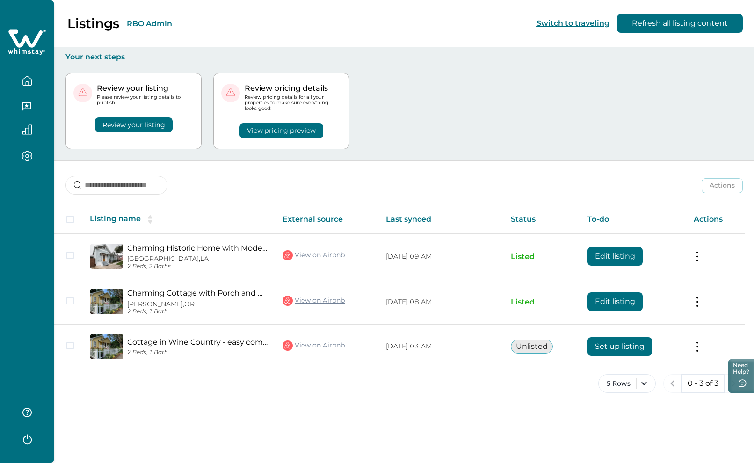
click at [145, 22] on button "RBO Admin" at bounding box center [149, 23] width 45 height 9
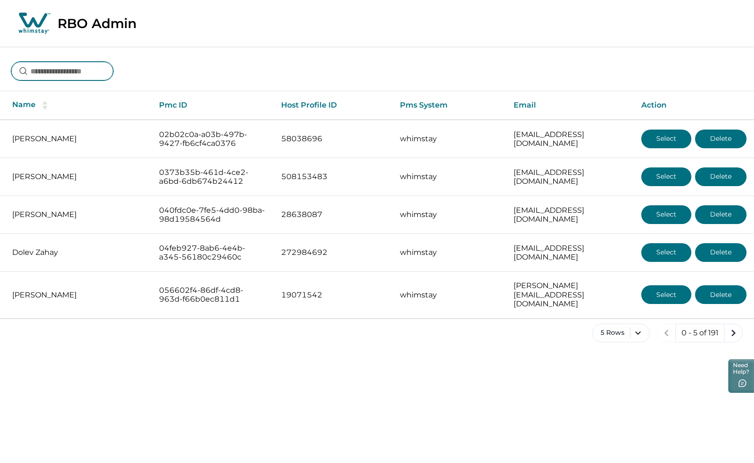
click at [87, 74] on input at bounding box center [62, 71] width 102 height 19
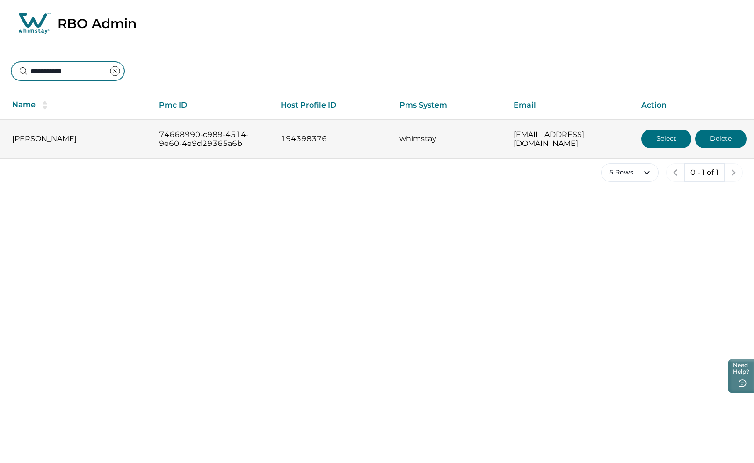
type input "**********"
click at [652, 139] on button "Select" at bounding box center [666, 139] width 50 height 19
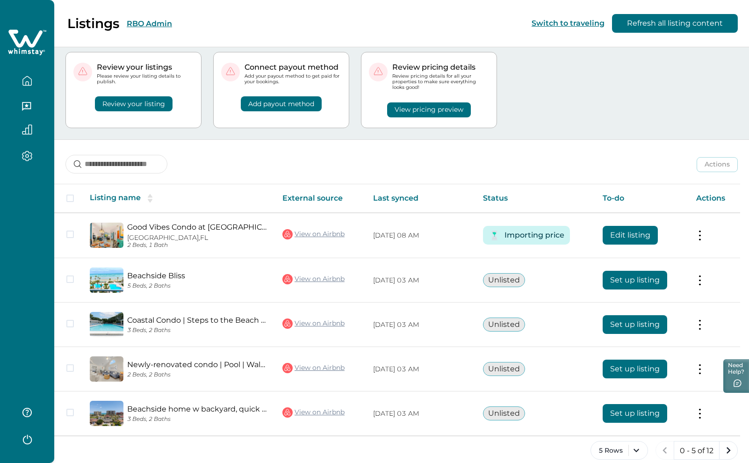
scroll to position [33, 0]
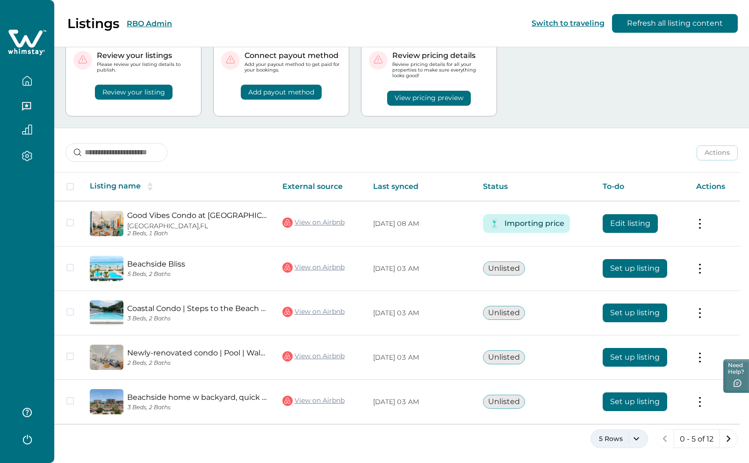
click at [635, 439] on button "5 Rows" at bounding box center [620, 438] width 58 height 19
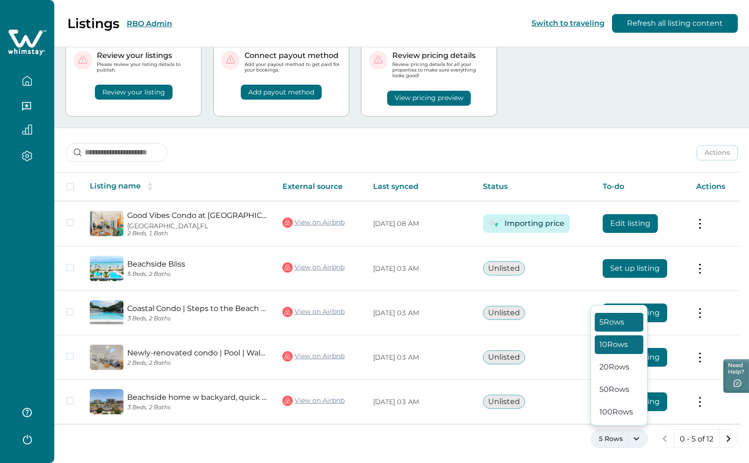
click at [613, 346] on button "10 Rows" at bounding box center [619, 344] width 49 height 19
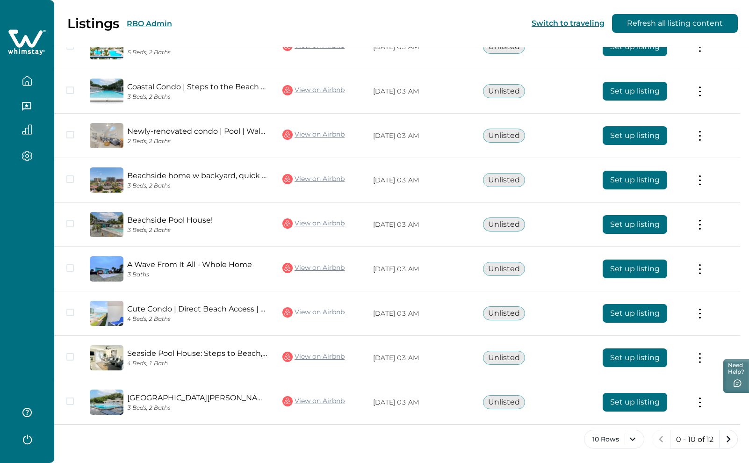
scroll to position [255, 0]
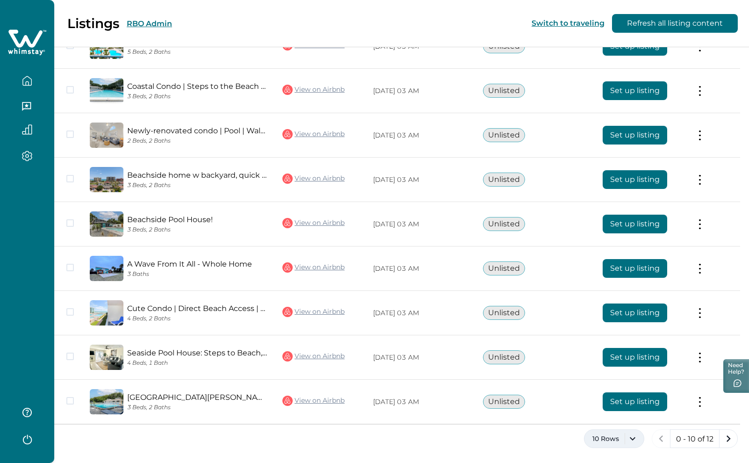
click at [626, 441] on button "10 Rows" at bounding box center [614, 438] width 60 height 19
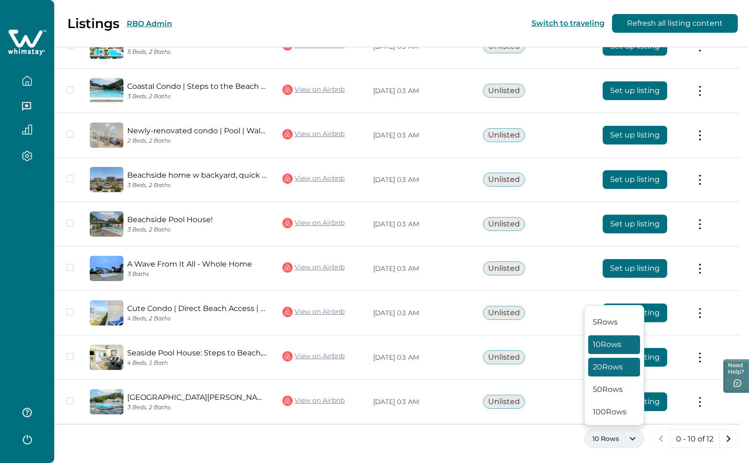
click at [616, 369] on button "20 Rows" at bounding box center [615, 367] width 52 height 19
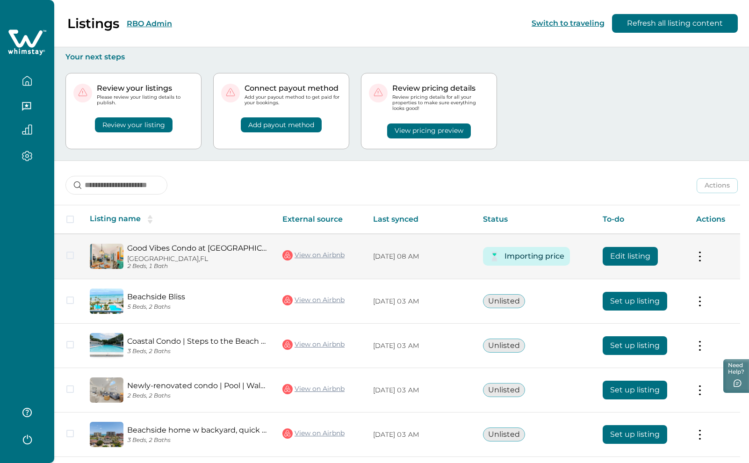
click at [630, 259] on button "Edit listing" at bounding box center [630, 256] width 55 height 19
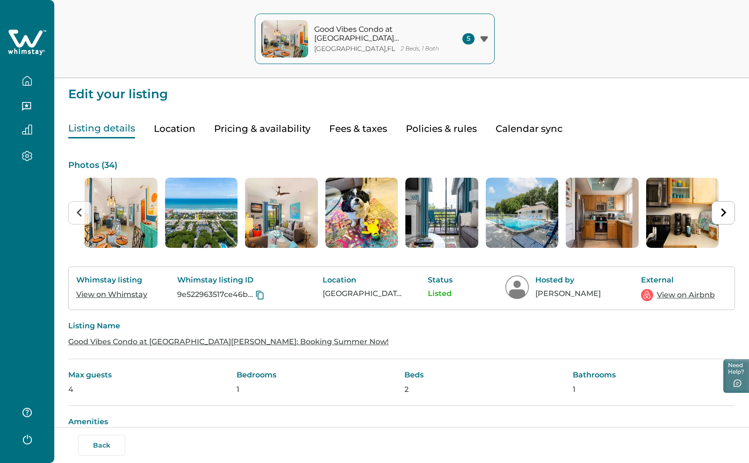
click at [254, 130] on button "Pricing & availability" at bounding box center [262, 128] width 96 height 19
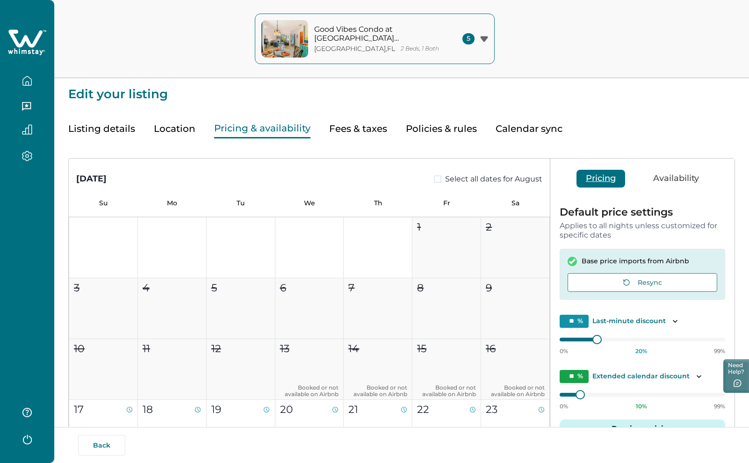
click at [30, 47] on icon at bounding box center [25, 38] width 34 height 18
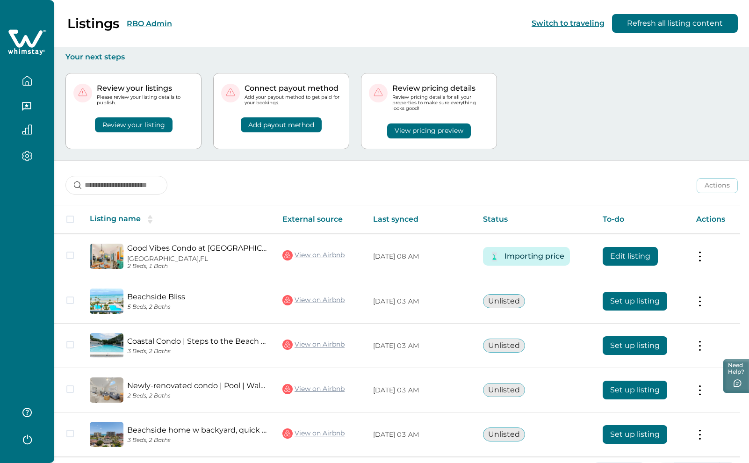
click at [162, 23] on button "RBO Admin" at bounding box center [149, 23] width 45 height 9
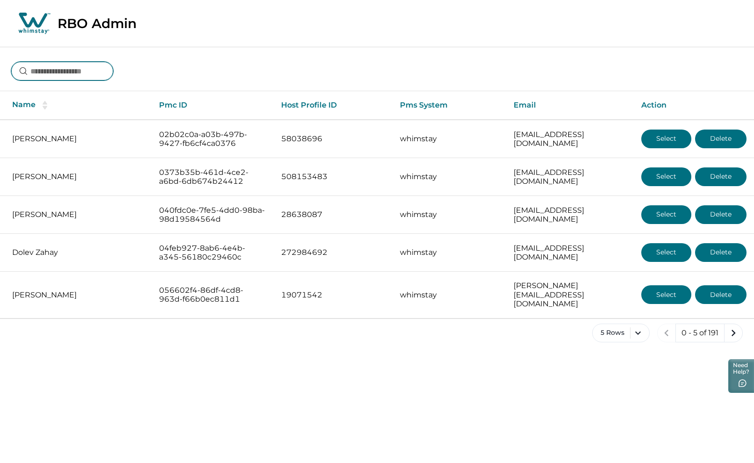
click at [99, 71] on input at bounding box center [62, 71] width 102 height 19
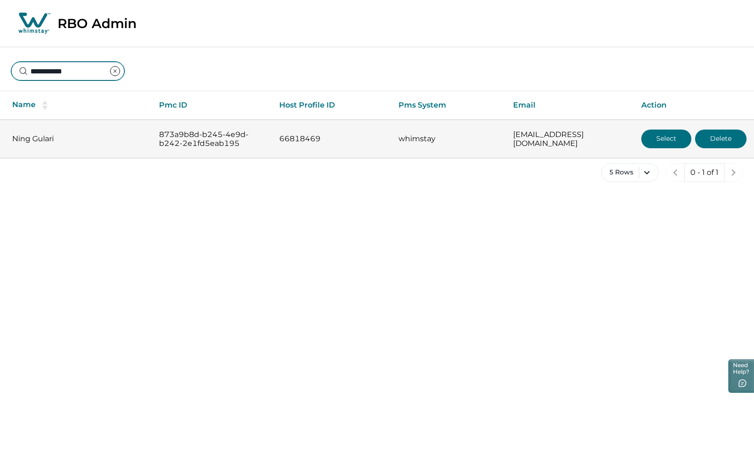
type input "**********"
click at [658, 138] on button "Select" at bounding box center [666, 139] width 50 height 19
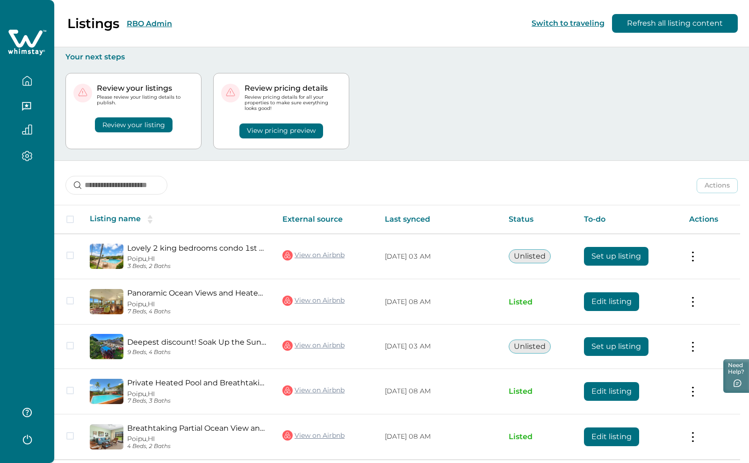
click at [163, 24] on button "RBO Admin" at bounding box center [149, 23] width 45 height 9
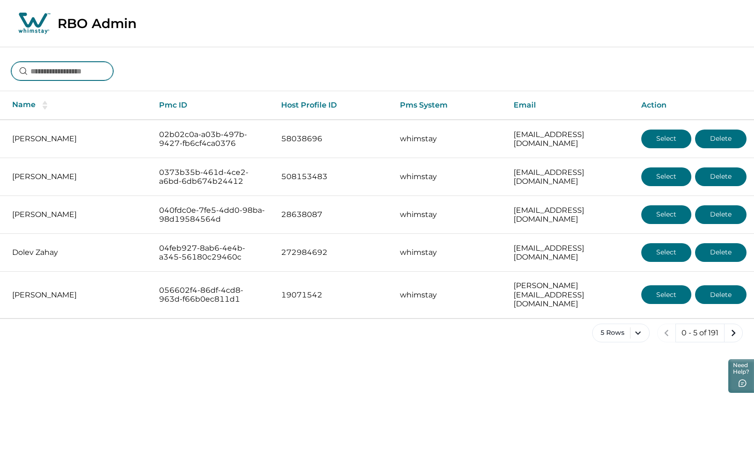
click at [78, 72] on input at bounding box center [62, 71] width 102 height 19
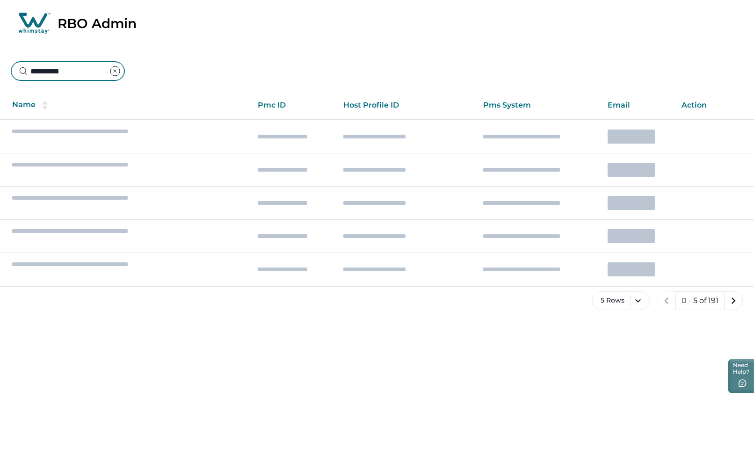
type input "**********"
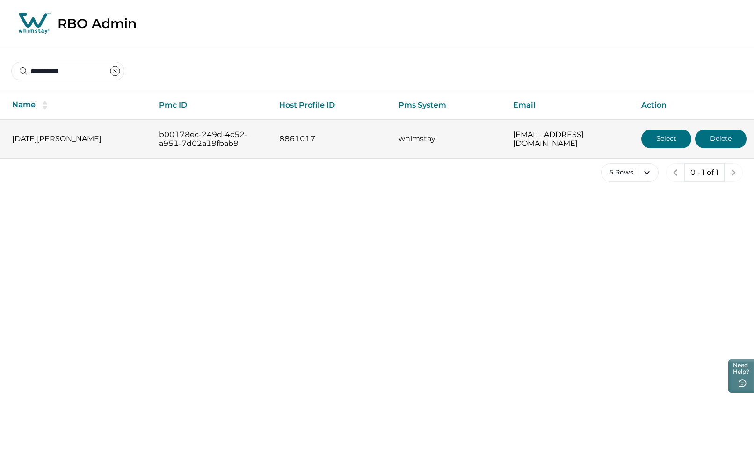
click at [658, 138] on button "Select" at bounding box center [666, 139] width 50 height 19
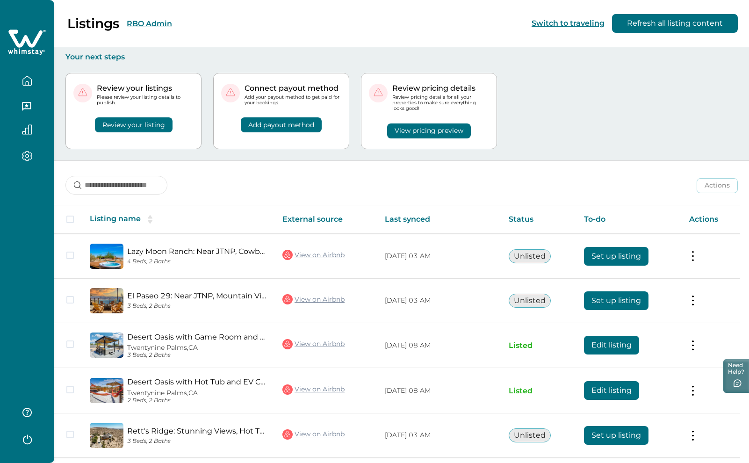
click at [30, 80] on icon "button" at bounding box center [27, 81] width 10 height 10
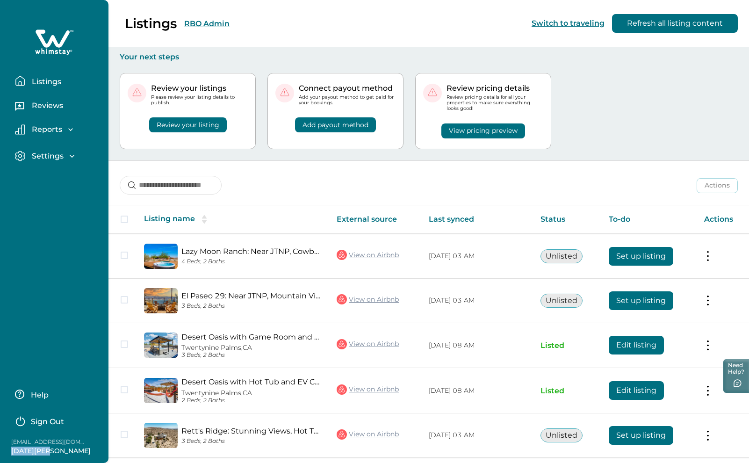
drag, startPoint x: 13, startPoint y: 450, endPoint x: 52, endPoint y: 451, distance: 39.3
click at [61, 452] on p "[DATE][PERSON_NAME]" at bounding box center [51, 451] width 80 height 9
copy p "[DATE][PERSON_NAME]"
drag, startPoint x: 214, startPoint y: 25, endPoint x: 206, endPoint y: 26, distance: 7.6
click at [214, 25] on div "Listings RBO Admin Switch to traveling Refresh all listing content" at bounding box center [374, 23] width 749 height 47
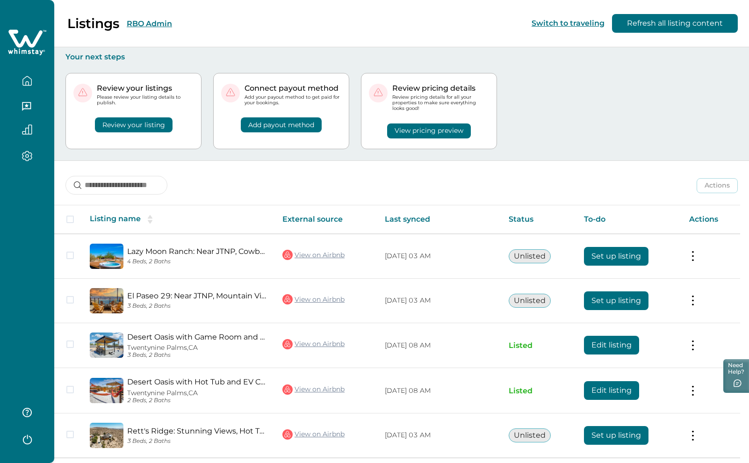
click at [152, 24] on button "RBO Admin" at bounding box center [149, 23] width 45 height 9
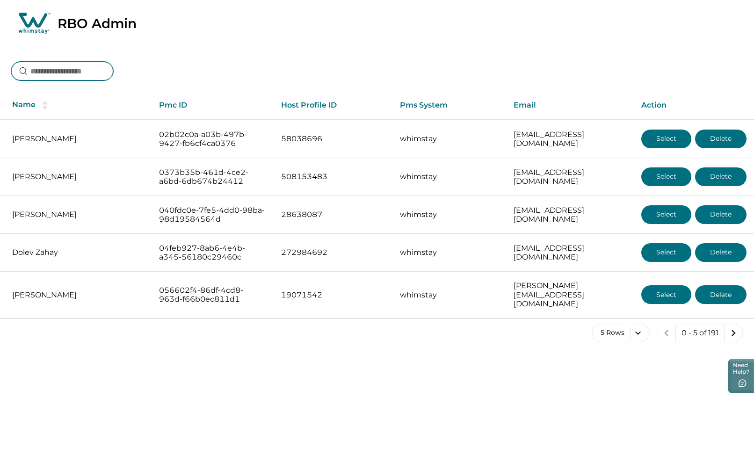
click at [60, 66] on input at bounding box center [62, 71] width 102 height 19
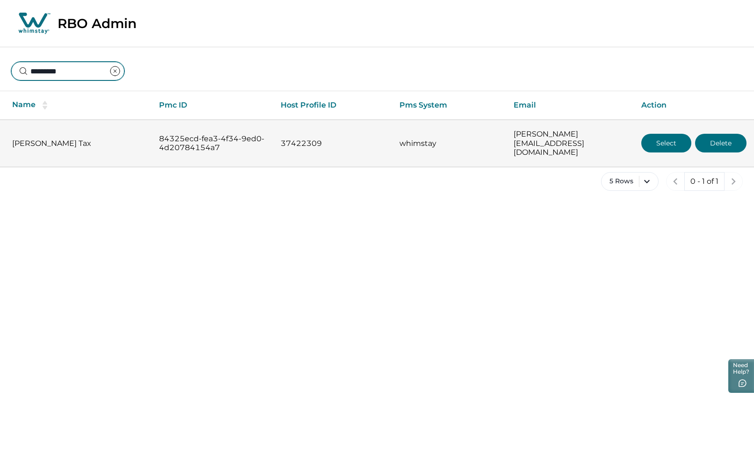
type input "*********"
click at [664, 139] on button "Select" at bounding box center [666, 143] width 50 height 19
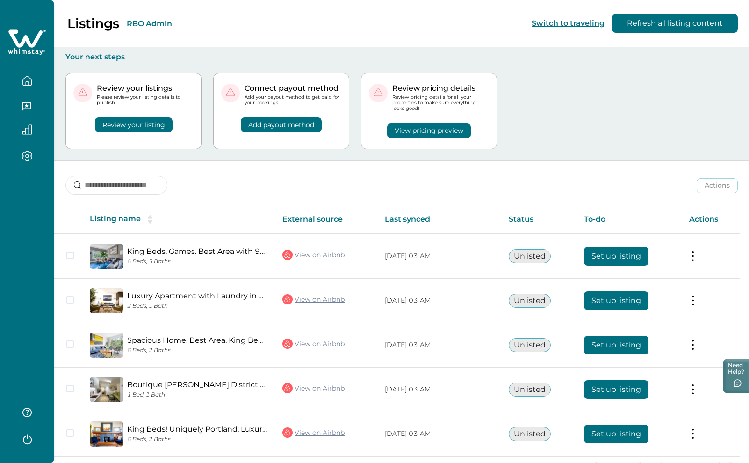
scroll to position [32, 0]
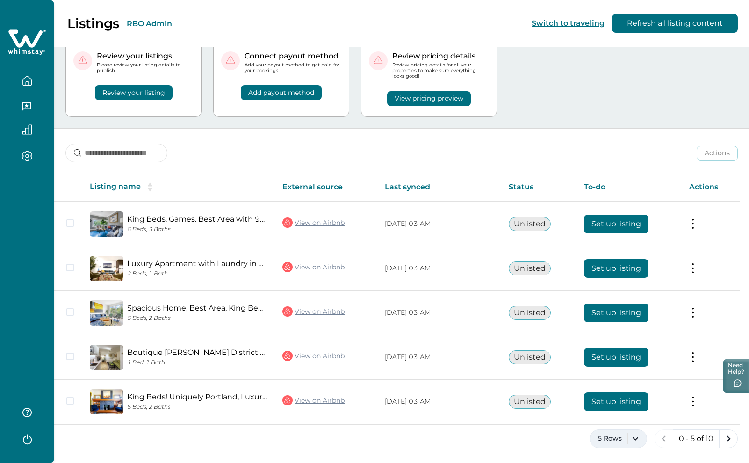
click at [636, 440] on button "5 Rows" at bounding box center [619, 438] width 58 height 19
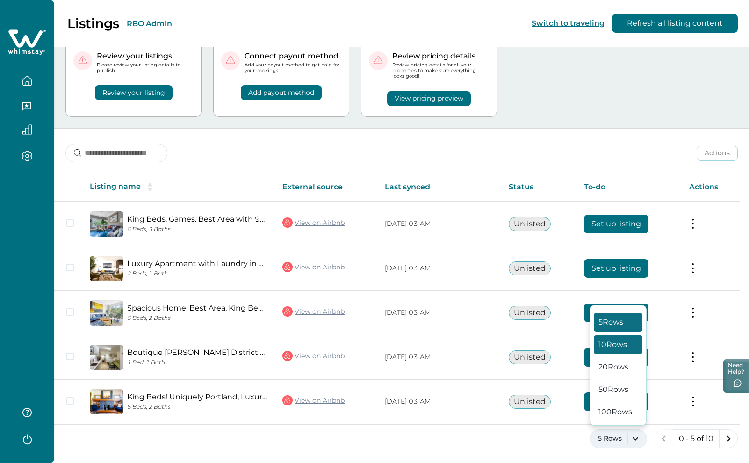
click at [615, 345] on button "10 Rows" at bounding box center [618, 344] width 49 height 19
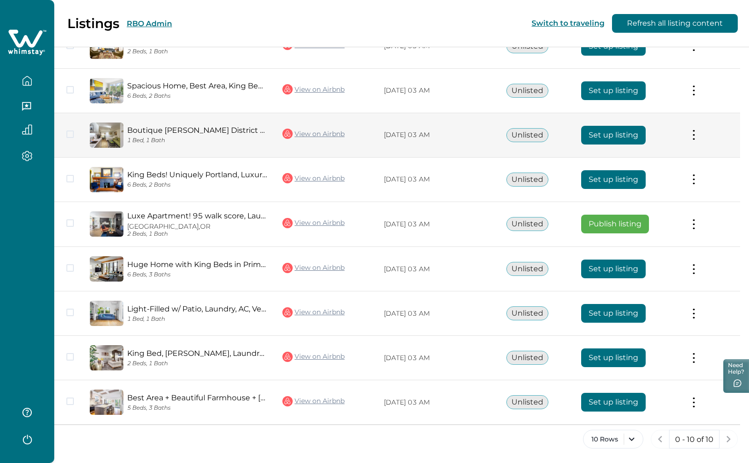
scroll to position [255, 0]
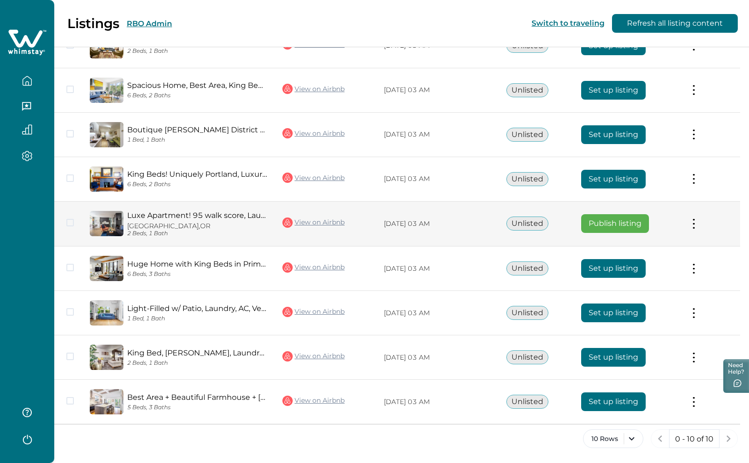
click at [624, 220] on button "Publish listing" at bounding box center [616, 223] width 68 height 19
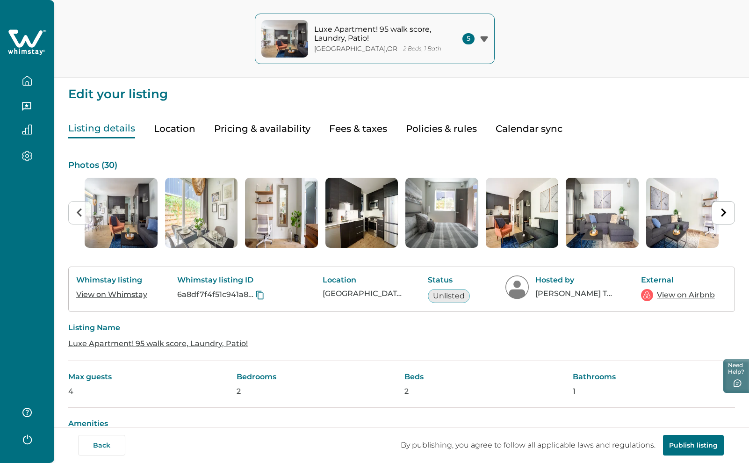
click at [700, 442] on button "Publish listing" at bounding box center [693, 445] width 61 height 21
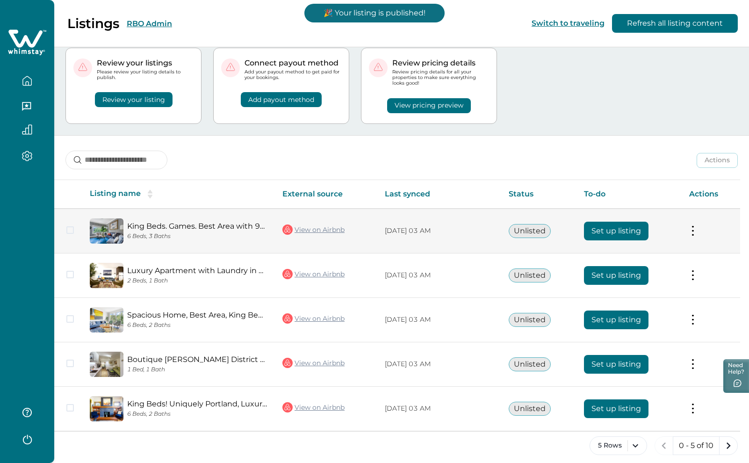
scroll to position [32, 0]
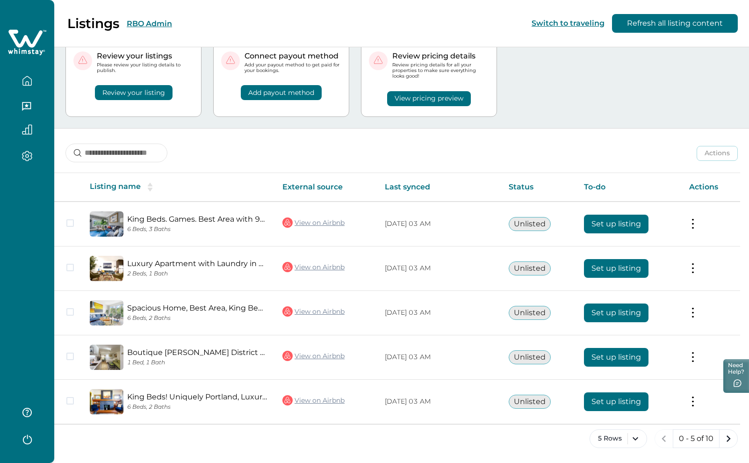
click at [155, 25] on button "RBO Admin" at bounding box center [149, 23] width 45 height 9
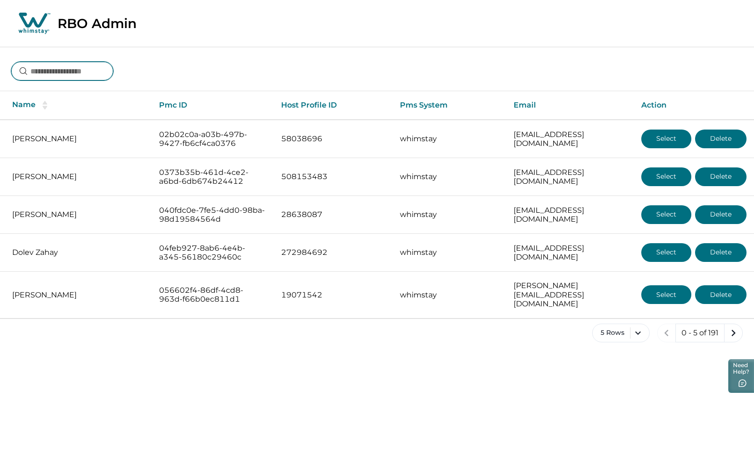
click at [84, 68] on input at bounding box center [62, 71] width 102 height 19
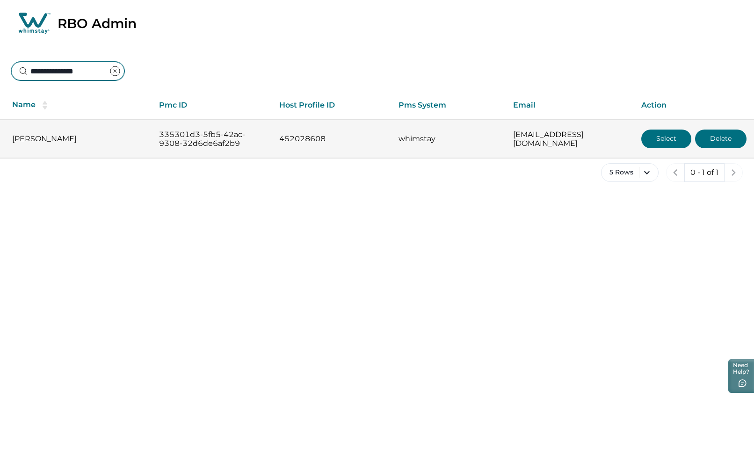
type input "**********"
click at [654, 132] on button "Select" at bounding box center [666, 139] width 50 height 19
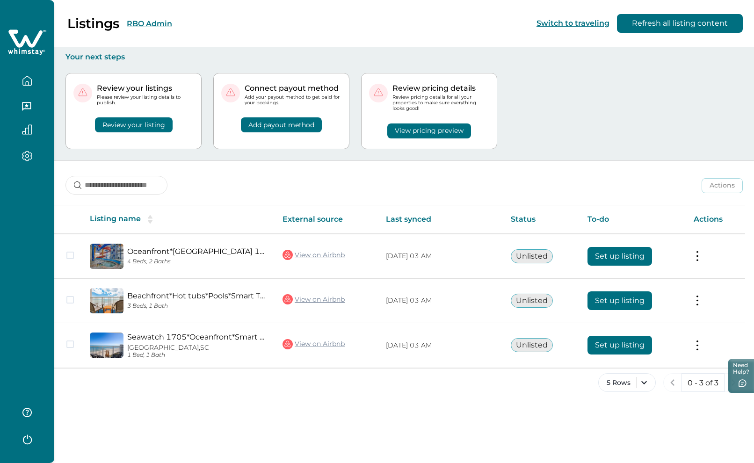
click at [23, 81] on icon "button" at bounding box center [27, 80] width 8 height 9
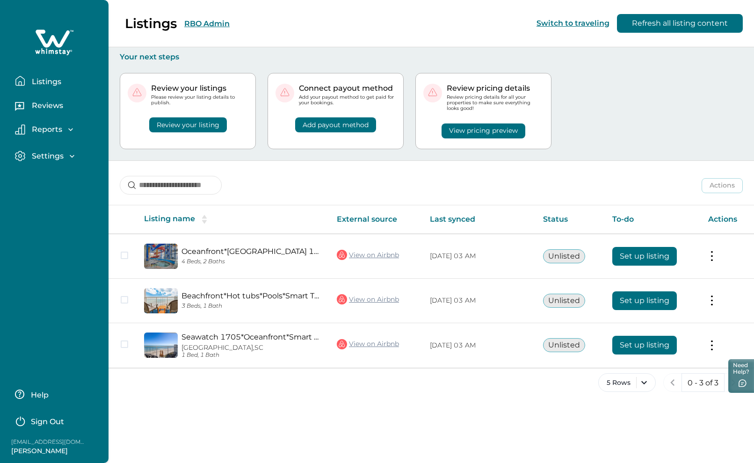
click at [216, 23] on div "Listings RBO Admin Switch to traveling Refresh all listing content" at bounding box center [377, 23] width 754 height 47
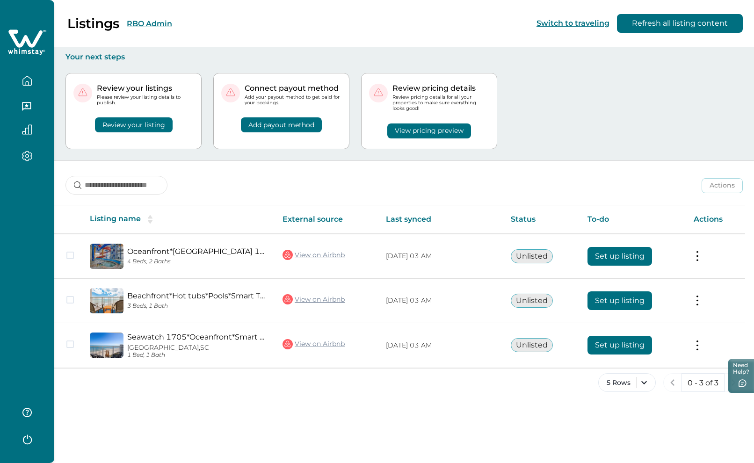
click at [158, 22] on button "RBO Admin" at bounding box center [149, 23] width 45 height 9
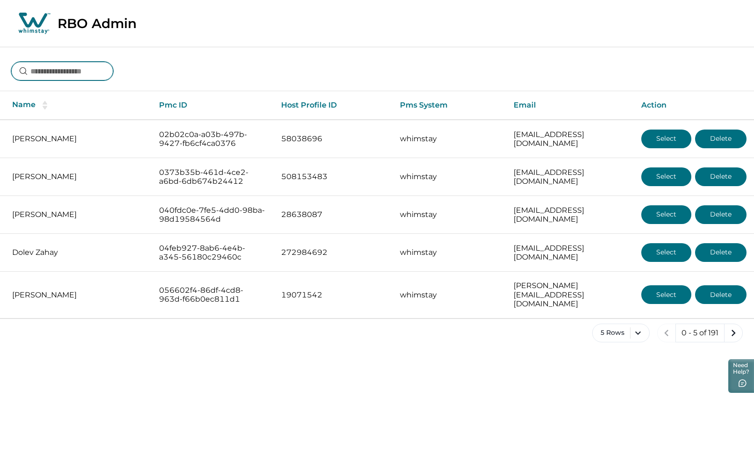
click at [73, 68] on input at bounding box center [62, 71] width 102 height 19
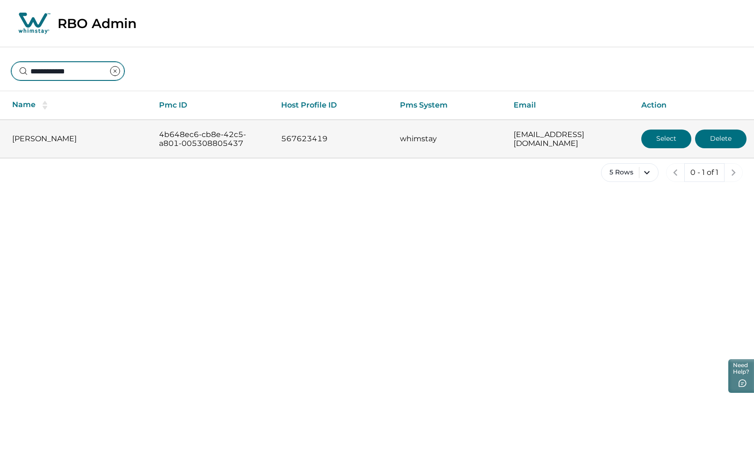
type input "**********"
click at [657, 134] on button "Select" at bounding box center [666, 139] width 50 height 19
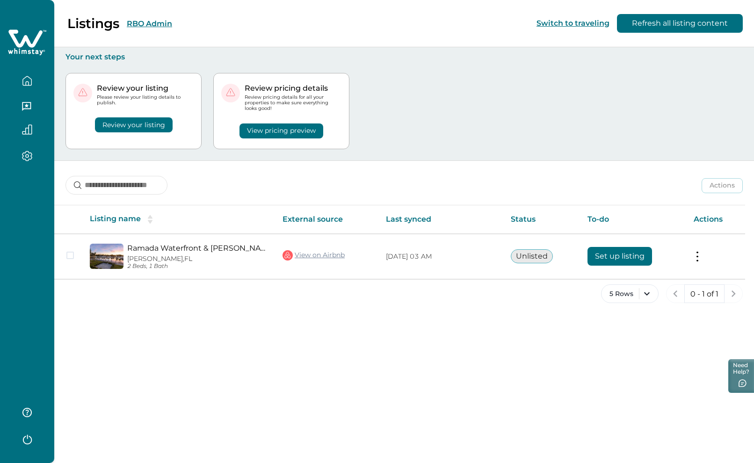
click at [142, 21] on button "RBO Admin" at bounding box center [149, 23] width 45 height 9
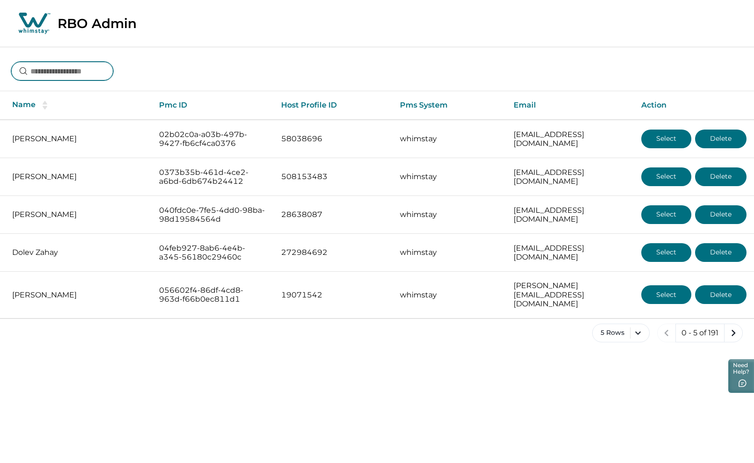
drag, startPoint x: 56, startPoint y: 70, endPoint x: 137, endPoint y: 77, distance: 81.7
click at [56, 70] on input at bounding box center [62, 71] width 102 height 19
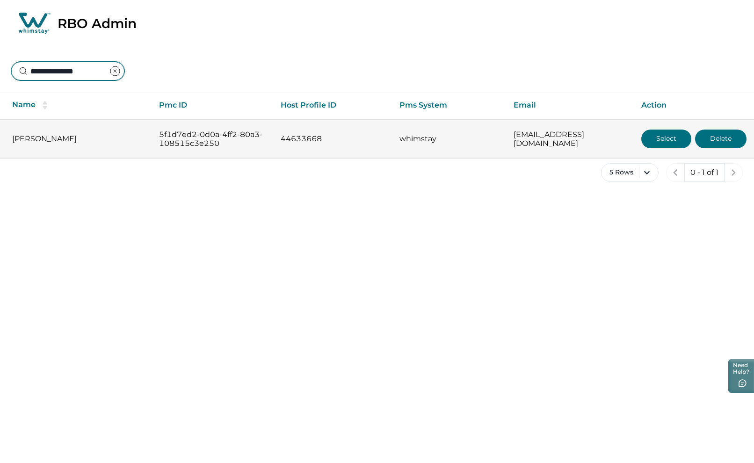
type input "**********"
click at [672, 138] on button "Select" at bounding box center [666, 139] width 50 height 19
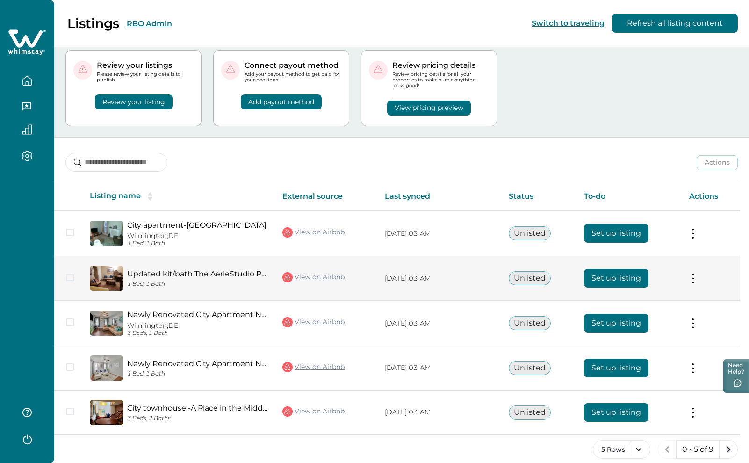
scroll to position [34, 0]
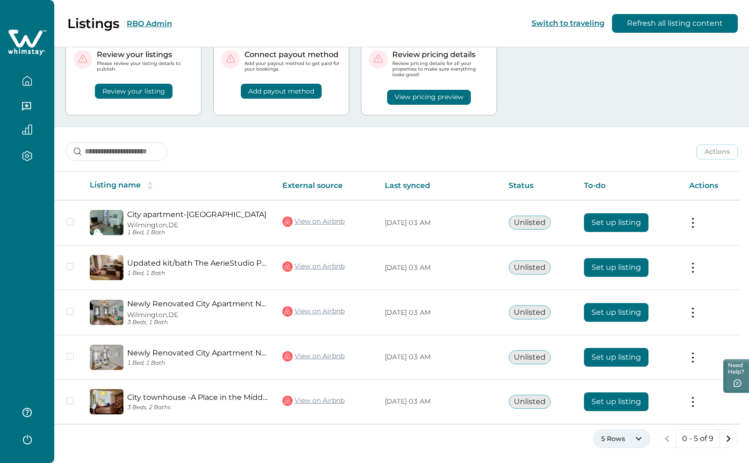
click at [641, 441] on button "5 Rows" at bounding box center [622, 438] width 58 height 19
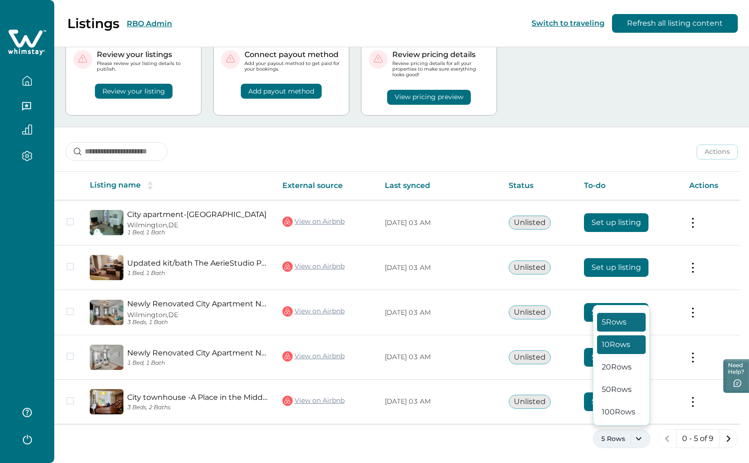
click at [628, 342] on button "10 Rows" at bounding box center [621, 344] width 49 height 19
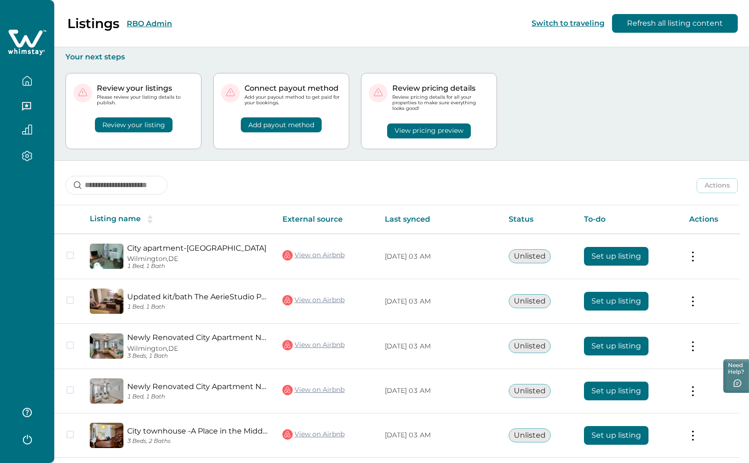
click at [153, 23] on button "RBO Admin" at bounding box center [149, 23] width 45 height 9
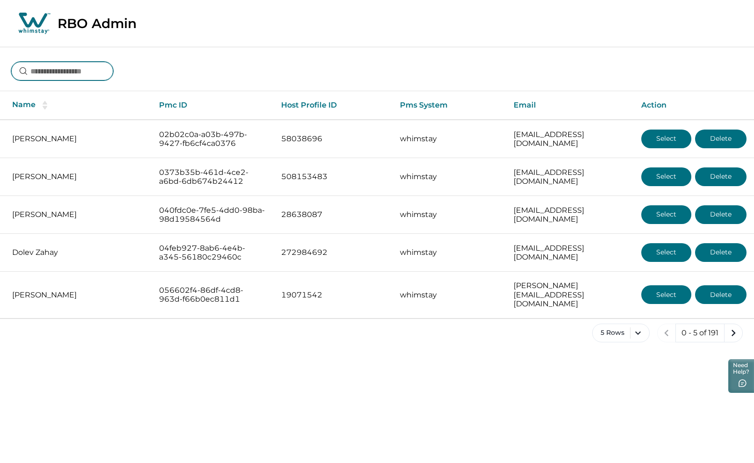
drag, startPoint x: 55, startPoint y: 66, endPoint x: 128, endPoint y: 81, distance: 74.5
click at [55, 66] on input at bounding box center [62, 71] width 102 height 19
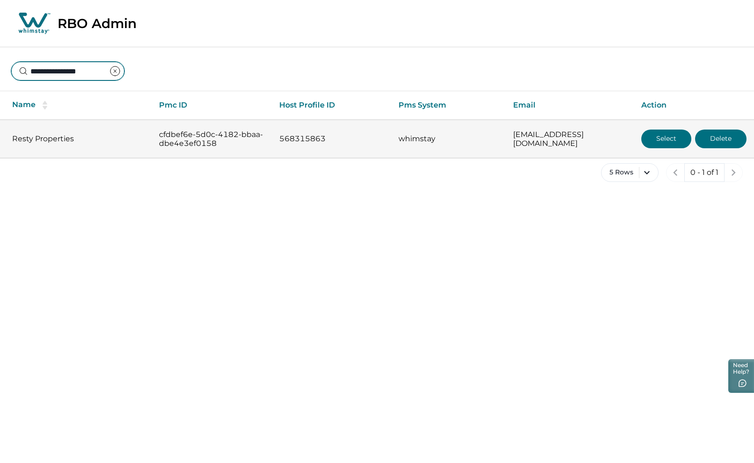
type input "**********"
click at [659, 137] on button "Select" at bounding box center [666, 139] width 50 height 19
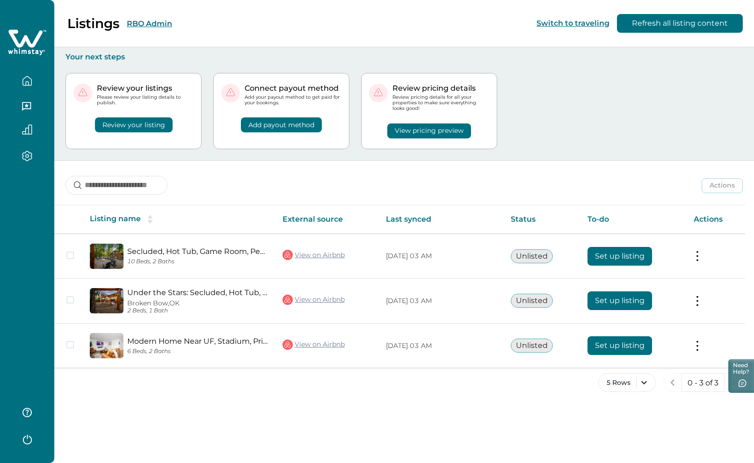
click at [733, 106] on div "Review your listings Please review your listing details to publish. Review your…" at bounding box center [403, 111] width 677 height 99
click at [28, 79] on icon "button" at bounding box center [27, 81] width 10 height 10
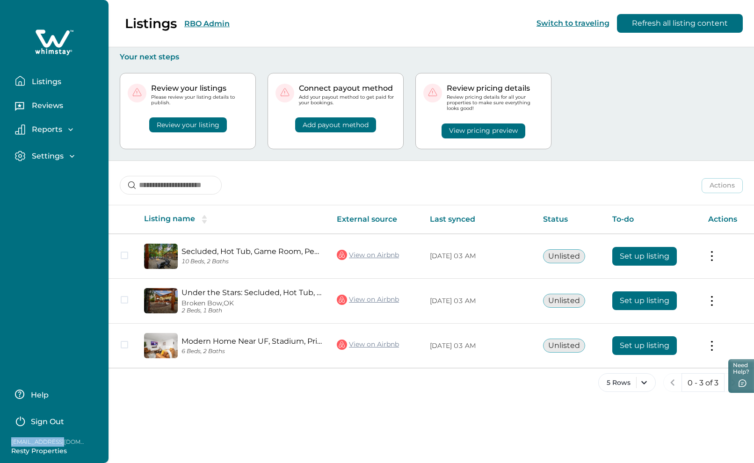
drag, startPoint x: 12, startPoint y: 443, endPoint x: 53, endPoint y: 443, distance: 41.6
click at [53, 443] on p "[EMAIL_ADDRESS][DOMAIN_NAME]" at bounding box center [48, 441] width 75 height 9
copy p "restyproperties"
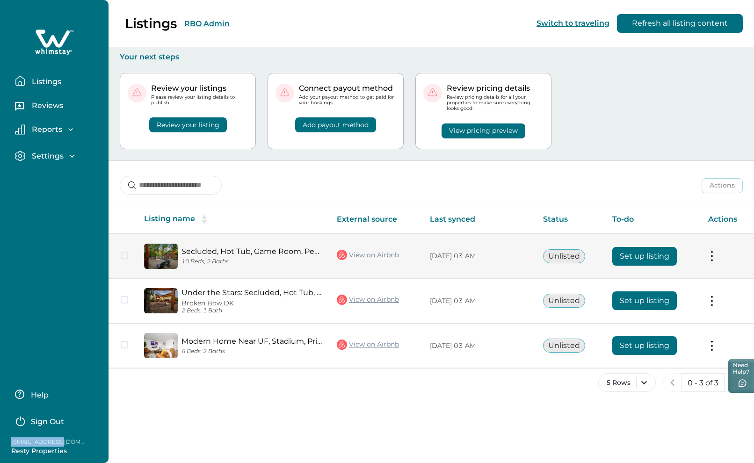
click at [643, 257] on button "Set up listing" at bounding box center [644, 256] width 65 height 19
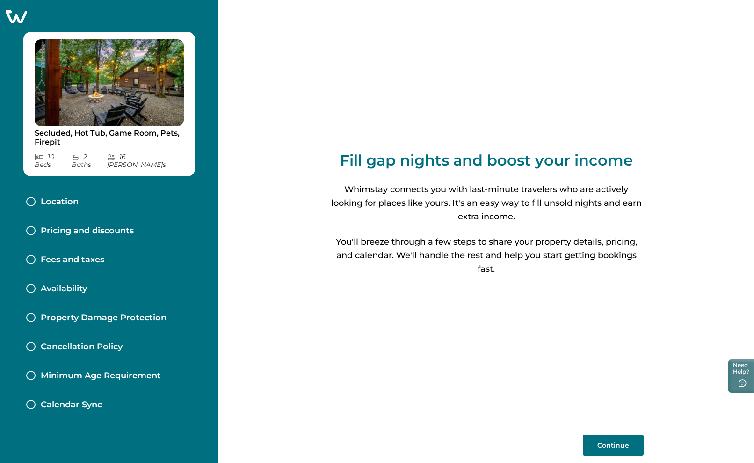
click at [22, 13] on icon at bounding box center [17, 16] width 22 height 13
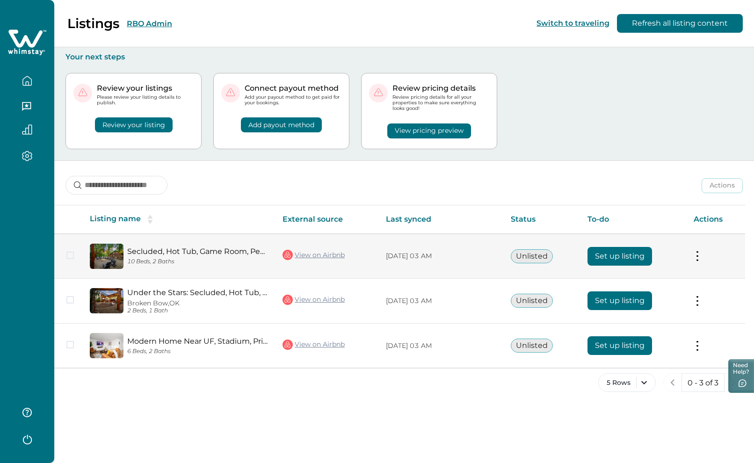
click at [610, 255] on button "Set up listing" at bounding box center [620, 256] width 65 height 19
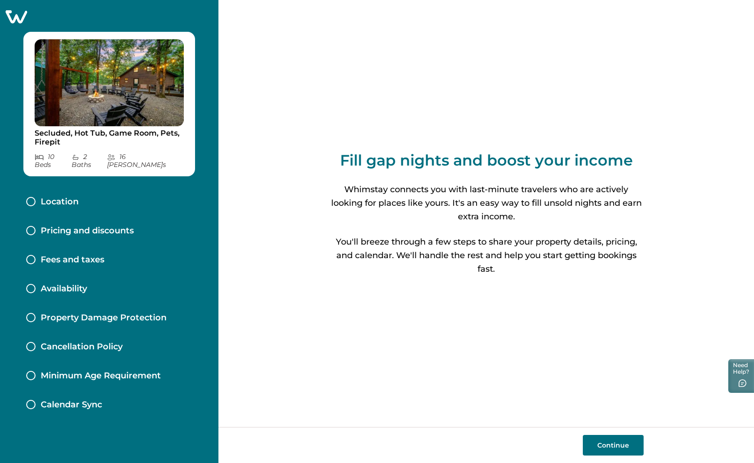
drag, startPoint x: 104, startPoint y: 226, endPoint x: 114, endPoint y: 229, distance: 9.9
click at [105, 226] on p "Pricing and discounts" at bounding box center [87, 231] width 93 height 10
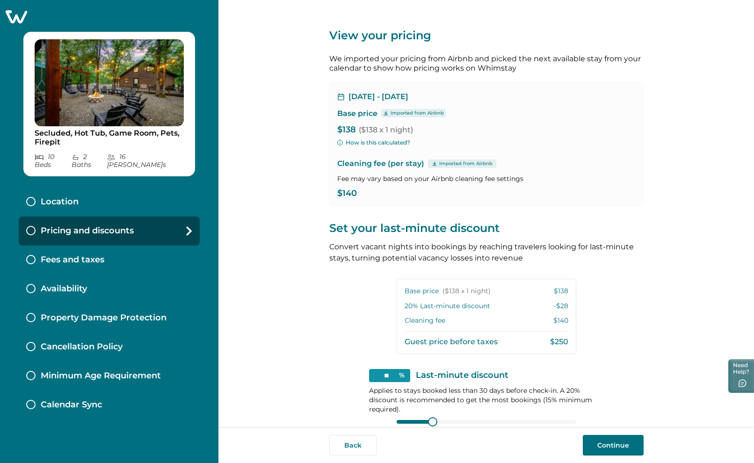
click at [9, 13] on icon at bounding box center [16, 16] width 23 height 15
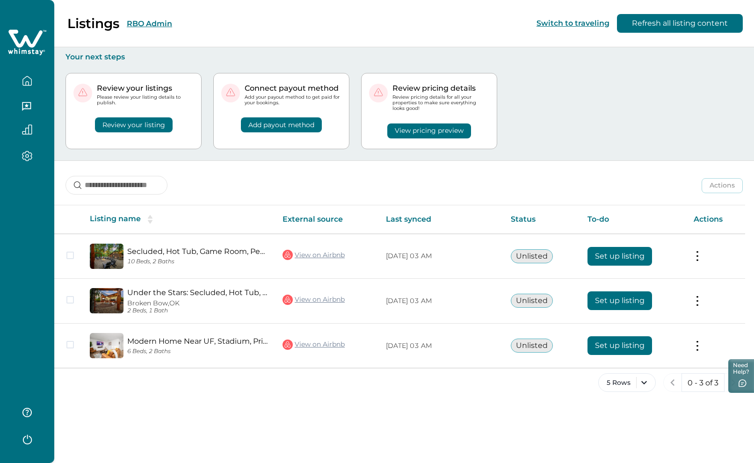
click at [154, 25] on button "RBO Admin" at bounding box center [149, 23] width 45 height 9
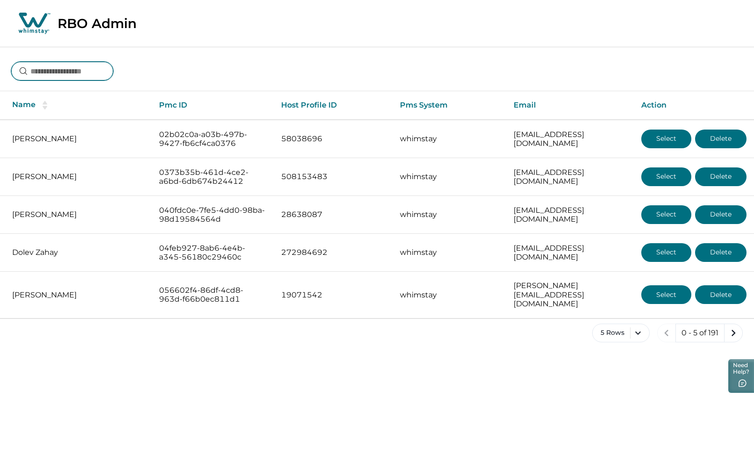
click at [81, 72] on input at bounding box center [62, 71] width 102 height 19
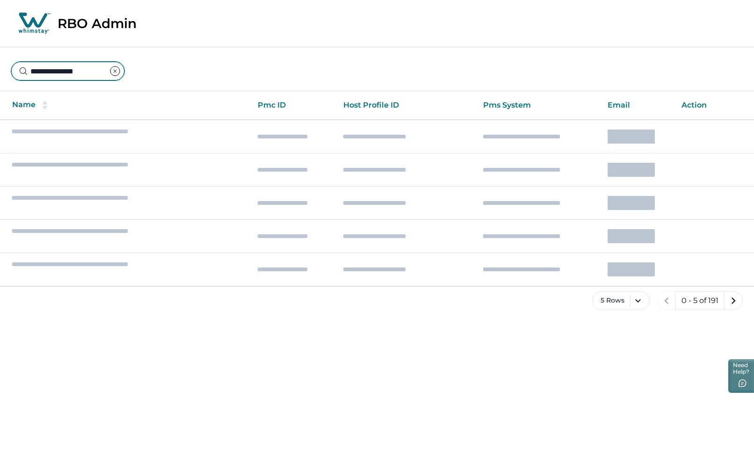
type input "**********"
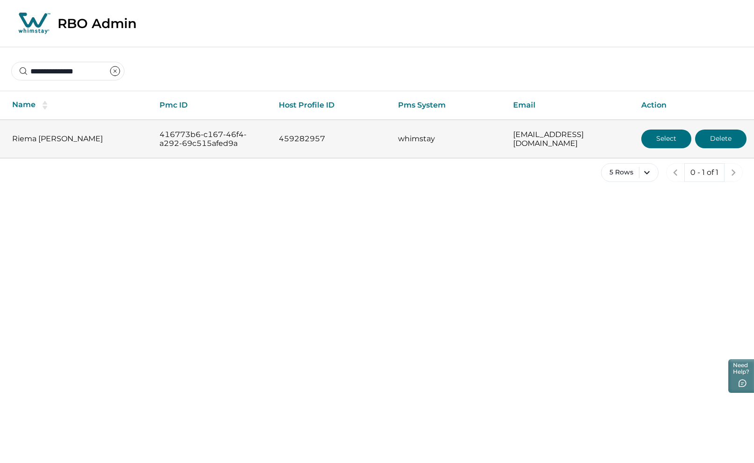
click at [667, 137] on button "Select" at bounding box center [666, 139] width 50 height 19
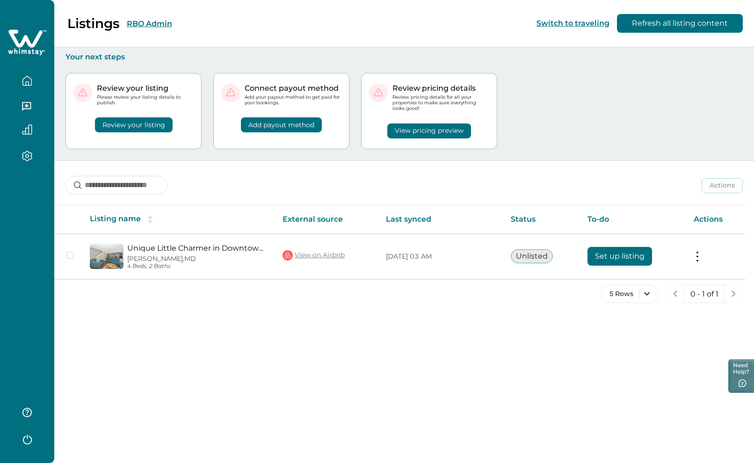
click at [160, 22] on button "RBO Admin" at bounding box center [149, 23] width 45 height 9
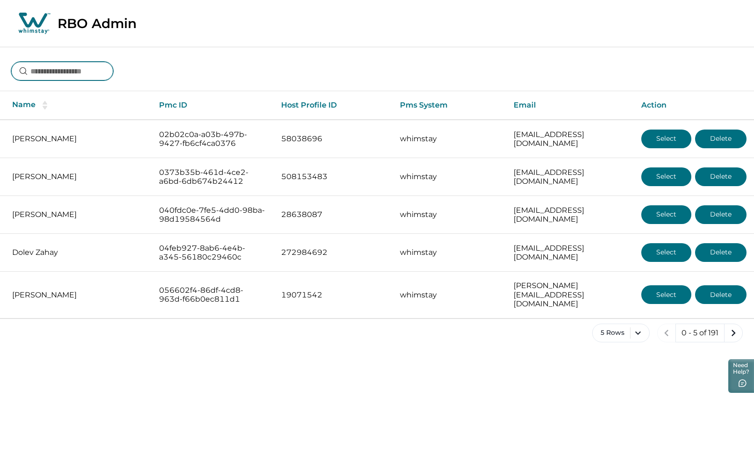
click at [92, 72] on input at bounding box center [62, 71] width 102 height 19
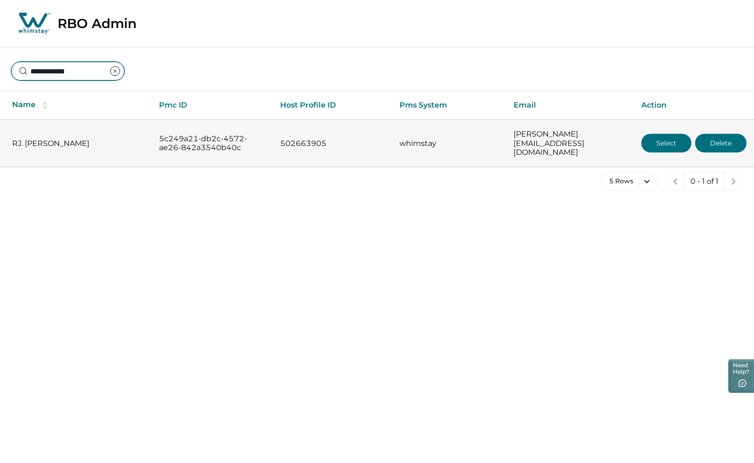
type input "**********"
click at [668, 138] on button "Select" at bounding box center [666, 143] width 50 height 19
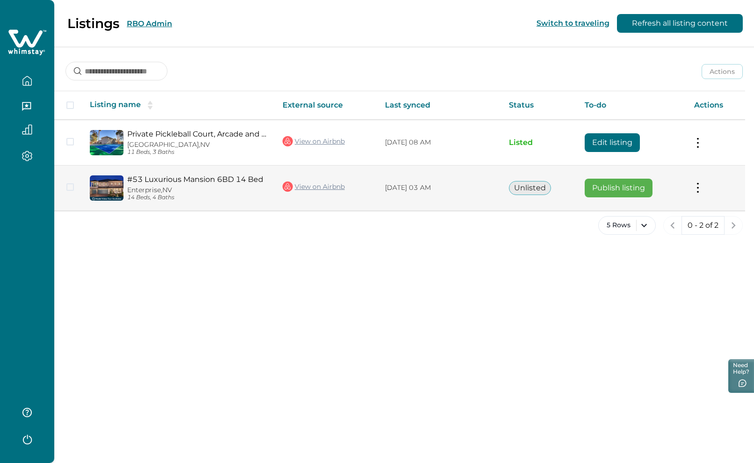
click at [616, 188] on button "Publish listing" at bounding box center [619, 188] width 68 height 19
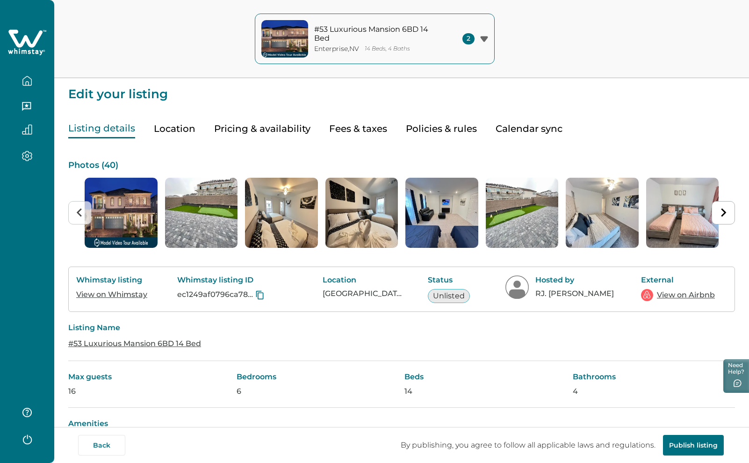
click at [686, 444] on button "Publish listing" at bounding box center [693, 445] width 61 height 21
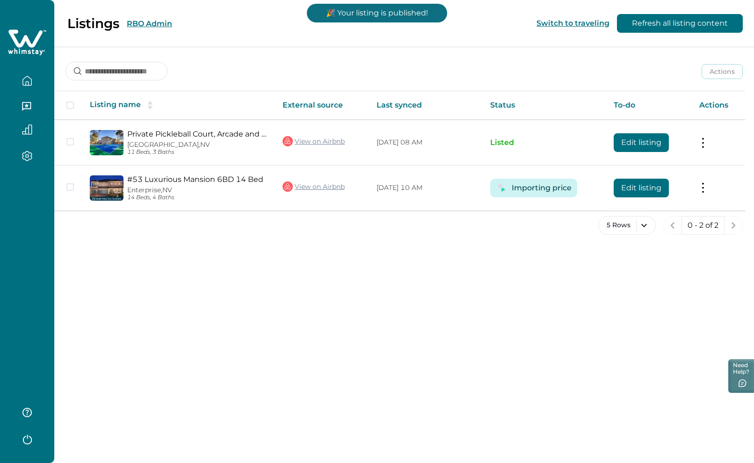
click at [143, 24] on button "RBO Admin" at bounding box center [149, 23] width 45 height 9
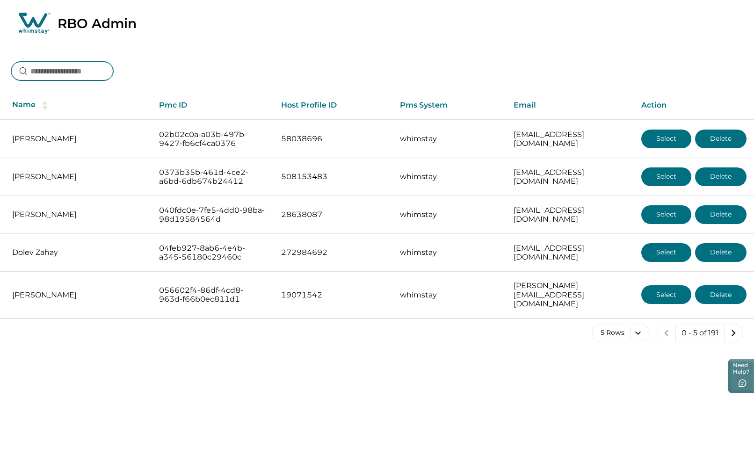
click at [61, 69] on input at bounding box center [62, 71] width 102 height 19
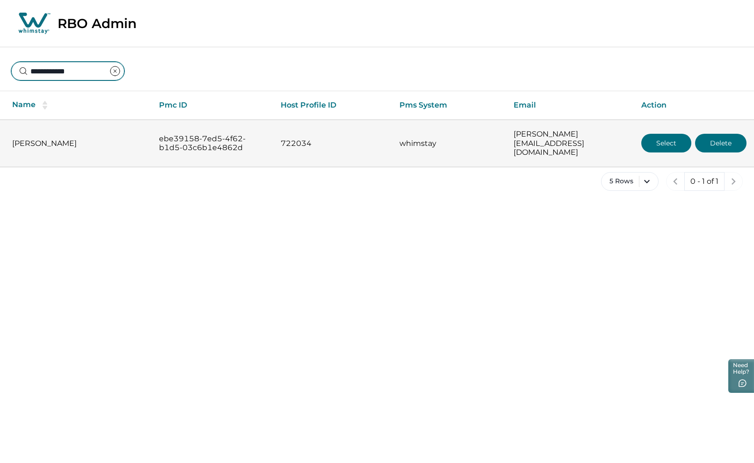
type input "**********"
click at [657, 138] on button "Select" at bounding box center [666, 143] width 50 height 19
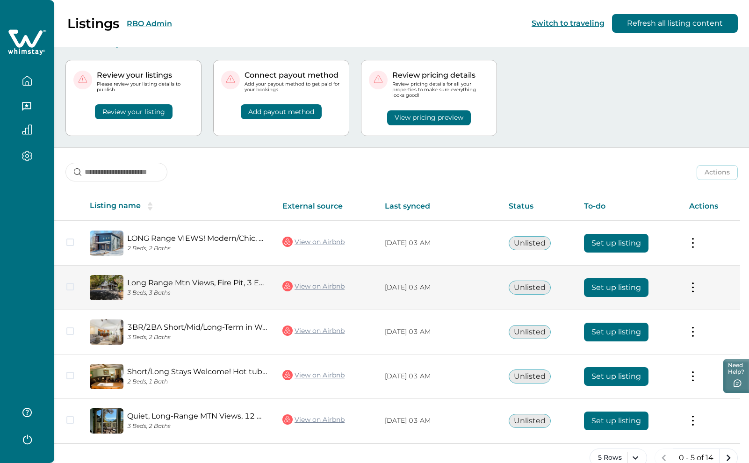
scroll to position [32, 0]
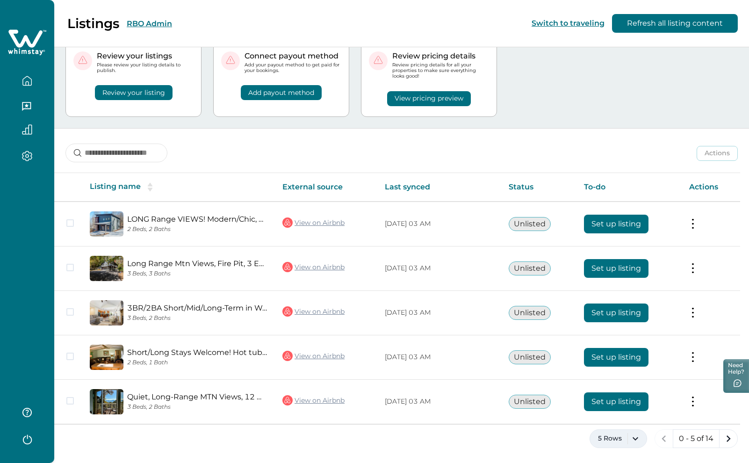
click at [633, 441] on button "5 Rows" at bounding box center [619, 438] width 58 height 19
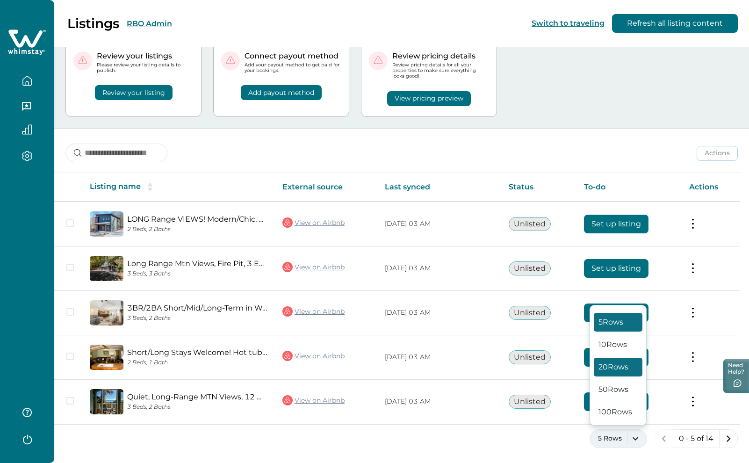
click at [629, 366] on button "20 Rows" at bounding box center [618, 367] width 49 height 19
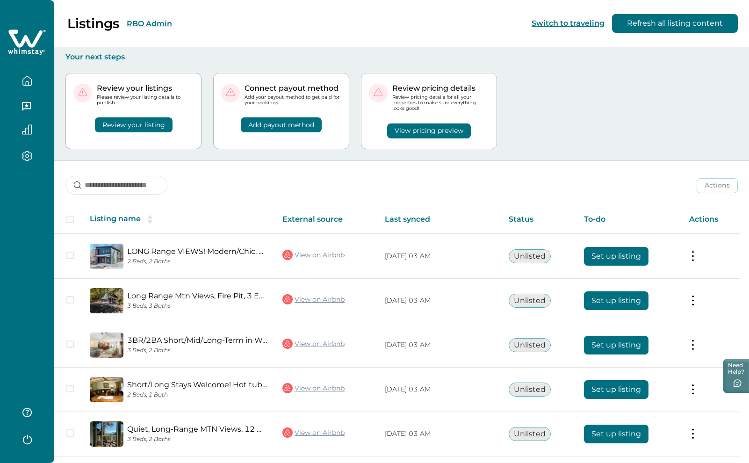
click at [156, 21] on button "RBO Admin" at bounding box center [149, 23] width 45 height 9
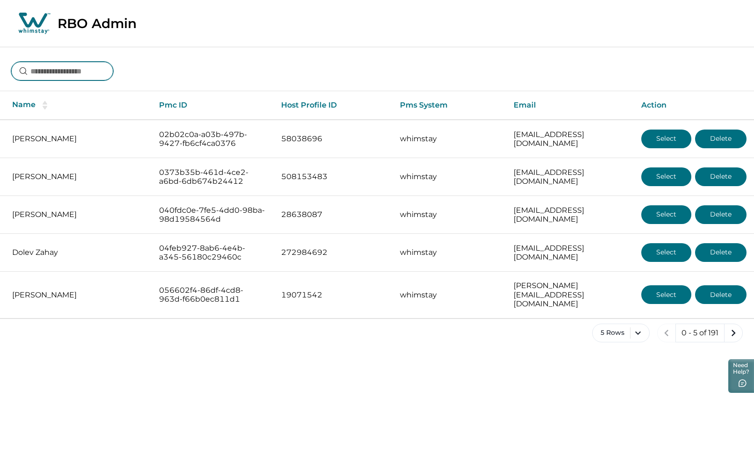
click at [107, 69] on input at bounding box center [62, 71] width 102 height 19
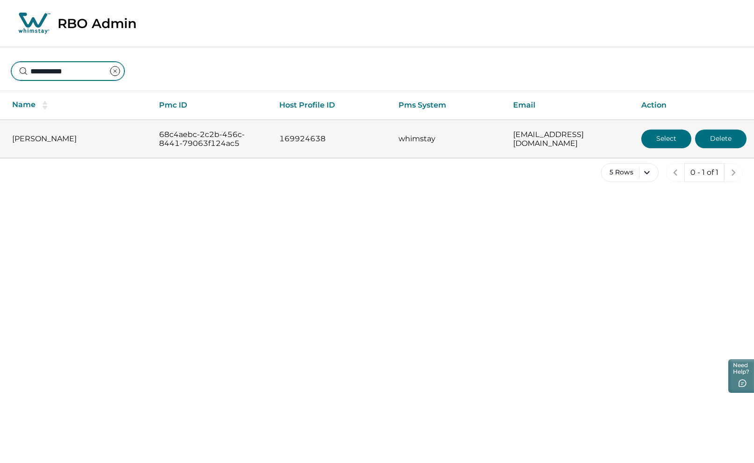
type input "**********"
click at [660, 137] on button "Select" at bounding box center [666, 139] width 50 height 19
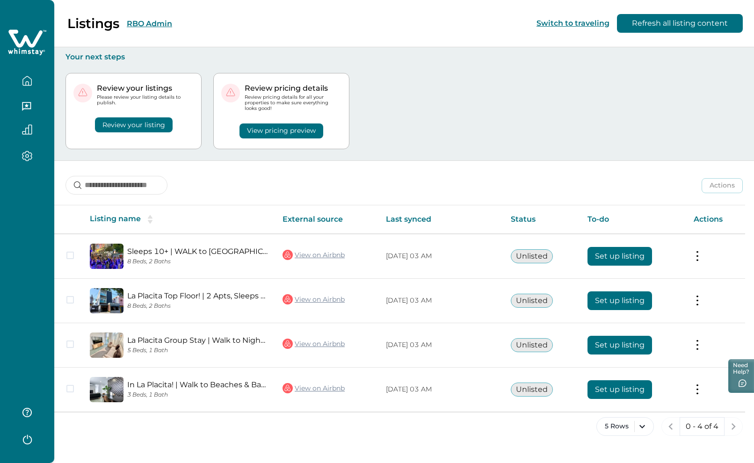
click at [144, 22] on button "RBO Admin" at bounding box center [149, 23] width 45 height 9
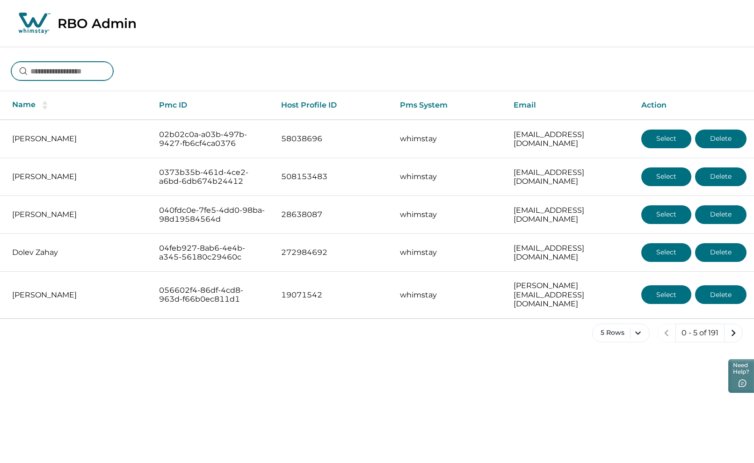
click at [57, 72] on input at bounding box center [62, 71] width 102 height 19
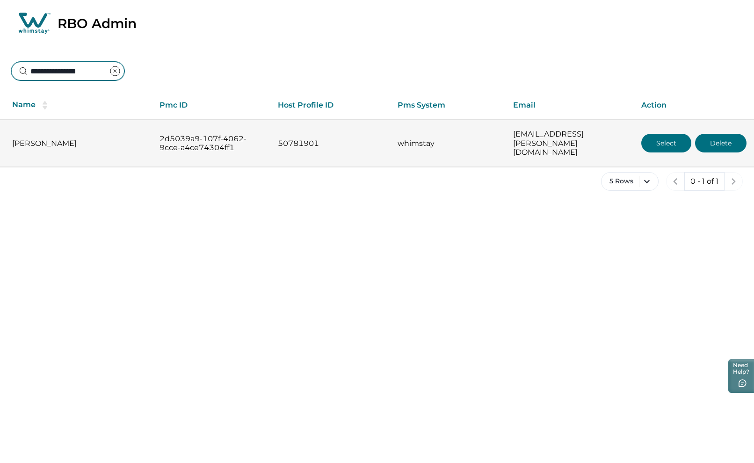
type input "**********"
click at [670, 140] on button "Select" at bounding box center [666, 143] width 50 height 19
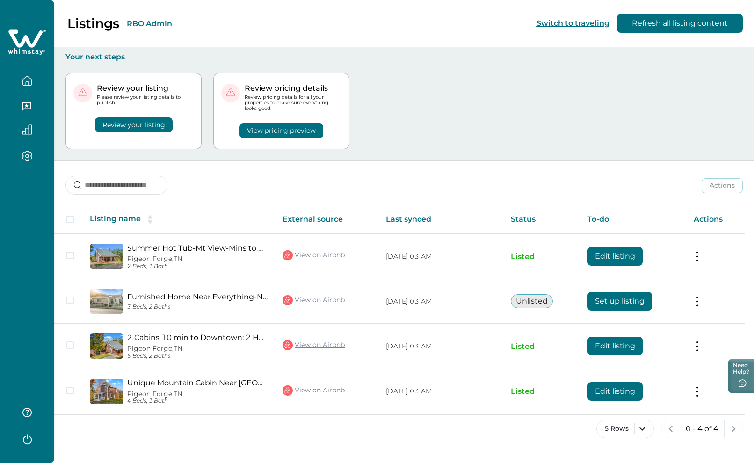
click at [147, 23] on button "RBO Admin" at bounding box center [149, 23] width 45 height 9
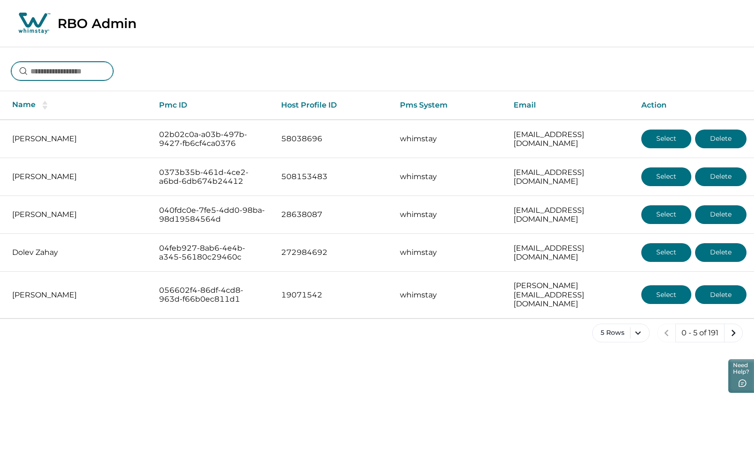
click at [65, 74] on input at bounding box center [62, 71] width 102 height 19
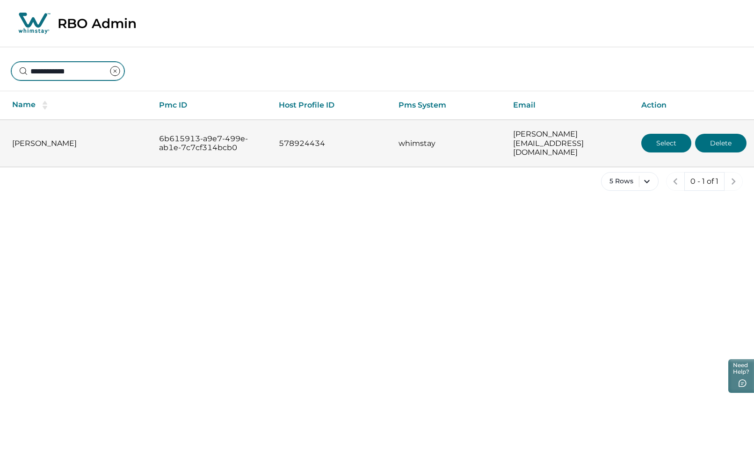
type input "**********"
click at [662, 140] on button "Select" at bounding box center [666, 143] width 50 height 19
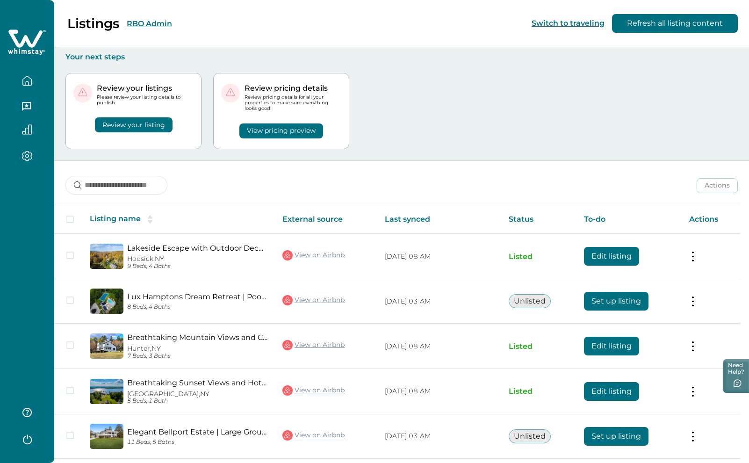
click at [155, 23] on button "RBO Admin" at bounding box center [149, 23] width 45 height 9
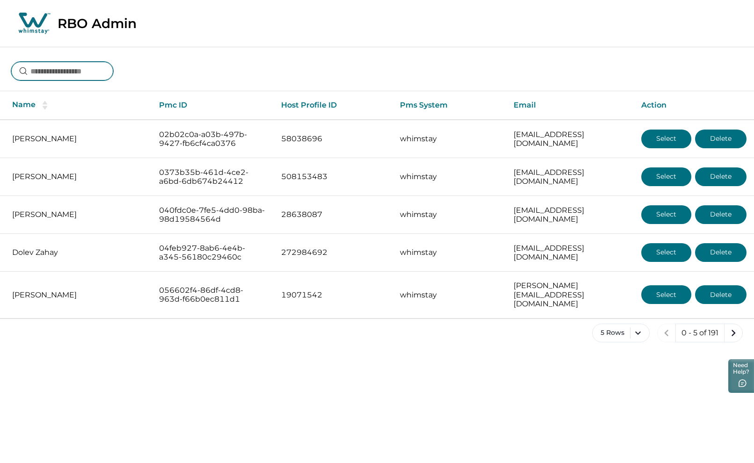
click at [102, 72] on input at bounding box center [62, 71] width 102 height 19
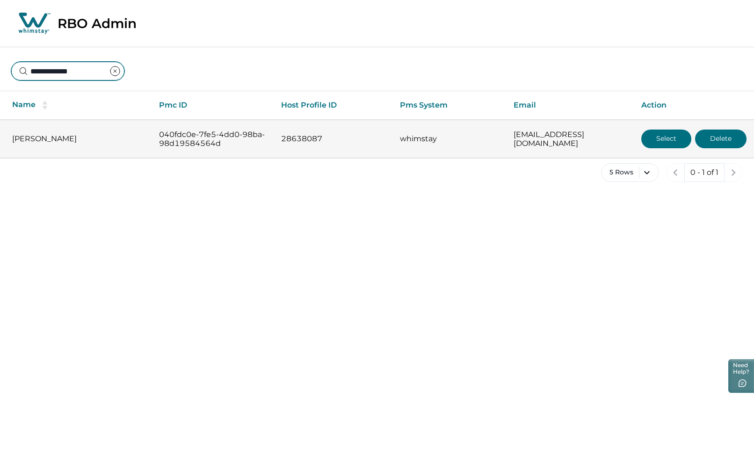
type input "**********"
click at [663, 138] on button "Select" at bounding box center [666, 139] width 50 height 19
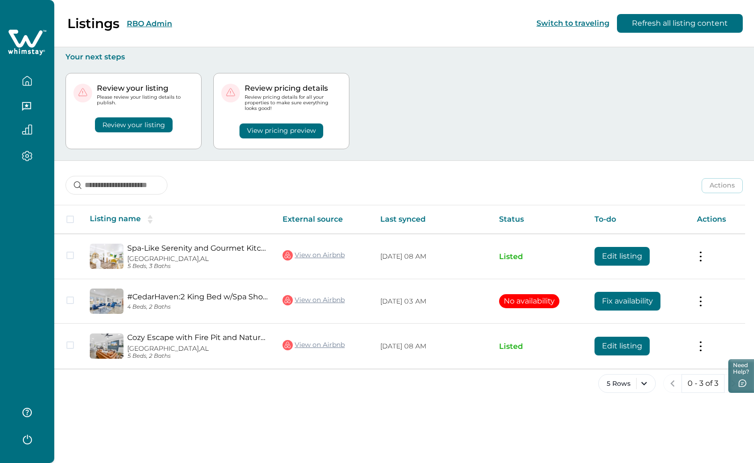
click at [151, 24] on button "RBO Admin" at bounding box center [149, 23] width 45 height 9
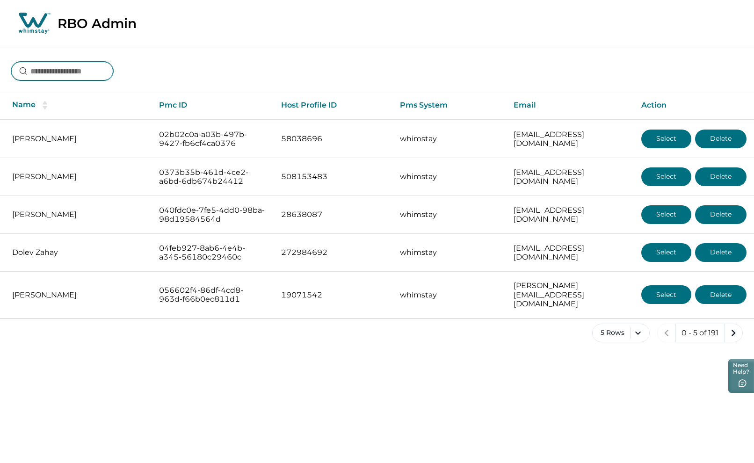
click at [91, 74] on input at bounding box center [62, 71] width 102 height 19
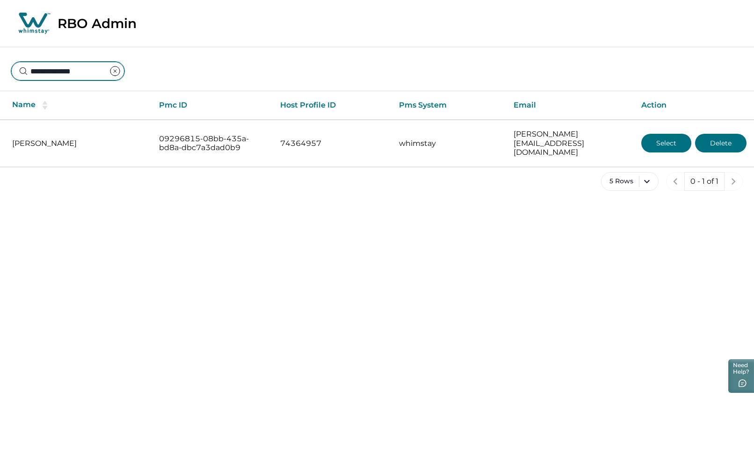
drag, startPoint x: 118, startPoint y: 71, endPoint x: -45, endPoint y: 76, distance: 163.8
click at [0, 76] on html "**********" at bounding box center [377, 103] width 754 height 206
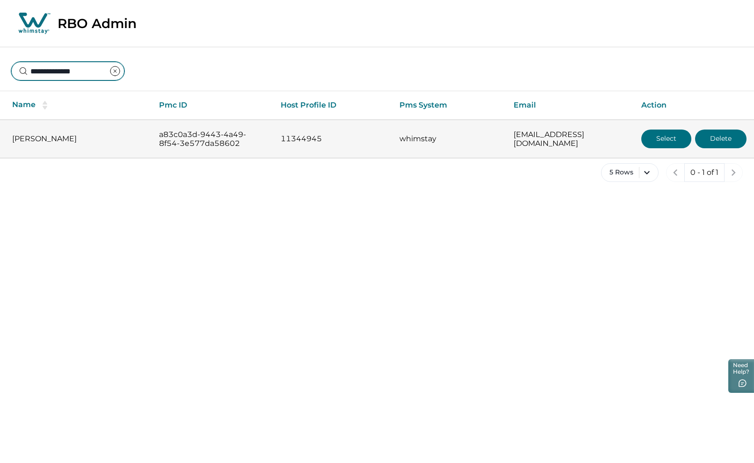
type input "**********"
click at [669, 142] on button "Select" at bounding box center [666, 139] width 50 height 19
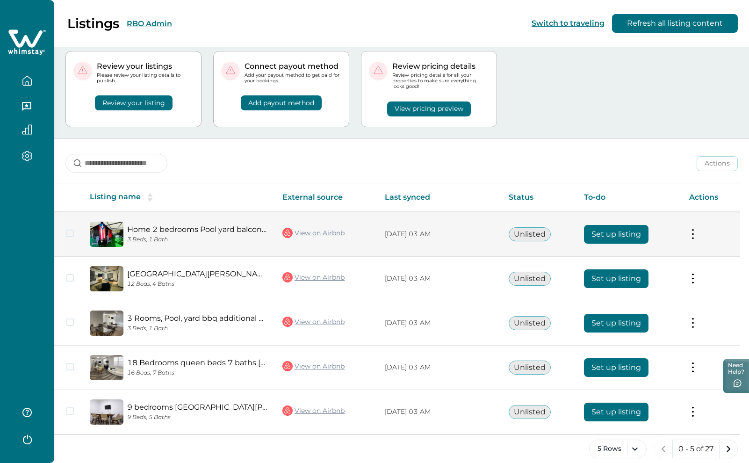
scroll to position [32, 0]
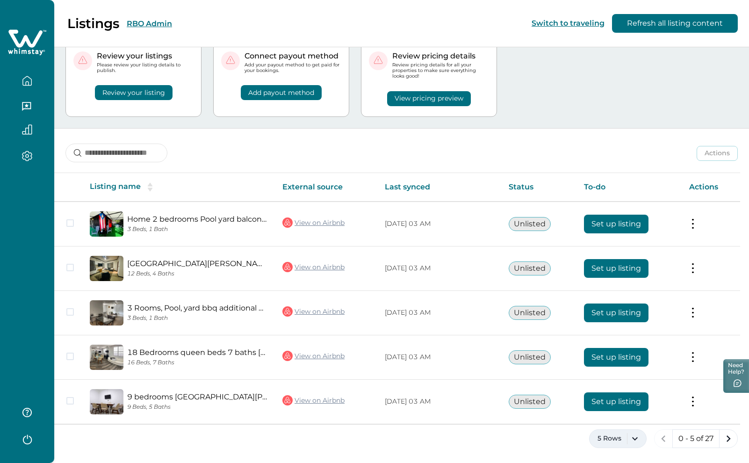
click at [637, 440] on button "5 Rows" at bounding box center [618, 438] width 58 height 19
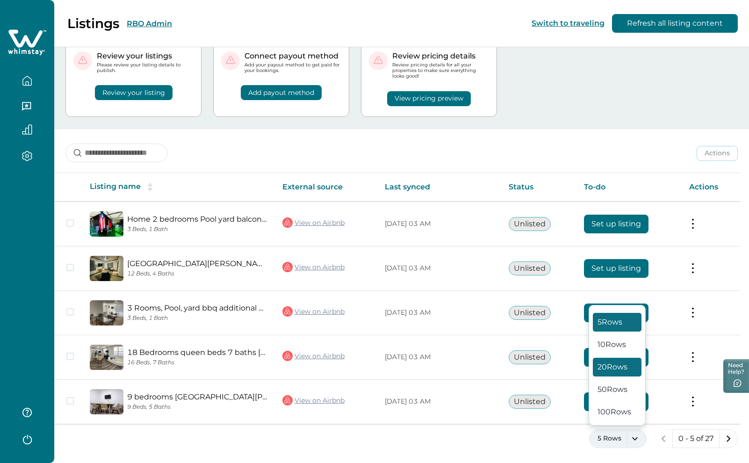
click at [619, 365] on button "20 Rows" at bounding box center [617, 367] width 49 height 19
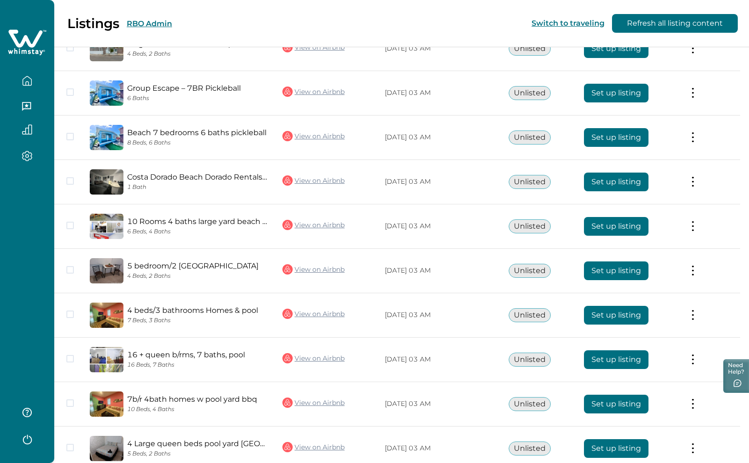
scroll to position [699, 0]
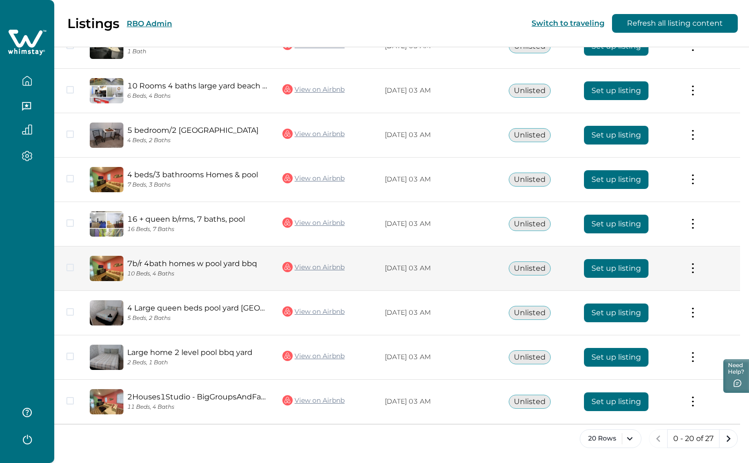
click at [622, 268] on button "Set up listing" at bounding box center [616, 268] width 65 height 19
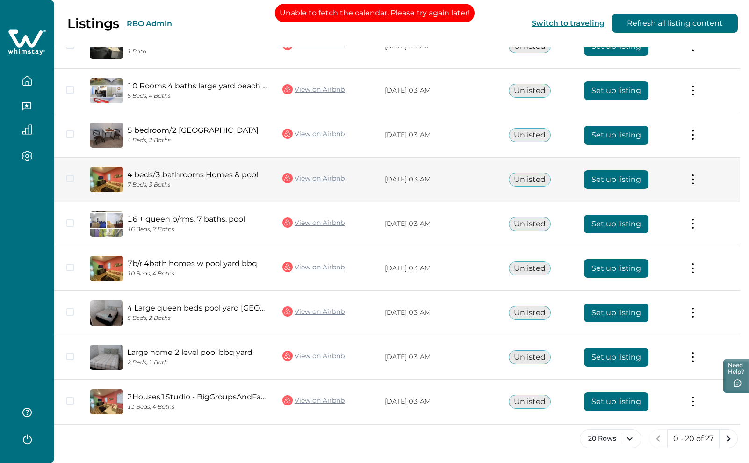
click at [625, 177] on button "Set up listing" at bounding box center [616, 179] width 65 height 19
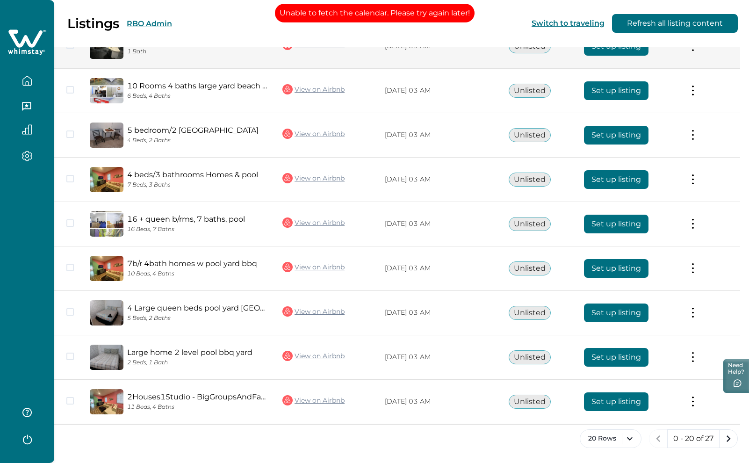
click at [621, 48] on button "Set up listing" at bounding box center [616, 46] width 65 height 19
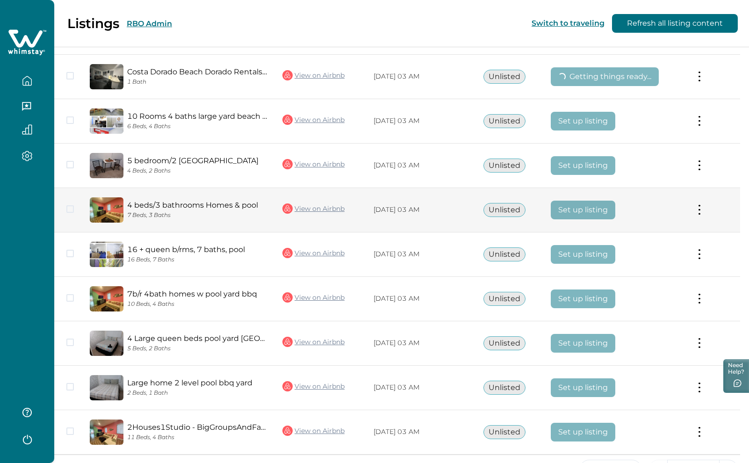
scroll to position [605, 0]
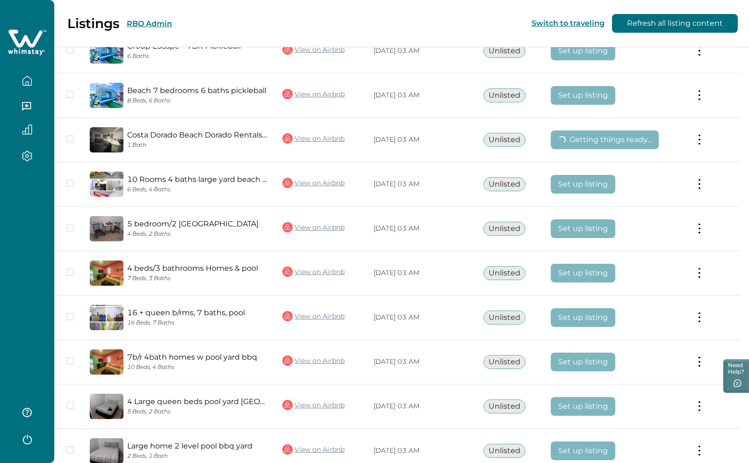
click at [156, 23] on button "RBO Admin" at bounding box center [149, 23] width 45 height 9
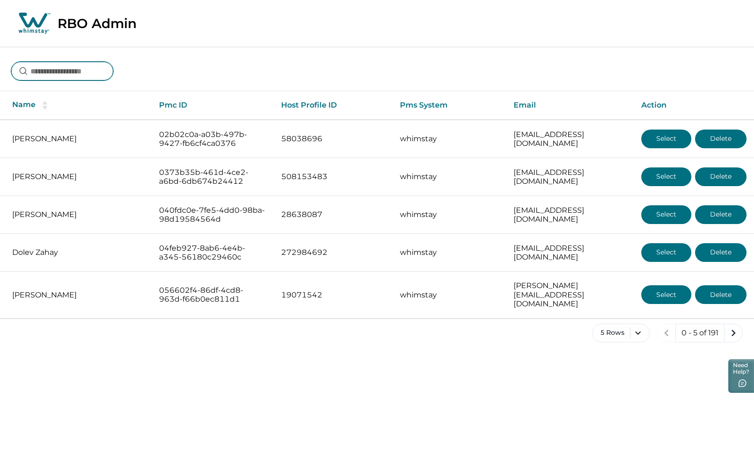
click at [60, 68] on input at bounding box center [62, 71] width 102 height 19
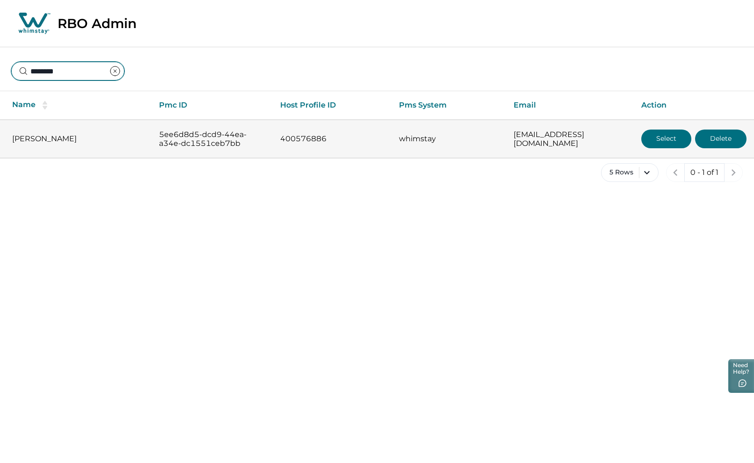
type input "********"
click at [650, 142] on button "Select" at bounding box center [666, 139] width 50 height 19
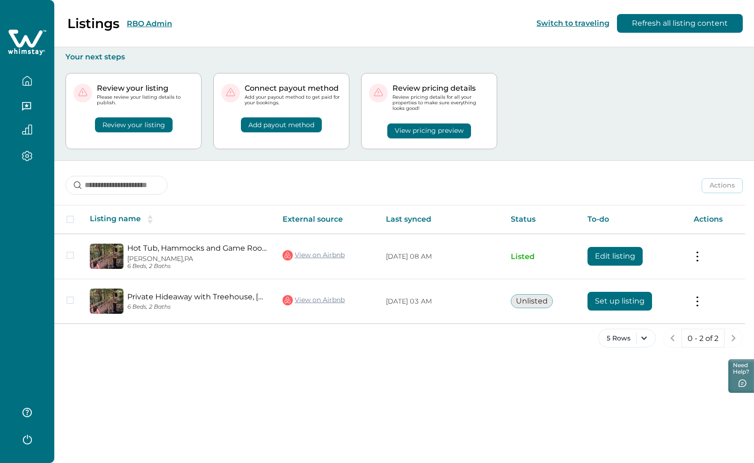
click at [155, 21] on button "RBO Admin" at bounding box center [149, 23] width 45 height 9
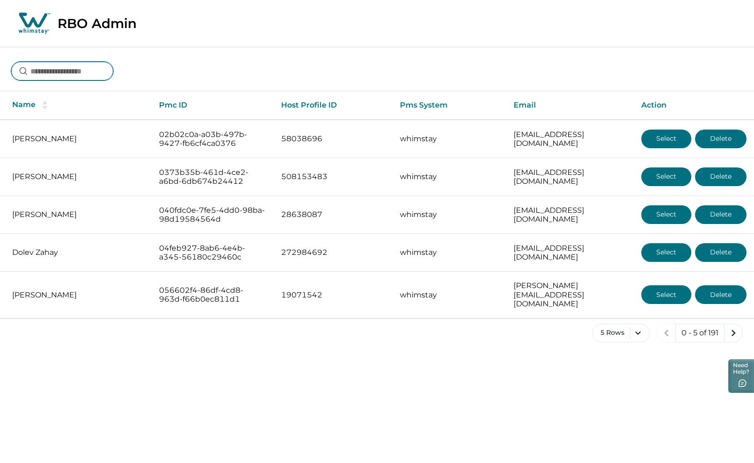
drag, startPoint x: 81, startPoint y: 74, endPoint x: 289, endPoint y: 75, distance: 207.3
click at [84, 74] on input at bounding box center [62, 71] width 102 height 19
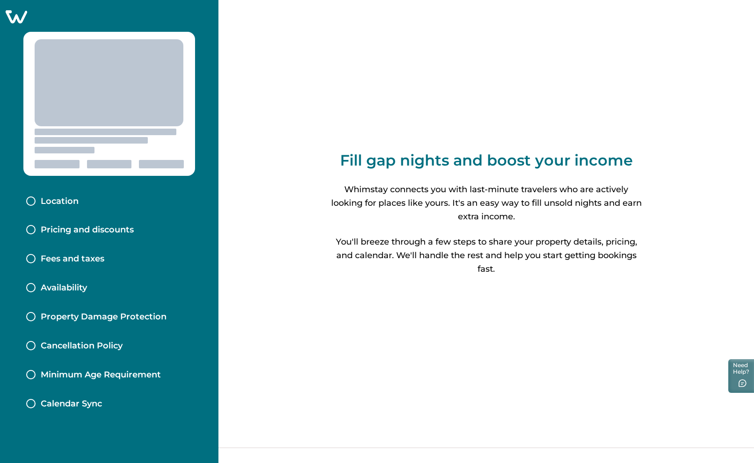
click at [16, 17] on icon at bounding box center [17, 16] width 22 height 13
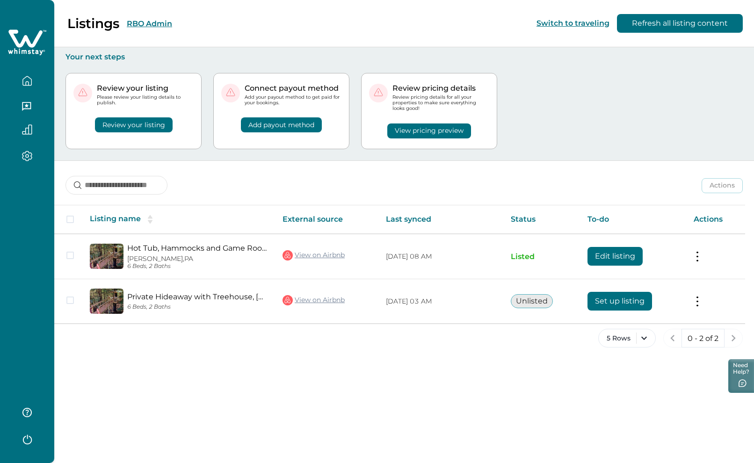
click at [143, 24] on button "RBO Admin" at bounding box center [149, 23] width 45 height 9
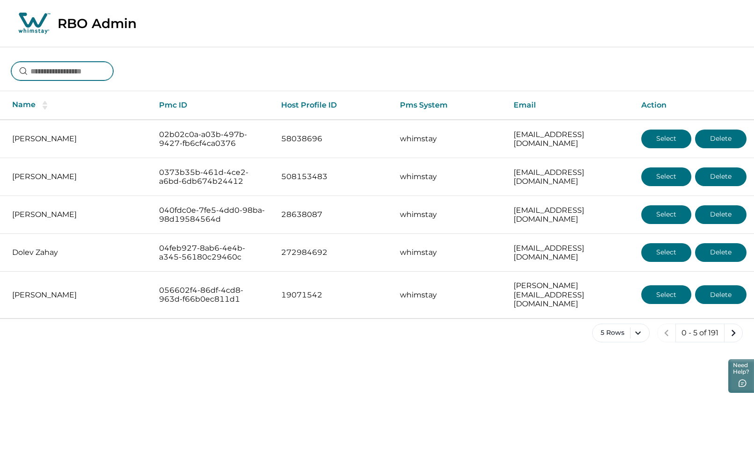
click at [89, 63] on input at bounding box center [62, 71] width 102 height 19
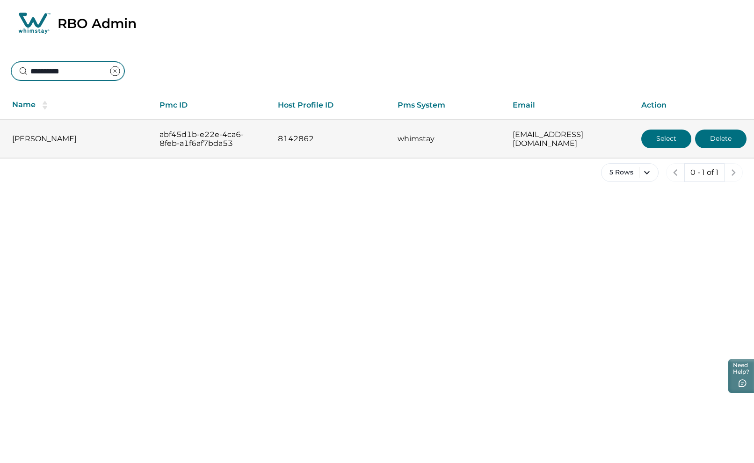
type input "**********"
click at [655, 139] on button "Select" at bounding box center [666, 139] width 50 height 19
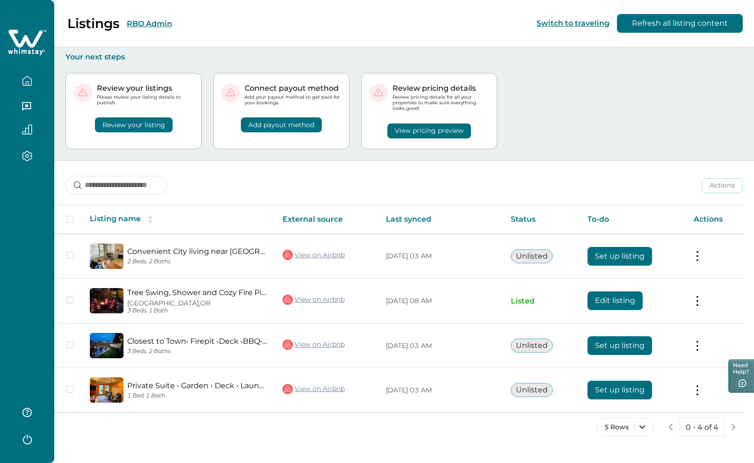
click at [148, 24] on button "RBO Admin" at bounding box center [149, 23] width 45 height 9
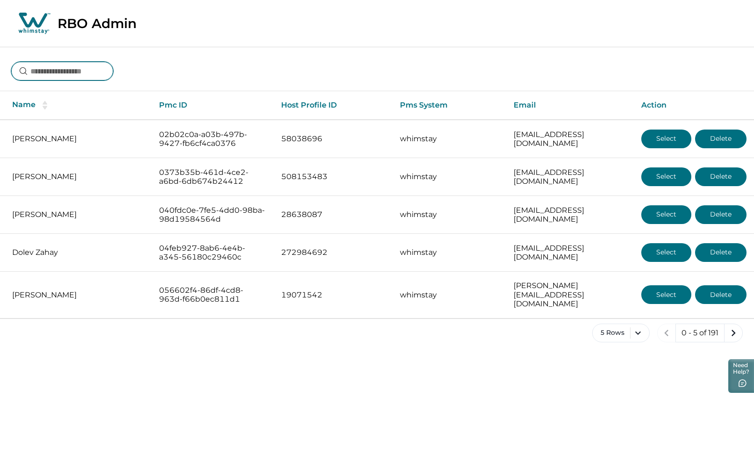
click at [84, 72] on input at bounding box center [62, 71] width 102 height 19
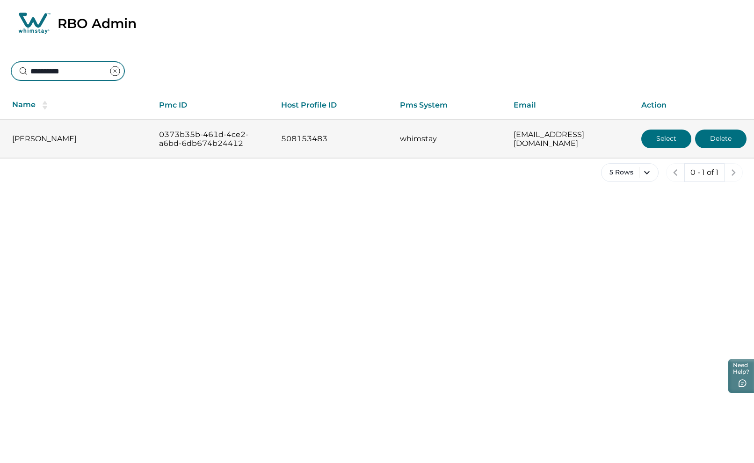
type input "**********"
click at [660, 139] on button "Select" at bounding box center [666, 139] width 50 height 19
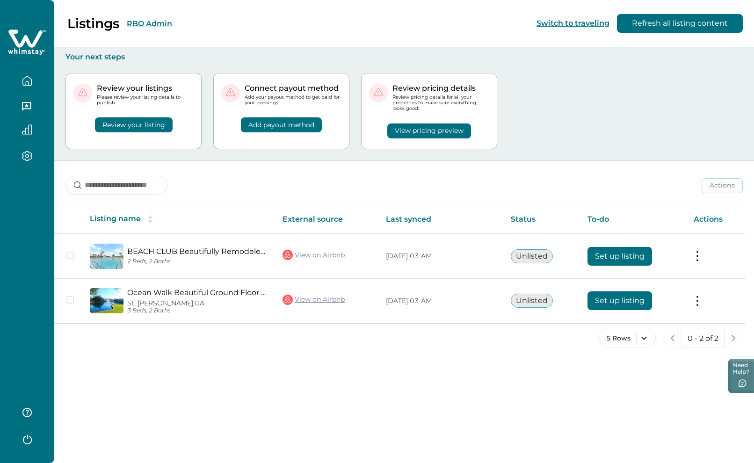
click at [148, 23] on button "RBO Admin" at bounding box center [149, 23] width 45 height 9
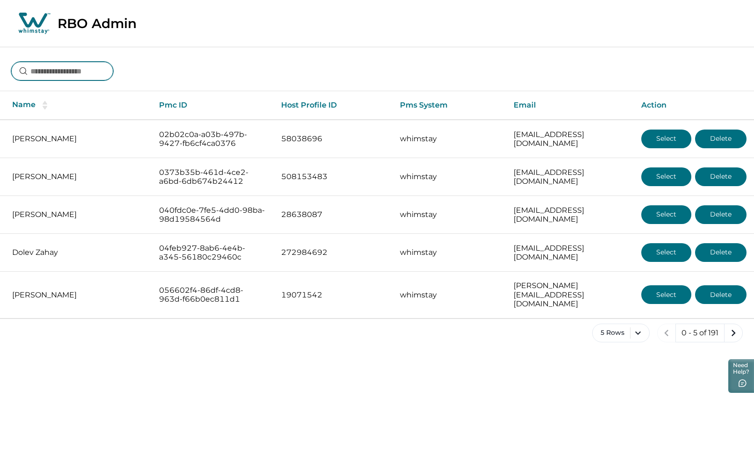
click at [72, 73] on input at bounding box center [62, 71] width 102 height 19
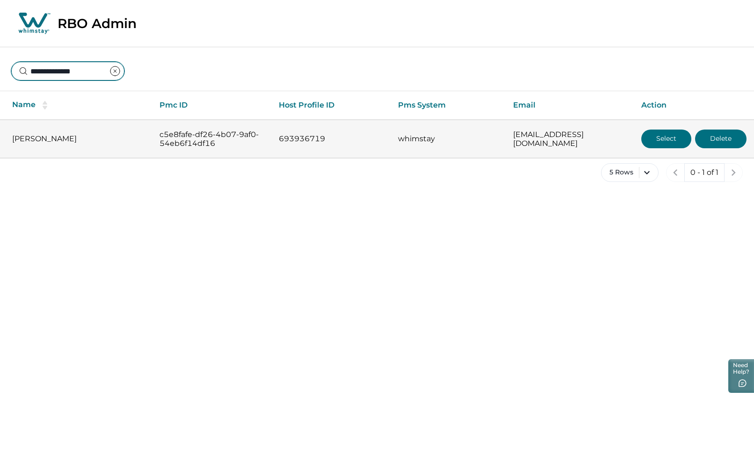
type input "**********"
click at [666, 136] on button "Select" at bounding box center [666, 139] width 50 height 19
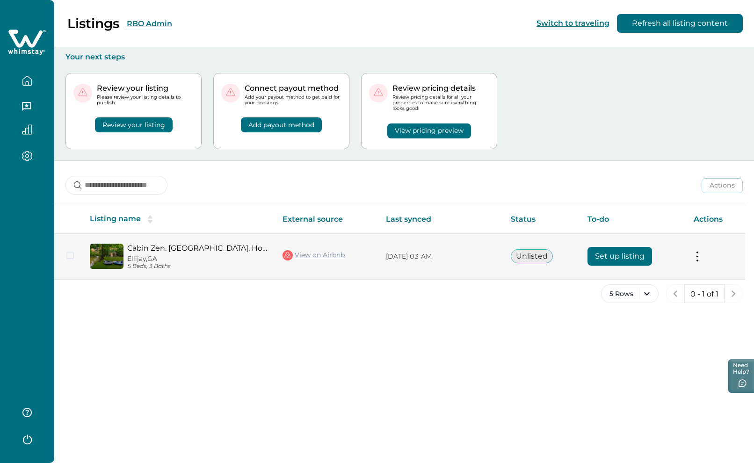
click at [632, 255] on button "Set up listing" at bounding box center [620, 256] width 65 height 19
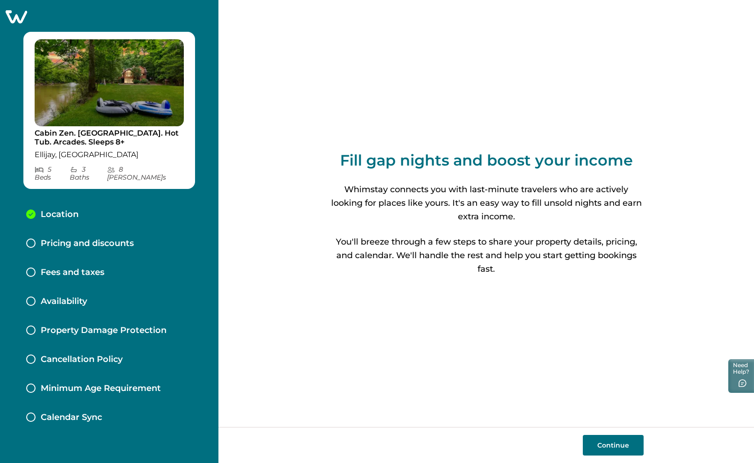
click at [614, 441] on button "Continue" at bounding box center [613, 445] width 61 height 21
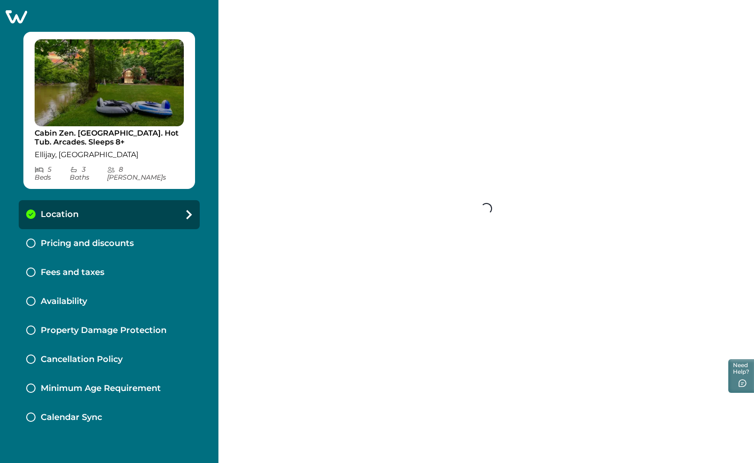
select select "**"
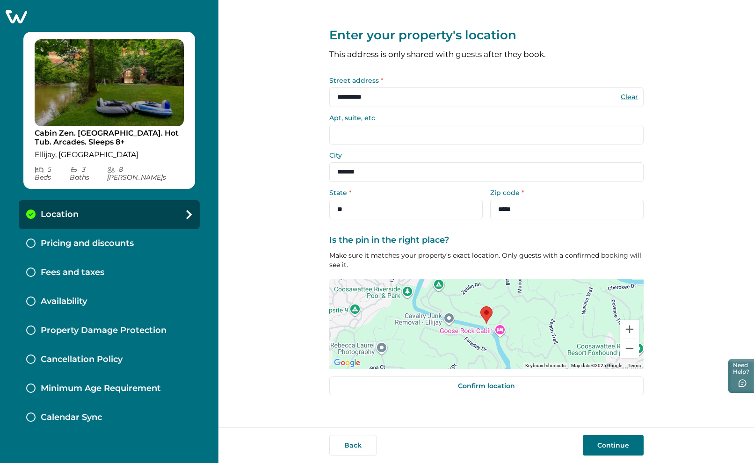
click at [614, 441] on button "Continue" at bounding box center [613, 445] width 61 height 21
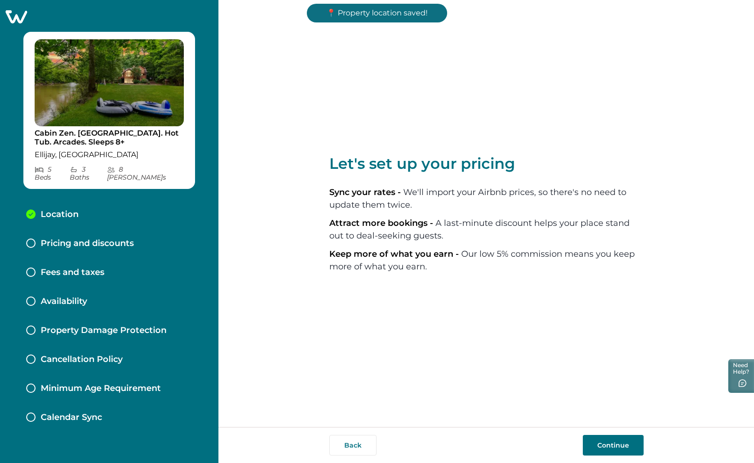
click at [614, 441] on button "Continue" at bounding box center [613, 445] width 61 height 21
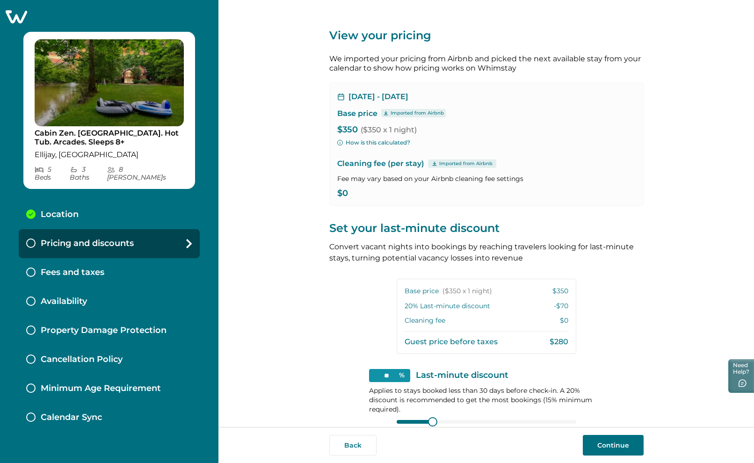
click at [614, 441] on button "Continue" at bounding box center [613, 445] width 61 height 21
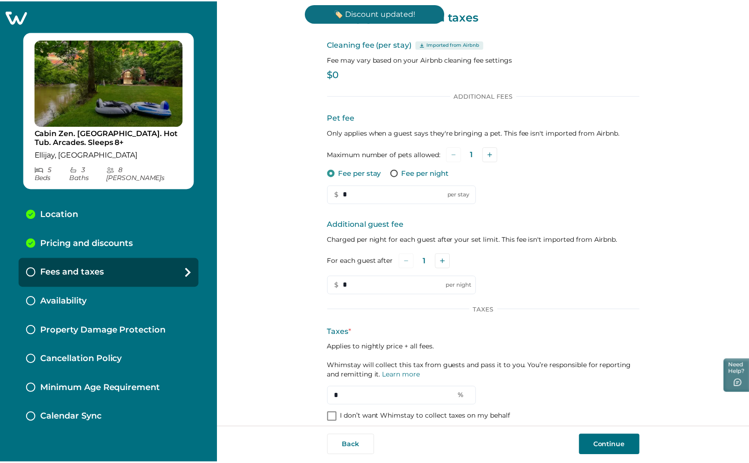
scroll to position [29, 0]
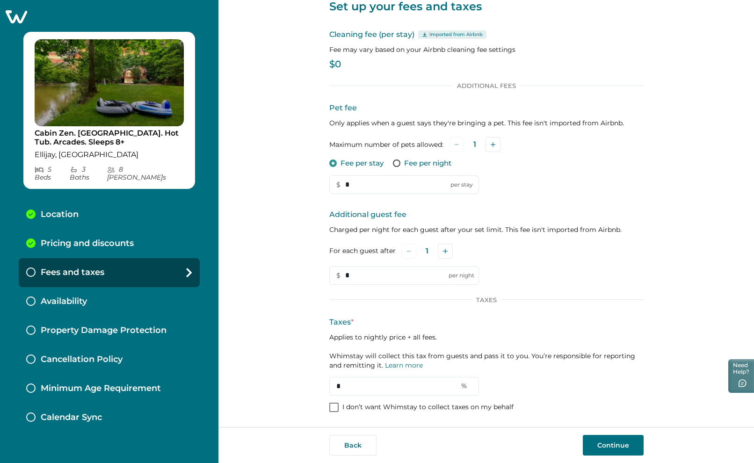
click at [10, 13] on icon at bounding box center [16, 16] width 23 height 15
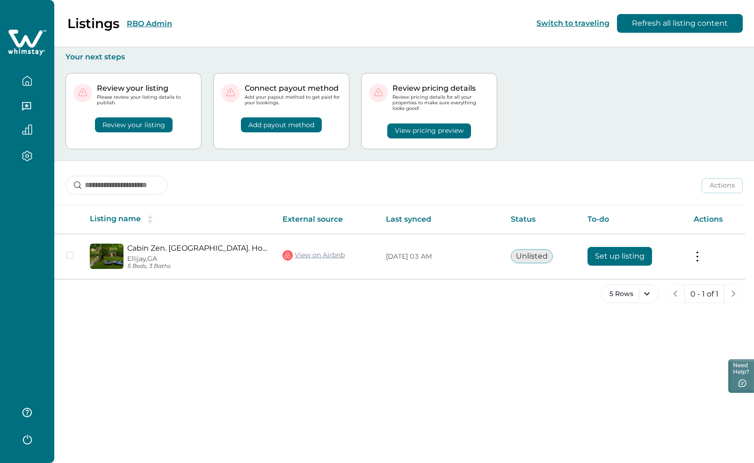
click at [143, 22] on button "RBO Admin" at bounding box center [149, 23] width 45 height 9
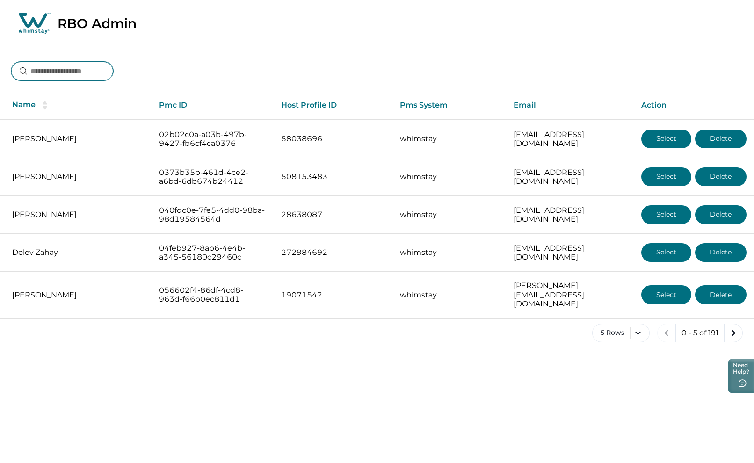
click at [52, 76] on input at bounding box center [62, 71] width 102 height 19
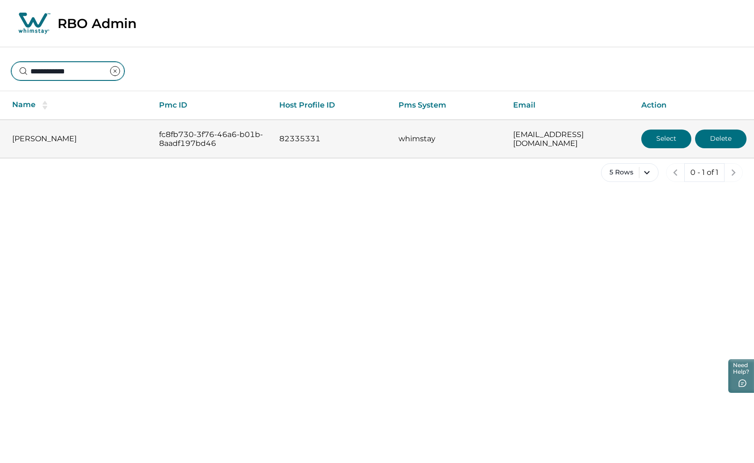
type input "**********"
click at [663, 134] on button "Select" at bounding box center [666, 139] width 50 height 19
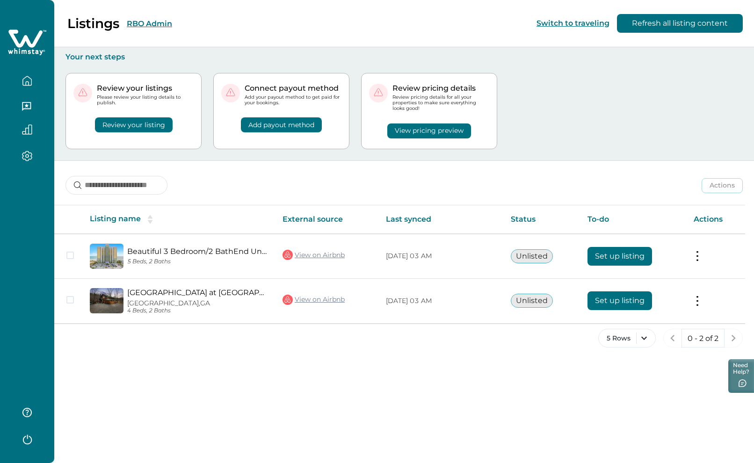
click at [159, 24] on button "RBO Admin" at bounding box center [149, 23] width 45 height 9
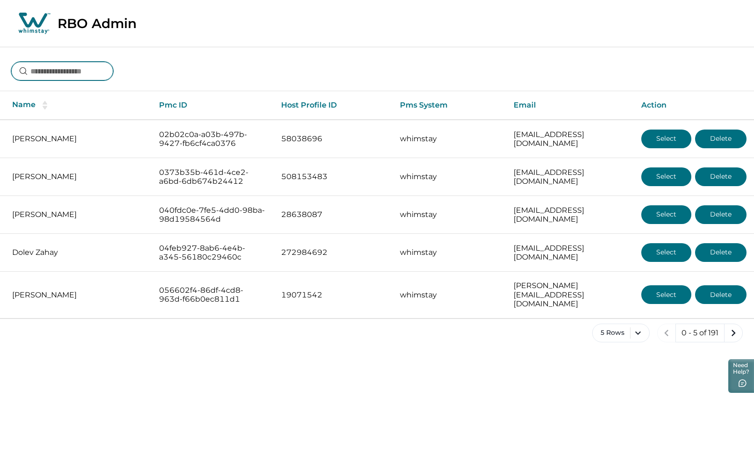
click at [67, 67] on input at bounding box center [62, 71] width 102 height 19
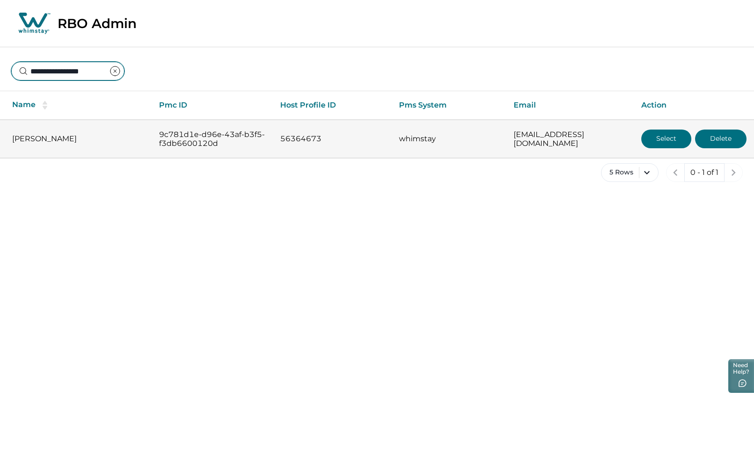
type input "**********"
click at [659, 138] on button "Select" at bounding box center [666, 139] width 50 height 19
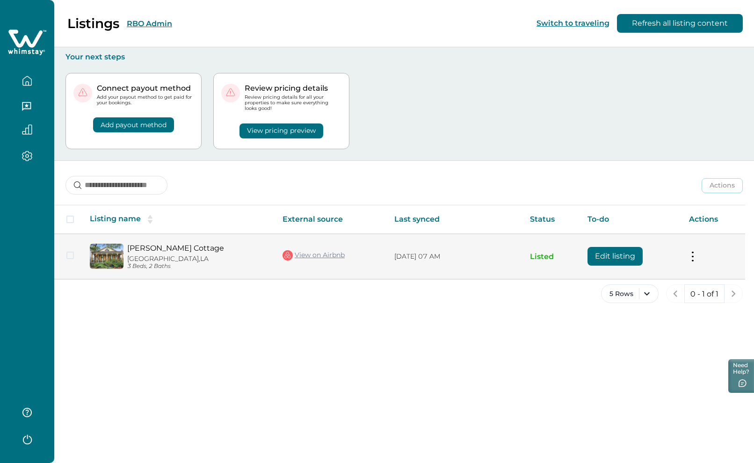
click at [611, 258] on button "Edit listing" at bounding box center [615, 256] width 55 height 19
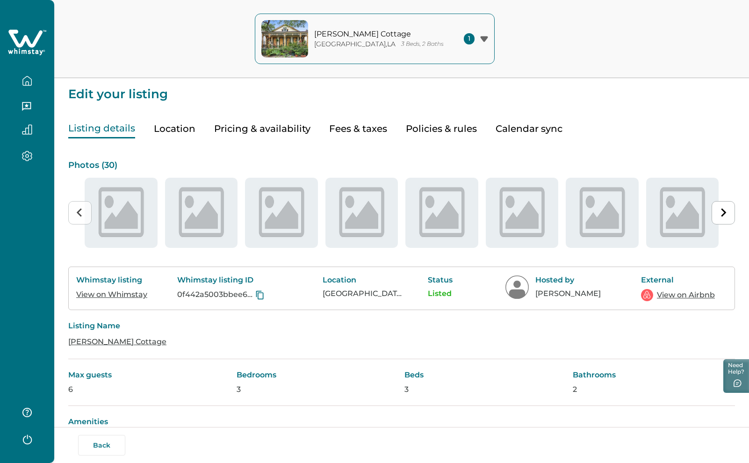
type input "**"
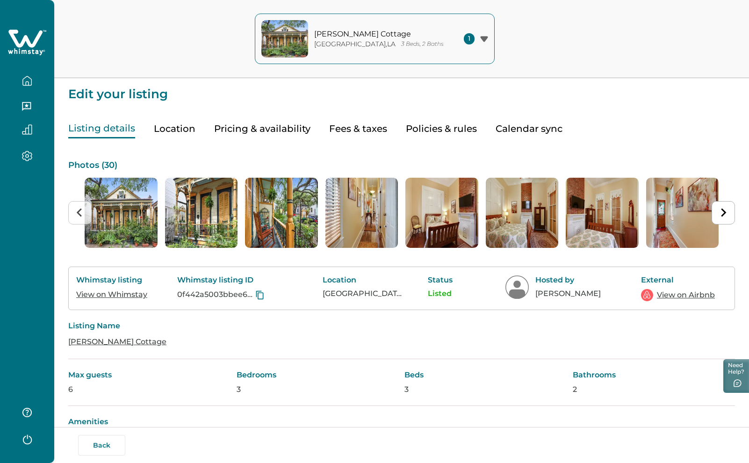
click at [176, 130] on button "Location" at bounding box center [175, 128] width 42 height 19
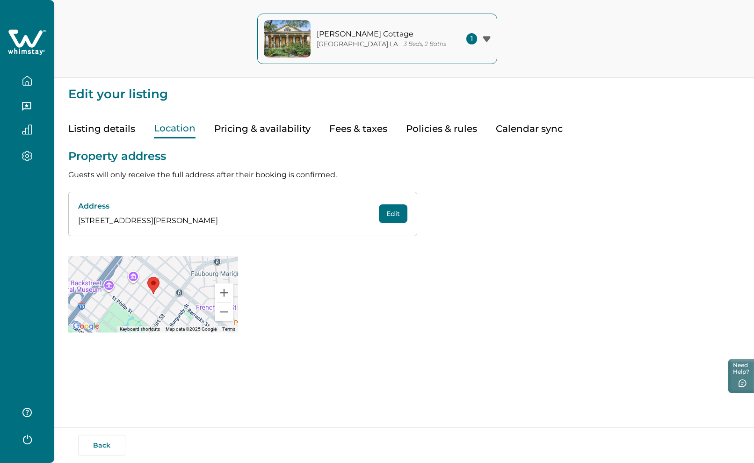
click at [261, 132] on button "Pricing & availability" at bounding box center [262, 128] width 96 height 19
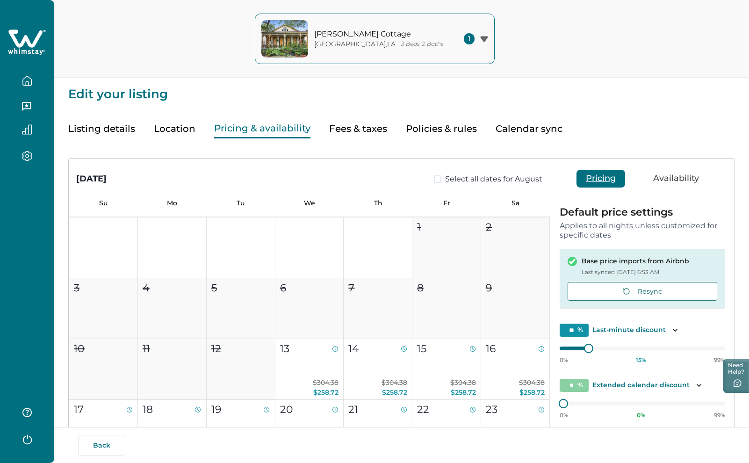
click at [362, 128] on button "Fees & taxes" at bounding box center [358, 128] width 58 height 19
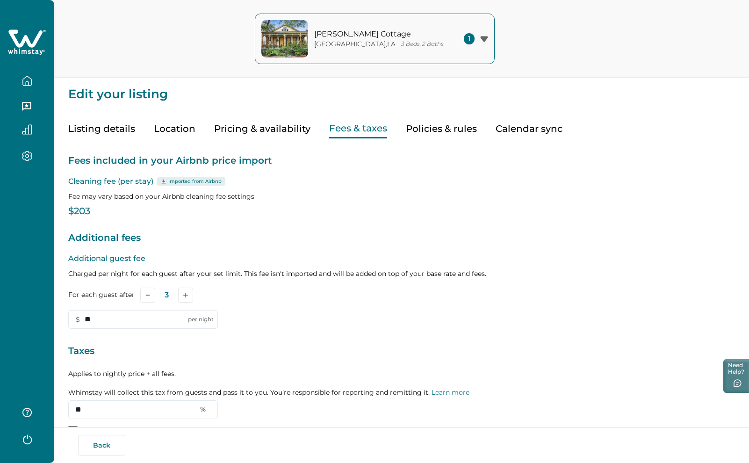
type input "**"
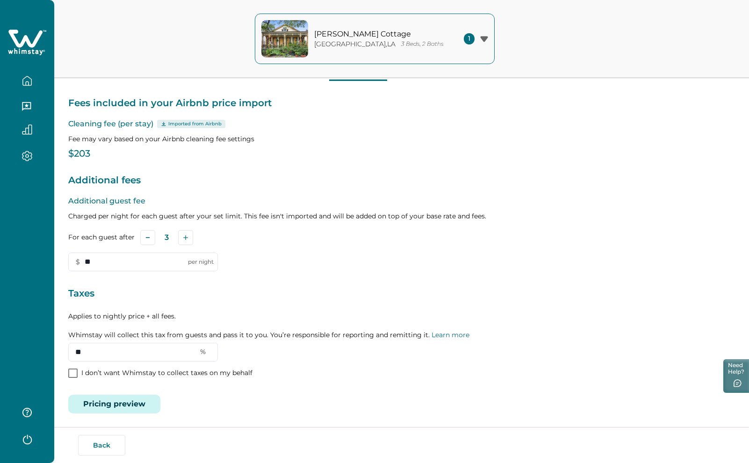
scroll to position [60, 0]
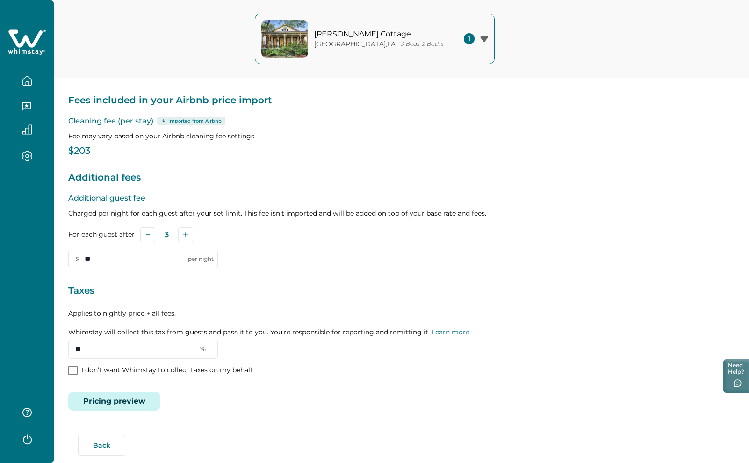
click at [31, 40] on icon at bounding box center [27, 43] width 38 height 28
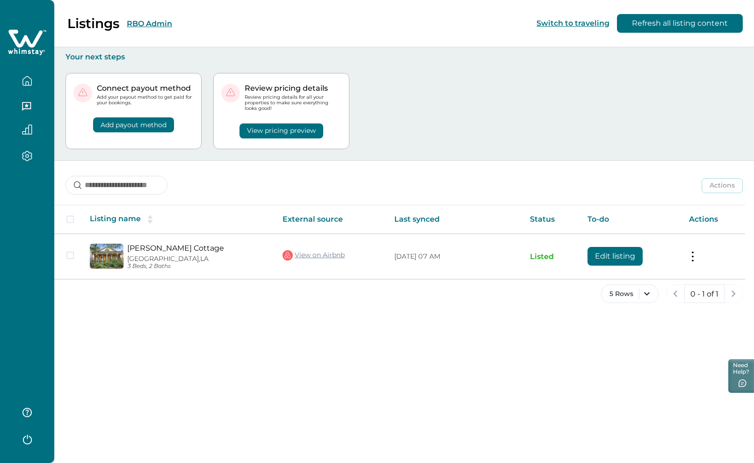
click at [161, 26] on button "RBO Admin" at bounding box center [149, 23] width 45 height 9
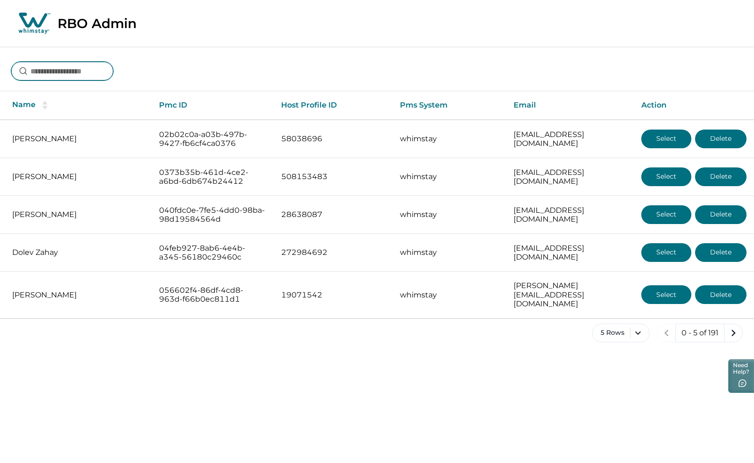
click at [94, 70] on input at bounding box center [62, 71] width 102 height 19
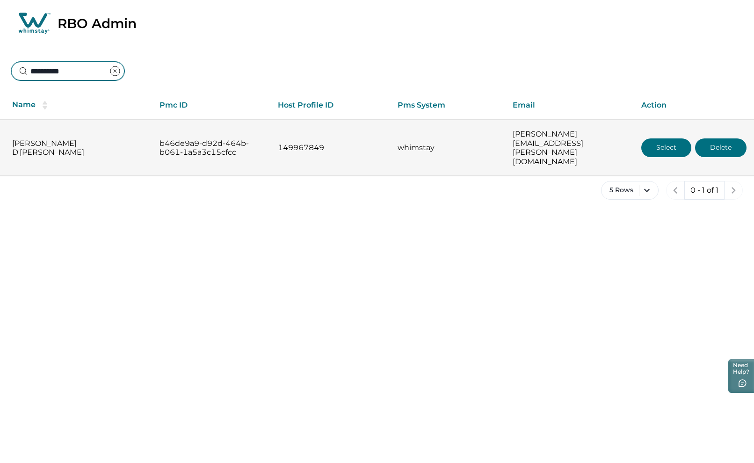
type input "**********"
click at [664, 138] on button "Select" at bounding box center [666, 147] width 50 height 19
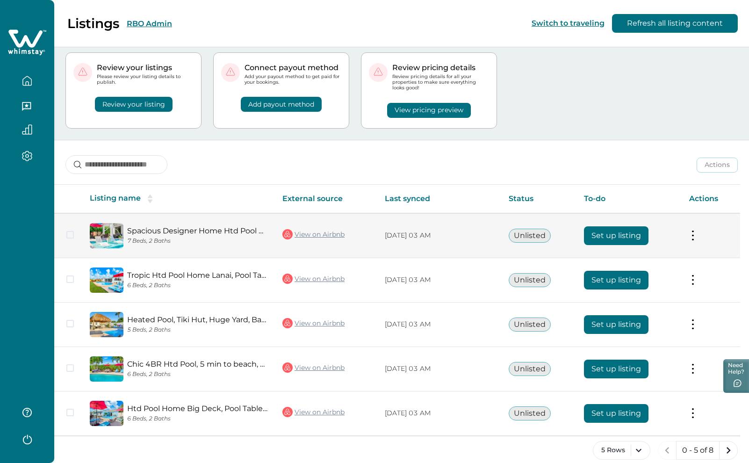
scroll to position [32, 0]
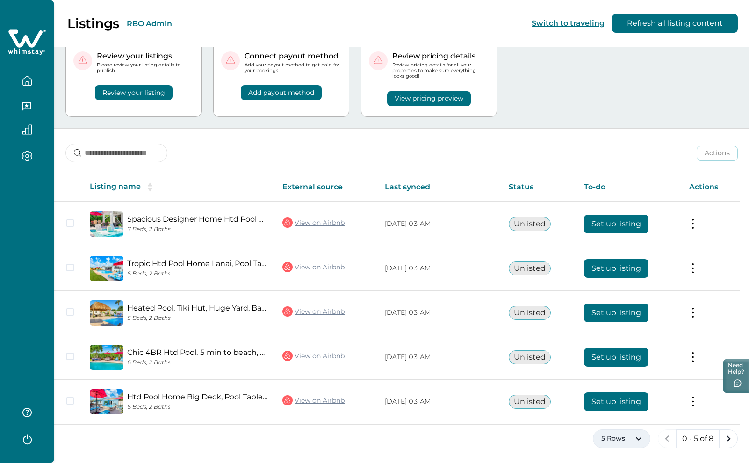
click at [642, 440] on button "5 Rows" at bounding box center [622, 438] width 58 height 19
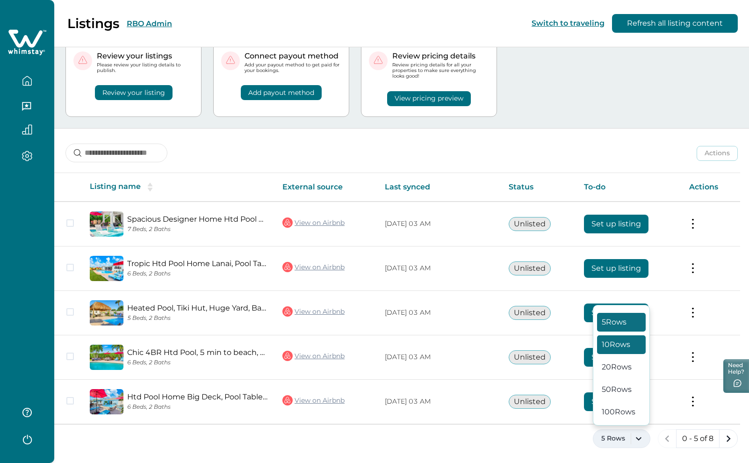
click at [627, 347] on button "10 Rows" at bounding box center [621, 344] width 49 height 19
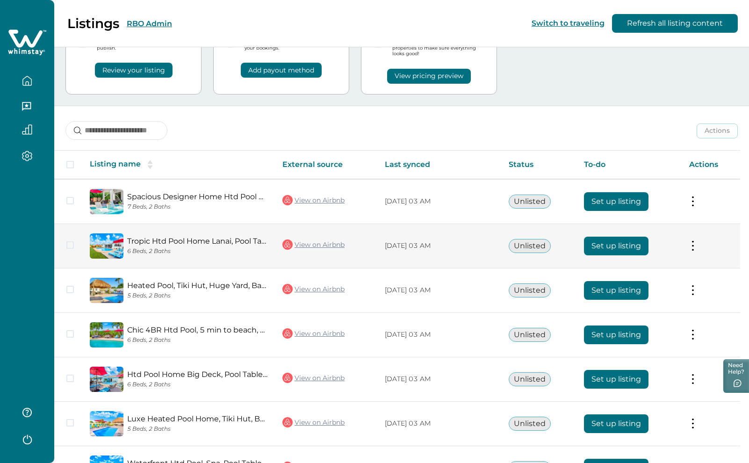
scroll to position [166, 0]
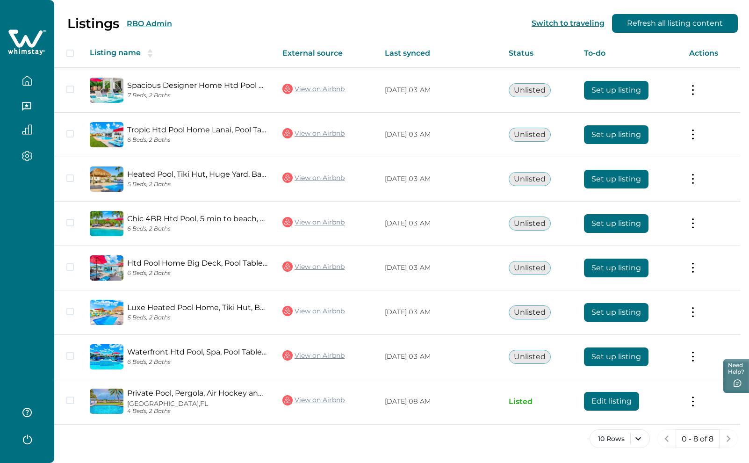
click at [152, 22] on button "RBO Admin" at bounding box center [149, 23] width 45 height 9
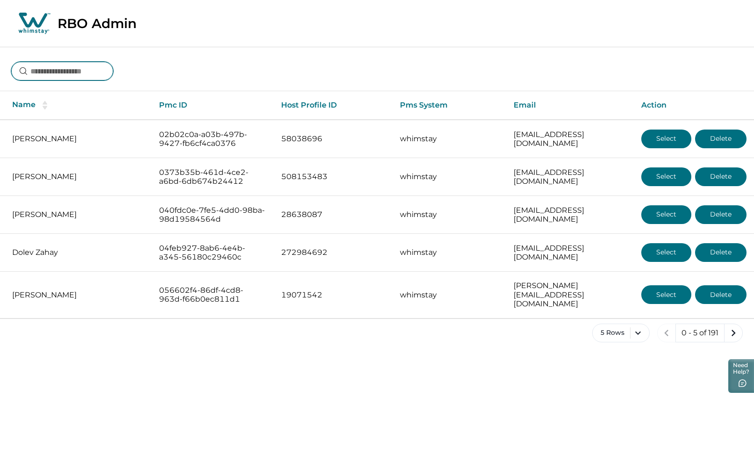
click at [88, 69] on input at bounding box center [62, 71] width 102 height 19
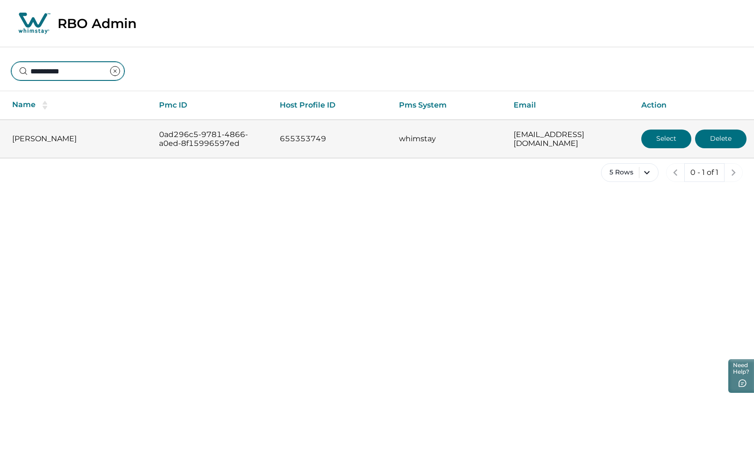
type input "**********"
click at [653, 135] on button "Select" at bounding box center [666, 139] width 50 height 19
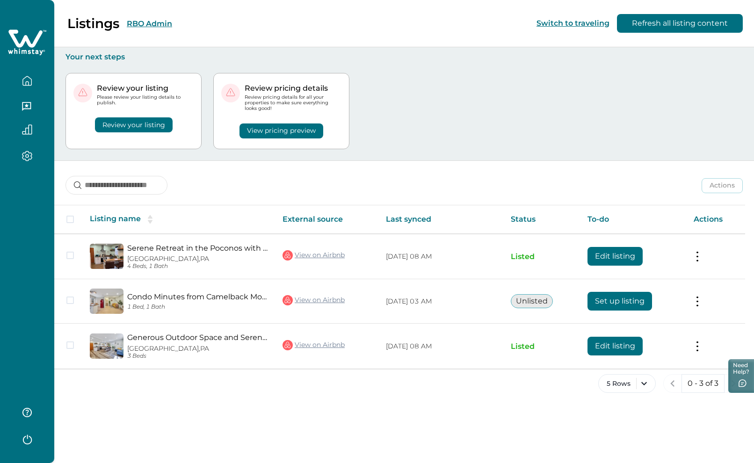
click at [29, 441] on icon "button" at bounding box center [27, 439] width 14 height 14
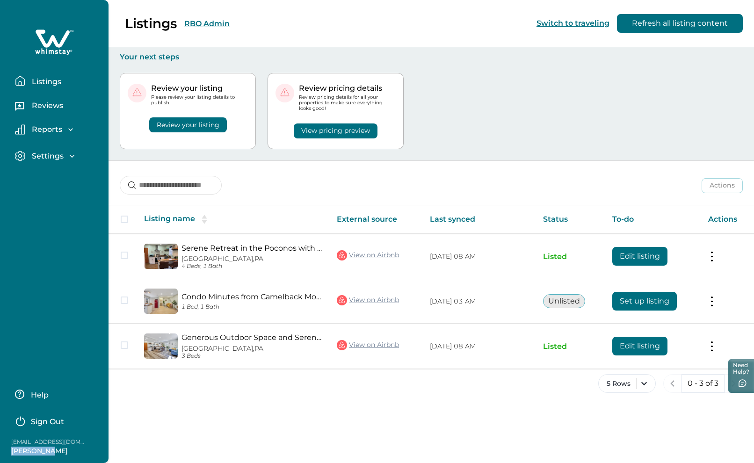
drag, startPoint x: 12, startPoint y: 453, endPoint x: 51, endPoint y: 451, distance: 39.3
click at [51, 451] on p "[PERSON_NAME]" at bounding box center [48, 451] width 75 height 9
copy p "[PERSON_NAME]"
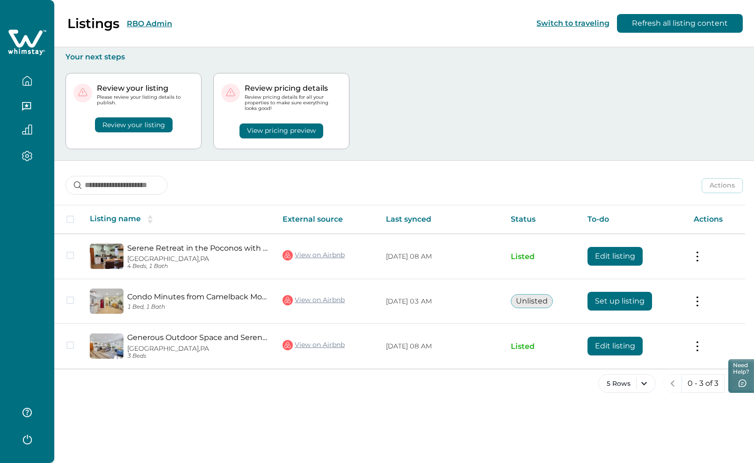
click at [211, 22] on div "Listings RBO Admin Switch to traveling Refresh all listing content" at bounding box center [377, 23] width 754 height 47
click at [156, 23] on button "RBO Admin" at bounding box center [149, 23] width 45 height 9
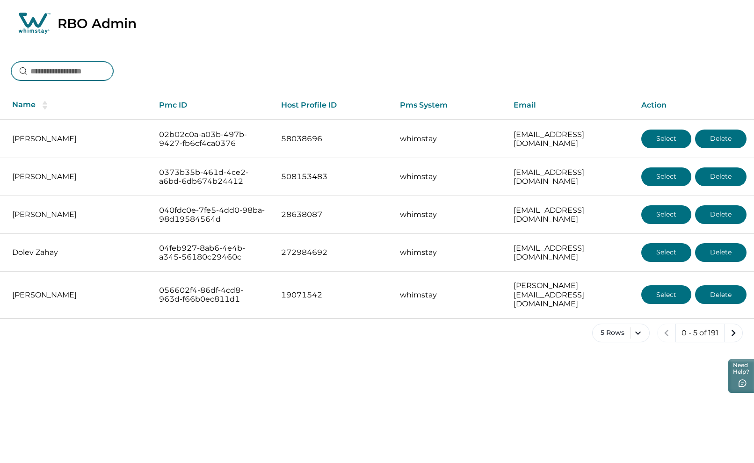
click at [82, 72] on input at bounding box center [62, 71] width 102 height 19
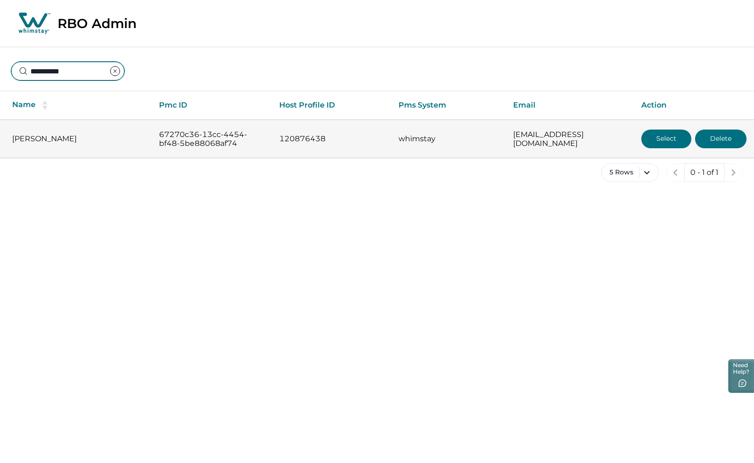
type input "**********"
click at [664, 132] on button "Select" at bounding box center [666, 139] width 50 height 19
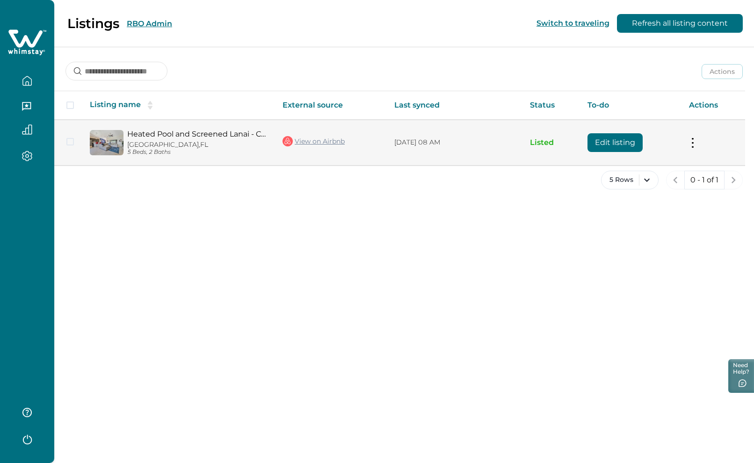
click at [611, 138] on button "Edit listing" at bounding box center [615, 142] width 55 height 19
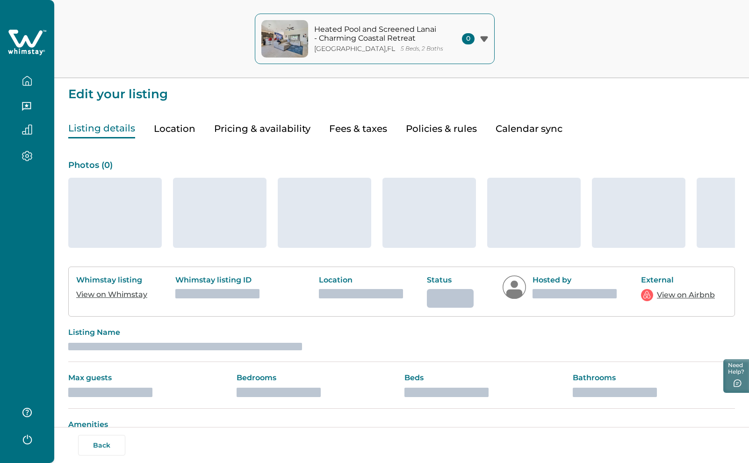
type input "**"
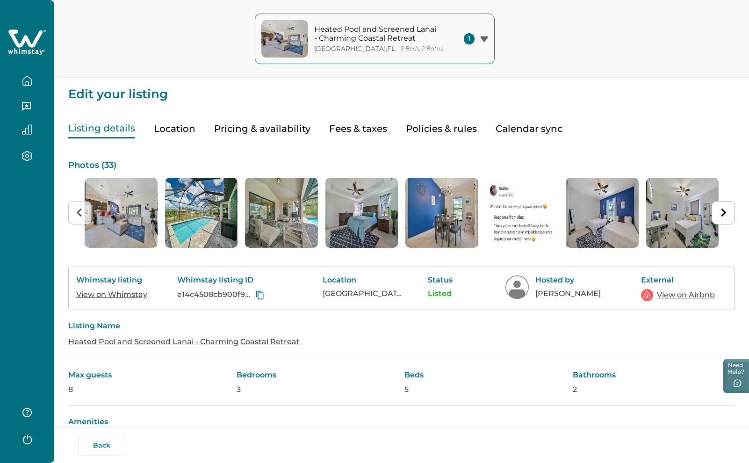
drag, startPoint x: 257, startPoint y: 127, endPoint x: 260, endPoint y: 133, distance: 6.9
click at [257, 127] on button "Pricing & availability" at bounding box center [262, 128] width 96 height 19
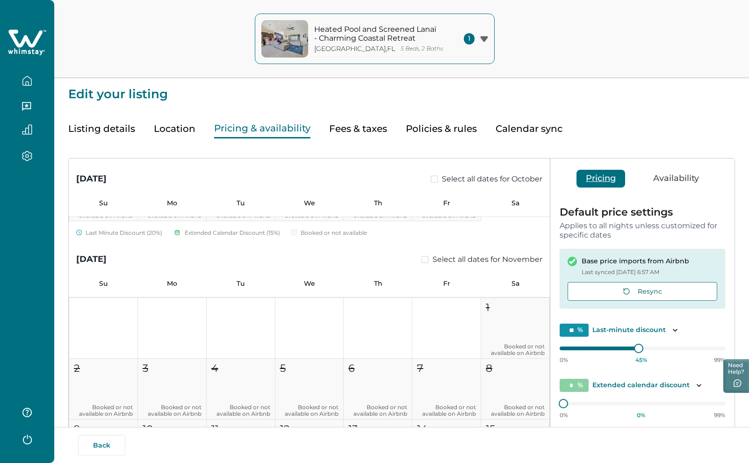
scroll to position [982, 0]
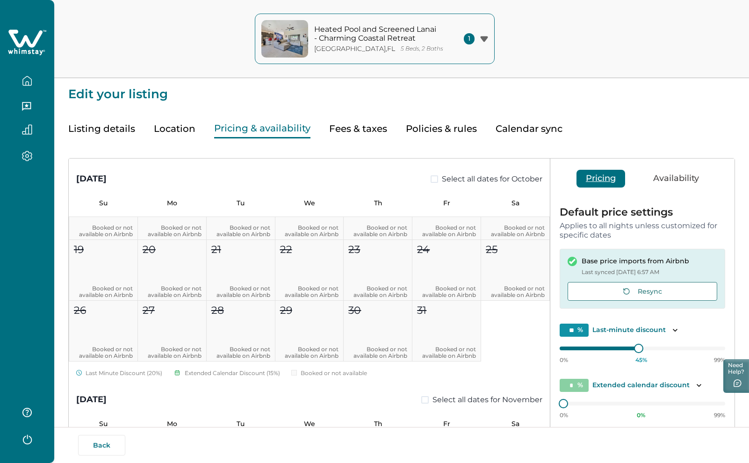
drag, startPoint x: 30, startPoint y: 43, endPoint x: 34, endPoint y: 48, distance: 7.0
click at [30, 43] on icon at bounding box center [25, 38] width 34 height 18
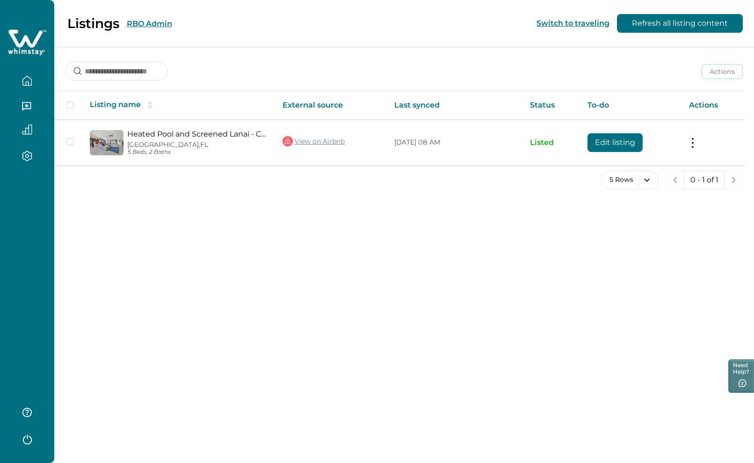
click at [152, 23] on button "RBO Admin" at bounding box center [149, 23] width 45 height 9
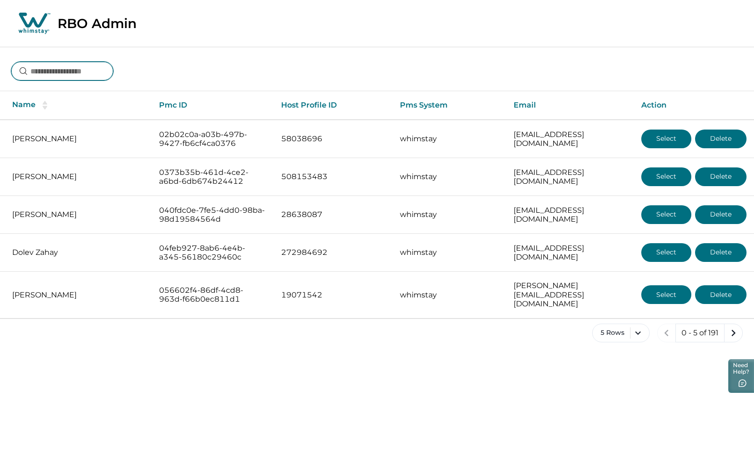
click at [88, 74] on input at bounding box center [62, 71] width 102 height 19
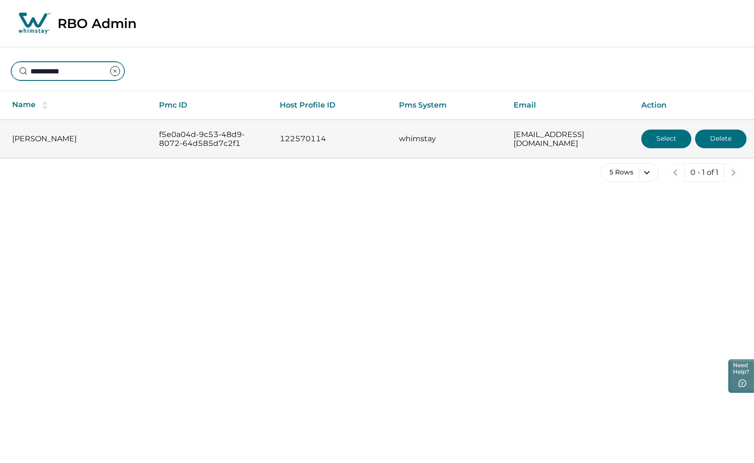
type input "**********"
click at [658, 142] on button "Select" at bounding box center [666, 139] width 50 height 19
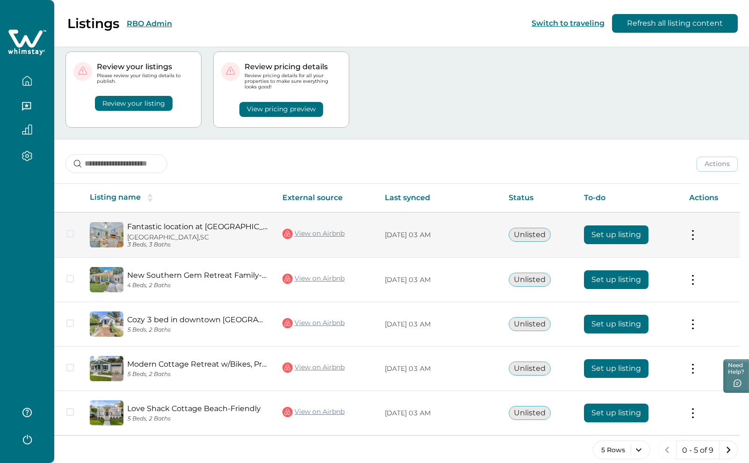
scroll to position [33, 0]
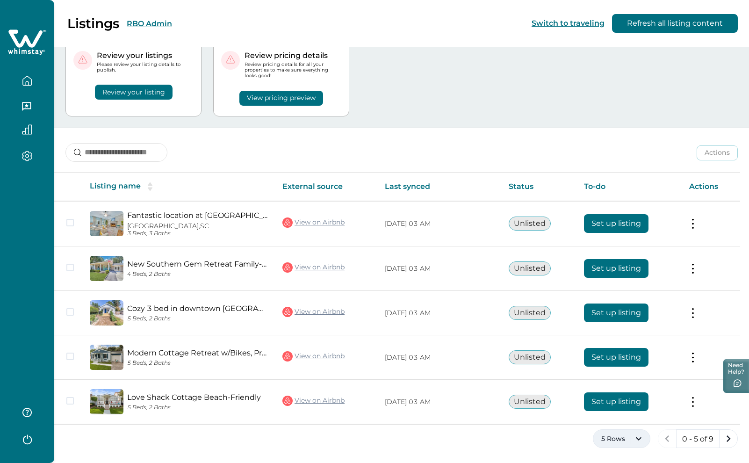
click at [637, 439] on button "5 Rows" at bounding box center [622, 438] width 58 height 19
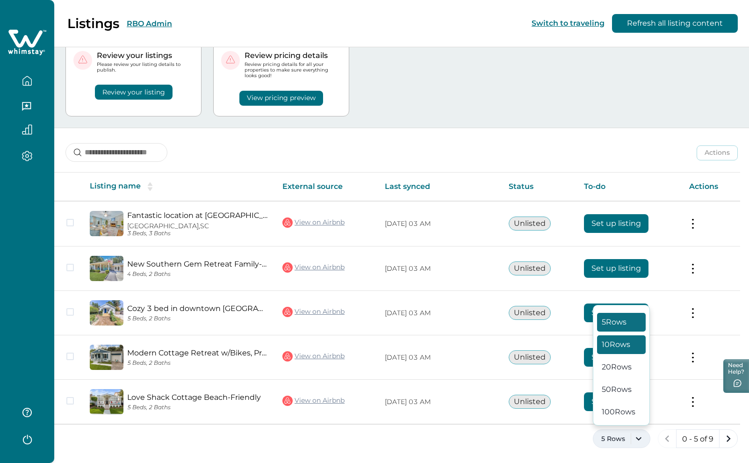
click at [630, 338] on button "10 Rows" at bounding box center [621, 344] width 49 height 19
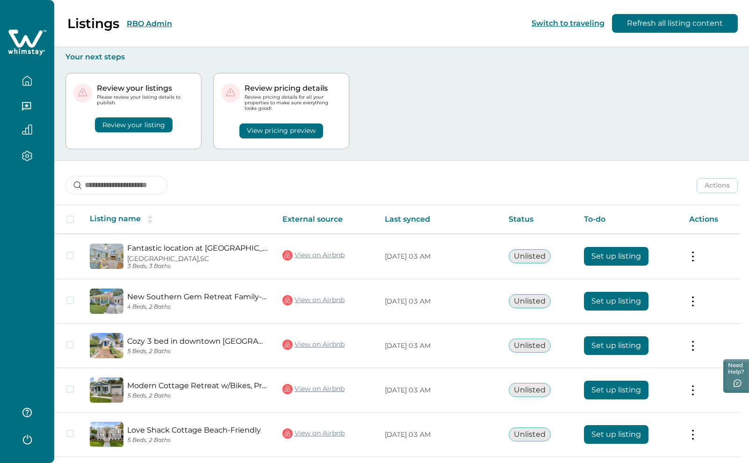
click at [147, 21] on button "RBO Admin" at bounding box center [149, 23] width 45 height 9
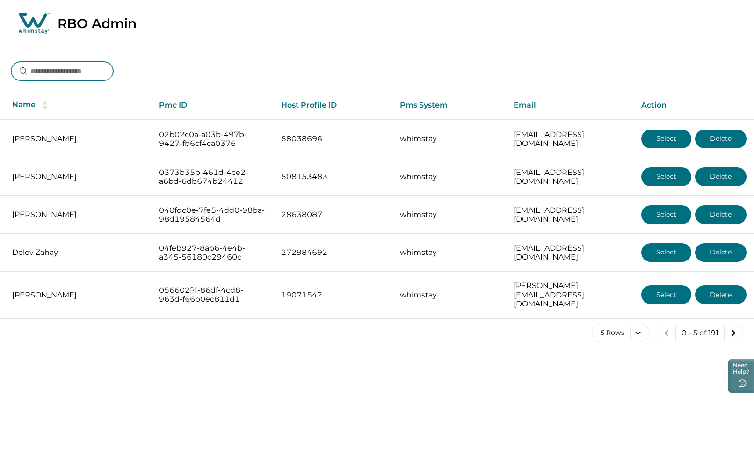
drag, startPoint x: 52, startPoint y: 70, endPoint x: 64, endPoint y: 66, distance: 12.3
click at [53, 69] on input at bounding box center [62, 71] width 102 height 19
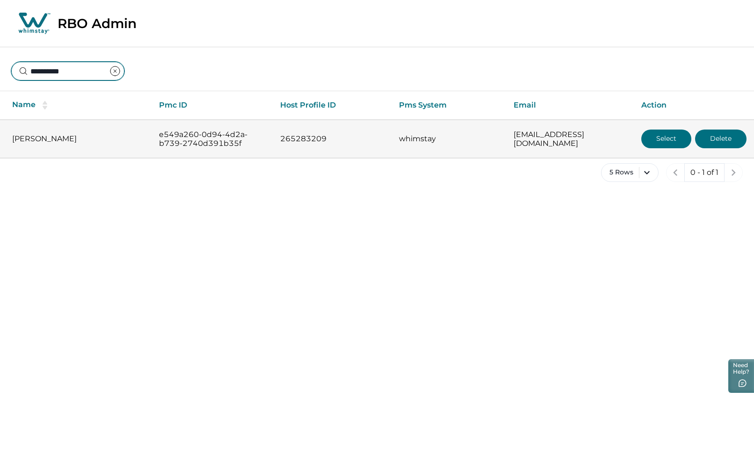
type input "**********"
click at [667, 137] on button "Select" at bounding box center [666, 139] width 50 height 19
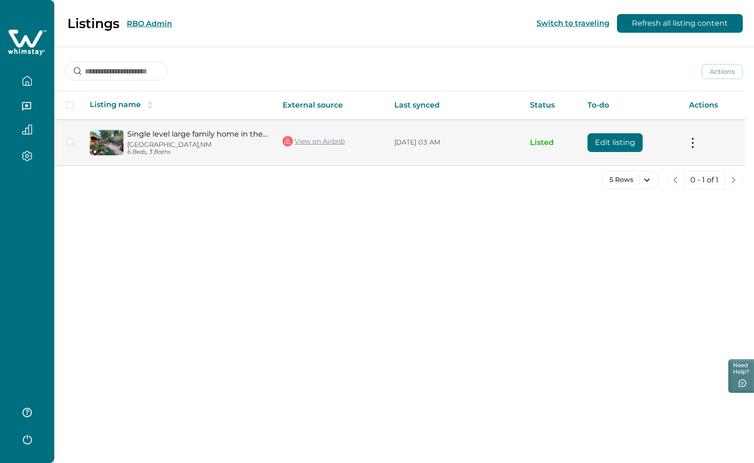
click at [618, 144] on button "Edit listing" at bounding box center [615, 142] width 55 height 19
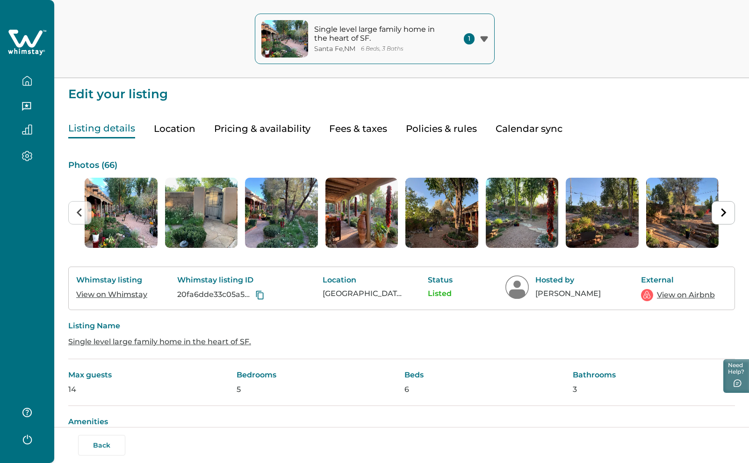
click at [242, 131] on button "Pricing & availability" at bounding box center [262, 128] width 96 height 19
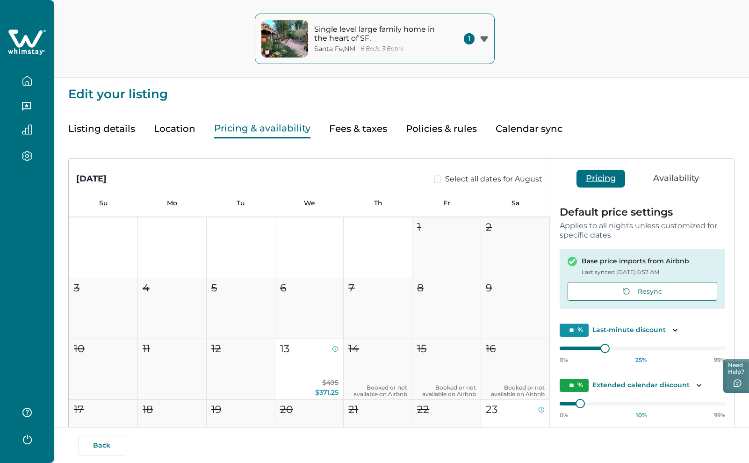
click at [27, 36] on icon at bounding box center [25, 38] width 34 height 18
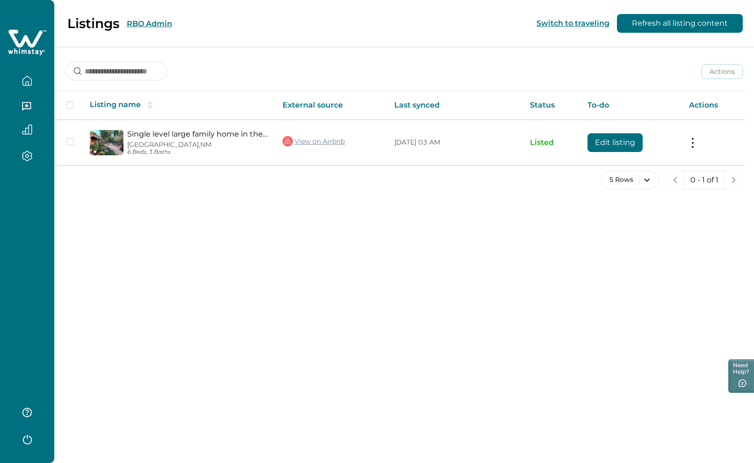
click at [164, 23] on button "RBO Admin" at bounding box center [149, 23] width 45 height 9
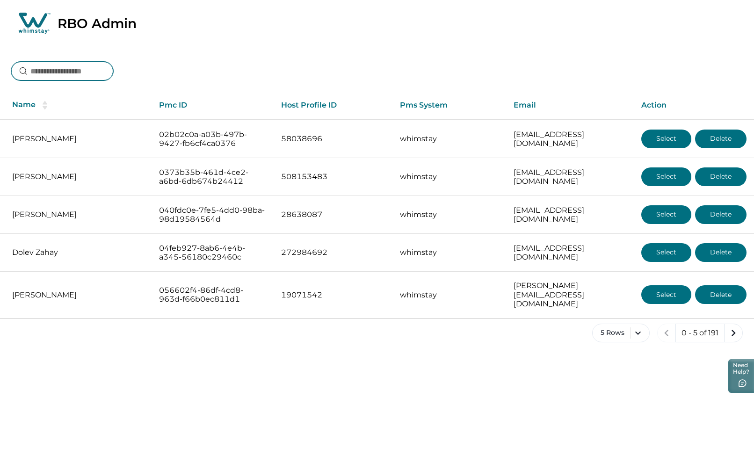
click at [84, 66] on input at bounding box center [62, 71] width 102 height 19
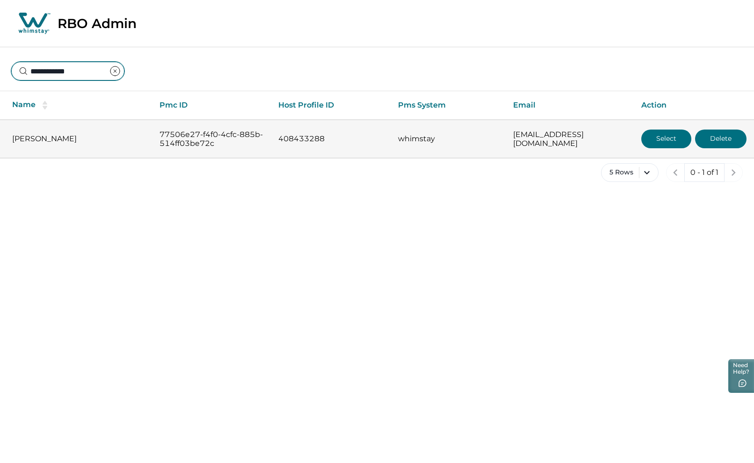
type input "**********"
click at [674, 136] on button "Select" at bounding box center [666, 139] width 50 height 19
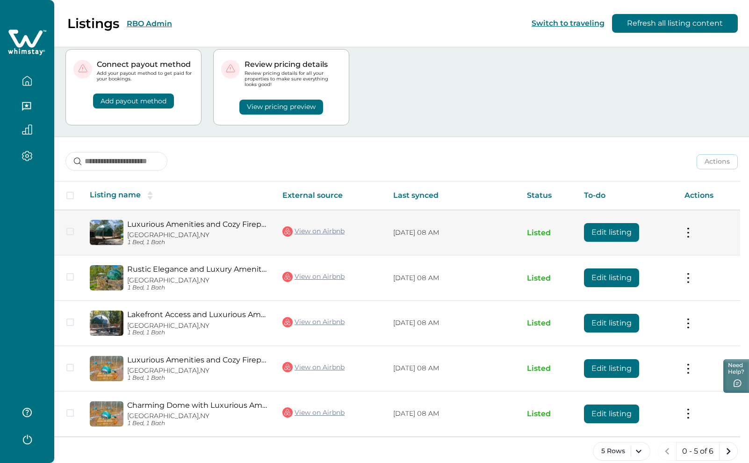
scroll to position [36, 0]
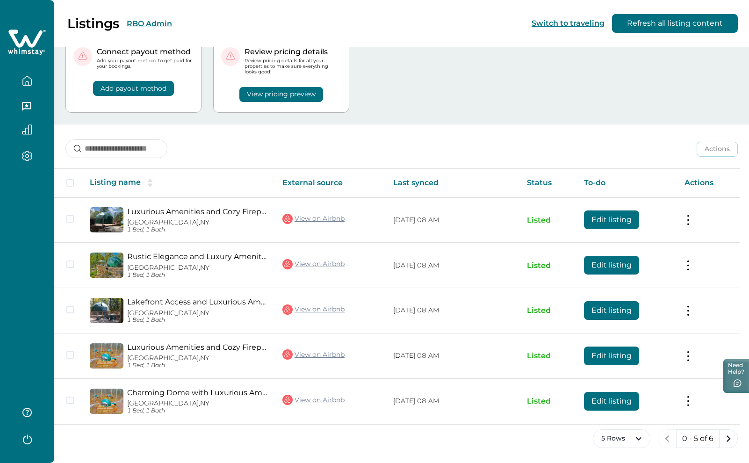
click at [160, 22] on button "RBO Admin" at bounding box center [149, 23] width 45 height 9
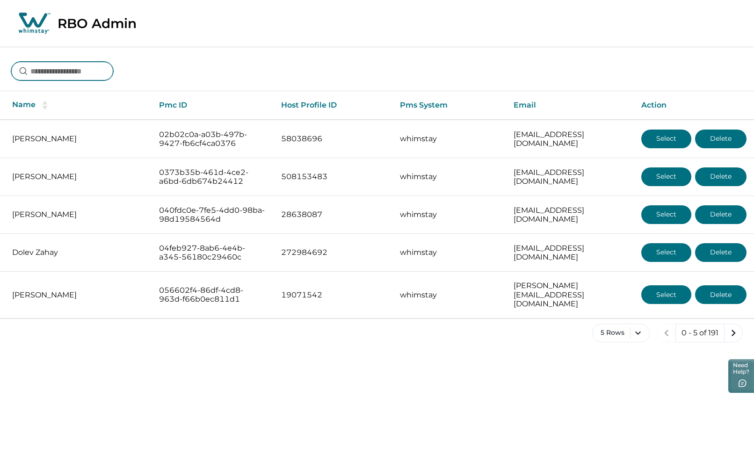
click at [95, 71] on input at bounding box center [62, 71] width 102 height 19
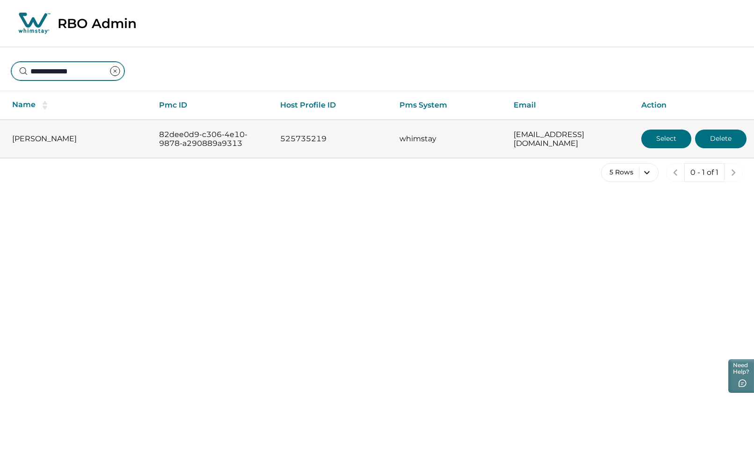
type input "**********"
click at [655, 136] on button "Select" at bounding box center [666, 139] width 50 height 19
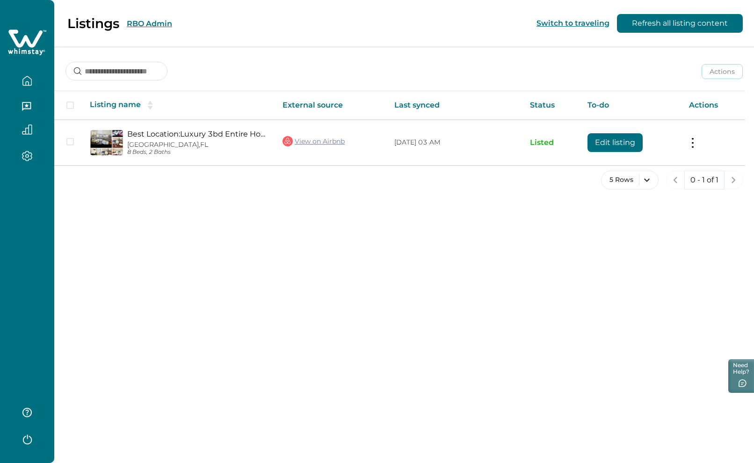
click at [143, 24] on button "RBO Admin" at bounding box center [149, 23] width 45 height 9
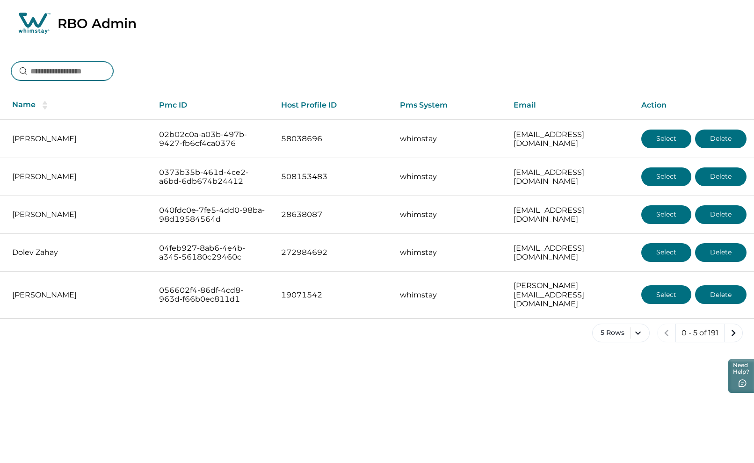
click at [89, 71] on input at bounding box center [62, 71] width 102 height 19
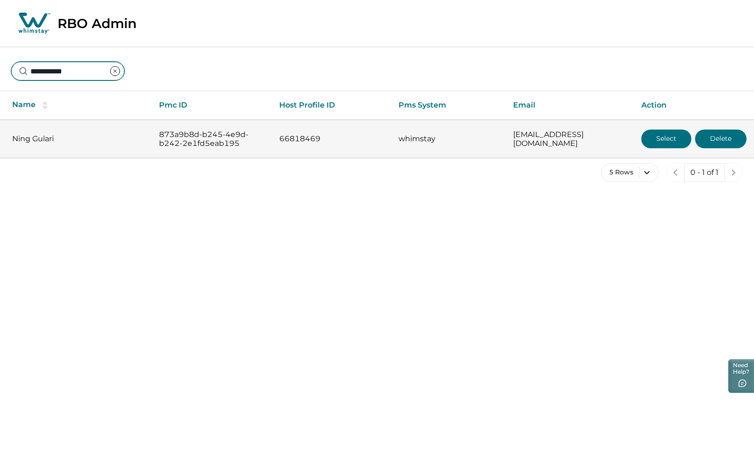
type input "**********"
click at [658, 135] on button "Select" at bounding box center [666, 139] width 50 height 19
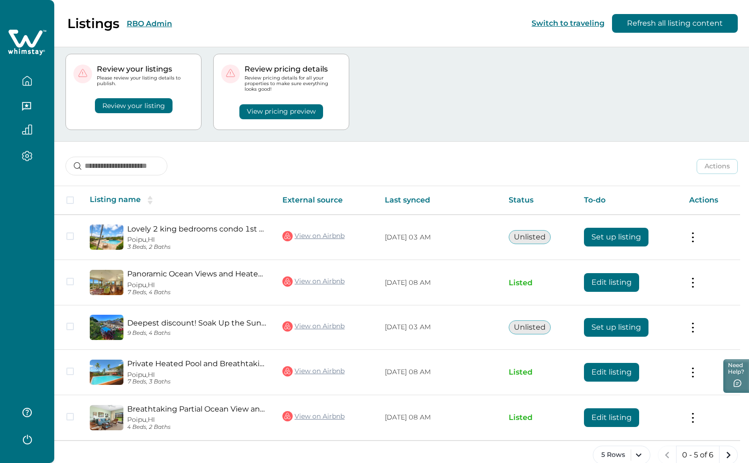
scroll to position [36, 0]
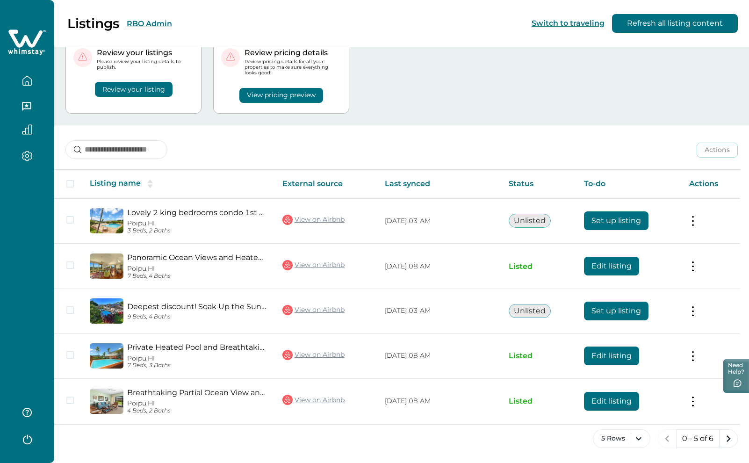
click at [153, 23] on button "RBO Admin" at bounding box center [149, 23] width 45 height 9
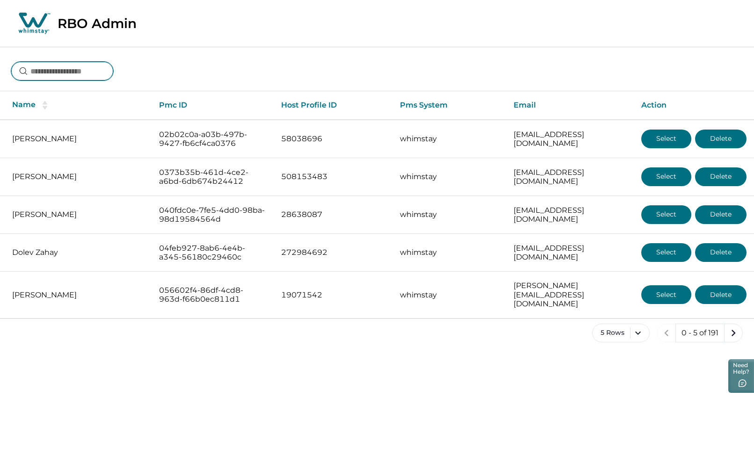
click at [102, 64] on input at bounding box center [62, 71] width 102 height 19
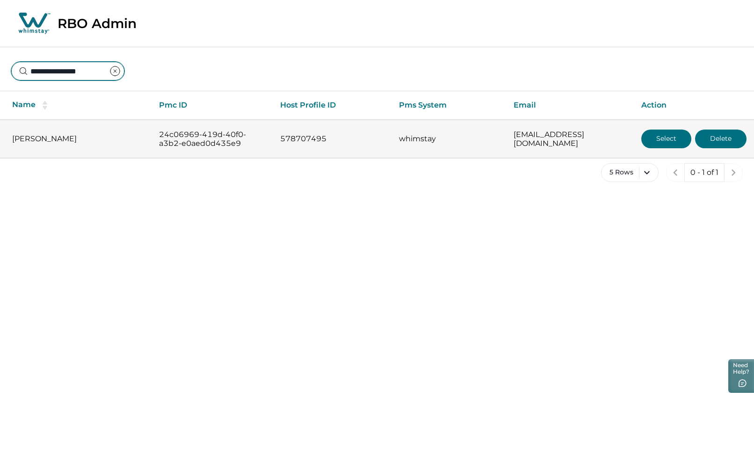
type input "**********"
click at [671, 137] on button "Select" at bounding box center [666, 139] width 50 height 19
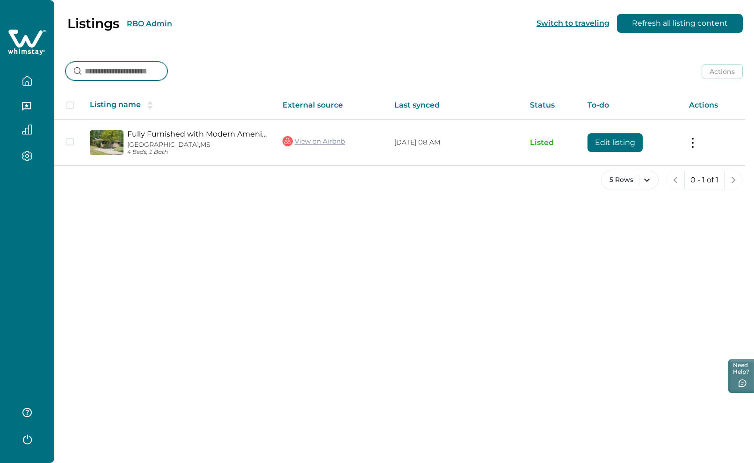
click at [138, 65] on input at bounding box center [116, 71] width 102 height 19
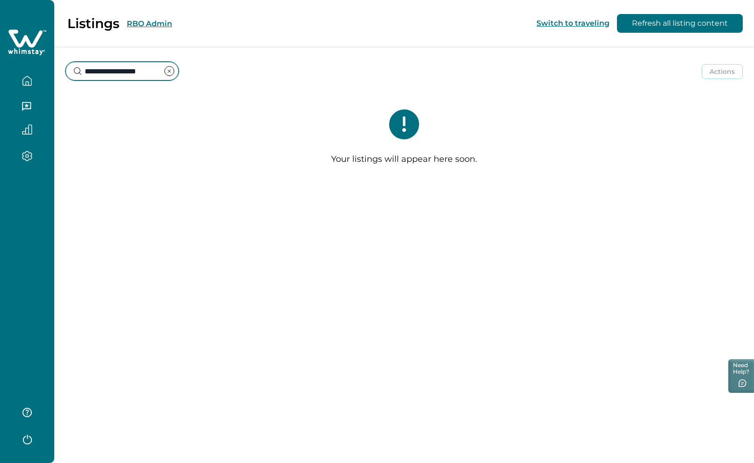
type input "**********"
click at [175, 72] on icon "clear input" at bounding box center [169, 70] width 11 height 11
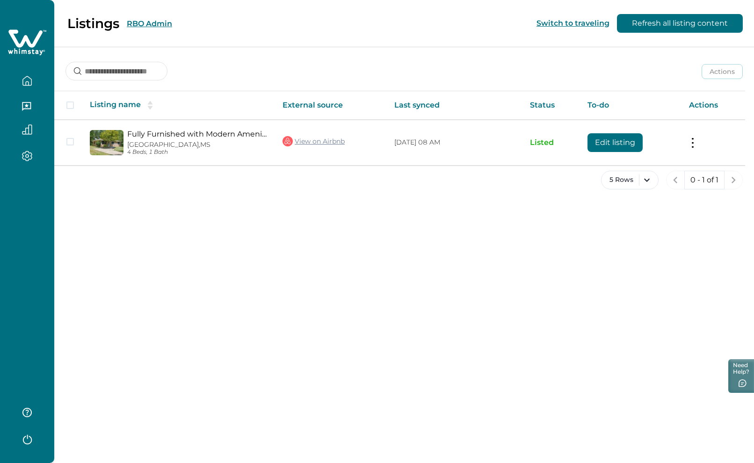
click at [153, 18] on div "Listings RBO Admin" at bounding box center [91, 23] width 161 height 16
click at [150, 27] on button "RBO Admin" at bounding box center [149, 23] width 45 height 9
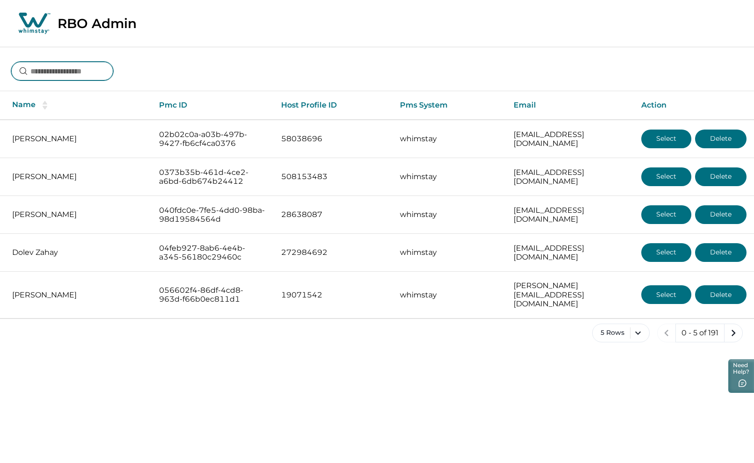
click at [71, 71] on input at bounding box center [62, 71] width 102 height 19
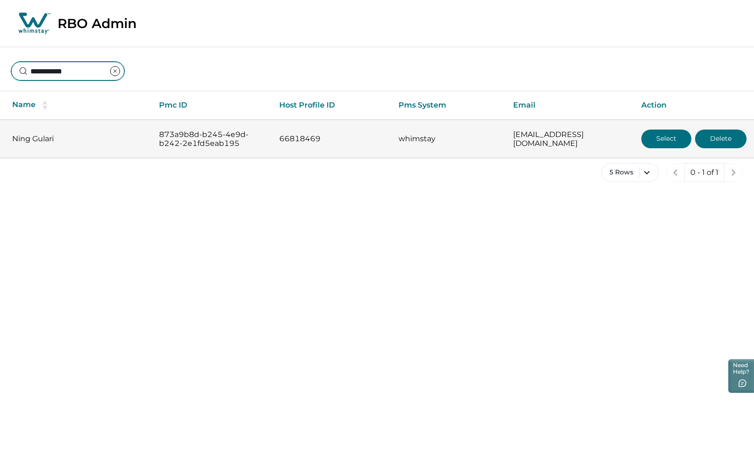
type input "**********"
click at [669, 135] on button "Select" at bounding box center [666, 139] width 50 height 19
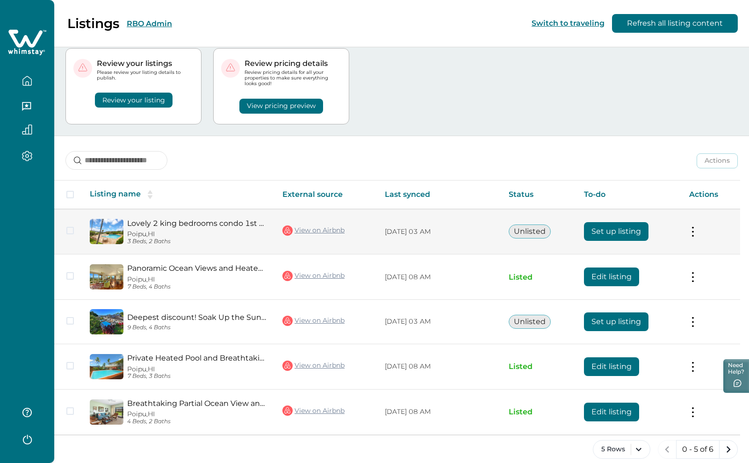
scroll to position [36, 0]
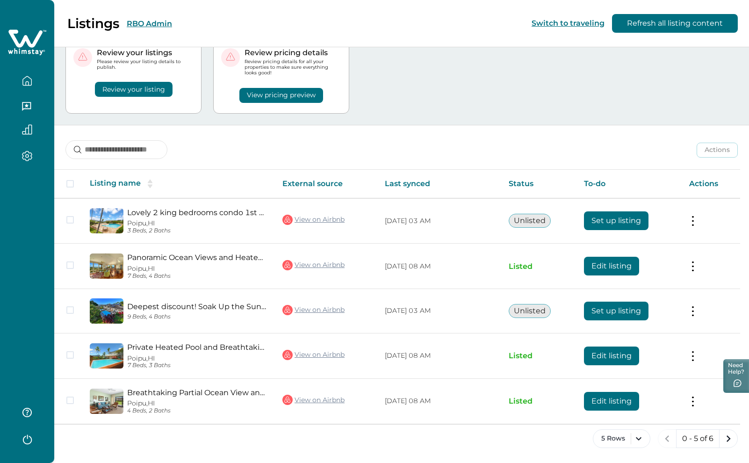
click at [162, 25] on button "RBO Admin" at bounding box center [149, 23] width 45 height 9
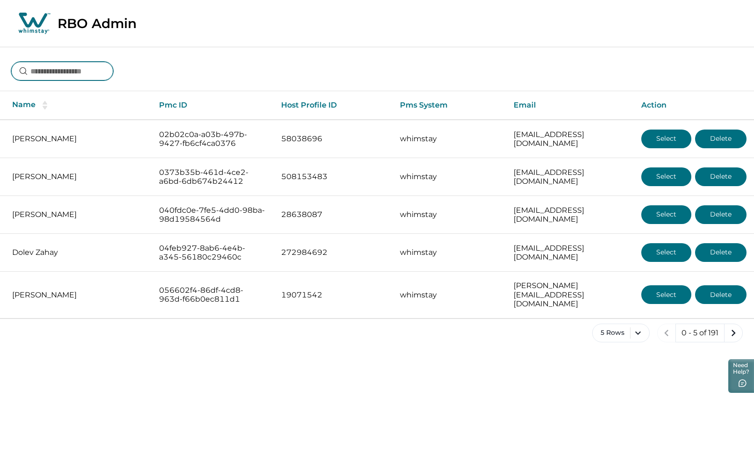
click at [72, 75] on input at bounding box center [62, 71] width 102 height 19
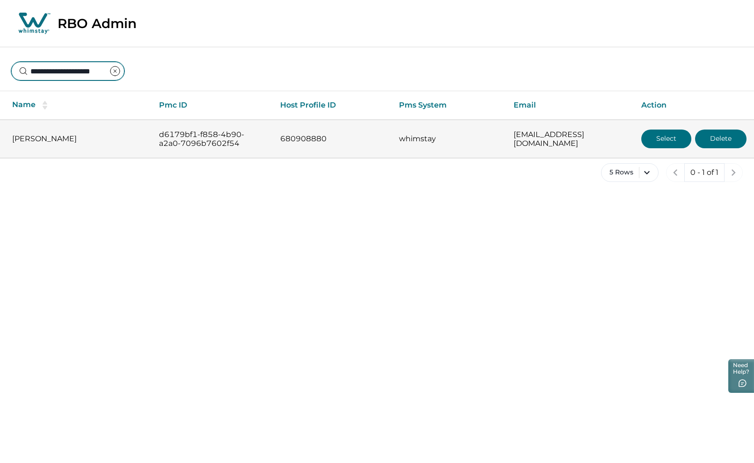
type input "**********"
click at [658, 135] on button "Select" at bounding box center [666, 139] width 50 height 19
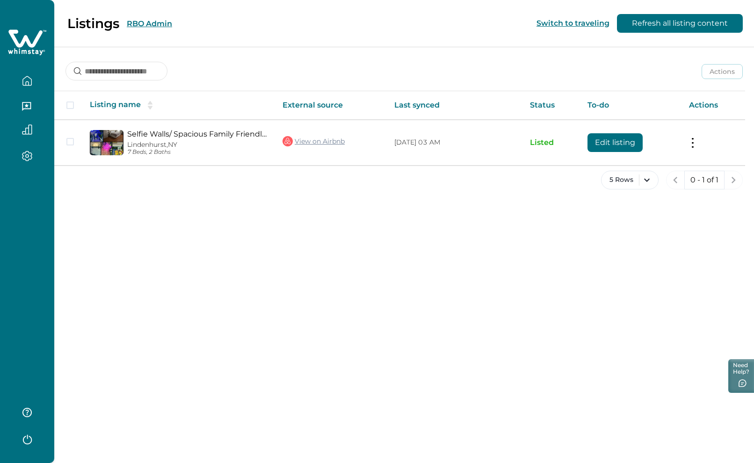
click at [149, 23] on button "RBO Admin" at bounding box center [149, 23] width 45 height 9
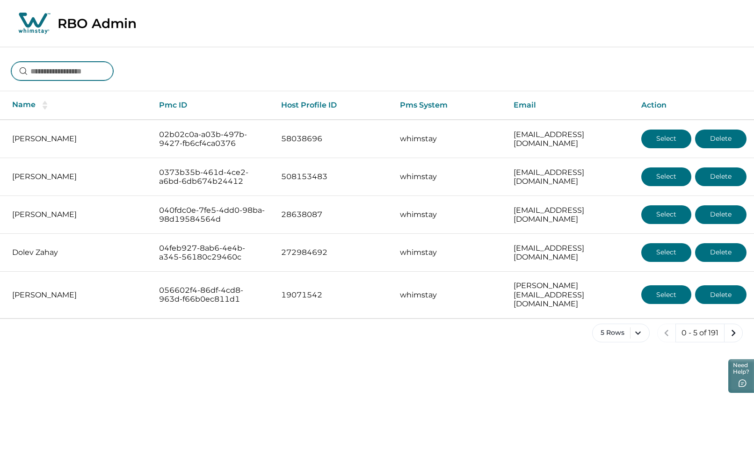
click at [88, 72] on input at bounding box center [62, 71] width 102 height 19
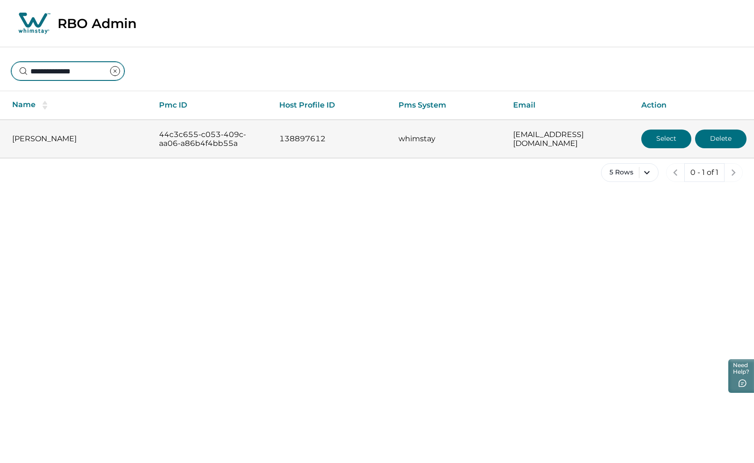
type input "**********"
click at [670, 141] on button "Select" at bounding box center [666, 139] width 50 height 19
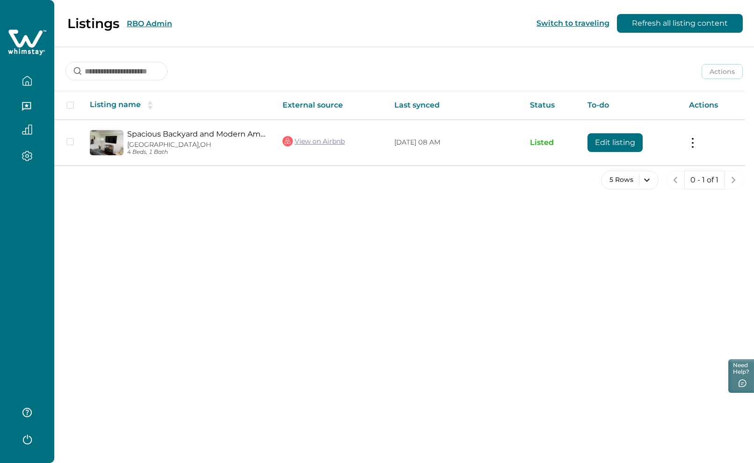
click at [153, 22] on button "RBO Admin" at bounding box center [149, 23] width 45 height 9
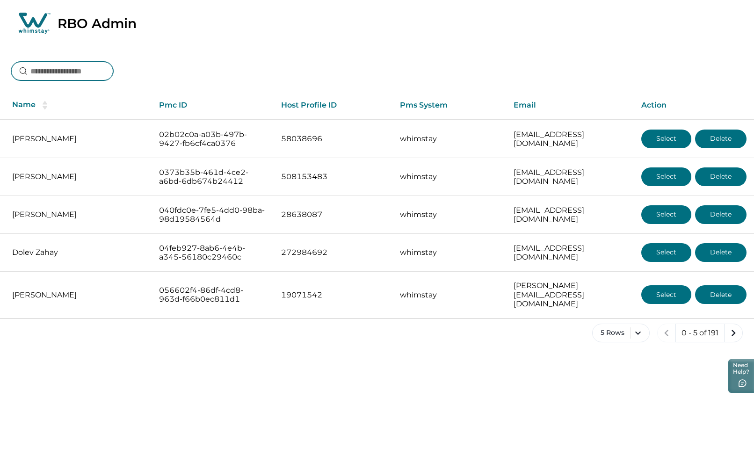
click at [76, 71] on input at bounding box center [62, 71] width 102 height 19
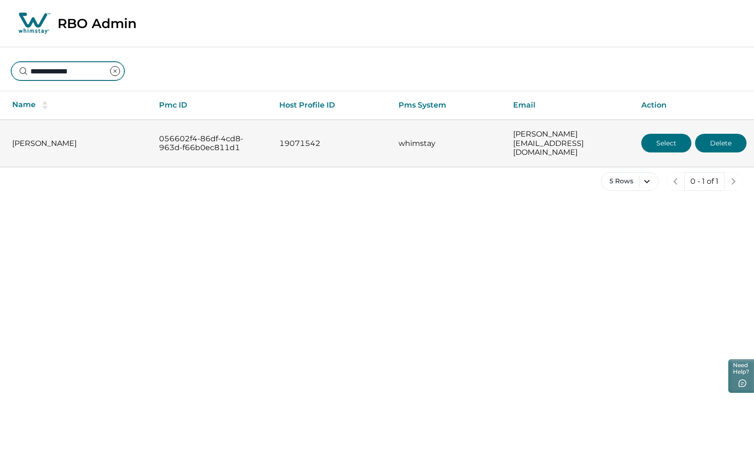
type input "**********"
click at [667, 135] on button "Select" at bounding box center [666, 143] width 50 height 19
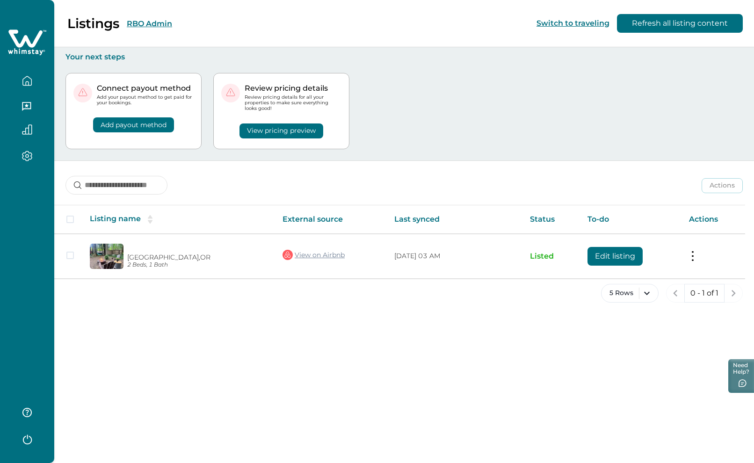
click at [133, 23] on button "RBO Admin" at bounding box center [149, 23] width 45 height 9
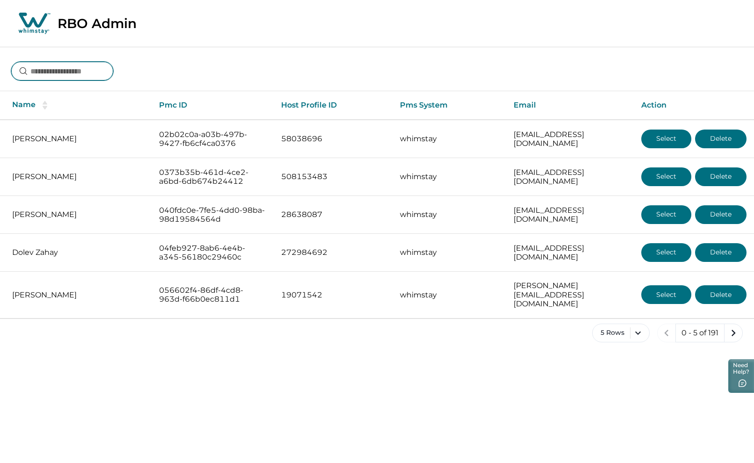
click at [68, 70] on input at bounding box center [62, 71] width 102 height 19
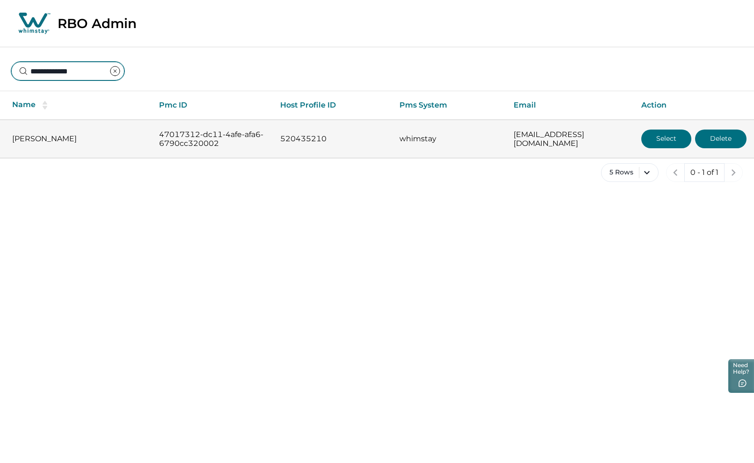
type input "**********"
click at [669, 139] on button "Select" at bounding box center [666, 139] width 50 height 19
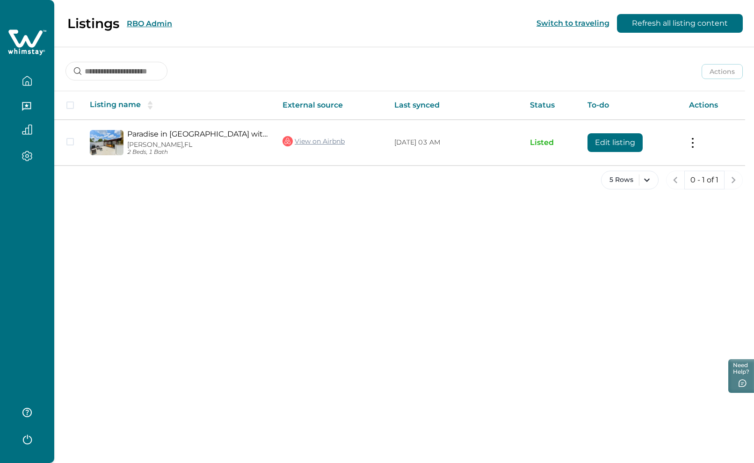
click at [31, 78] on icon "button" at bounding box center [27, 81] width 10 height 10
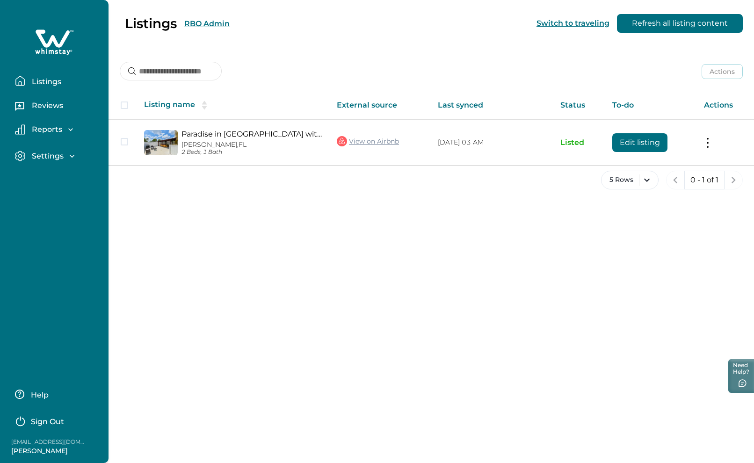
click at [215, 21] on div "Listings RBO Admin Switch to traveling Refresh all listing content" at bounding box center [377, 23] width 754 height 47
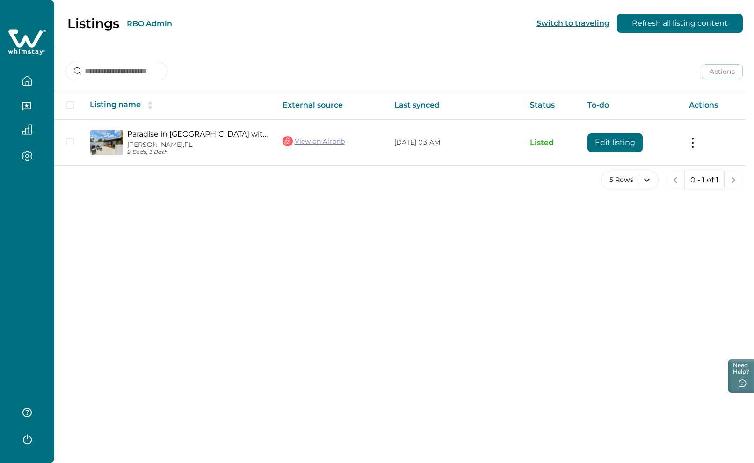
click at [150, 24] on button "RBO Admin" at bounding box center [149, 23] width 45 height 9
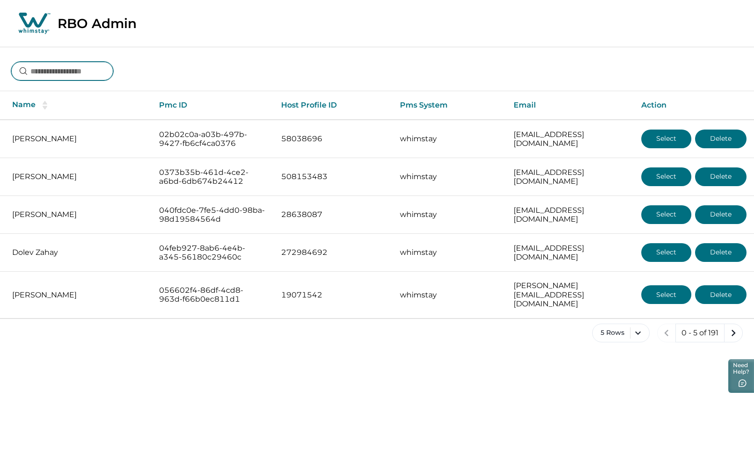
click at [74, 69] on input at bounding box center [62, 71] width 102 height 19
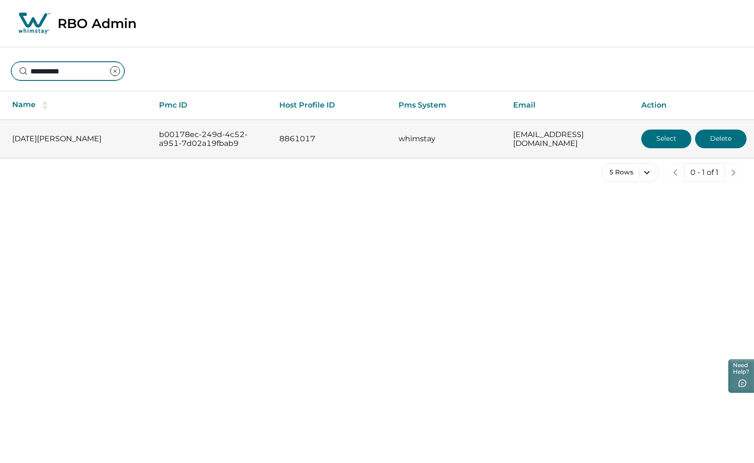
type input "**********"
click at [671, 140] on button "Select" at bounding box center [666, 139] width 50 height 19
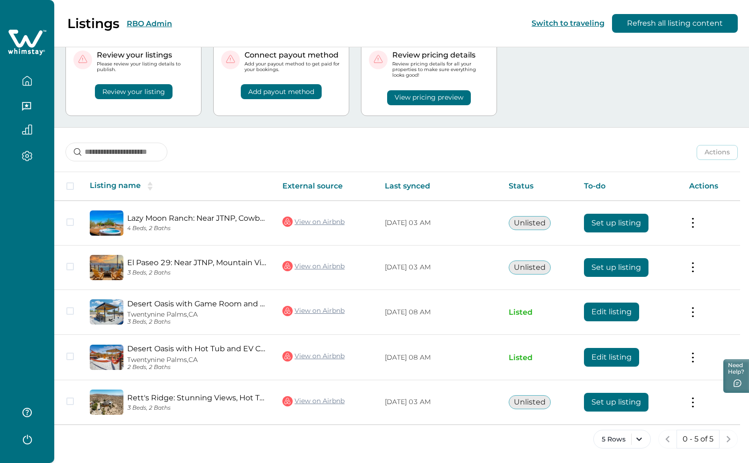
scroll to position [34, 0]
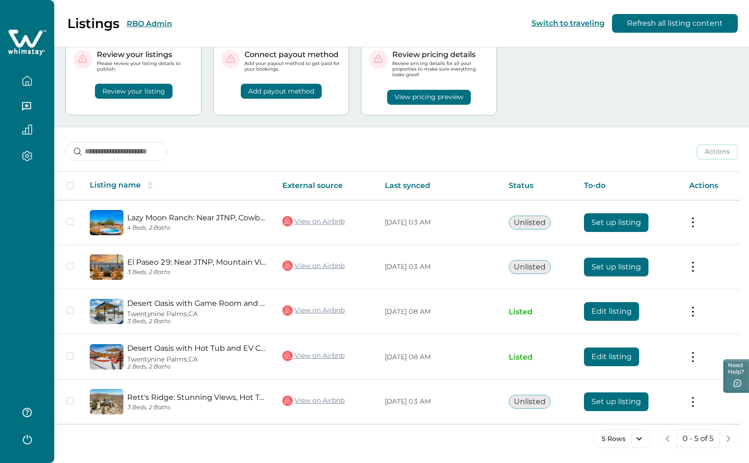
click at [153, 24] on button "RBO Admin" at bounding box center [149, 23] width 45 height 9
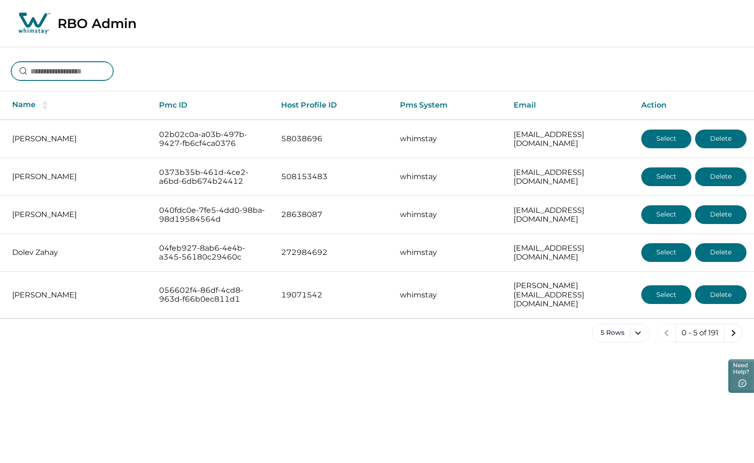
click at [83, 73] on input at bounding box center [62, 71] width 102 height 19
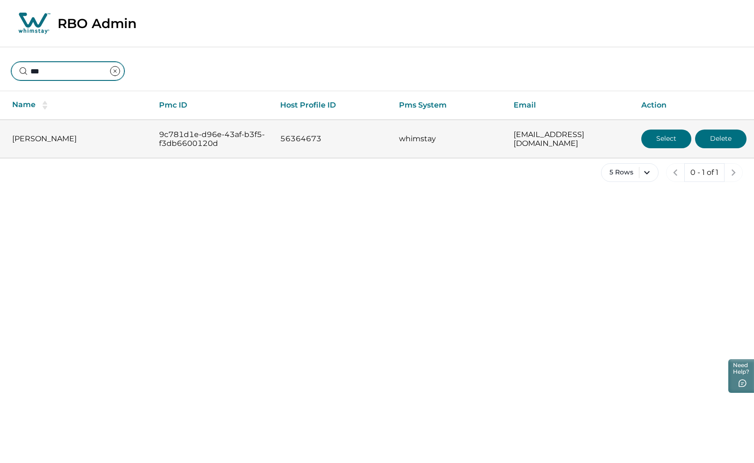
type input "***"
click at [671, 134] on button "Select" at bounding box center [666, 139] width 50 height 19
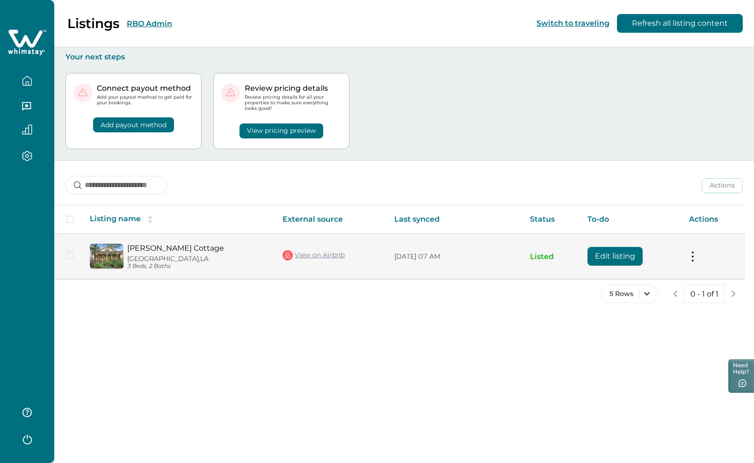
click at [610, 257] on button "Edit listing" at bounding box center [615, 256] width 55 height 19
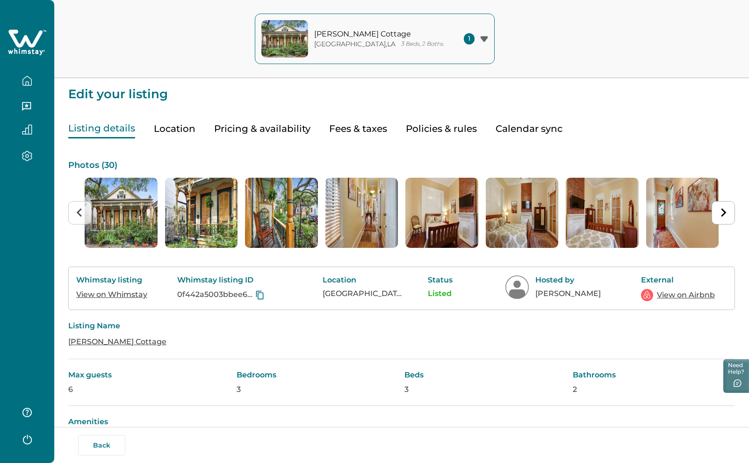
click at [231, 126] on button "Pricing & availability" at bounding box center [262, 128] width 96 height 19
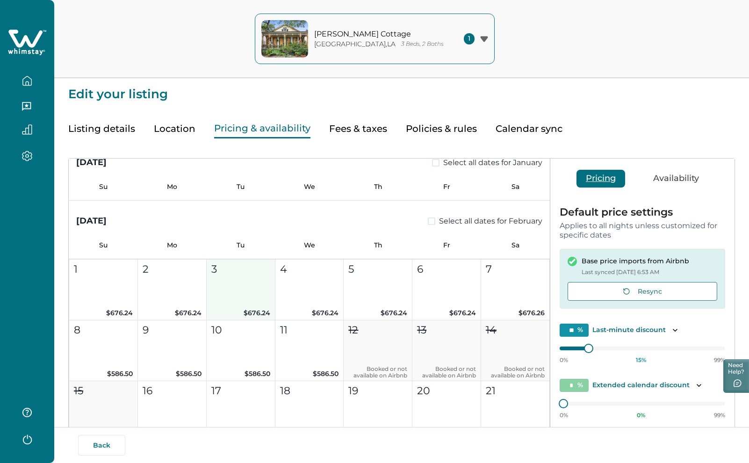
scroll to position [2386, 0]
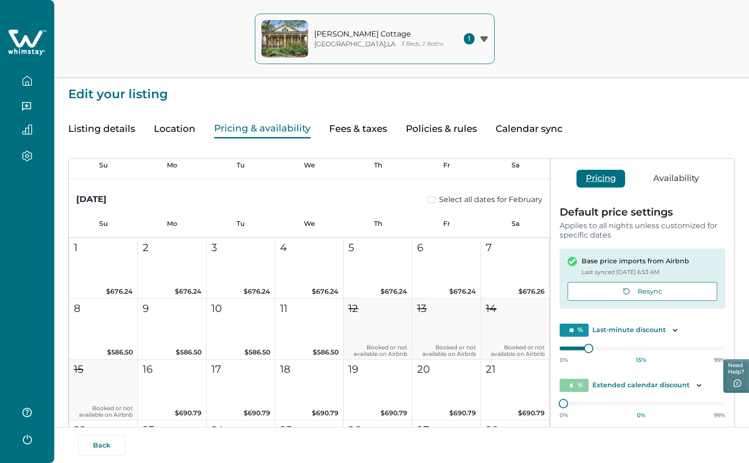
drag, startPoint x: 100, startPoint y: 129, endPoint x: 247, endPoint y: 204, distance: 164.9
click at [100, 129] on button "Listing details" at bounding box center [101, 128] width 67 height 19
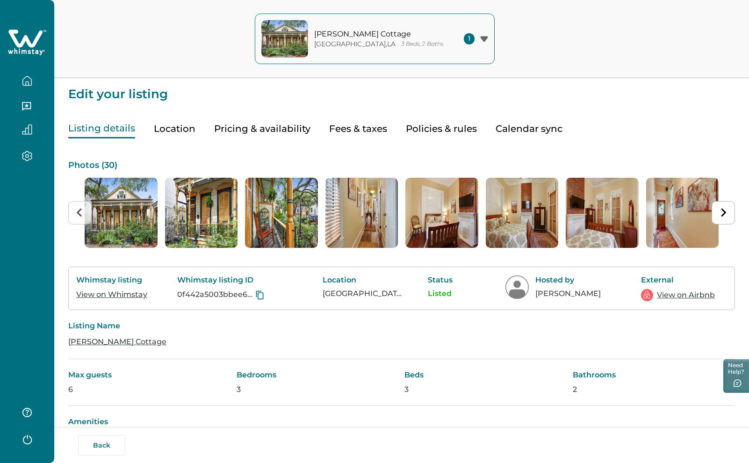
click at [29, 82] on icon "button" at bounding box center [27, 83] width 3 height 4
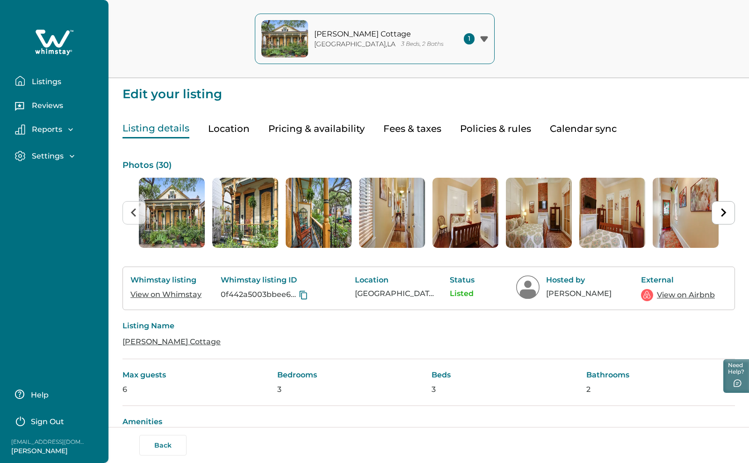
click at [38, 82] on p "Listings" at bounding box center [45, 81] width 32 height 9
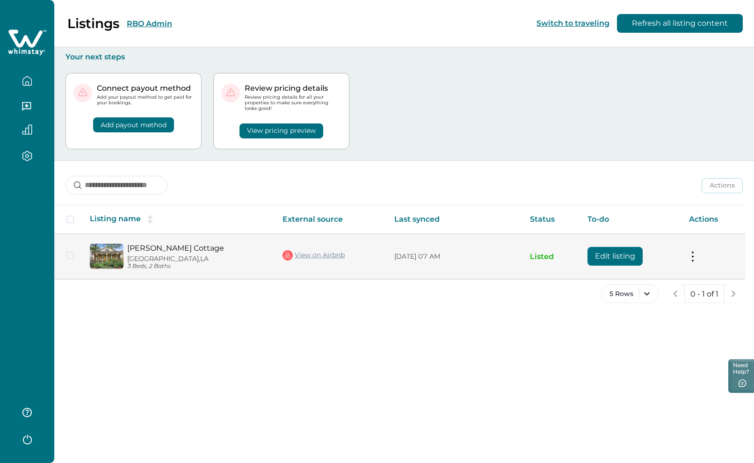
click at [697, 255] on button at bounding box center [692, 257] width 7 height 10
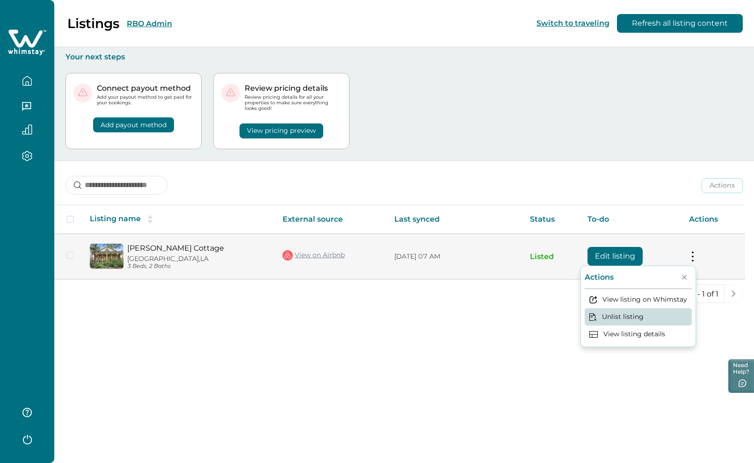
click at [626, 314] on button "Unlist listing" at bounding box center [638, 316] width 107 height 17
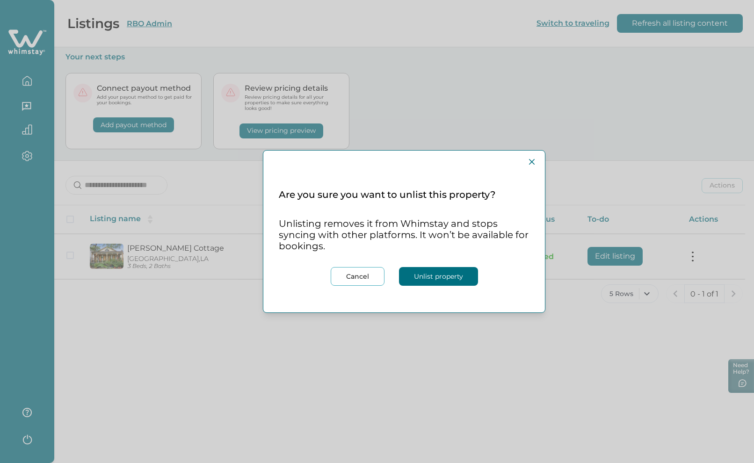
click at [435, 275] on button "Unlist property" at bounding box center [438, 276] width 79 height 19
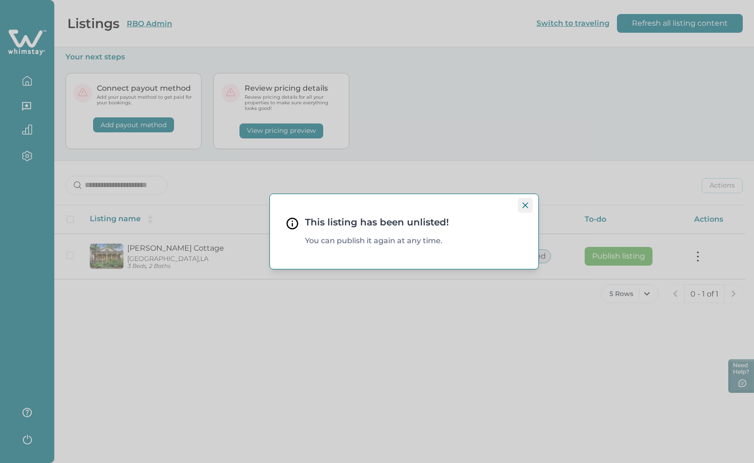
click at [528, 202] on button "Close" at bounding box center [525, 205] width 15 height 15
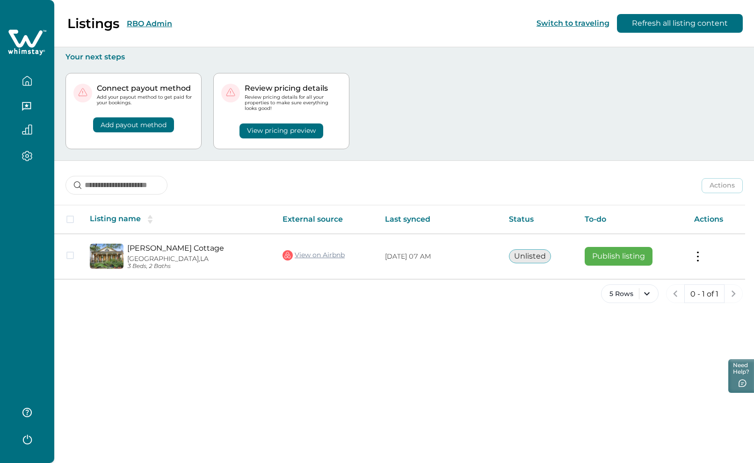
click at [145, 22] on button "RBO Admin" at bounding box center [149, 23] width 45 height 9
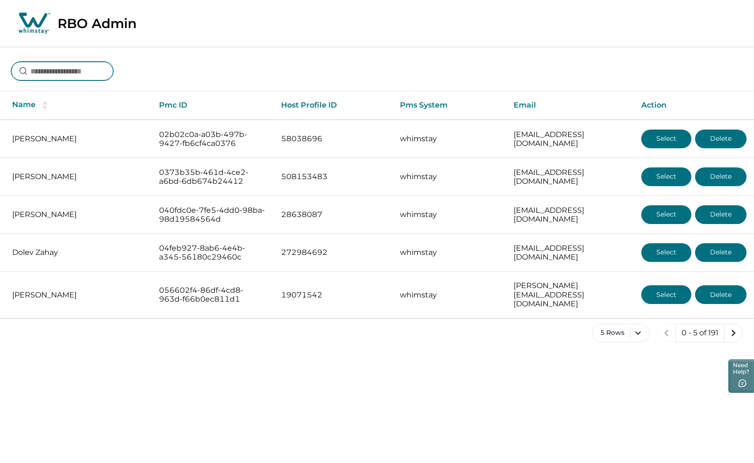
click at [78, 67] on input at bounding box center [62, 71] width 102 height 19
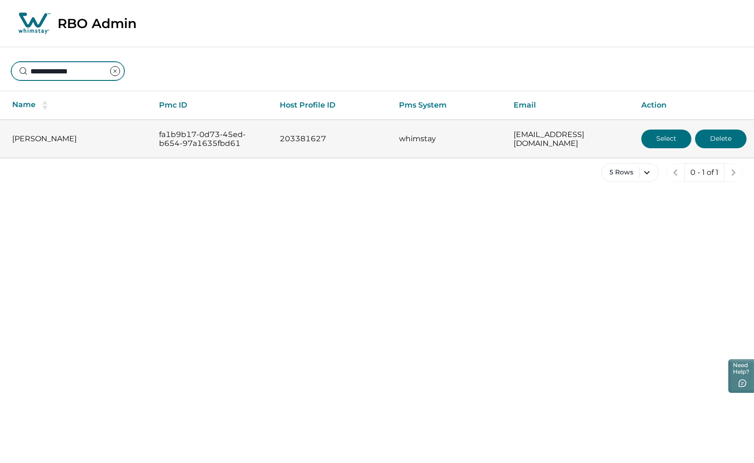
type input "**********"
click at [676, 133] on button "Select" at bounding box center [666, 139] width 50 height 19
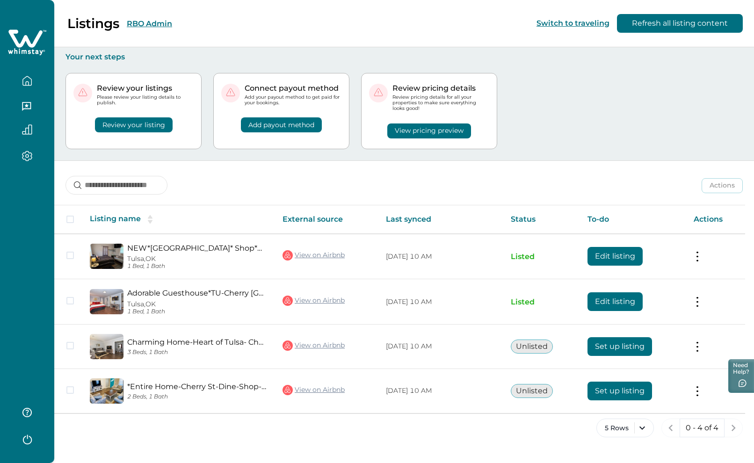
click at [159, 22] on button "RBO Admin" at bounding box center [149, 23] width 45 height 9
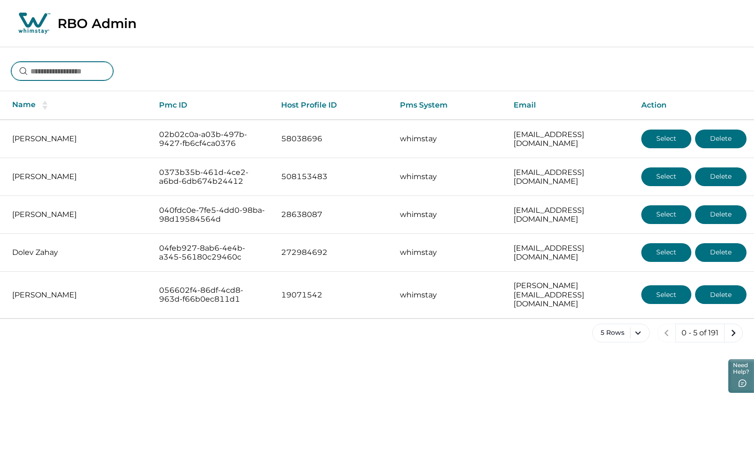
click at [76, 68] on input at bounding box center [62, 71] width 102 height 19
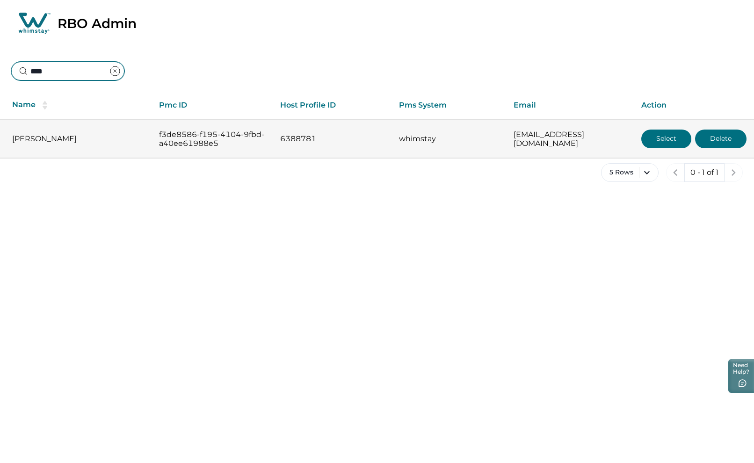
type input "****"
click at [665, 142] on button "Select" at bounding box center [666, 139] width 50 height 19
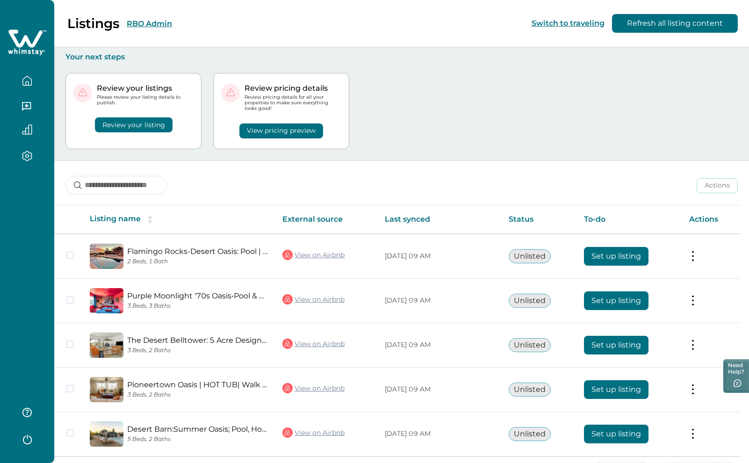
scroll to position [32, 0]
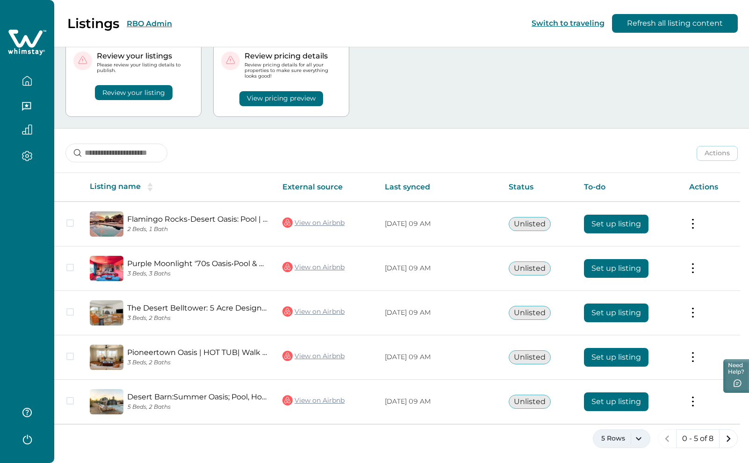
click at [648, 441] on button "5 Rows" at bounding box center [622, 438] width 58 height 19
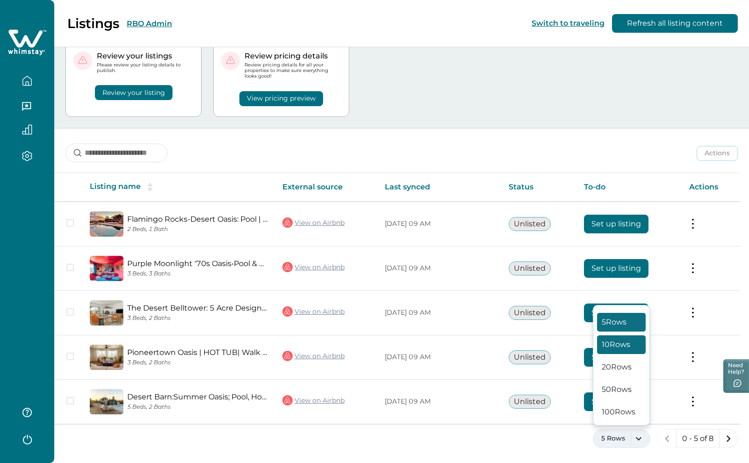
click at [633, 350] on button "10 Rows" at bounding box center [621, 344] width 49 height 19
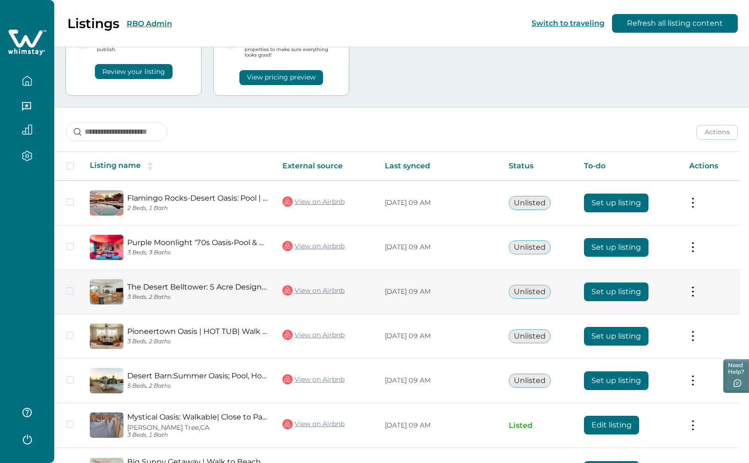
scroll to position [167, 0]
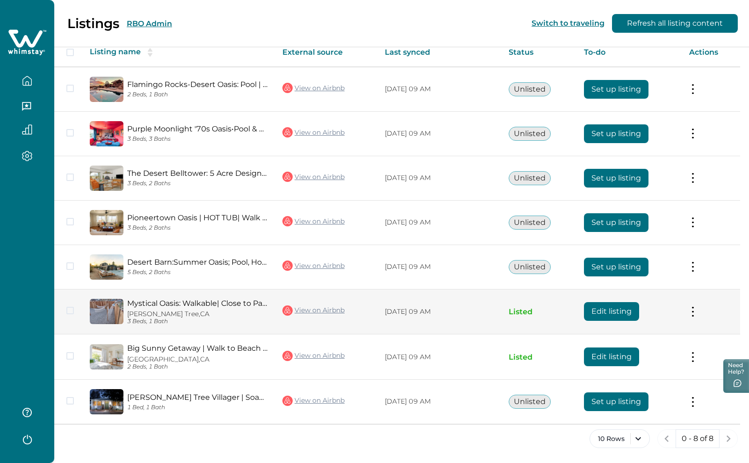
click at [185, 303] on link "Mystical Oasis: Walkable| Close to Park| Hot Tub" at bounding box center [197, 303] width 140 height 9
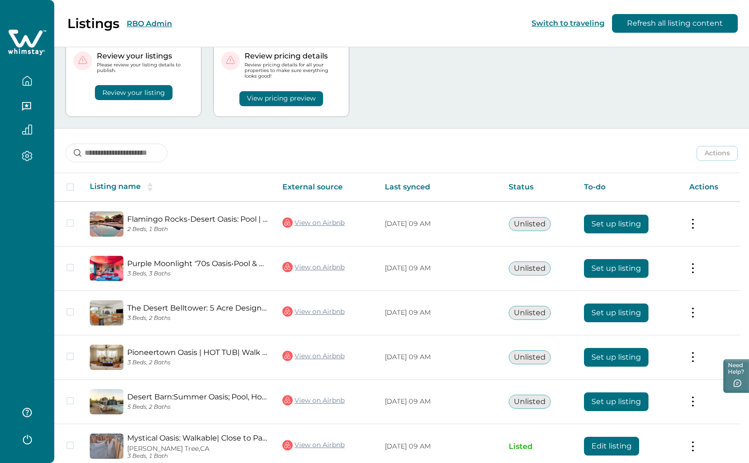
scroll to position [27, 0]
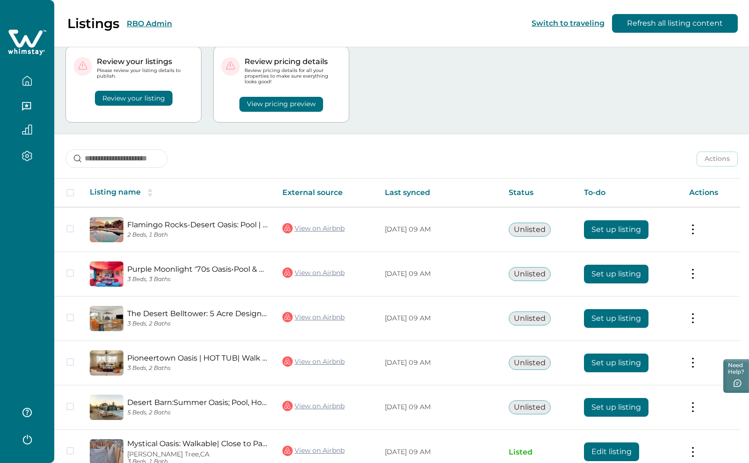
click at [156, 19] on button "RBO Admin" at bounding box center [149, 23] width 45 height 9
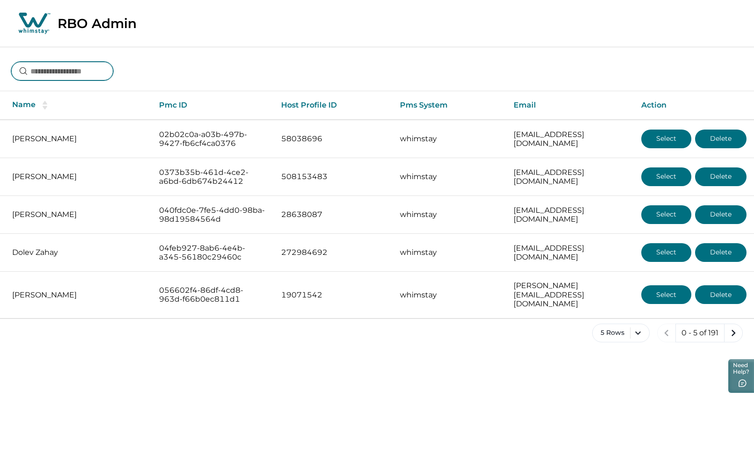
click at [98, 68] on input at bounding box center [62, 71] width 102 height 19
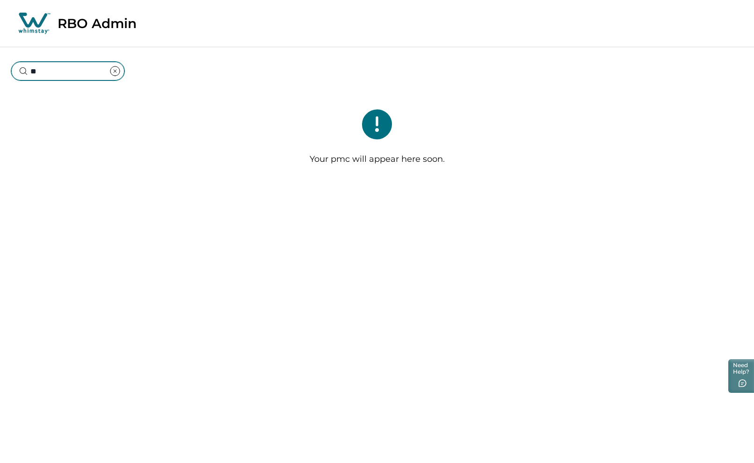
type input "*"
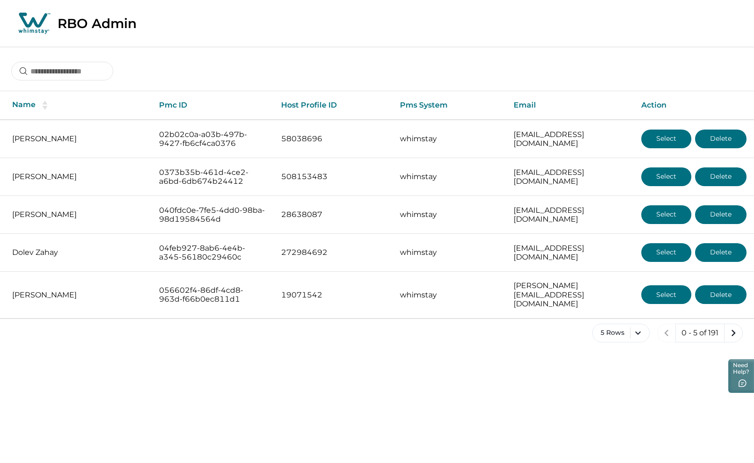
drag, startPoint x: 196, startPoint y: 25, endPoint x: 110, endPoint y: 78, distance: 100.0
click at [196, 25] on div "RBO Admin" at bounding box center [377, 23] width 754 height 47
click at [66, 73] on input at bounding box center [62, 71] width 102 height 19
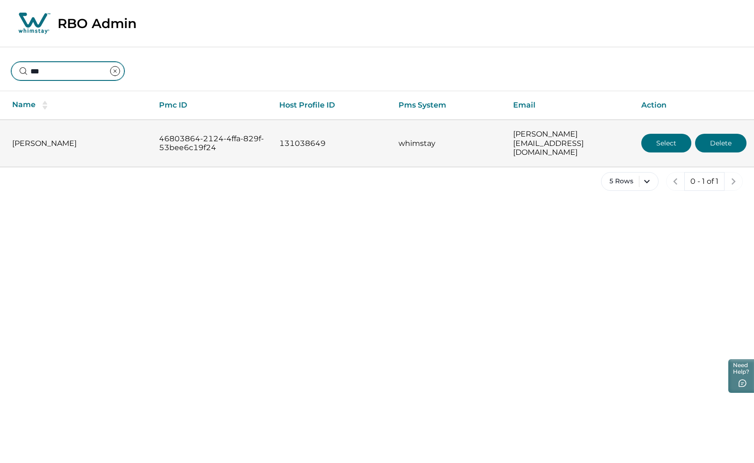
type input "***"
click at [664, 139] on button "Select" at bounding box center [666, 143] width 50 height 19
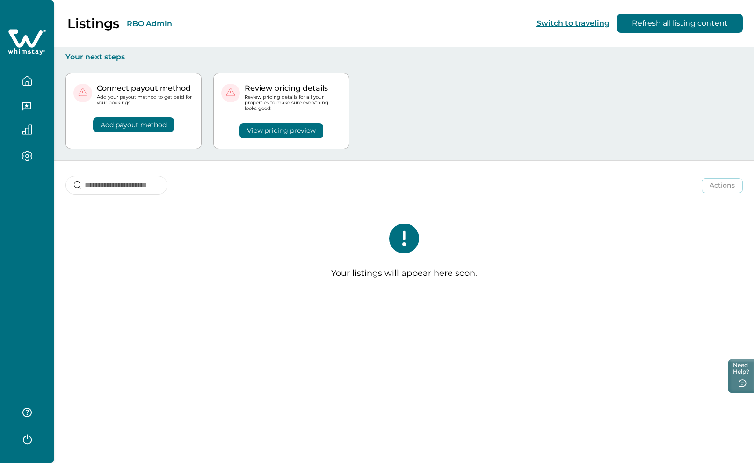
click at [139, 20] on button "RBO Admin" at bounding box center [149, 23] width 45 height 9
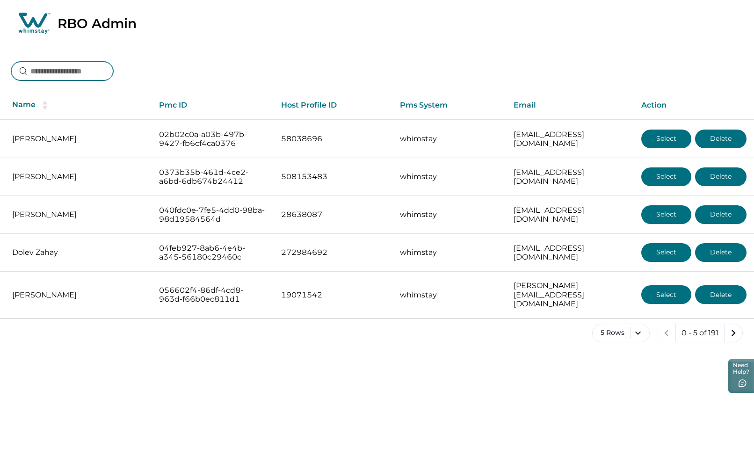
click at [90, 65] on input at bounding box center [62, 71] width 102 height 19
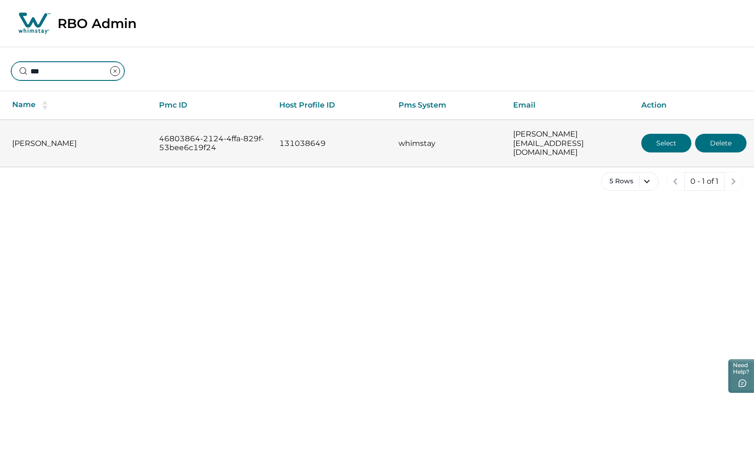
type input "***"
click at [719, 143] on button "Delete" at bounding box center [720, 143] width 51 height 19
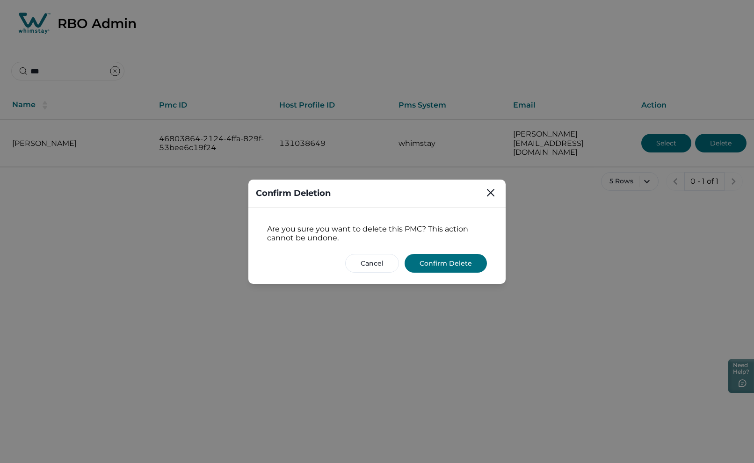
click at [446, 261] on button "Confirm Delete" at bounding box center [446, 263] width 82 height 19
